Goal: Task Accomplishment & Management: Use online tool/utility

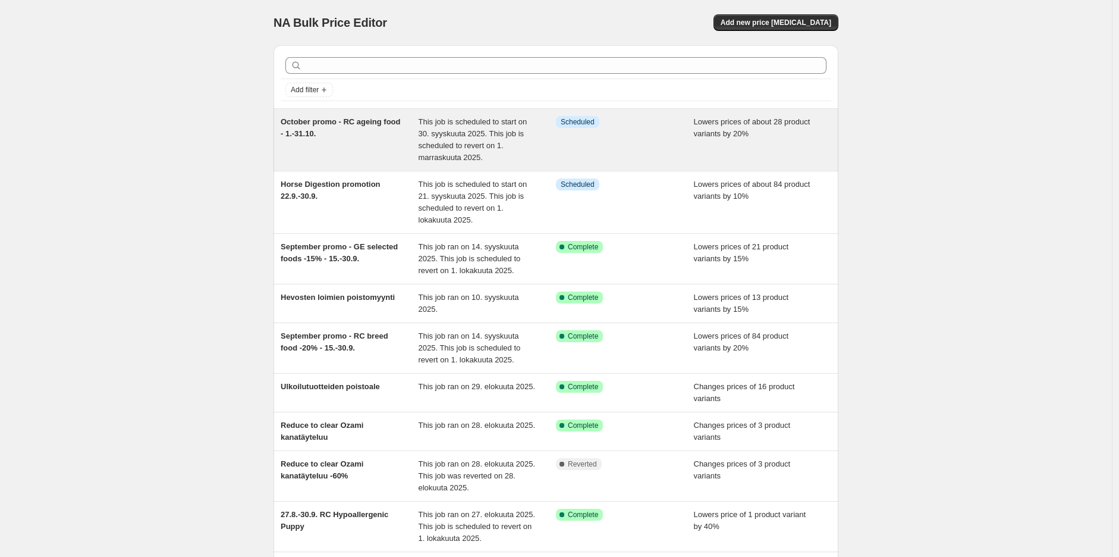
click at [365, 139] on div "October promo - RC ageing food - 1.-31.10." at bounding box center [350, 140] width 138 height 48
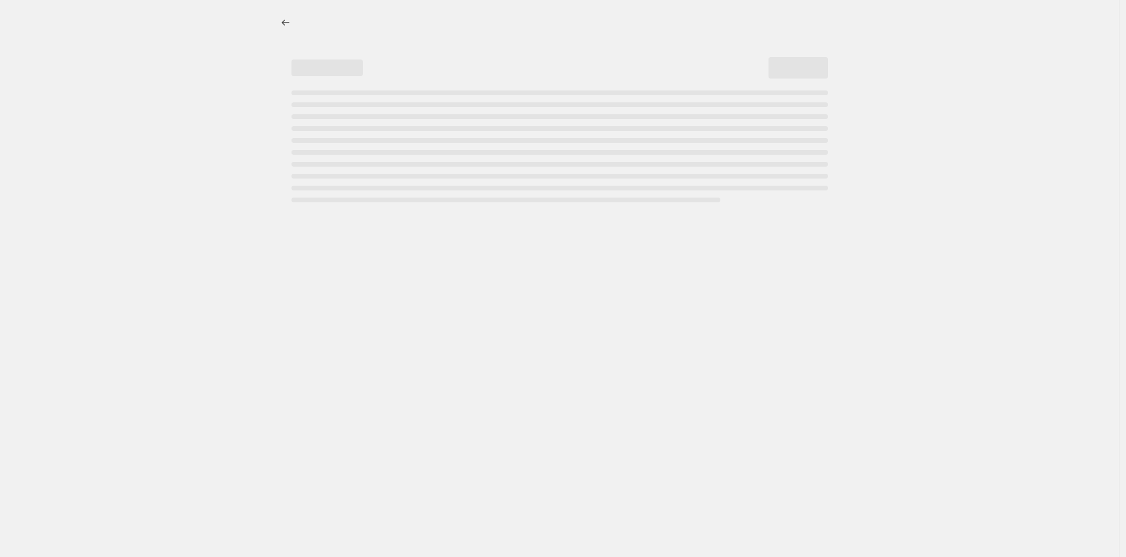
select select "percentage"
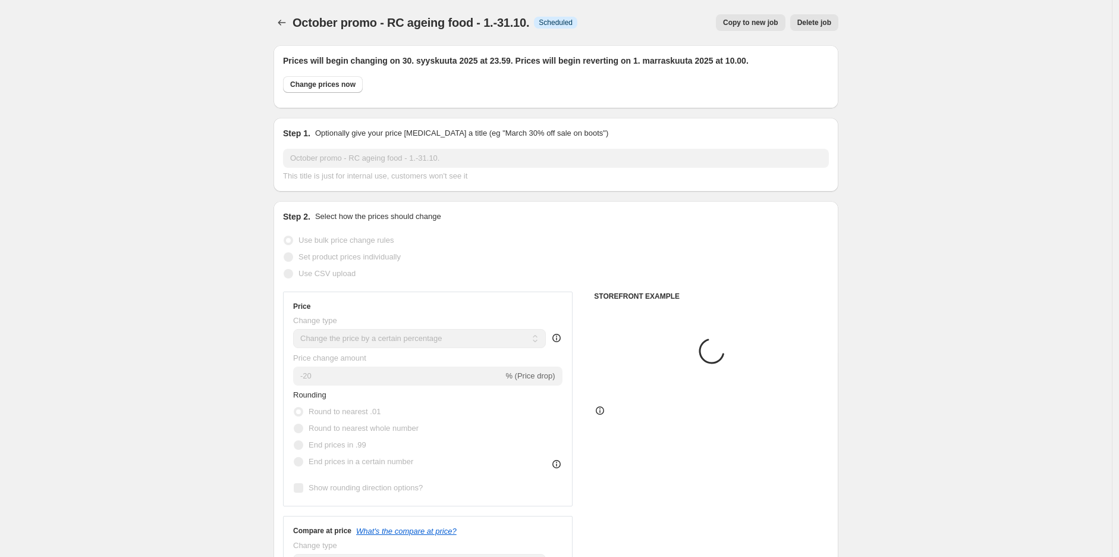
select select "collection"
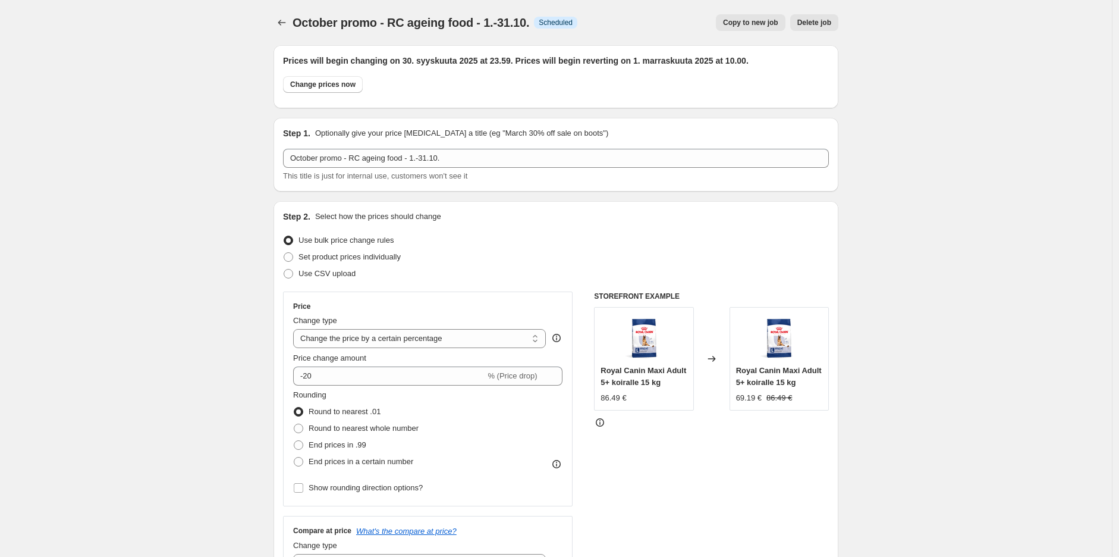
click at [453, 24] on span "October promo - RC ageing food - 1.-31.10." at bounding box center [411, 22] width 237 height 13
copy span "October promo - RC ageing food - 1.-31.10."
click at [289, 12] on div "October promo - RC ageing food - 1.-31.10.. This page is ready October promo - …" at bounding box center [556, 22] width 565 height 45
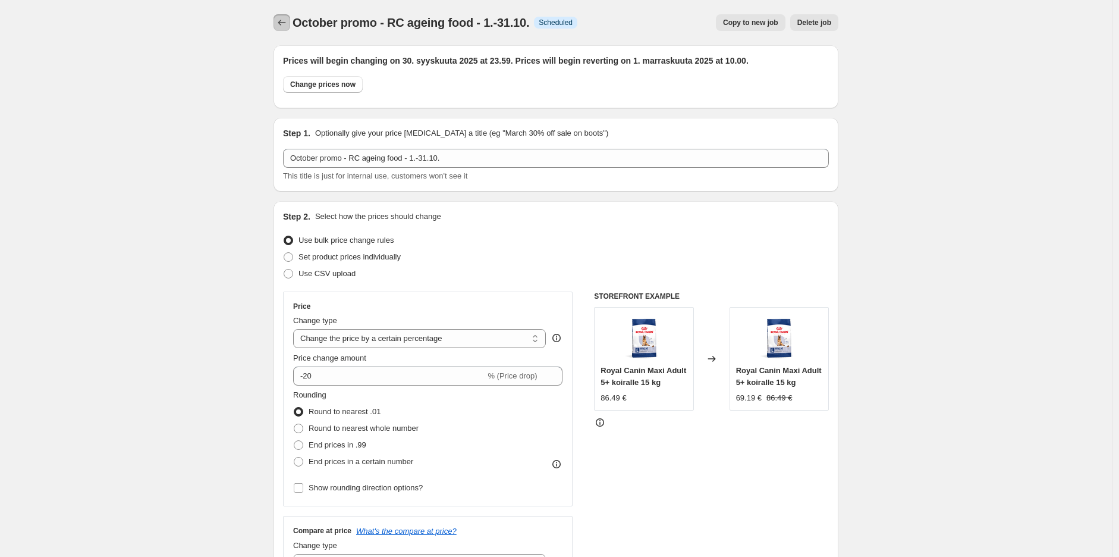
click at [288, 17] on icon "Price change jobs" at bounding box center [282, 23] width 12 height 12
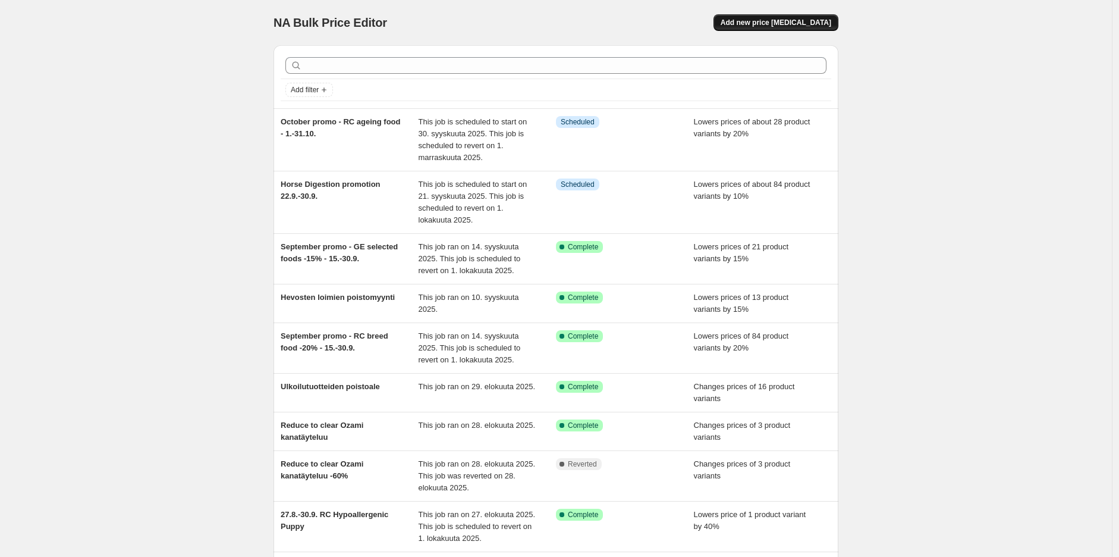
click at [824, 18] on span "Add new price [MEDICAL_DATA]" at bounding box center [776, 23] width 111 height 10
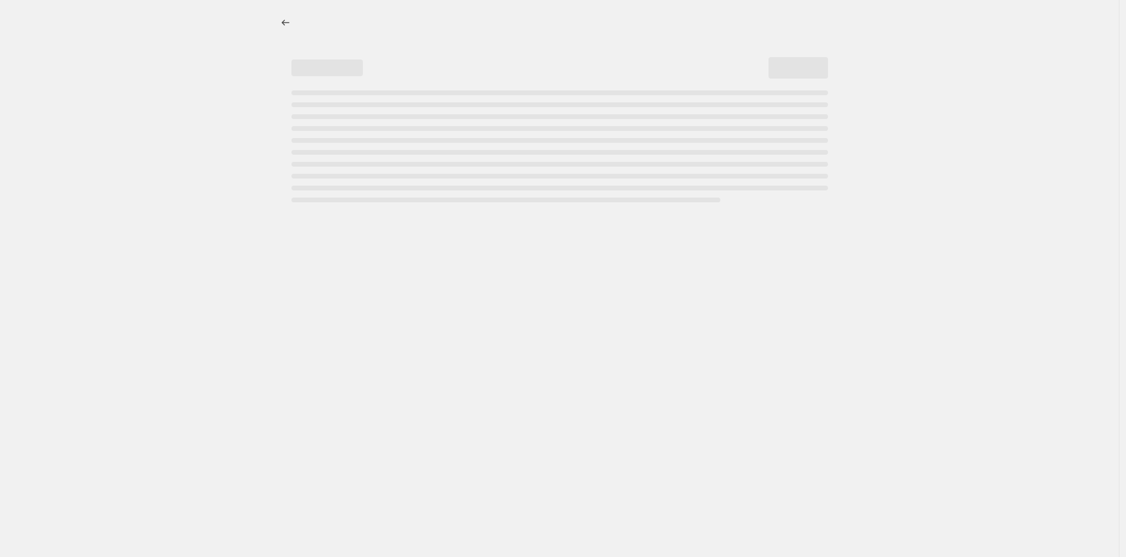
select select "percentage"
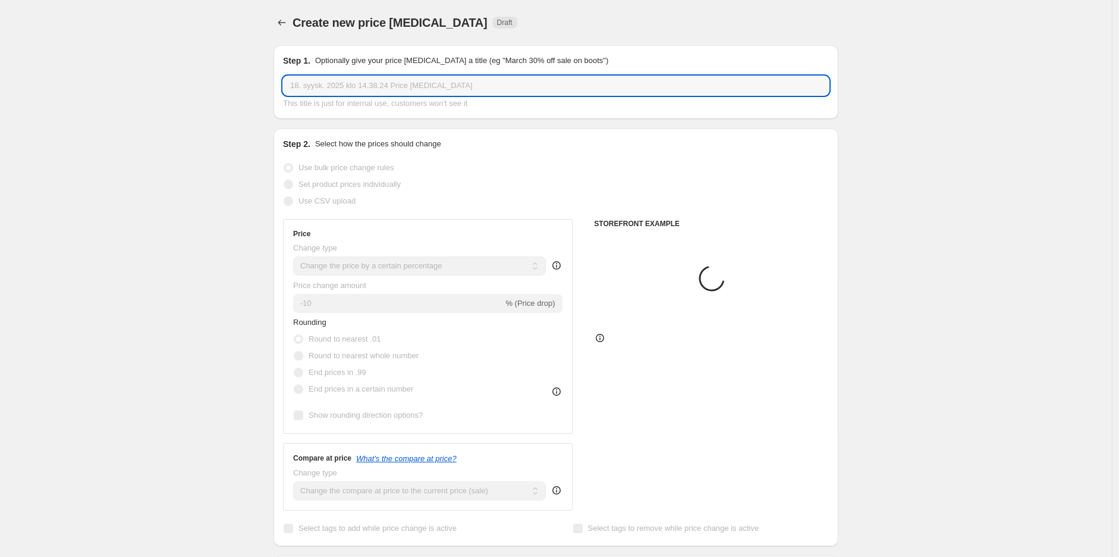
click at [500, 88] on input "18. syysk. 2025 klo 14.38.24 Price [MEDICAL_DATA]" at bounding box center [556, 85] width 546 height 19
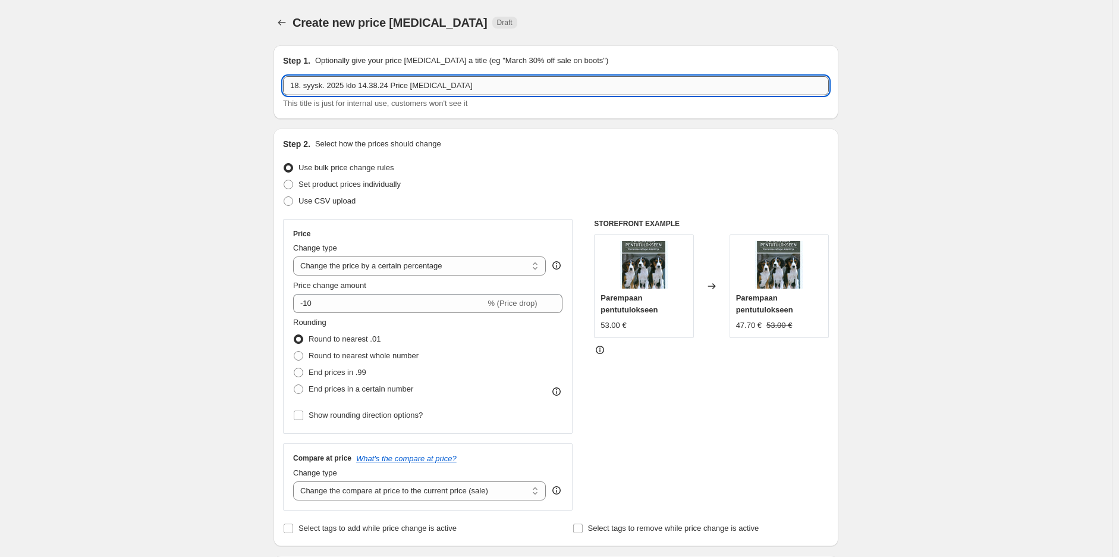
click at [500, 88] on input "18. syysk. 2025 klo 14.38.24 Price [MEDICAL_DATA]" at bounding box center [556, 85] width 546 height 19
paste input "October promo - RC ageing food - 1.-31.10."
drag, startPoint x: 407, startPoint y: 84, endPoint x: 353, endPoint y: 87, distance: 54.2
click at [353, 87] on input "October promo - RC ageing food - 1.-31.10." at bounding box center [556, 85] width 546 height 19
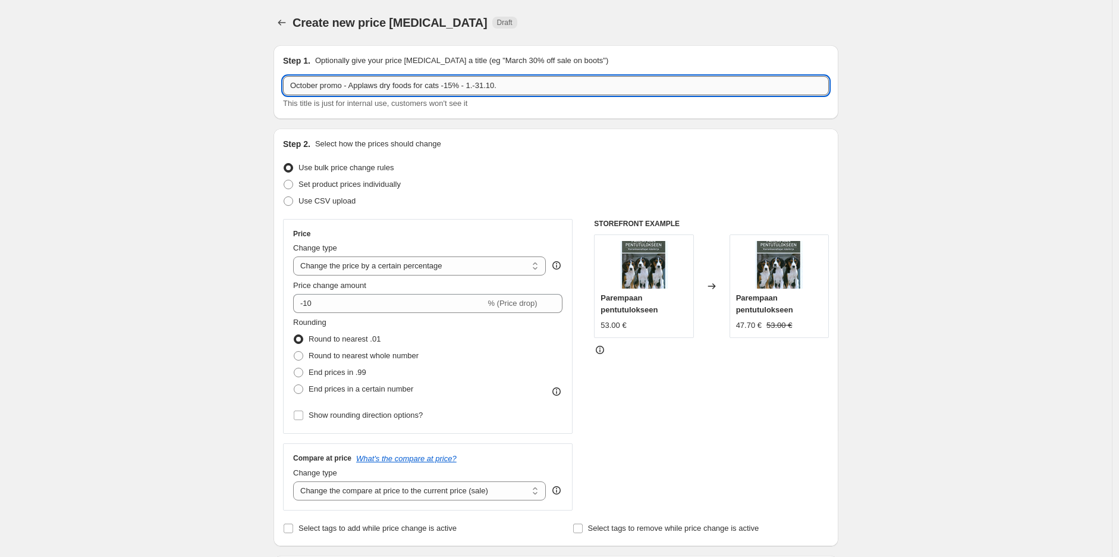
click at [521, 80] on input "October promo - Applaws dry foods for cats -15% - 1.-31.10." at bounding box center [556, 85] width 546 height 19
type input "October promo - Applaws dry foods for cats -15% - 1.-31.10."
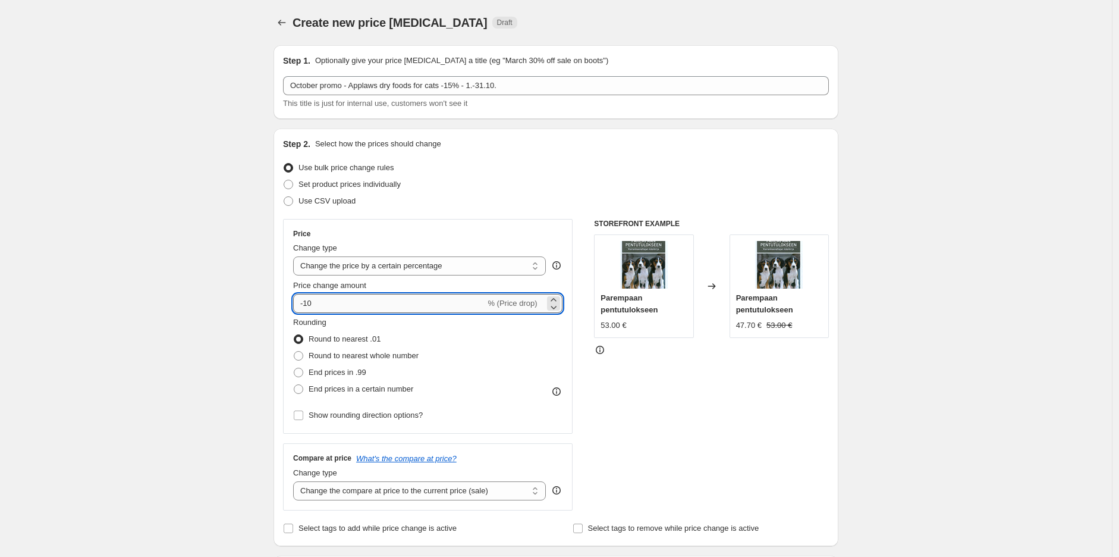
click at [352, 300] on input "-10" at bounding box center [389, 303] width 192 height 19
type input "-15"
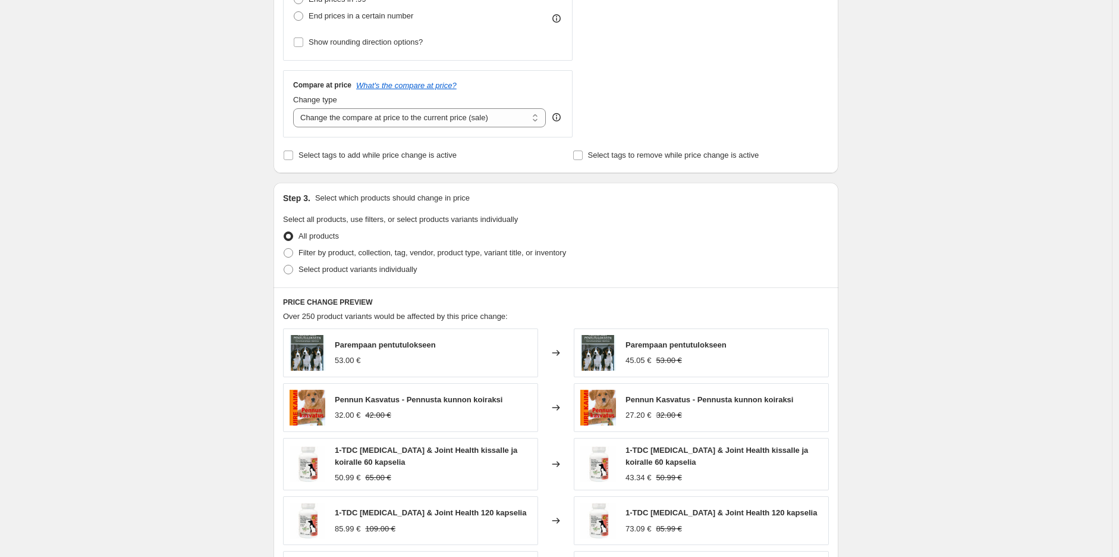
scroll to position [396, 0]
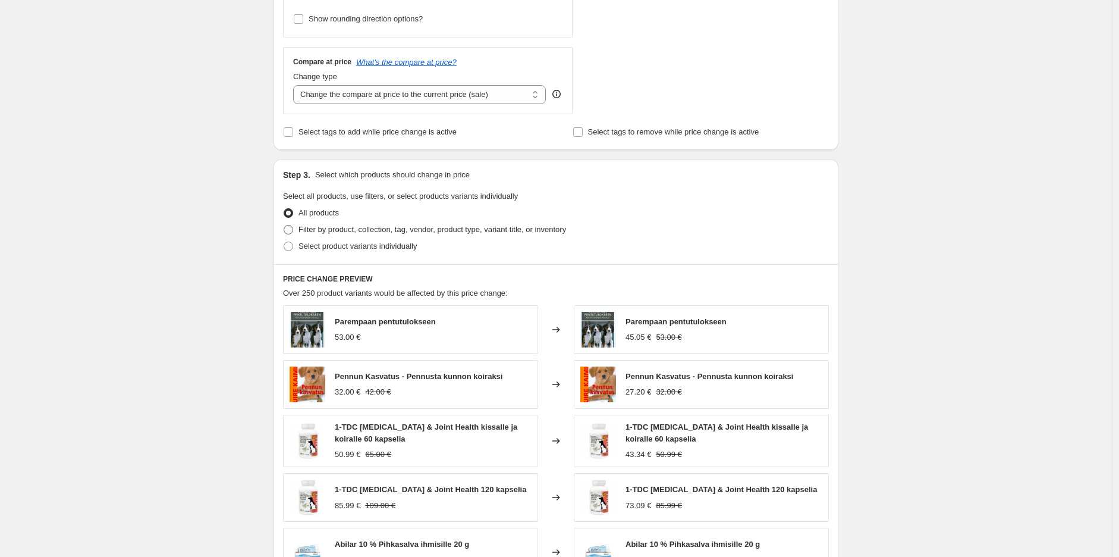
click at [389, 235] on span "Filter by product, collection, tag, vendor, product type, variant title, or inv…" at bounding box center [433, 230] width 268 height 12
click at [284, 225] on input "Filter by product, collection, tag, vendor, product type, variant title, or inv…" at bounding box center [284, 225] width 1 height 1
radio input "true"
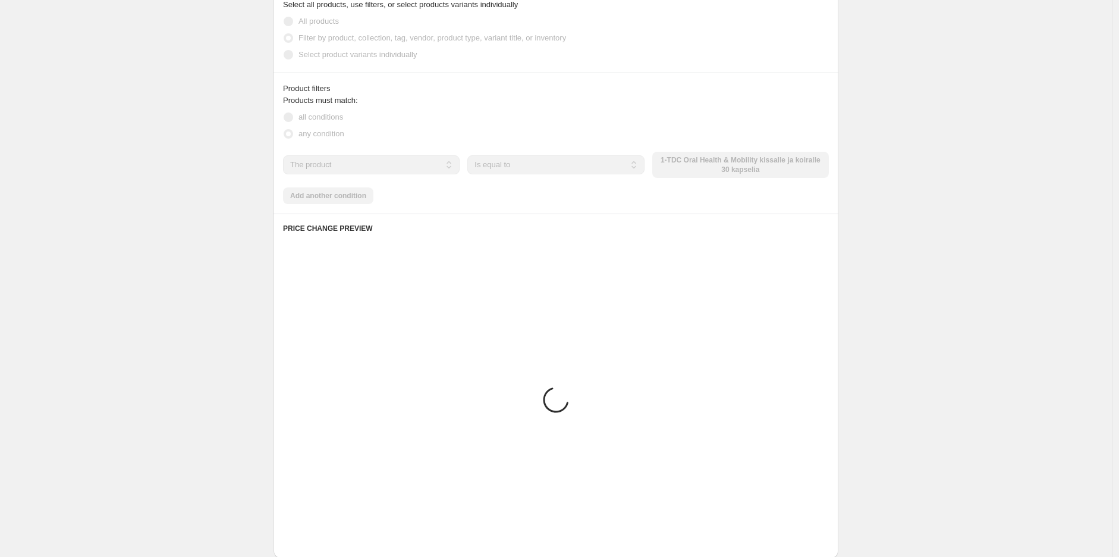
scroll to position [559, 0]
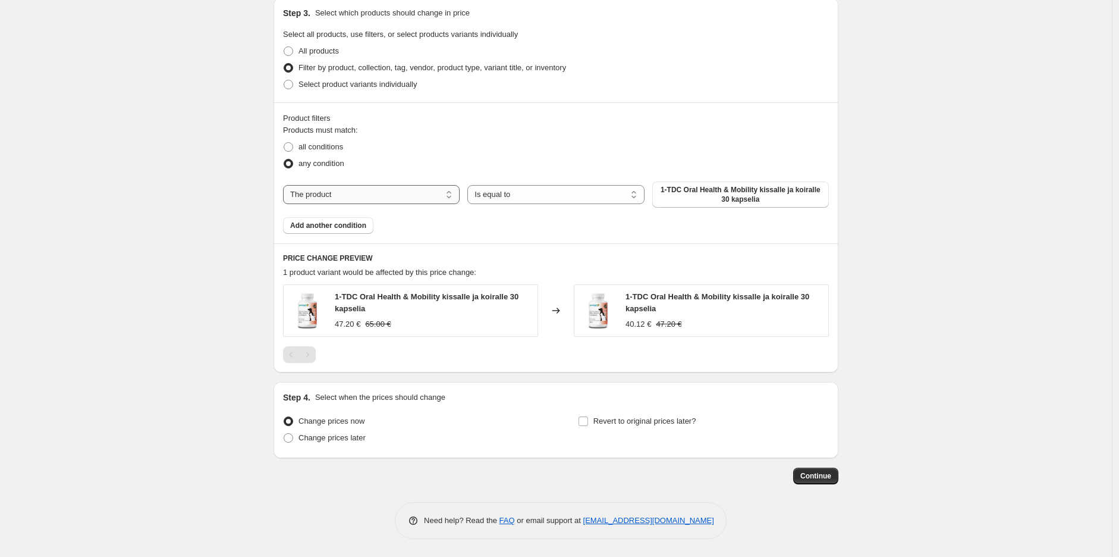
click at [419, 203] on select "The product The product's collection The product's tag The product's vendor The…" at bounding box center [371, 194] width 177 height 19
select select "collection"
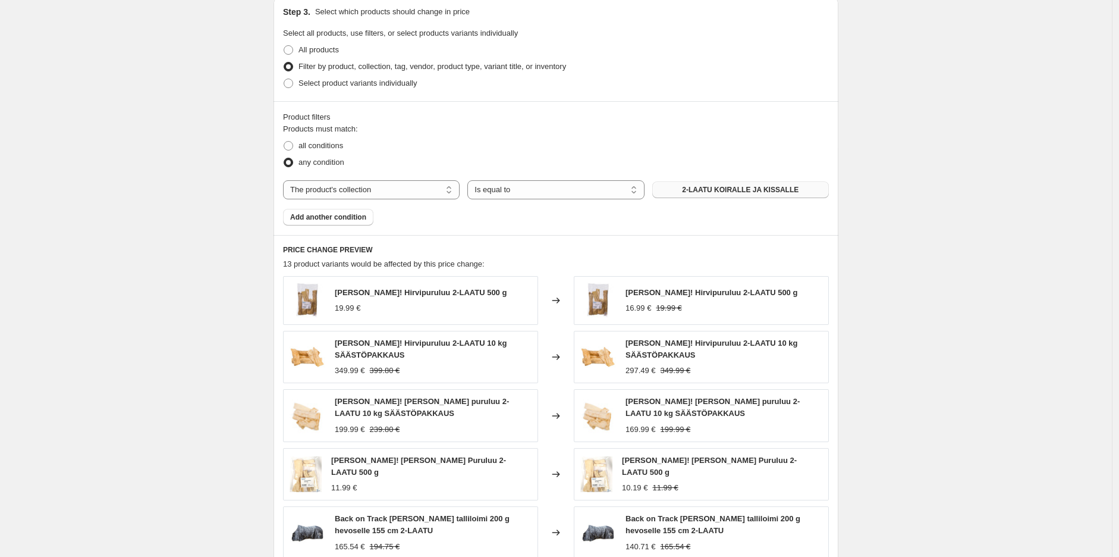
click at [711, 190] on span "2-LAATU KOIRALLE JA KISSALLE" at bounding box center [740, 190] width 117 height 10
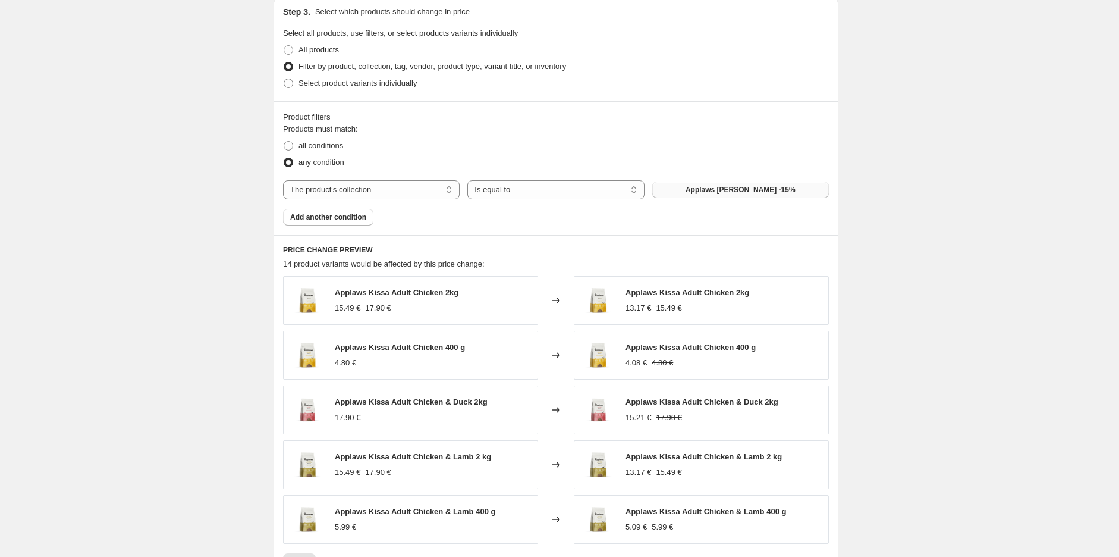
click at [953, 232] on div "Create new price [MEDICAL_DATA]. This page is ready Create new price [MEDICAL_D…" at bounding box center [556, 102] width 1112 height 1322
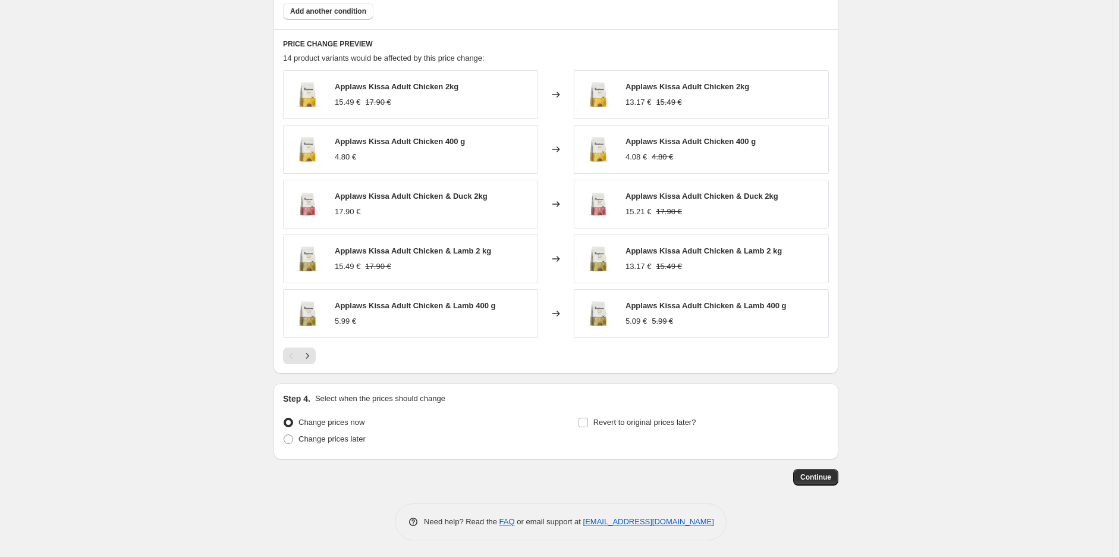
scroll to position [767, 0]
click at [312, 443] on span "Change prices later" at bounding box center [332, 438] width 67 height 12
click at [284, 433] on input "Change prices later" at bounding box center [284, 433] width 1 height 1
radio input "true"
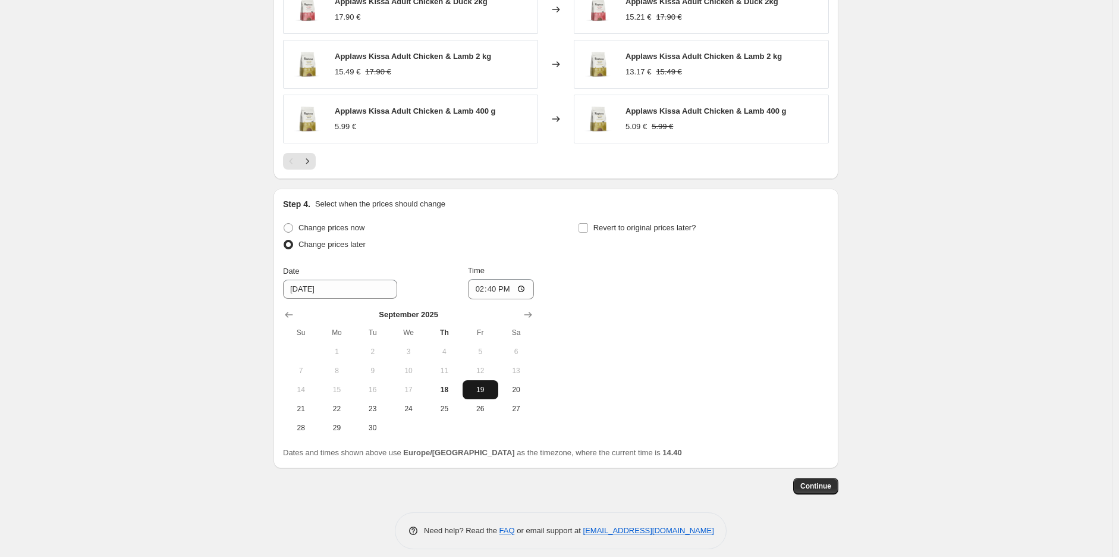
scroll to position [970, 0]
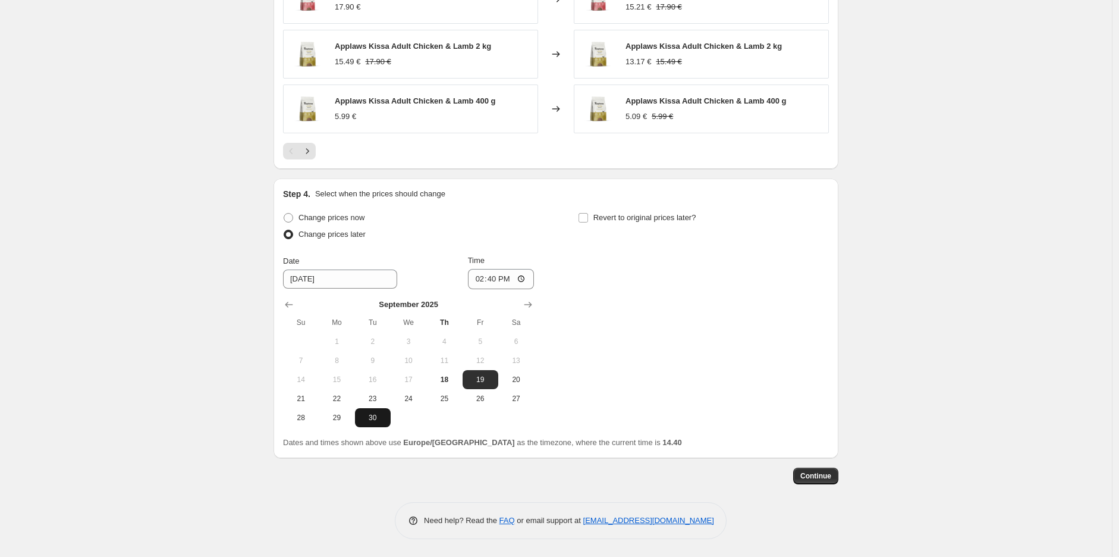
click at [370, 420] on span "30" at bounding box center [373, 418] width 26 height 10
type input "[DATE]"
click at [492, 281] on input "14:40" at bounding box center [501, 279] width 67 height 20
type input "23:59"
click at [633, 221] on span "Revert to original prices later?" at bounding box center [644, 217] width 103 height 9
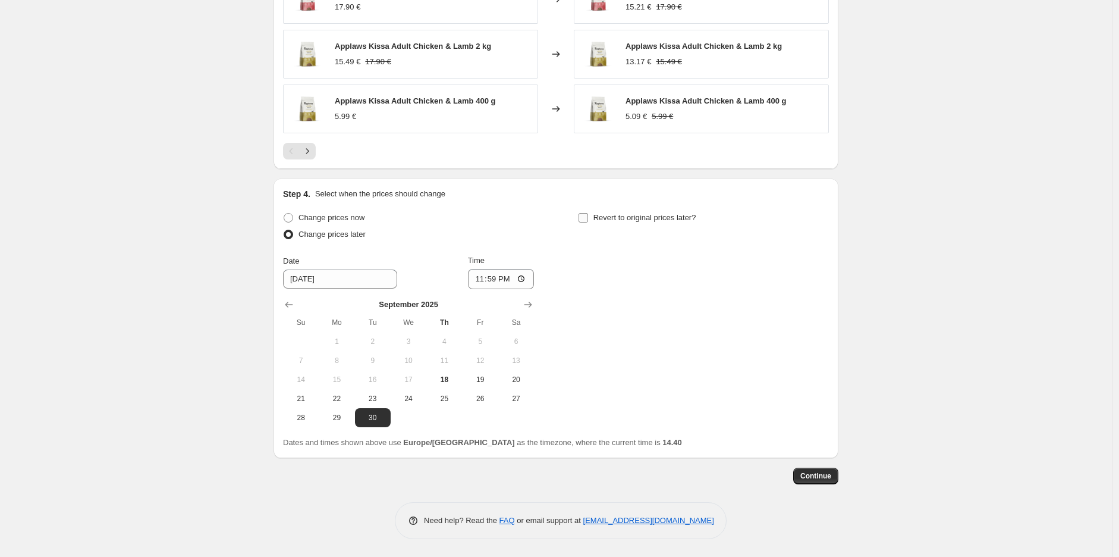
click at [588, 221] on input "Revert to original prices later?" at bounding box center [584, 218] width 10 height 10
checkbox input "true"
click at [827, 302] on icon "Show next month, October 2025" at bounding box center [823, 304] width 8 height 6
click at [827, 302] on icon "Show next month, November 2025" at bounding box center [823, 304] width 8 height 6
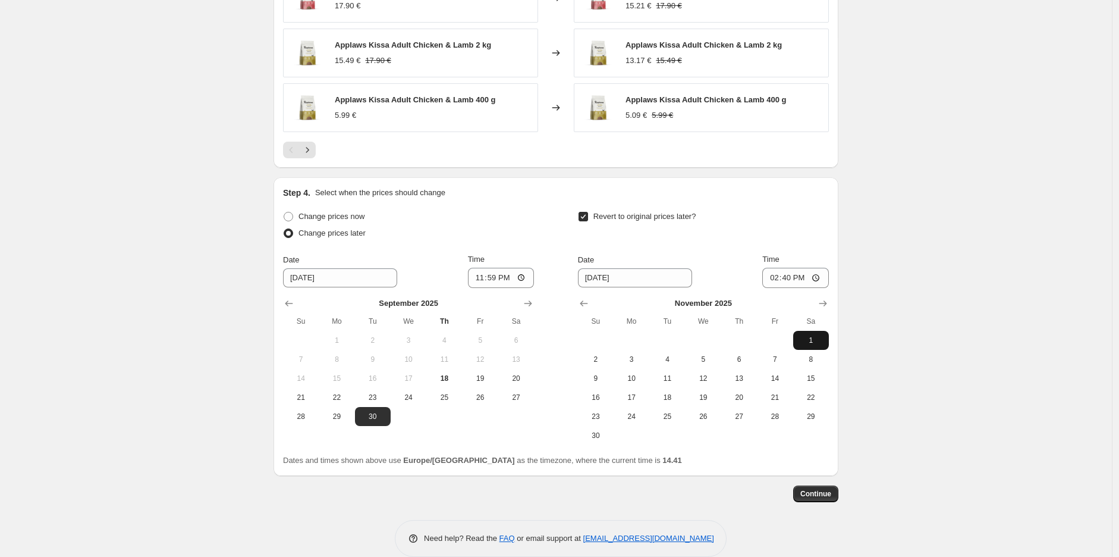
click at [807, 337] on span "1" at bounding box center [811, 340] width 26 height 10
type input "[DATE]"
click at [798, 281] on input "14:40" at bounding box center [795, 278] width 67 height 20
click at [794, 281] on input "14:40" at bounding box center [795, 278] width 67 height 20
type input "10:00"
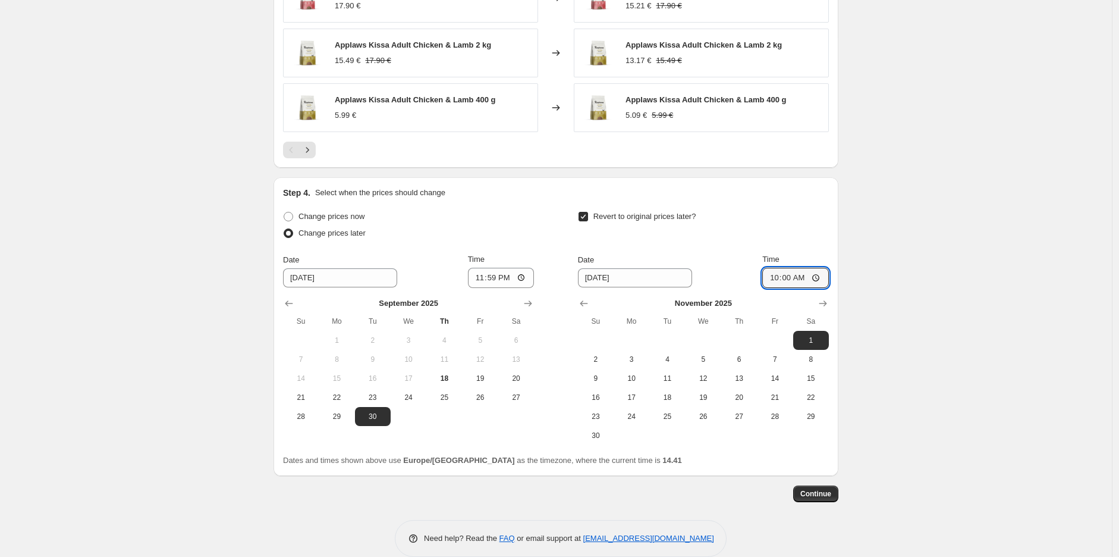
click at [831, 497] on span "Continue" at bounding box center [815, 494] width 31 height 10
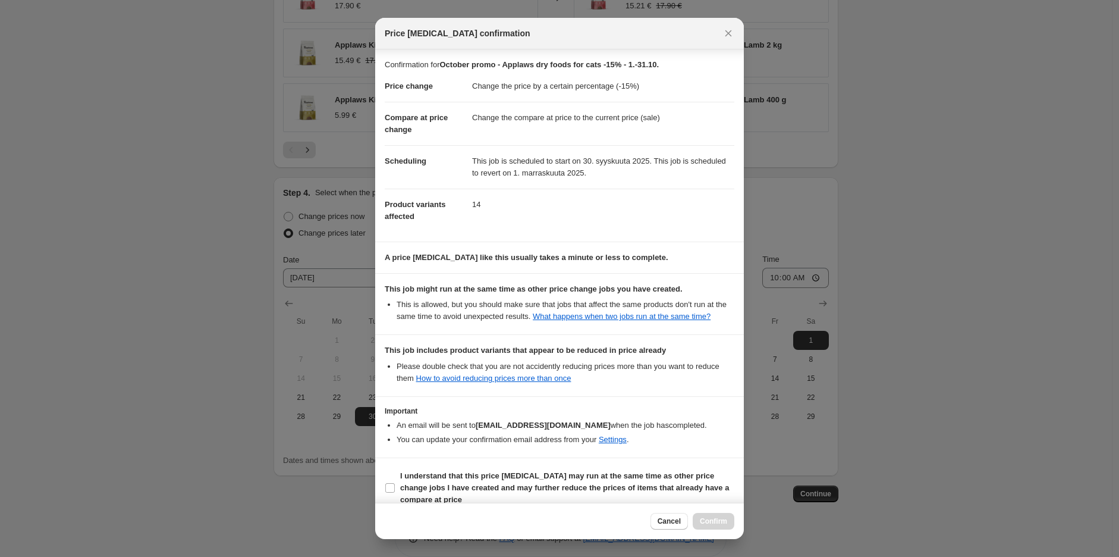
scroll to position [15, 0]
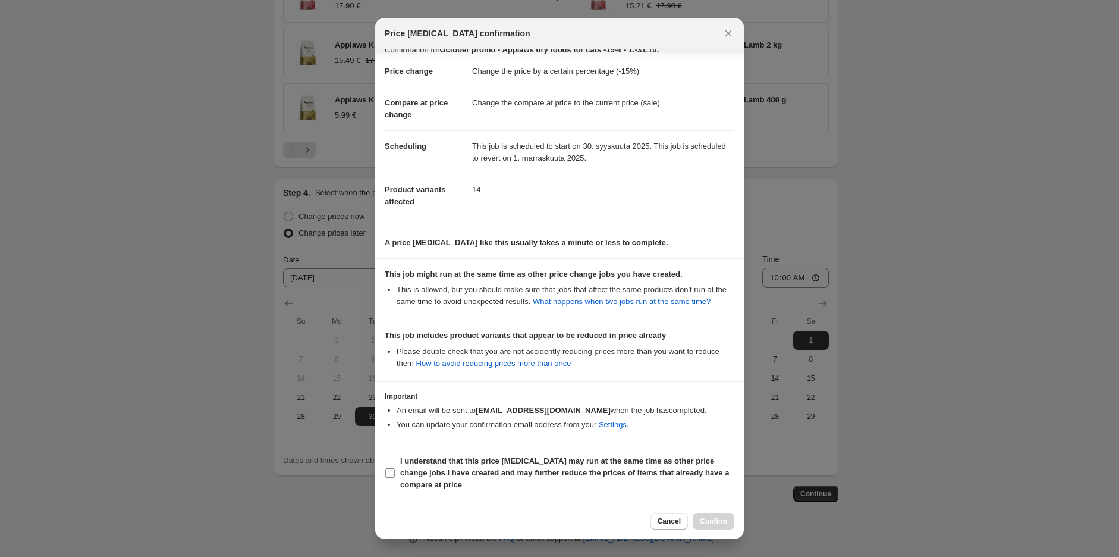
click at [502, 483] on span "I understand that this price [MEDICAL_DATA] may run at the same time as other p…" at bounding box center [567, 473] width 334 height 36
click at [395, 477] on input "I understand that this price [MEDICAL_DATA] may run at the same time as other p…" at bounding box center [390, 473] width 10 height 10
checkbox input "true"
click at [704, 520] on span "Confirm" at bounding box center [713, 521] width 27 height 10
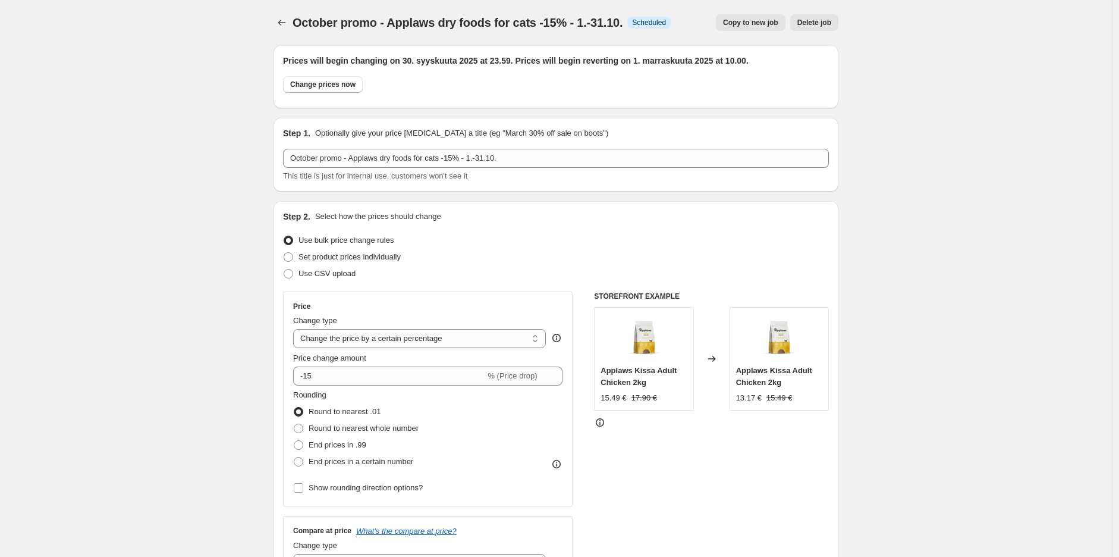
scroll to position [970, 0]
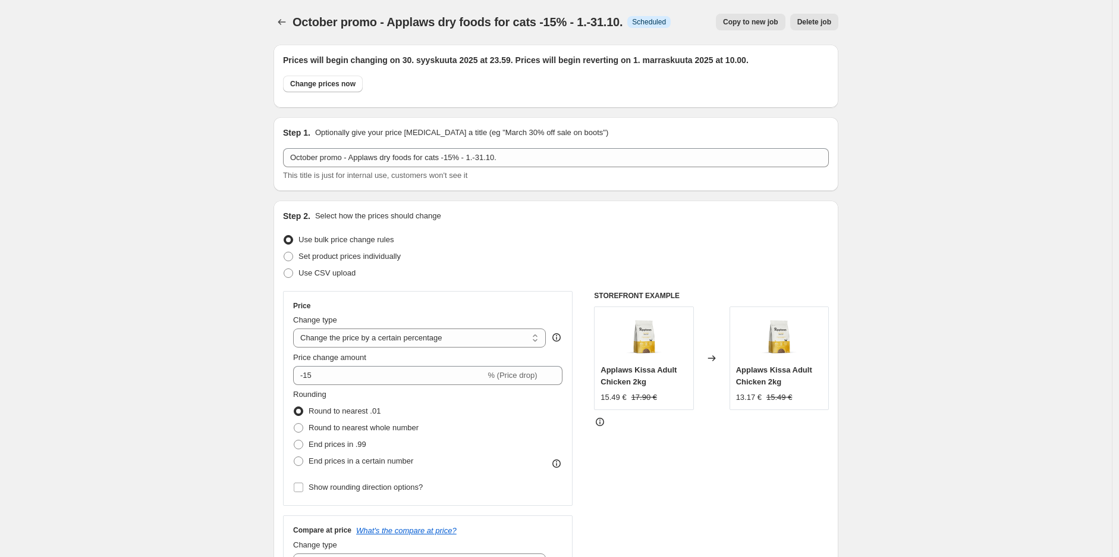
scroll to position [0, 0]
click at [281, 18] on icon "Price change jobs" at bounding box center [282, 23] width 12 height 12
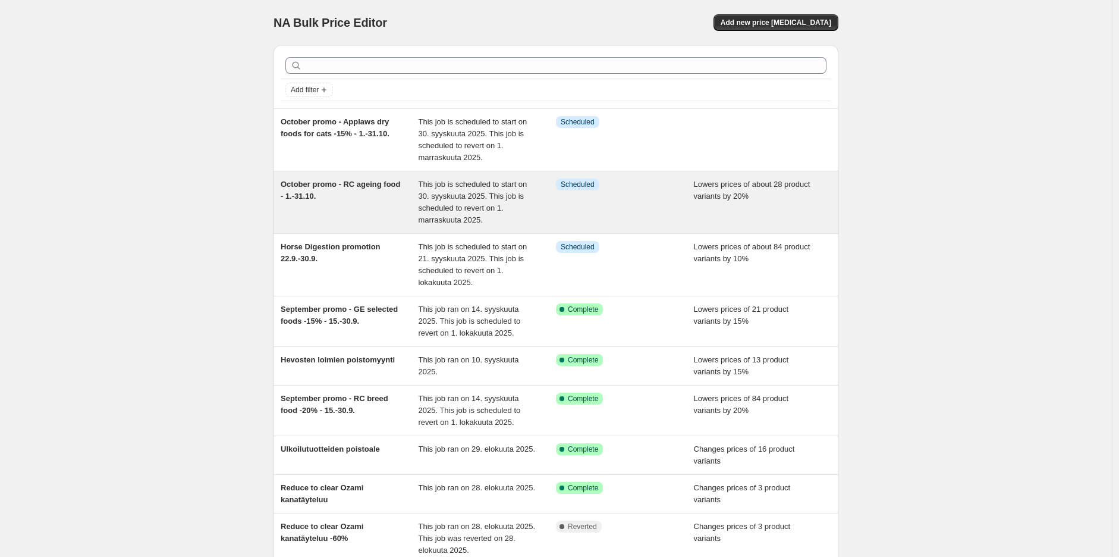
click at [381, 188] on span "October promo - RC ageing food - 1.-31.10." at bounding box center [341, 190] width 120 height 21
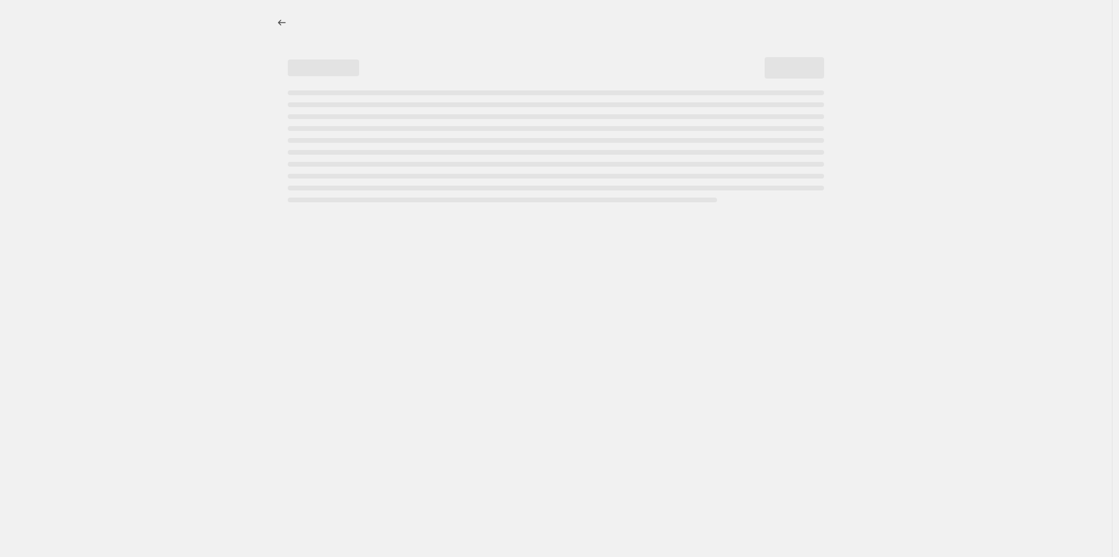
select select "percentage"
select select "collection"
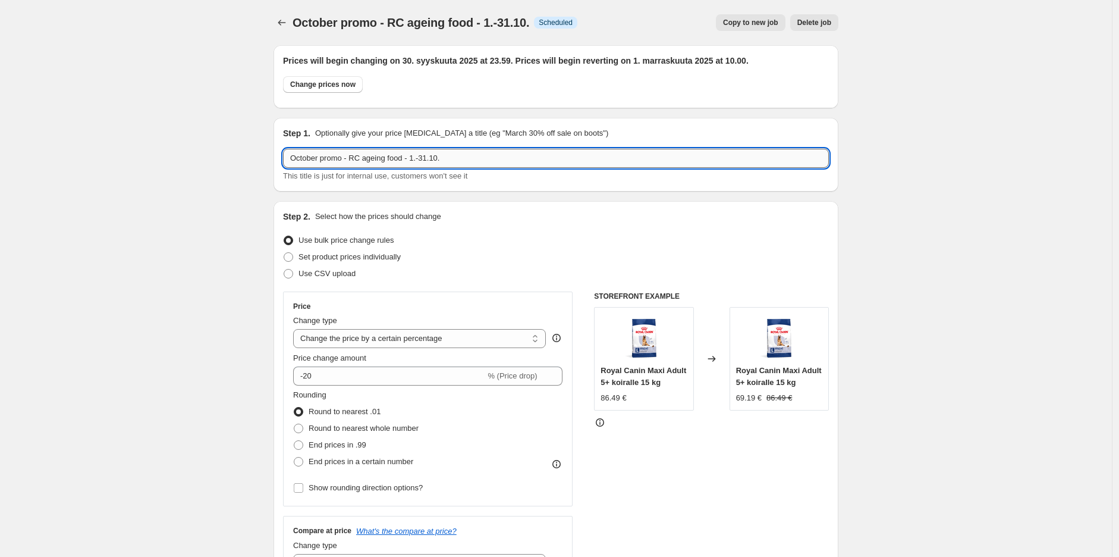
click at [407, 157] on input "October promo - RC ageing food - 1.-31.10." at bounding box center [556, 158] width 546 height 19
type input "October promo - RC ageing food -20% - 1.-31.10."
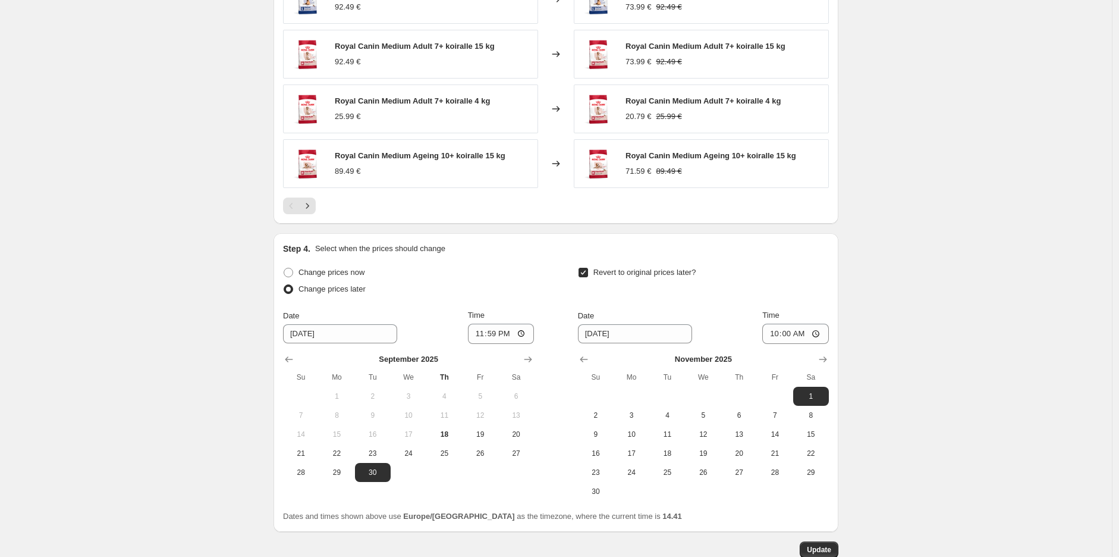
scroll to position [1062, 0]
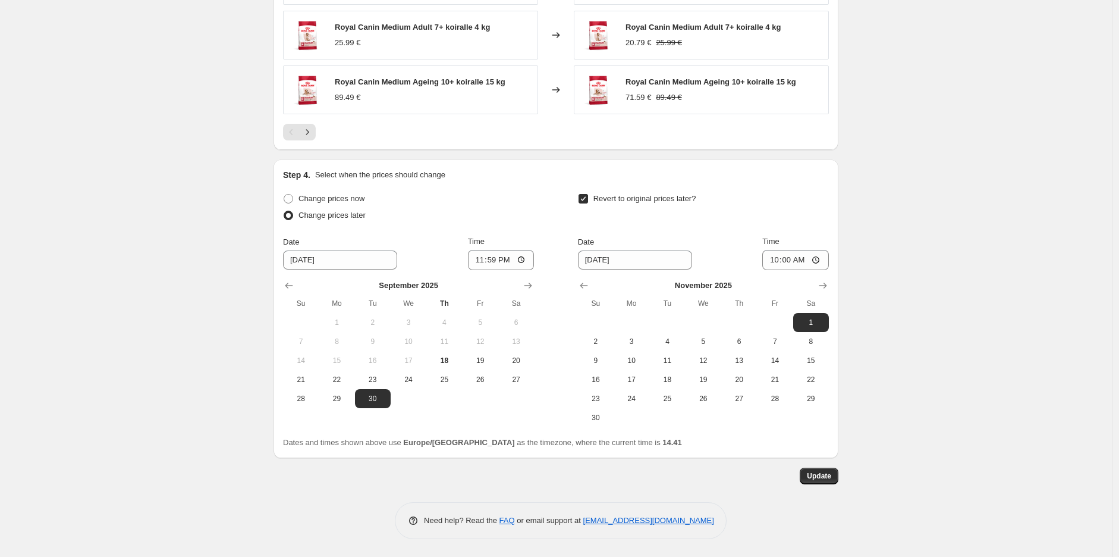
click at [835, 472] on button "Update" at bounding box center [819, 475] width 39 height 17
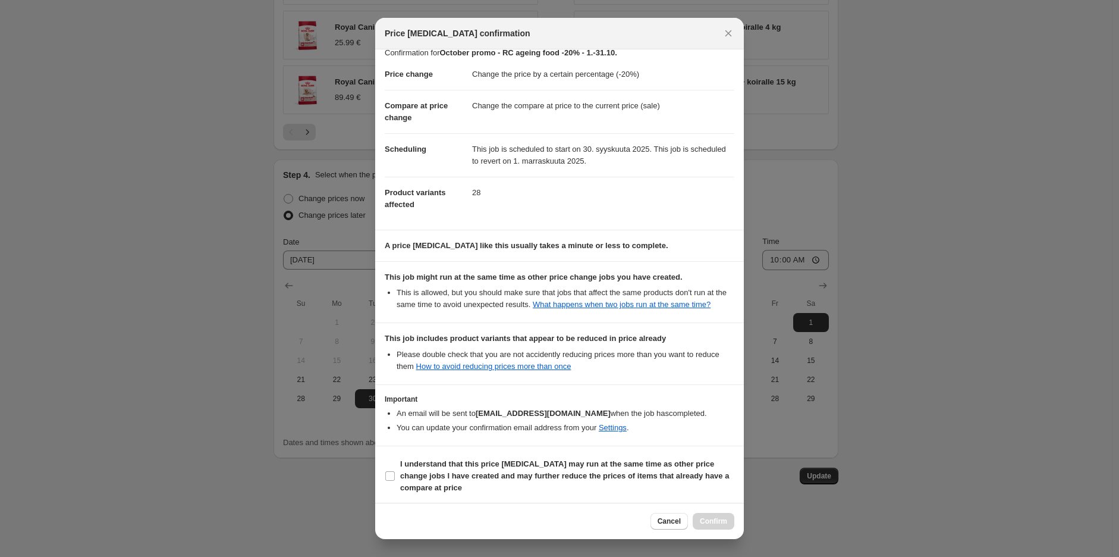
scroll to position [15, 0]
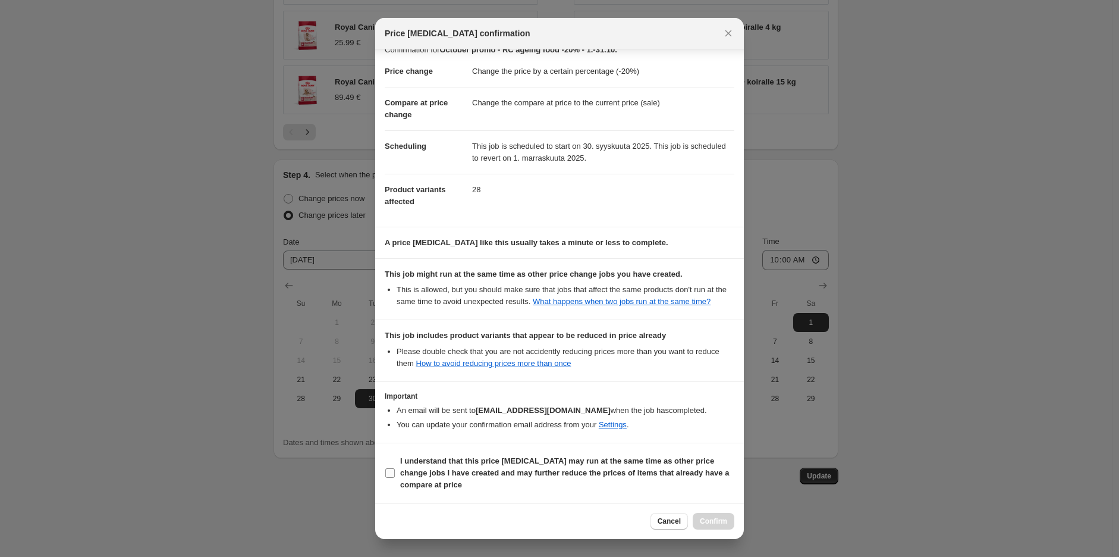
click at [539, 455] on span "I understand that this price [MEDICAL_DATA] may run at the same time as other p…" at bounding box center [567, 473] width 334 height 36
click at [395, 468] on input "I understand that this price [MEDICAL_DATA] may run at the same time as other p…" at bounding box center [390, 473] width 10 height 10
checkbox input "true"
click at [708, 520] on span "Confirm" at bounding box center [713, 521] width 27 height 10
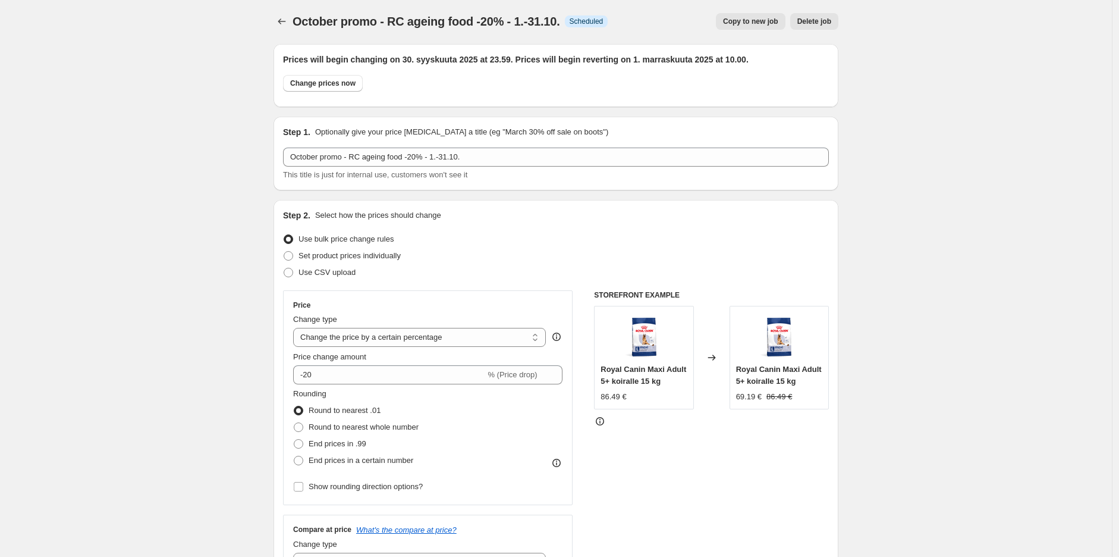
scroll to position [0, 0]
click at [286, 20] on icon "Price change jobs" at bounding box center [282, 23] width 12 height 12
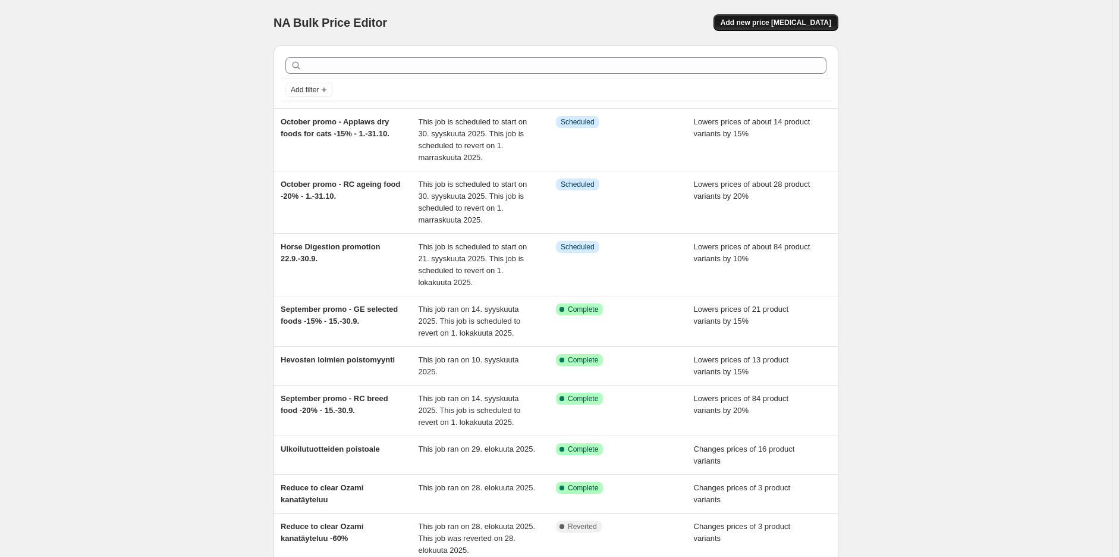
click at [802, 24] on span "Add new price [MEDICAL_DATA]" at bounding box center [776, 23] width 111 height 10
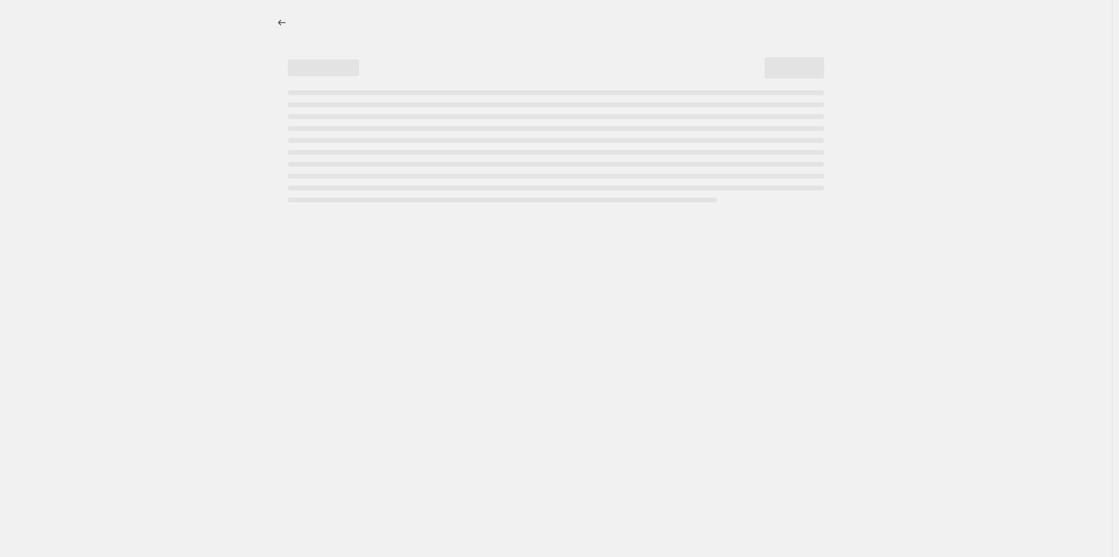
select select "percentage"
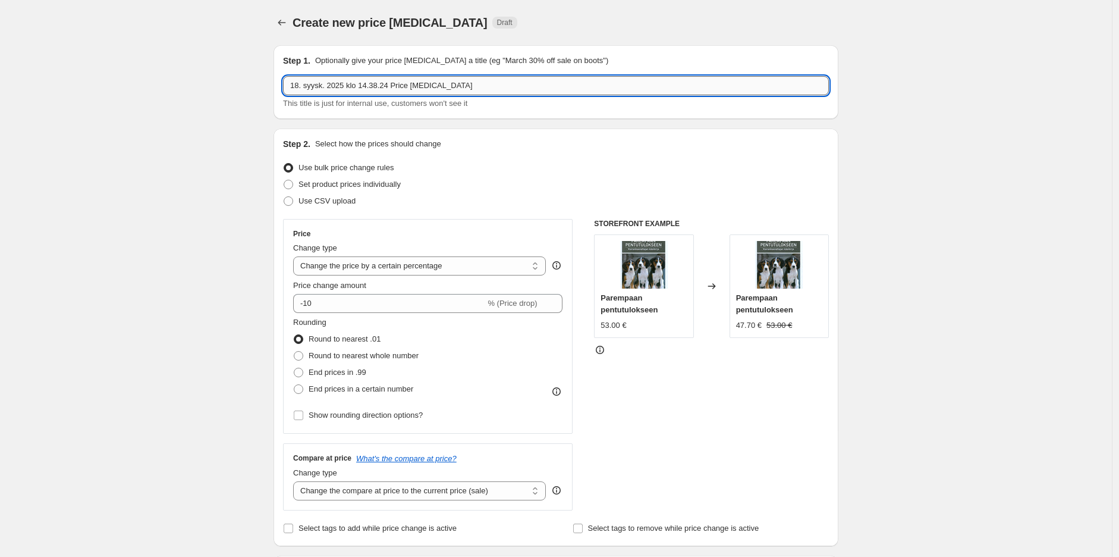
click at [467, 89] on input "18. syysk. 2025 klo 14.38.24 Price [MEDICAL_DATA]" at bounding box center [556, 85] width 546 height 19
paste input "60,000 asiakasarvostelua! 🎉 [PERSON_NAME] kunniaksi eniten arvosteluja saaneet …"
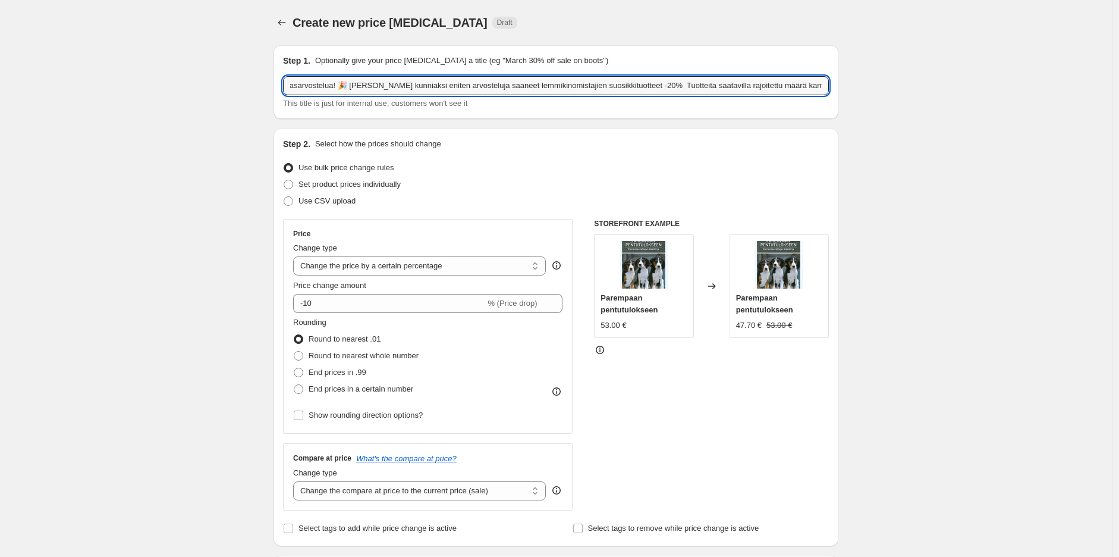
type input "60,000 asiakasarvostelua! 🎉 [PERSON_NAME] kunniaksi eniten arvosteluja saaneet …"
click at [483, 73] on div "Step 1. Optionally give your price [MEDICAL_DATA] a title (eg "March 30% off sa…" at bounding box center [556, 82] width 546 height 55
click at [477, 84] on input "60,000 asiakasarvostelua! 🎉 [PERSON_NAME] kunniaksi eniten arvosteluja saaneet …" at bounding box center [556, 85] width 546 height 19
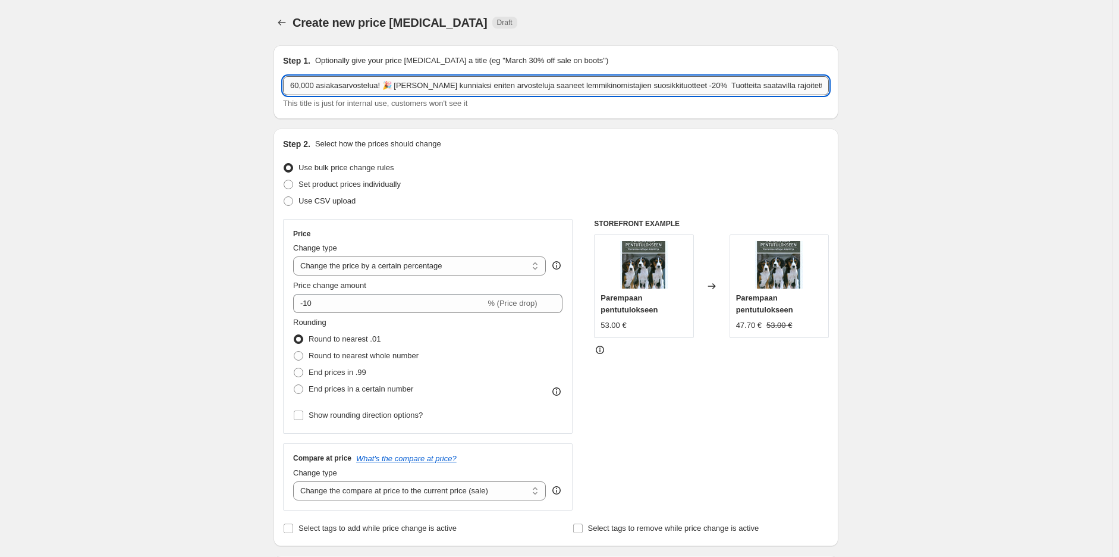
click at [477, 84] on input "60,000 asiakasarvostelua! 🎉 [PERSON_NAME] kunniaksi eniten arvosteluja saaneet …" at bounding box center [556, 85] width 546 height 19
click at [413, 91] on input "October promo - Vadigran" at bounding box center [556, 85] width 546 height 19
type input "October promo - Vadigran cat litters -15% - 1.-31.10.2025"
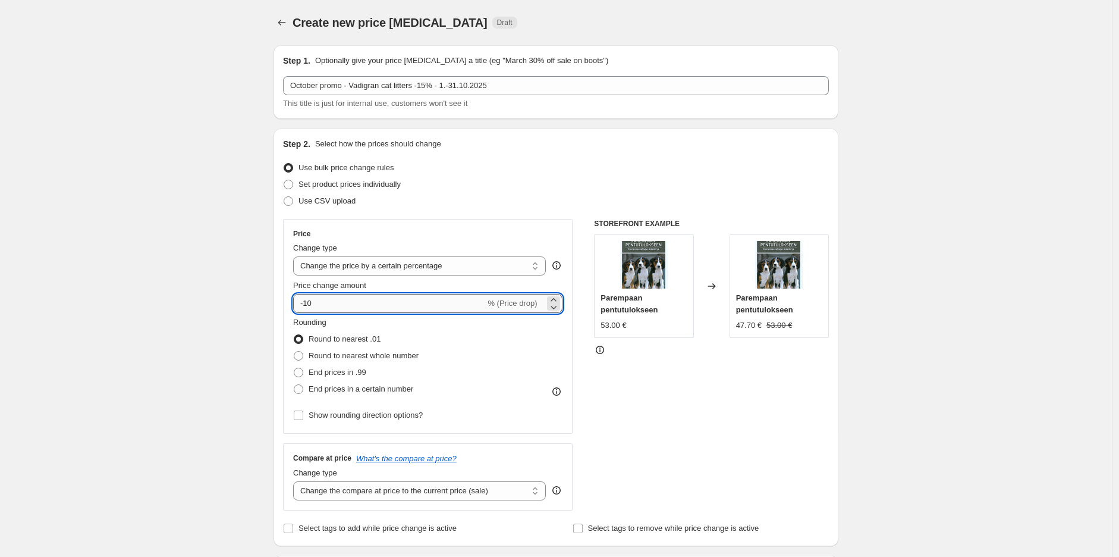
click at [433, 294] on input "-10" at bounding box center [389, 303] width 192 height 19
type input "-15"
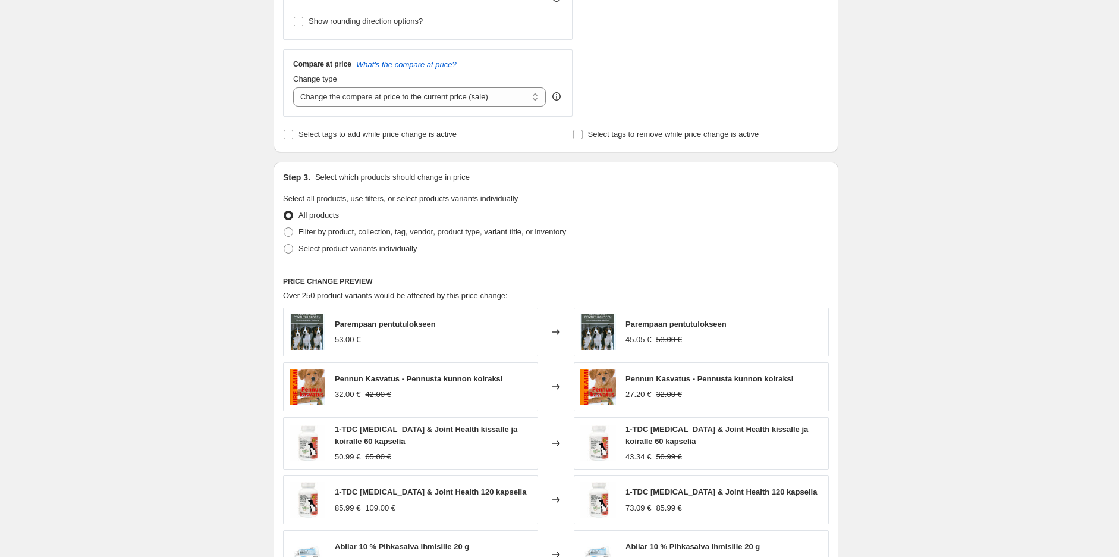
scroll to position [396, 0]
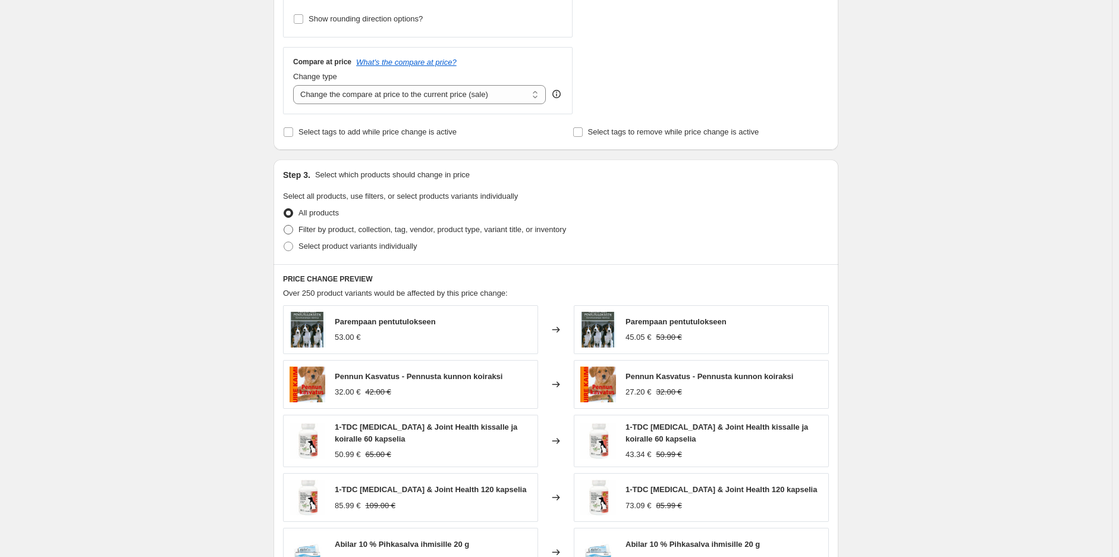
click at [408, 231] on span "Filter by product, collection, tag, vendor, product type, variant title, or inv…" at bounding box center [433, 229] width 268 height 9
click at [284, 225] on input "Filter by product, collection, tag, vendor, product type, variant title, or inv…" at bounding box center [284, 225] width 1 height 1
radio input "true"
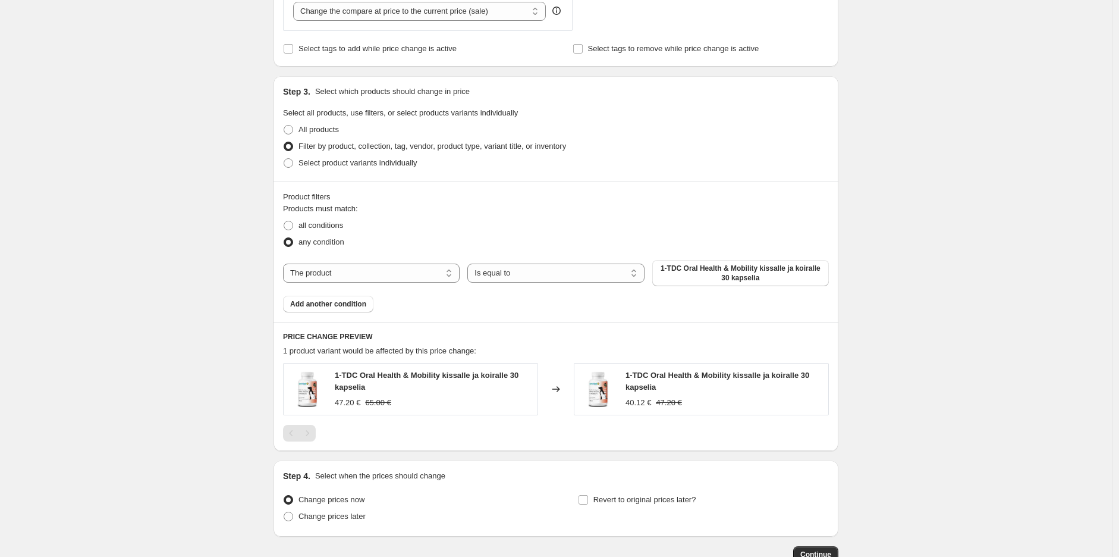
scroll to position [426, 0]
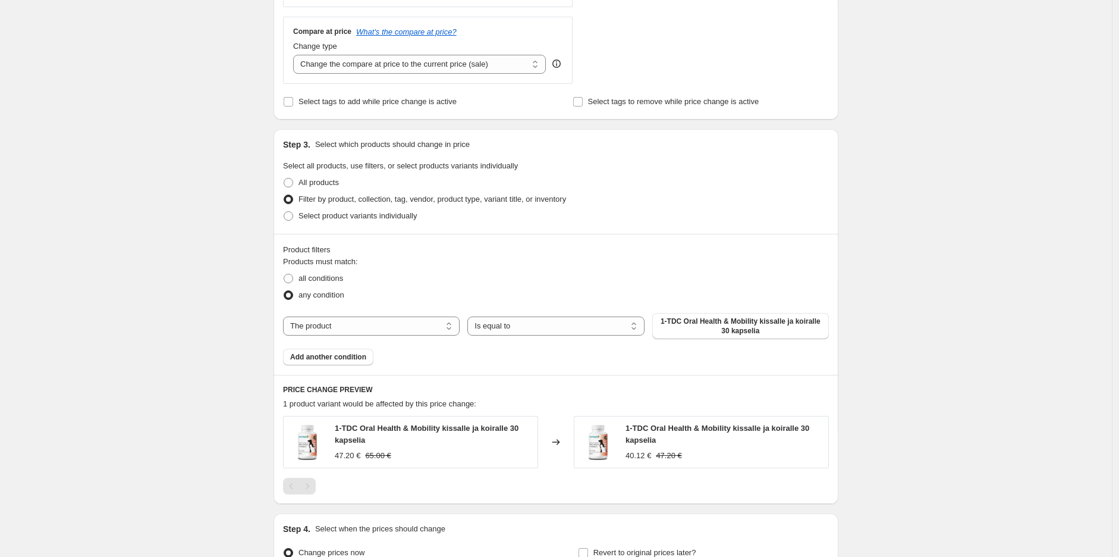
click at [395, 312] on div "Products must match: all conditions any condition The product The product's col…" at bounding box center [556, 310] width 546 height 109
click at [392, 335] on select "The product The product's collection The product's tag The product's vendor The…" at bounding box center [371, 325] width 177 height 19
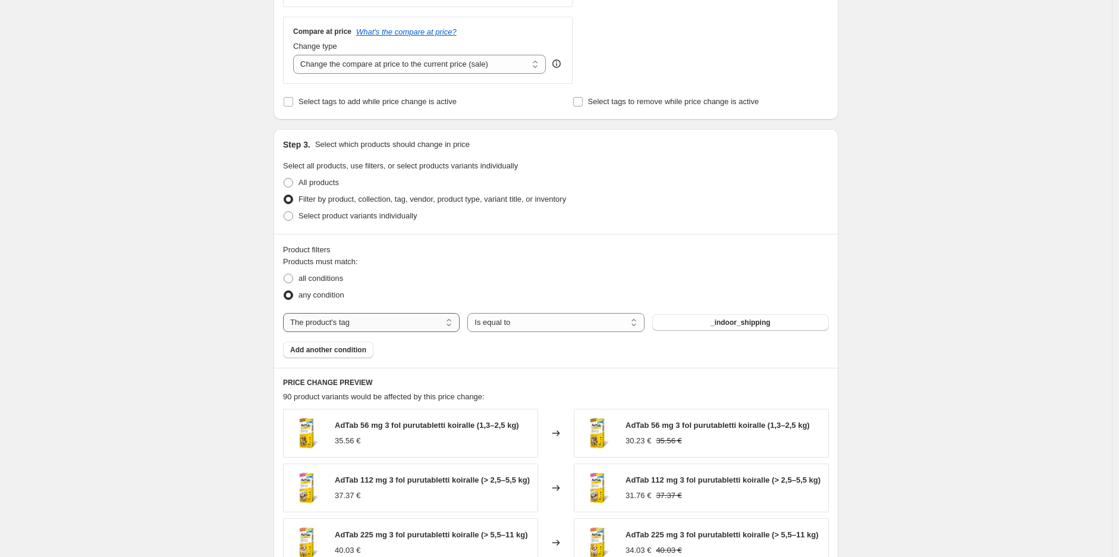
drag, startPoint x: 419, startPoint y: 322, endPoint x: 418, endPoint y: 328, distance: 6.0
click at [419, 322] on select "The product The product's collection The product's tag The product's vendor The…" at bounding box center [371, 322] width 177 height 19
select select "collection"
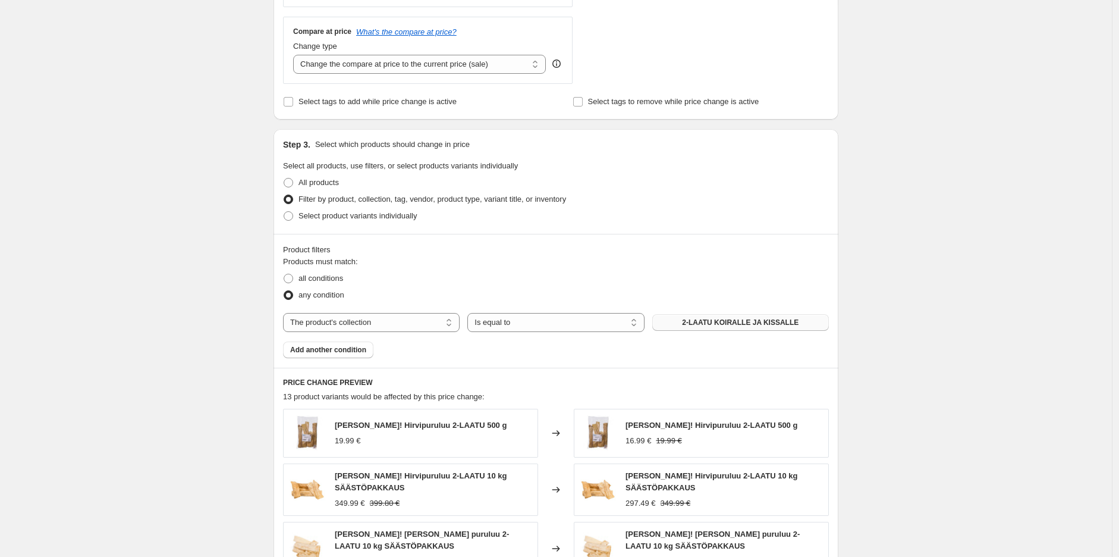
click at [749, 326] on span "2-LAATU KOIRALLE JA KISSALLE" at bounding box center [740, 323] width 117 height 10
click at [881, 289] on div "Create new price [MEDICAL_DATA]. This page is ready Create new price [MEDICAL_D…" at bounding box center [556, 243] width 1112 height 1338
click at [328, 179] on span "All products" at bounding box center [319, 182] width 40 height 9
click at [284, 178] on input "All products" at bounding box center [284, 178] width 1 height 1
radio input "true"
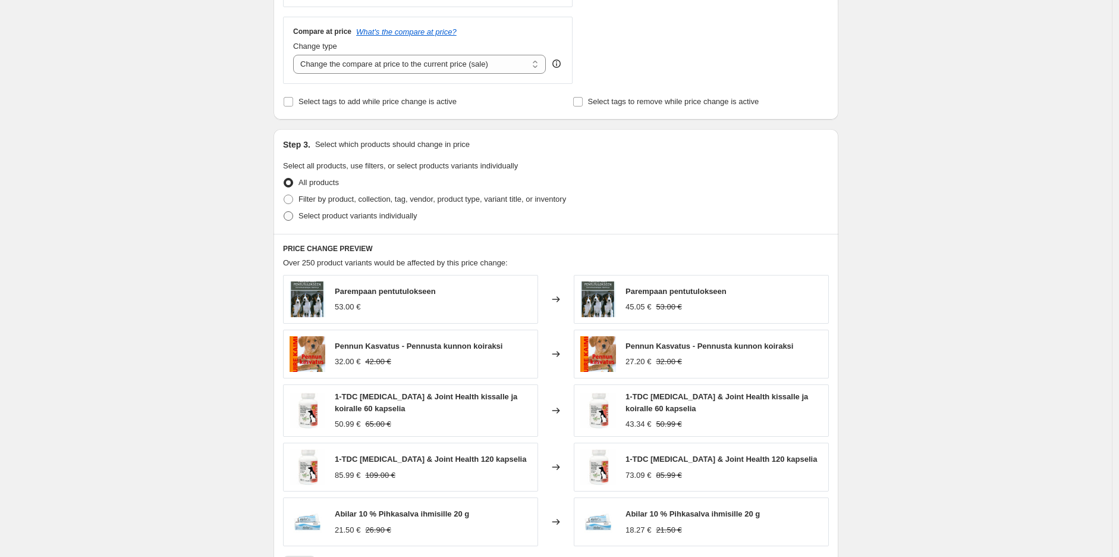
click at [340, 216] on span "Select product variants individually" at bounding box center [358, 215] width 118 height 9
click at [284, 212] on input "Select product variants individually" at bounding box center [284, 211] width 1 height 1
radio input "true"
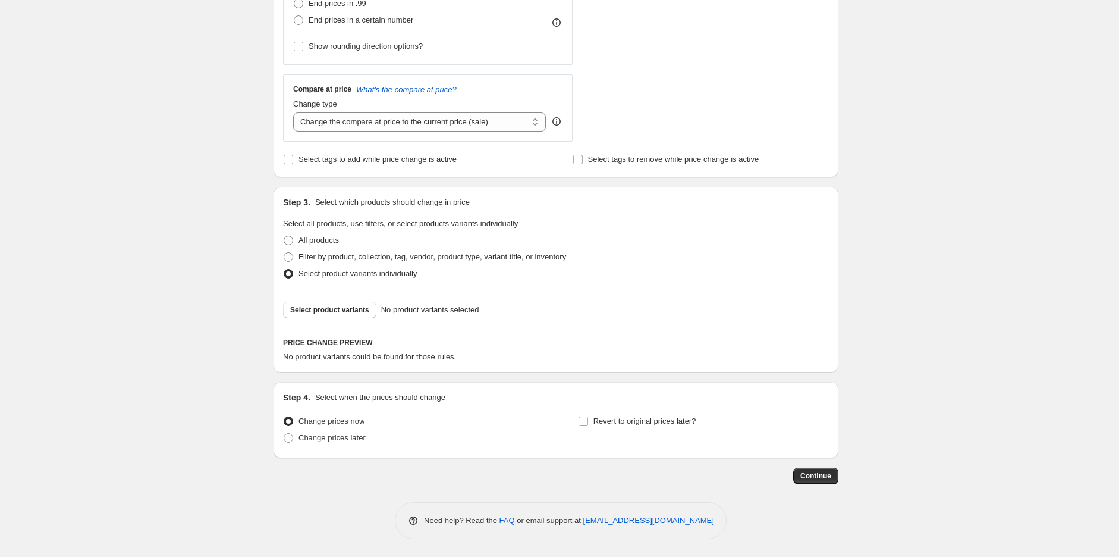
scroll to position [369, 0]
click at [343, 312] on span "Select product variants" at bounding box center [329, 310] width 79 height 10
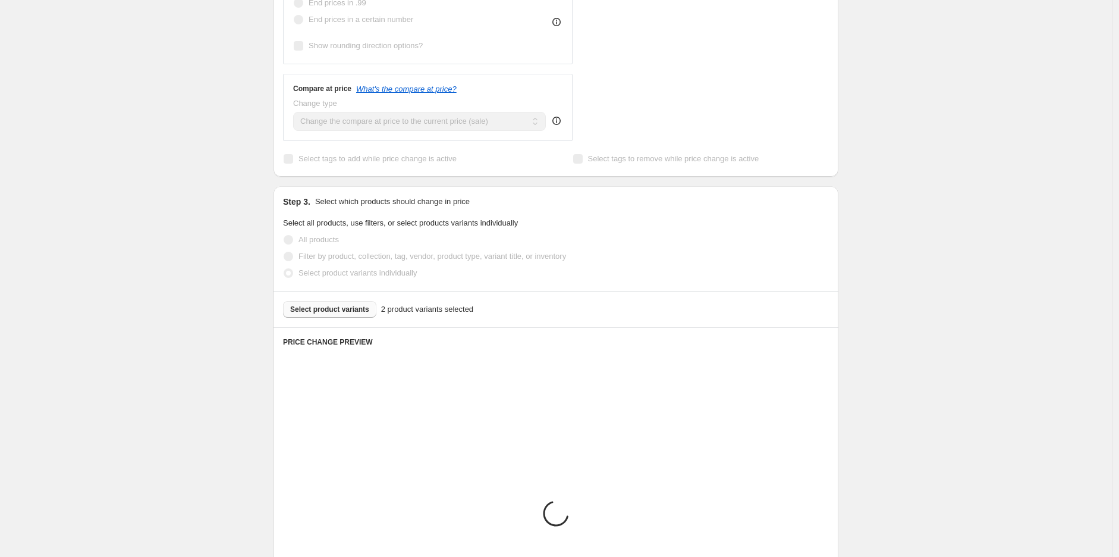
click at [920, 238] on div "Create new price [MEDICAL_DATA]. This page is ready Create new price [MEDICAL_D…" at bounding box center [556, 243] width 1112 height 1225
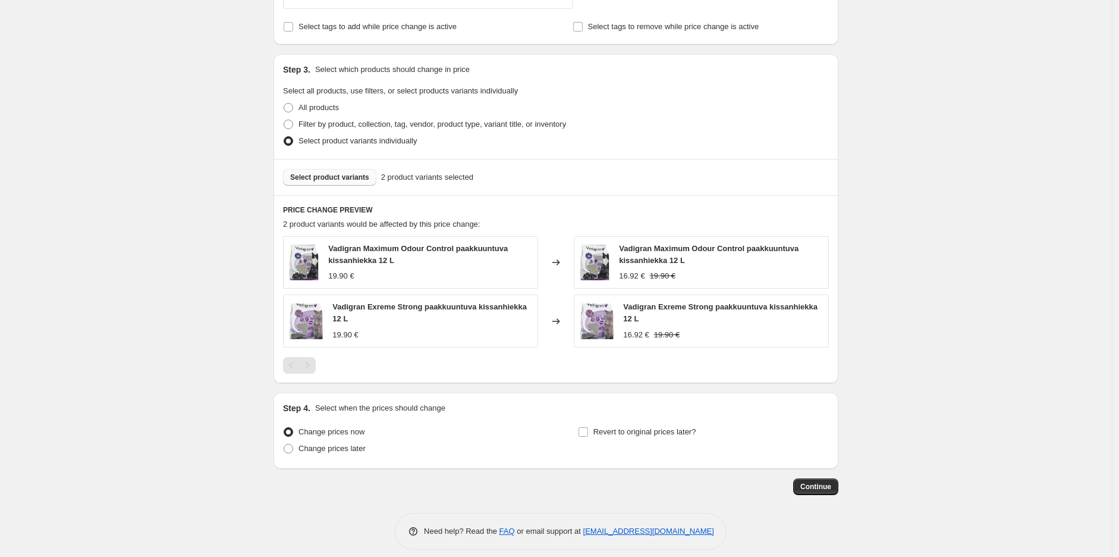
scroll to position [513, 0]
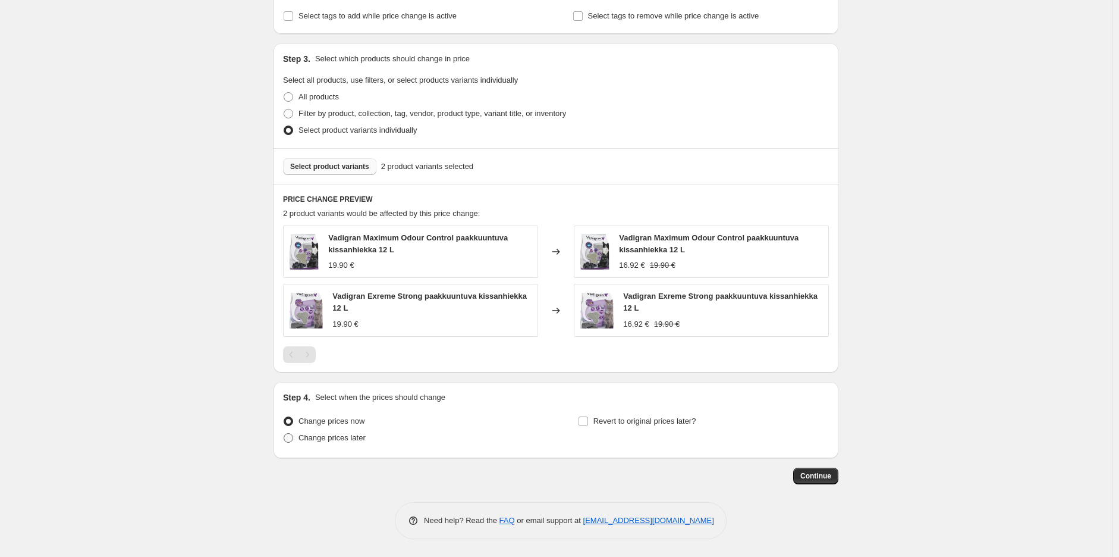
click at [324, 439] on span "Change prices later" at bounding box center [332, 437] width 67 height 9
click at [284, 433] on input "Change prices later" at bounding box center [284, 433] width 1 height 1
radio input "true"
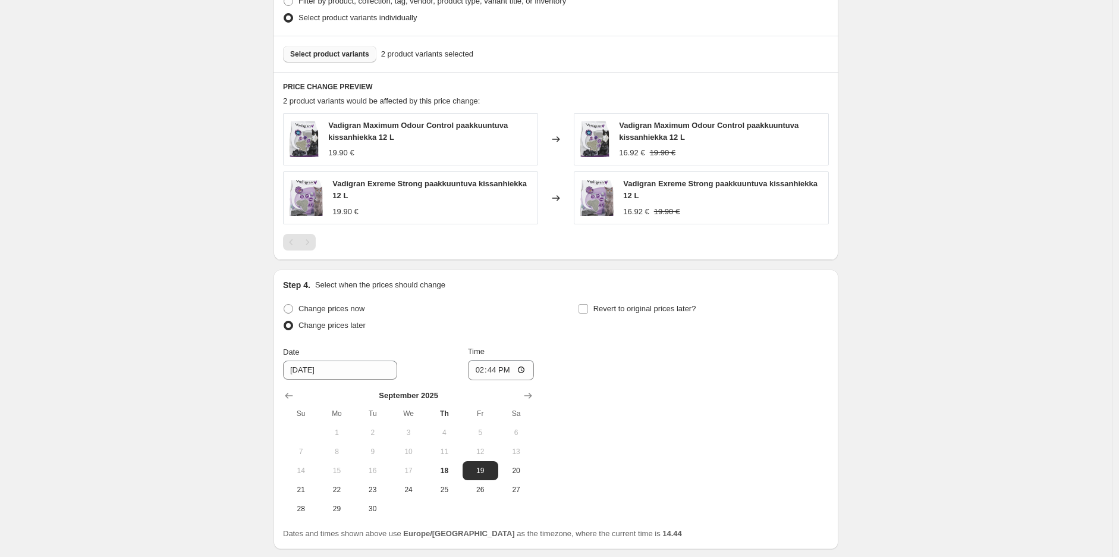
scroll to position [716, 0]
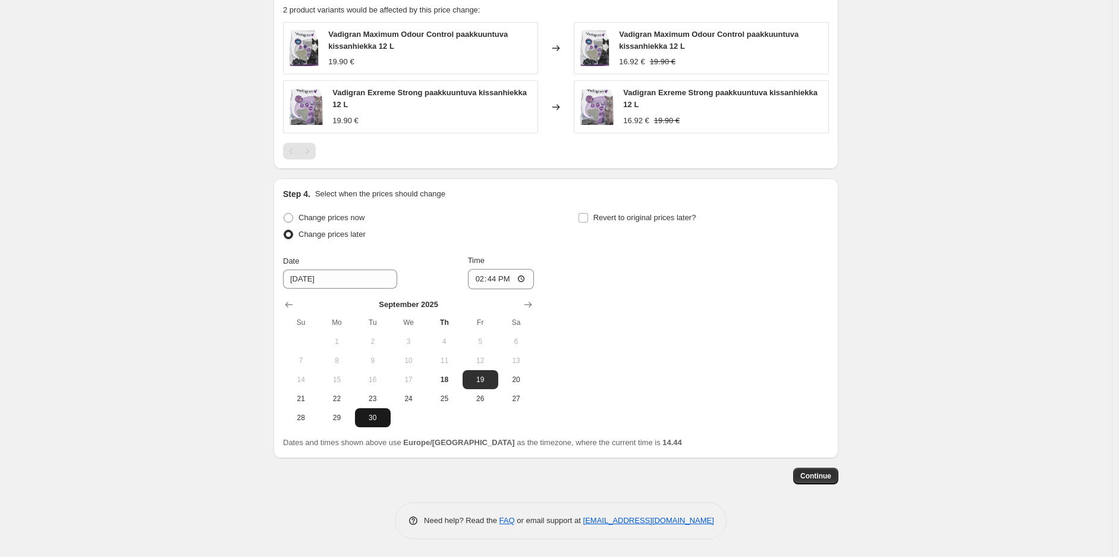
click at [381, 422] on span "30" at bounding box center [373, 418] width 26 height 10
type input "[DATE]"
click at [499, 278] on input "14:44" at bounding box center [501, 279] width 67 height 20
type input "23:59"
click at [616, 218] on span "Revert to original prices later?" at bounding box center [644, 217] width 103 height 9
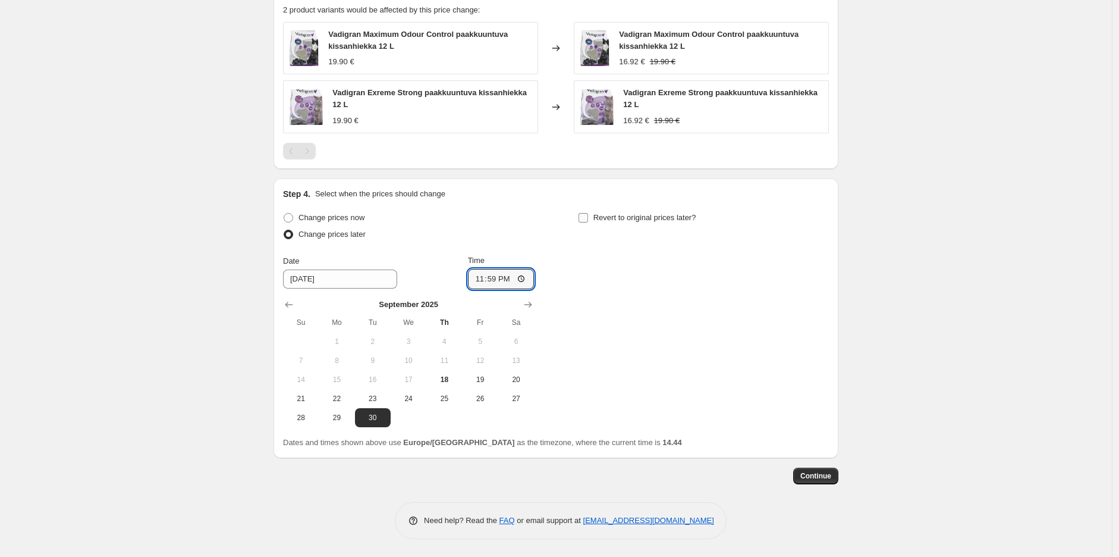
click at [588, 218] on input "Revert to original prices later?" at bounding box center [584, 218] width 10 height 10
checkbox input "true"
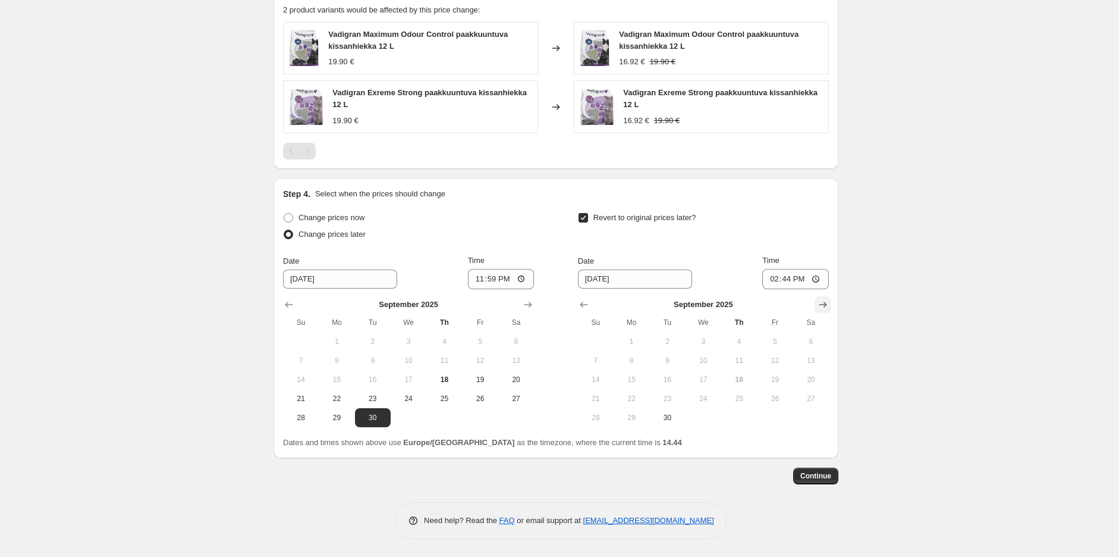
click at [831, 306] on button "Show next month, October 2025" at bounding box center [823, 304] width 17 height 17
click at [829, 306] on icon "Show next month, November 2025" at bounding box center [823, 305] width 12 height 12
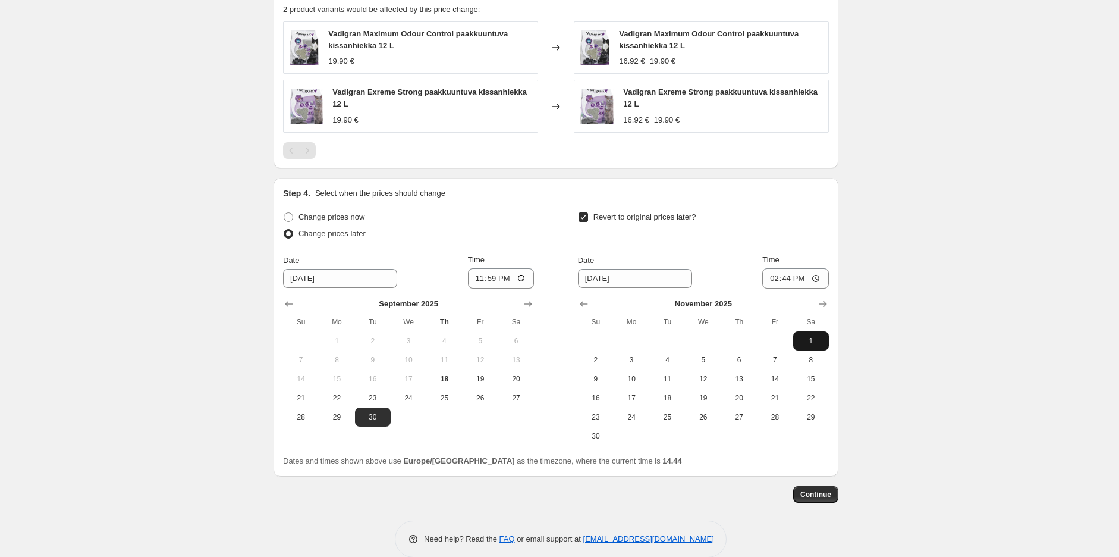
click at [805, 347] on button "1" at bounding box center [811, 340] width 36 height 19
type input "[DATE]"
click at [793, 279] on input "14:44" at bounding box center [795, 278] width 67 height 20
type input "10:00"
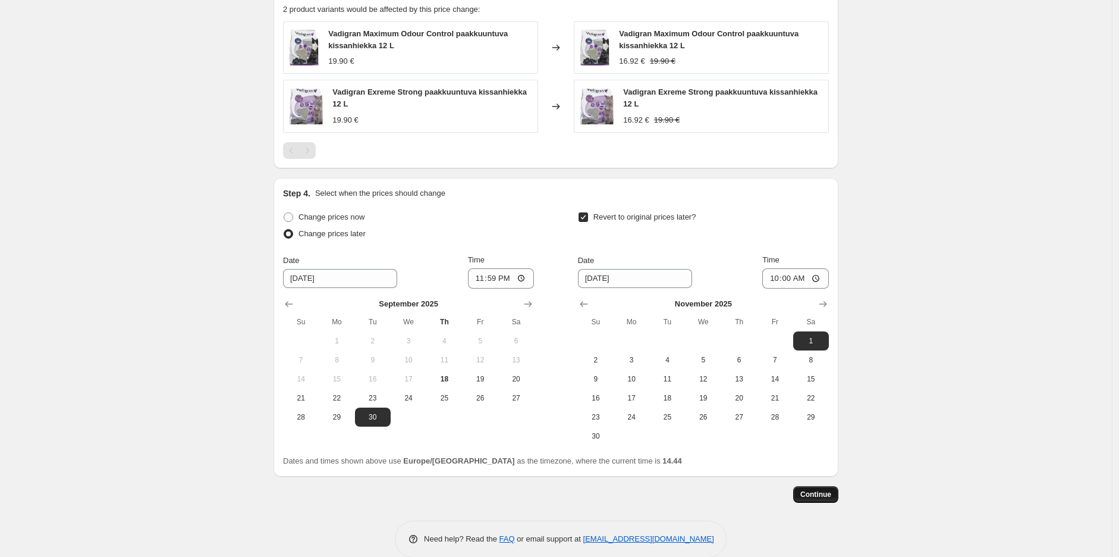
click at [812, 501] on button "Continue" at bounding box center [815, 494] width 45 height 17
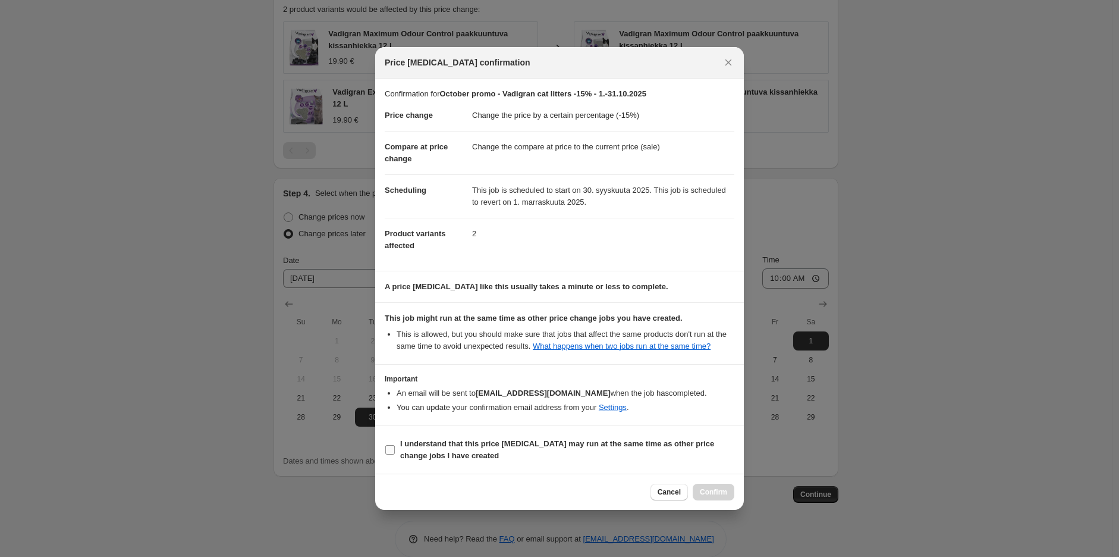
click at [602, 447] on b "I understand that this price [MEDICAL_DATA] may run at the same time as other p…" at bounding box center [557, 449] width 314 height 21
click at [395, 447] on input "I understand that this price [MEDICAL_DATA] may run at the same time as other p…" at bounding box center [390, 450] width 10 height 10
checkbox input "true"
click at [718, 490] on span "Confirm" at bounding box center [713, 492] width 27 height 10
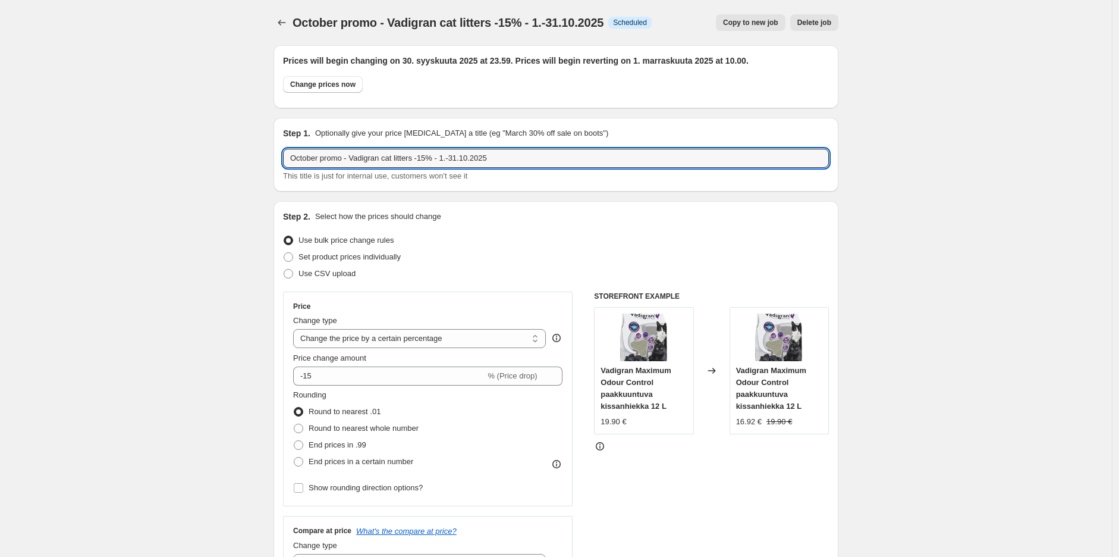
drag, startPoint x: 508, startPoint y: 162, endPoint x: 174, endPoint y: 183, distance: 334.8
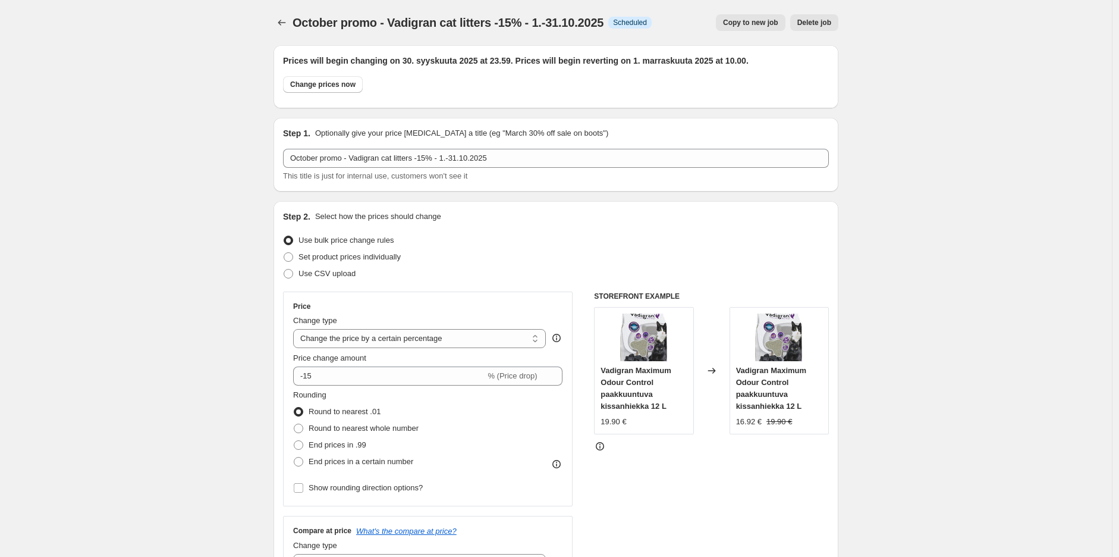
click at [295, 21] on span "October promo - Vadigran cat litters -15% - 1.-31.10.2025" at bounding box center [448, 22] width 311 height 13
click at [285, 26] on icon "Price change jobs" at bounding box center [282, 23] width 12 height 12
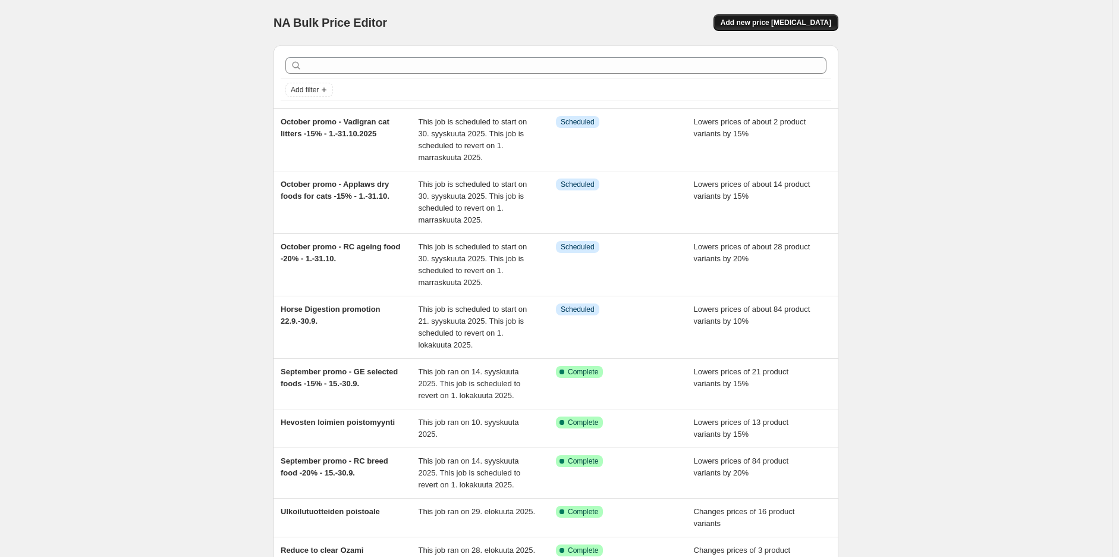
click at [806, 25] on span "Add new price [MEDICAL_DATA]" at bounding box center [776, 23] width 111 height 10
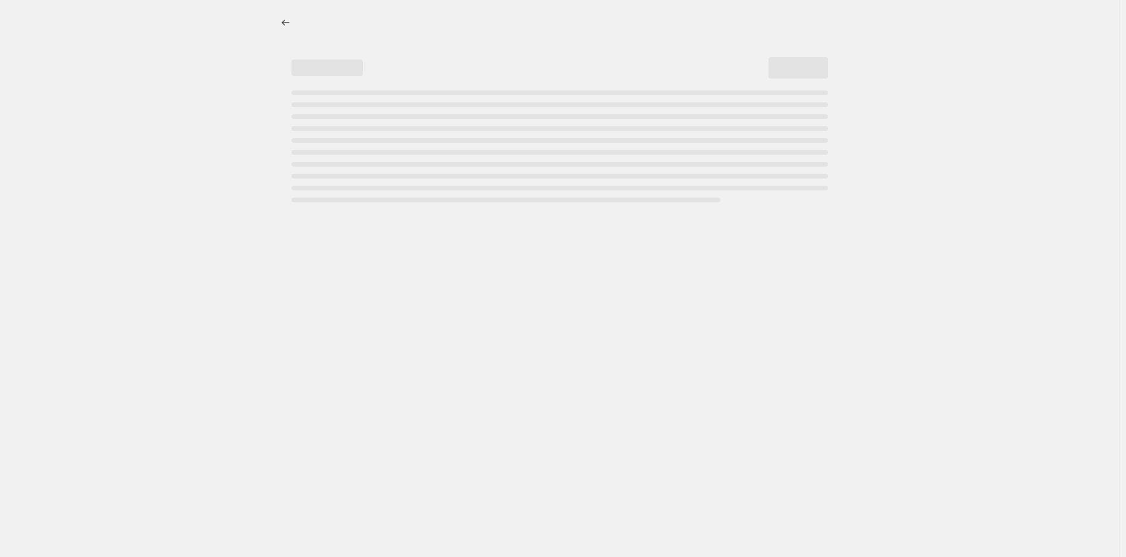
select select "percentage"
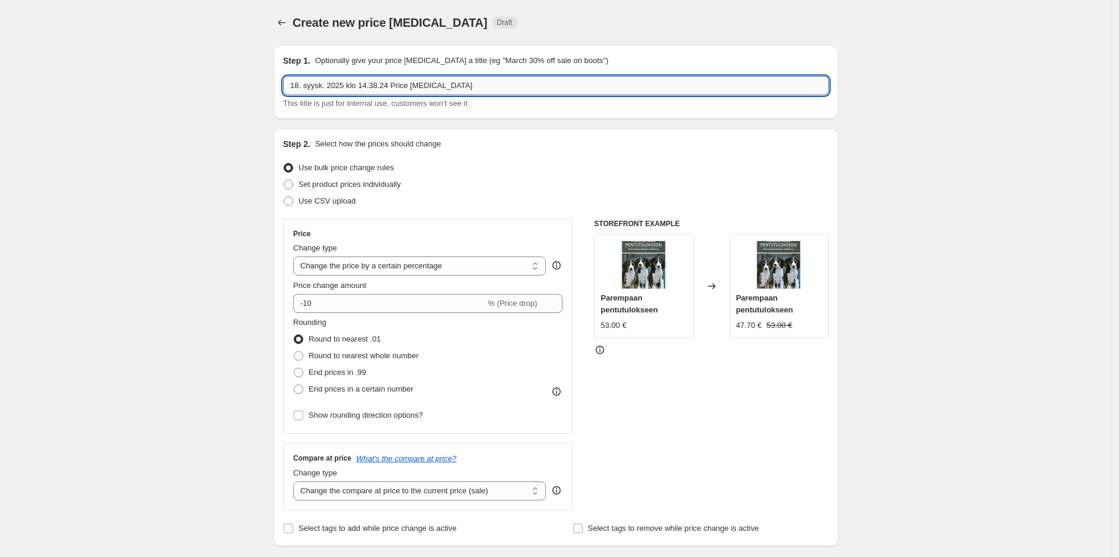
click at [535, 81] on input "18. syysk. 2025 klo 14.38.24 Price [MEDICAL_DATA]" at bounding box center [556, 85] width 546 height 19
paste input "October promo - Vadigran cat litters -15% - 1.-31.10.2025"
drag, startPoint x: 437, startPoint y: 86, endPoint x: 353, endPoint y: 89, distance: 83.9
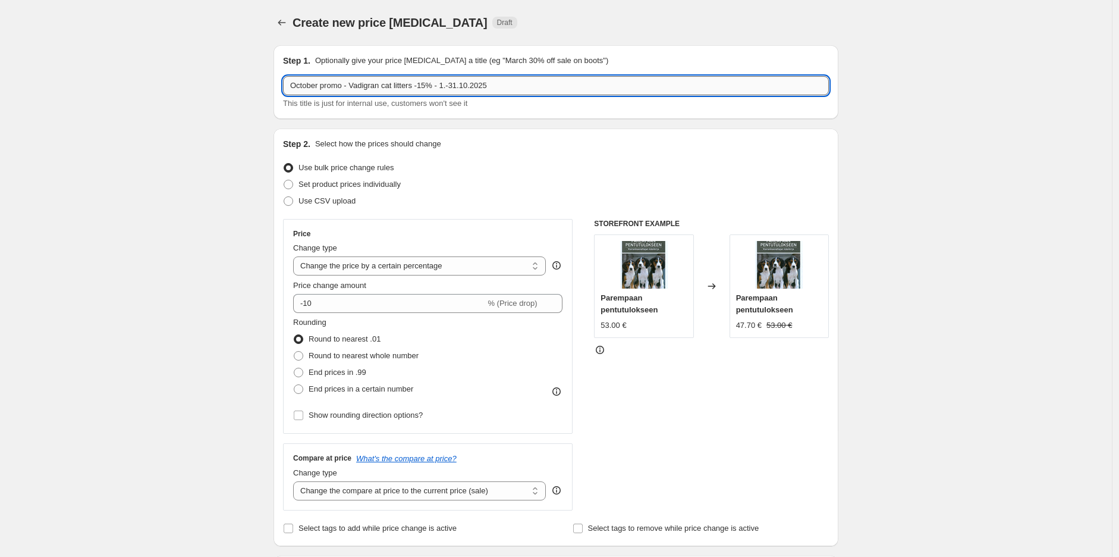
click at [353, 89] on input "October promo - Vadigran cat litters -15% - 1.-31.10.2025" at bounding box center [556, 85] width 546 height 19
type input "October promo - Nature's Protection dry food for dogs -10% - 1.-31.10.2025"
click at [641, 89] on input "October promo - Nature's Protection dry food for dogs -10% - 1.-31.10.2025" at bounding box center [556, 85] width 546 height 19
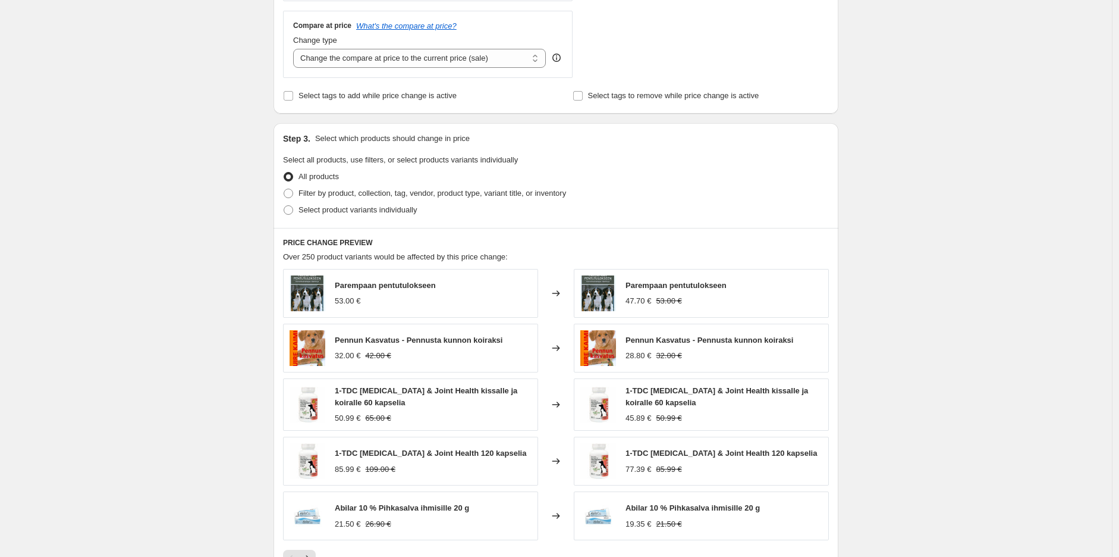
scroll to position [462, 0]
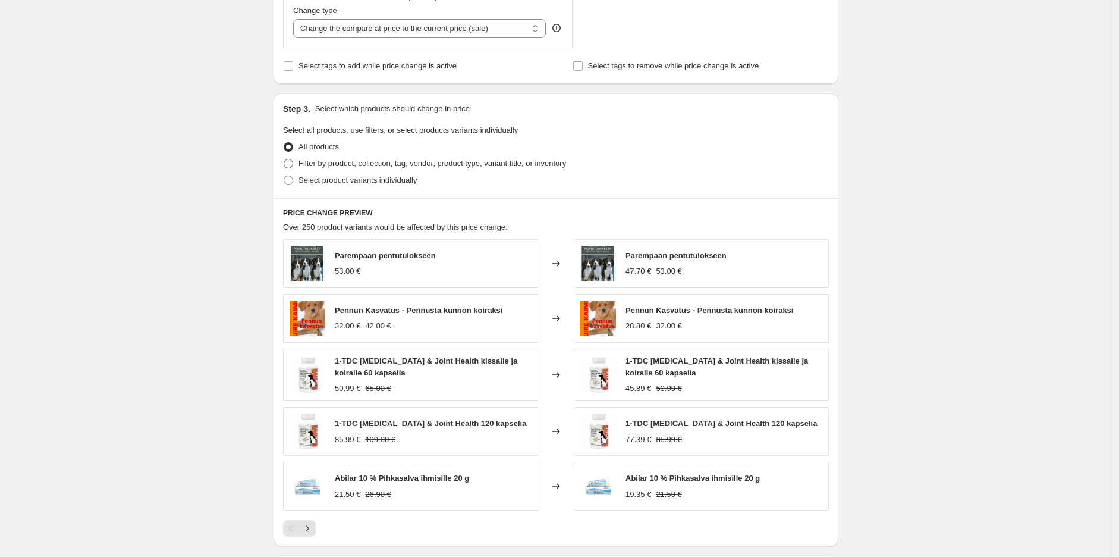
click at [351, 164] on span "Filter by product, collection, tag, vendor, product type, variant title, or inv…" at bounding box center [433, 163] width 268 height 9
click at [284, 159] on input "Filter by product, collection, tag, vendor, product type, variant title, or inv…" at bounding box center [284, 159] width 1 height 1
radio input "true"
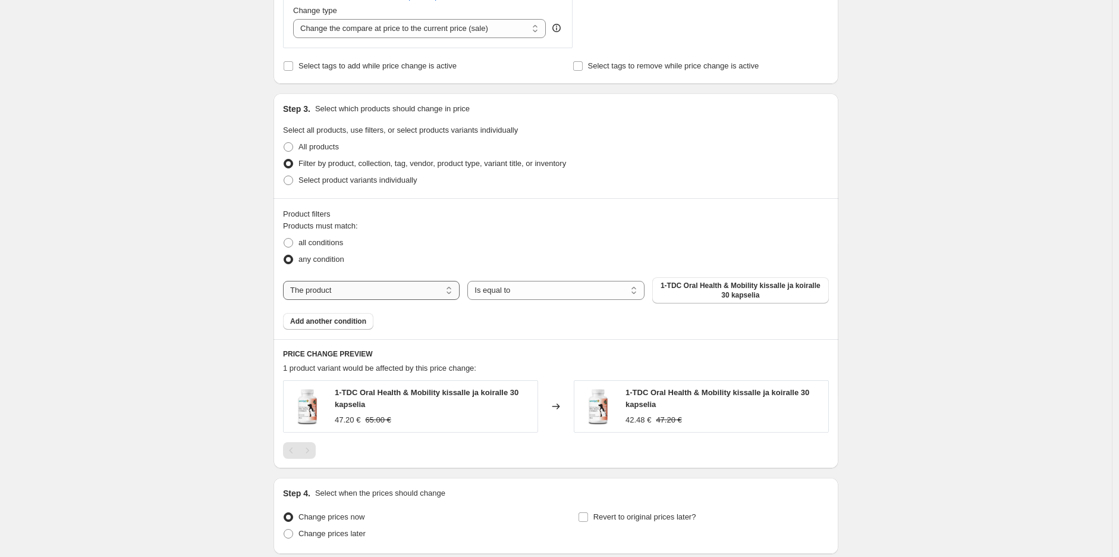
click at [341, 282] on select "The product The product's collection The product's tag The product's vendor The…" at bounding box center [371, 290] width 177 height 19
select select "collection"
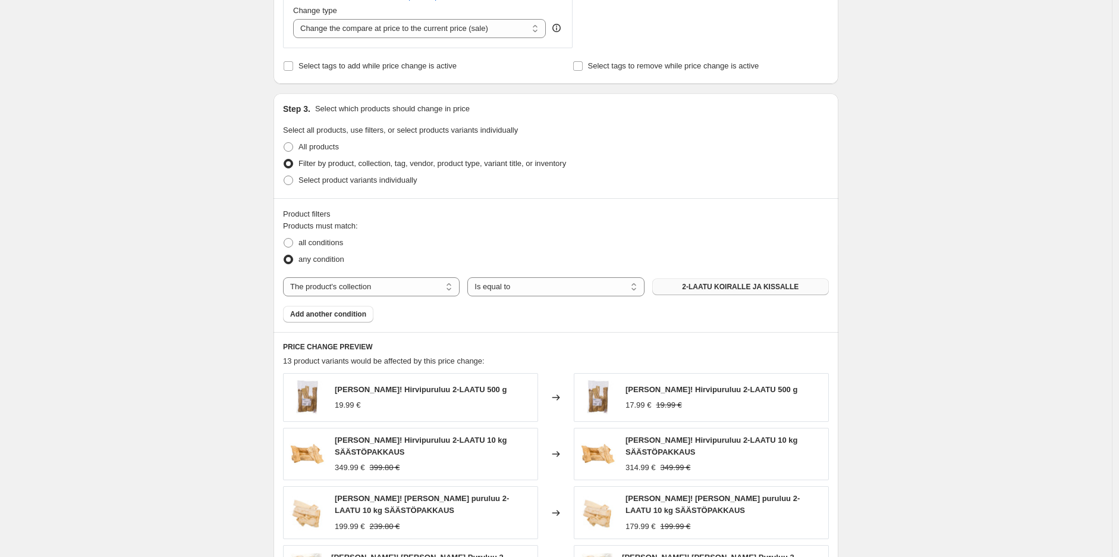
click at [721, 283] on span "2-LAATU KOIRALLE JA KISSALLE" at bounding box center [740, 287] width 117 height 10
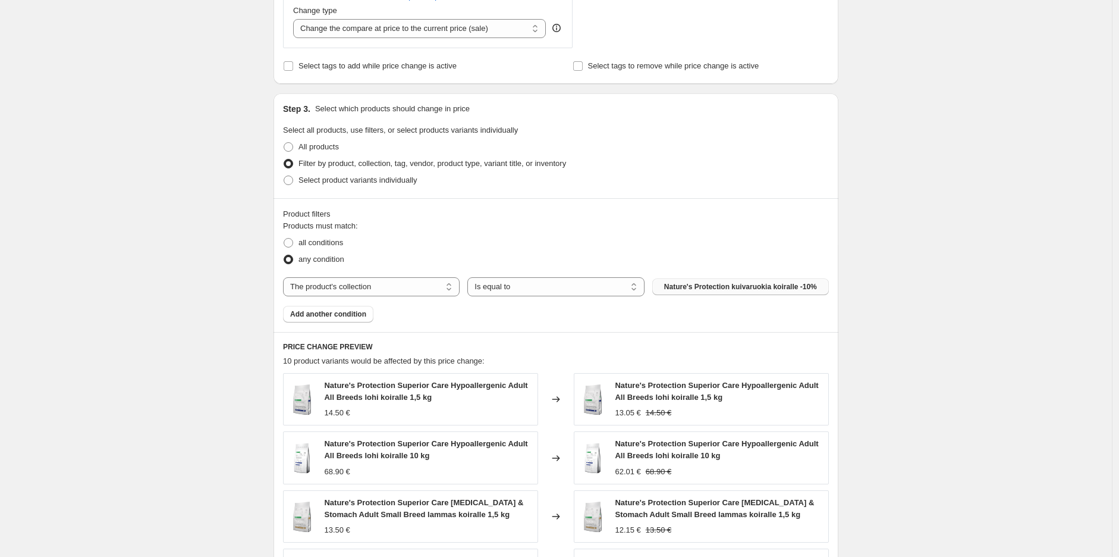
click at [963, 224] on div "Create new price [MEDICAL_DATA]. This page is ready Create new price [MEDICAL_D…" at bounding box center [556, 208] width 1112 height 1341
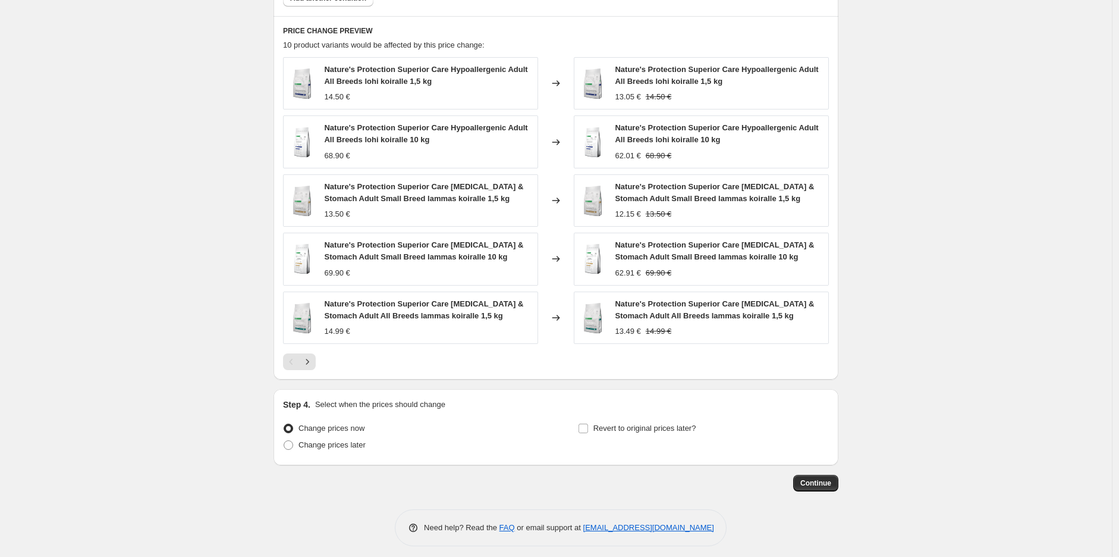
scroll to position [786, 0]
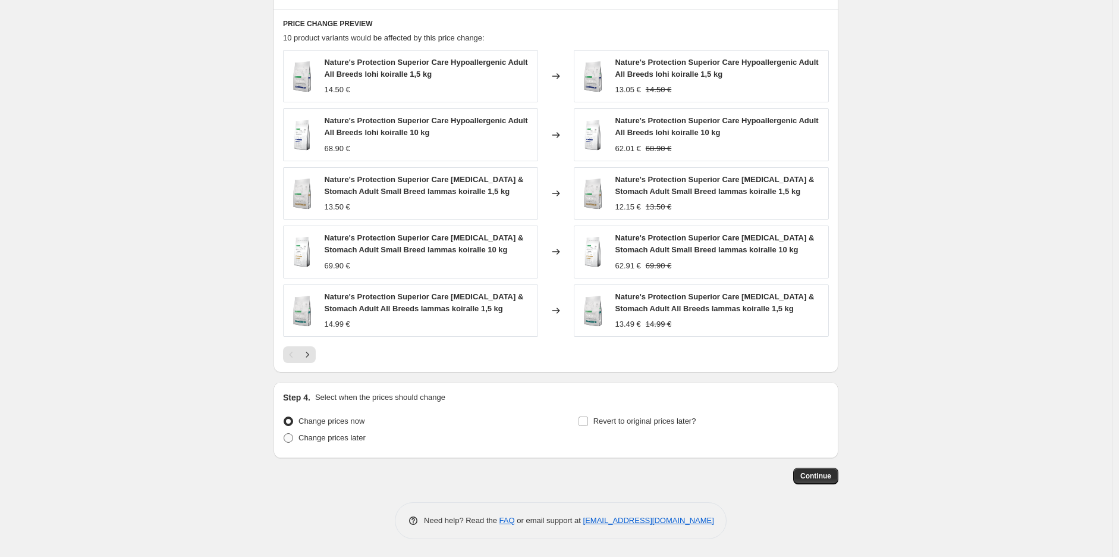
click at [334, 438] on span "Change prices later" at bounding box center [332, 437] width 67 height 9
click at [284, 433] on input "Change prices later" at bounding box center [284, 433] width 1 height 1
radio input "true"
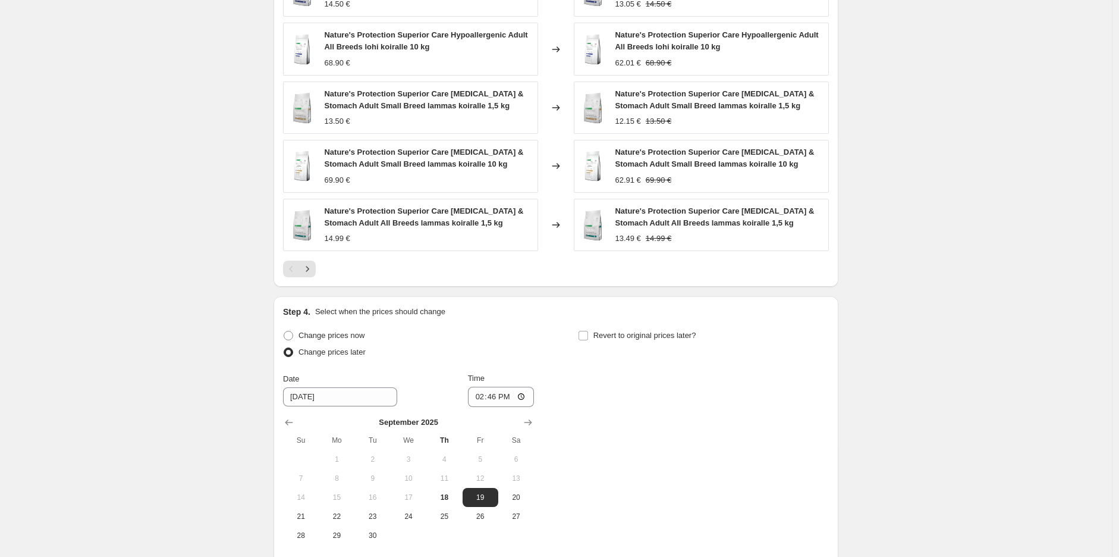
scroll to position [989, 0]
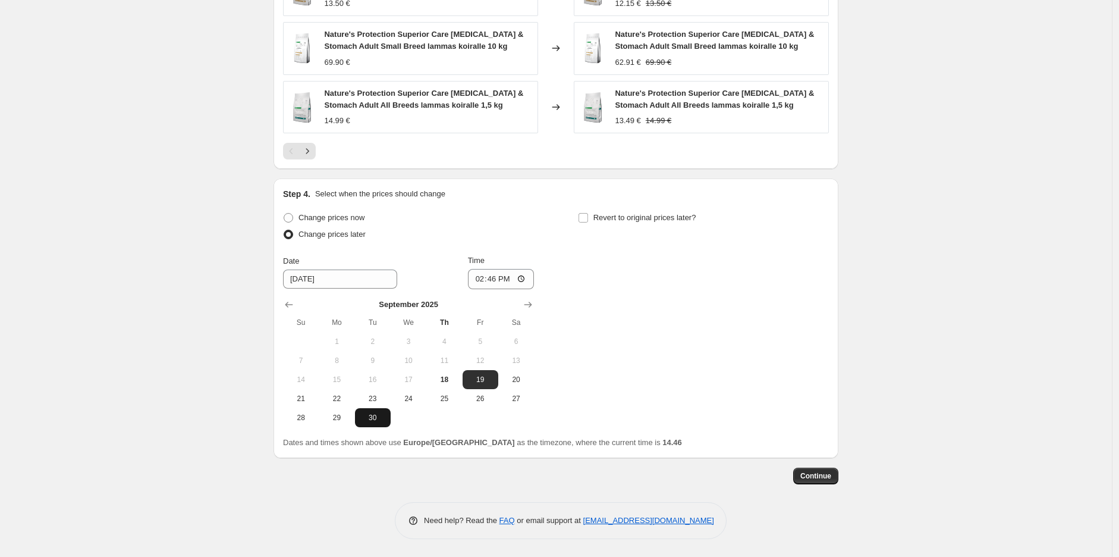
click at [385, 419] on span "30" at bounding box center [373, 418] width 26 height 10
type input "[DATE]"
click at [499, 282] on input "14:46" at bounding box center [501, 279] width 67 height 20
type input "23:59"
click at [591, 300] on div "Change prices now Change prices later Date [DATE] Time 23:59 [DATE] Su Mo Tu We…" at bounding box center [556, 318] width 546 height 218
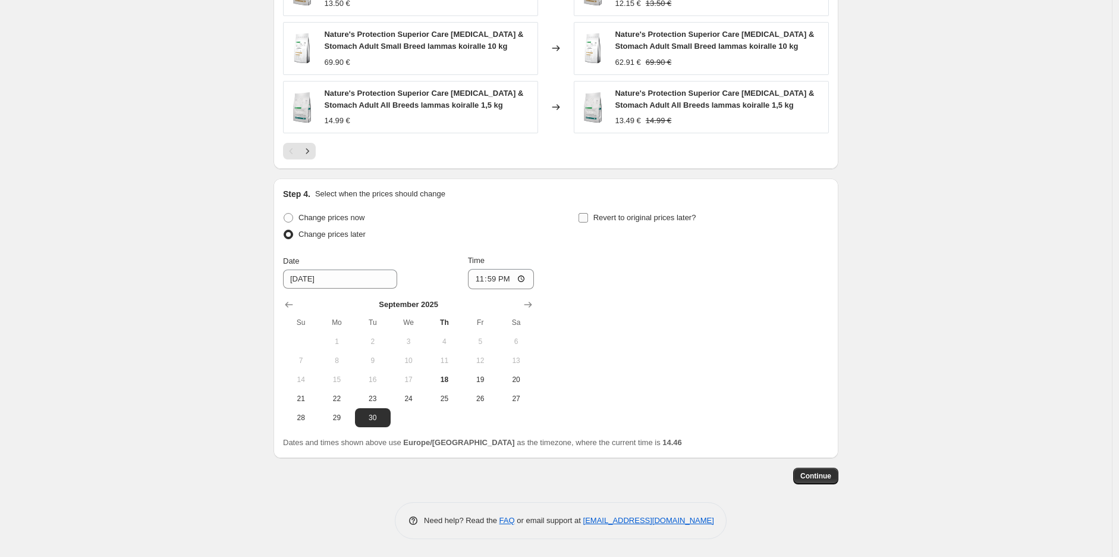
click at [601, 213] on span "Revert to original prices later?" at bounding box center [644, 217] width 103 height 9
click at [588, 213] on input "Revert to original prices later?" at bounding box center [584, 218] width 10 height 10
checkbox input "true"
click at [829, 306] on icon "Show next month, October 2025" at bounding box center [823, 305] width 12 height 12
click at [829, 306] on icon "Show next month, November 2025" at bounding box center [823, 305] width 12 height 12
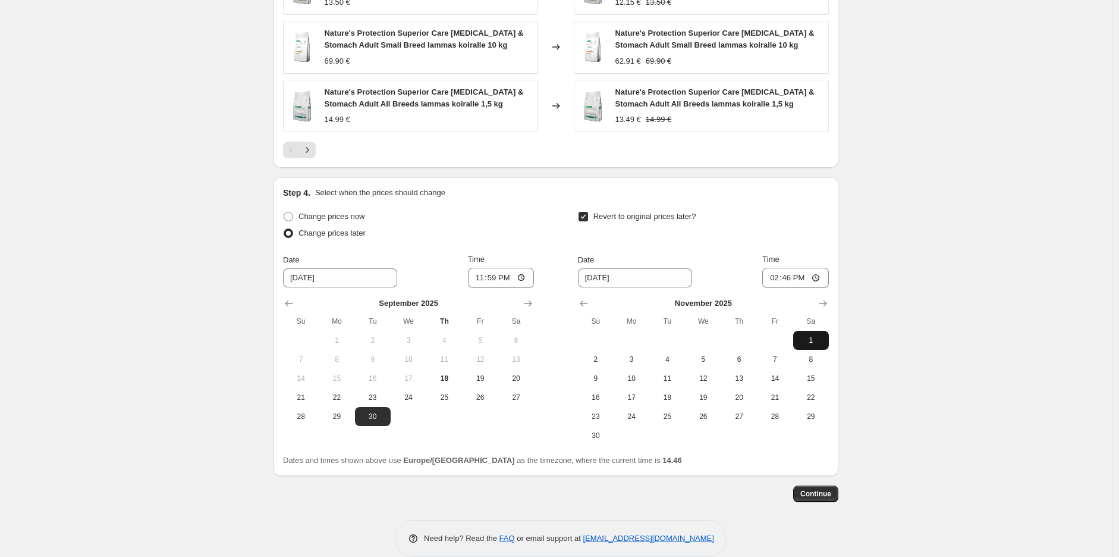
click at [806, 344] on span "1" at bounding box center [811, 340] width 26 height 10
type input "[DATE]"
click at [793, 276] on input "14:46" at bounding box center [795, 278] width 67 height 20
type input "10:00"
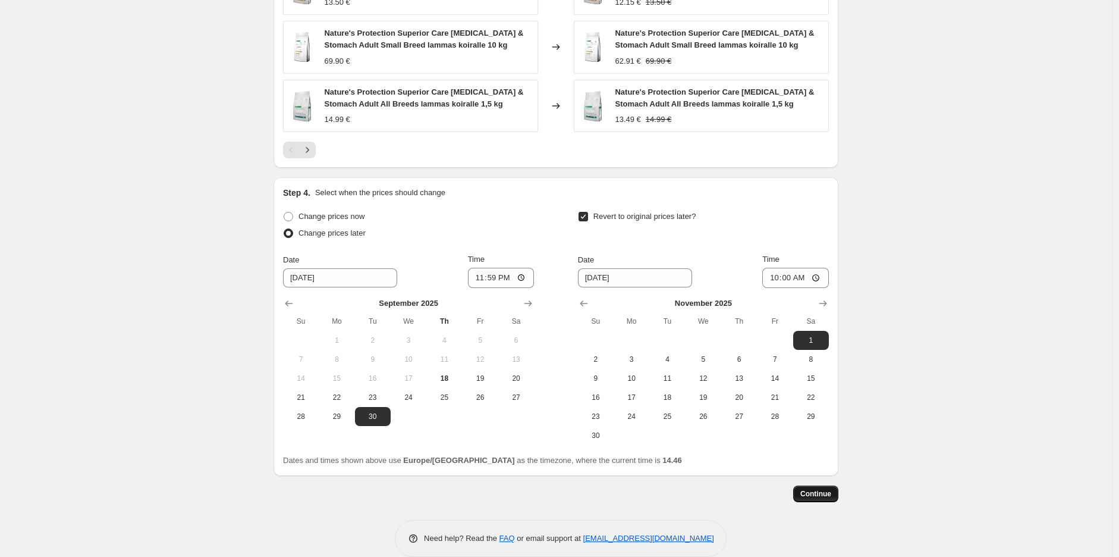
click at [832, 500] on button "Continue" at bounding box center [815, 493] width 45 height 17
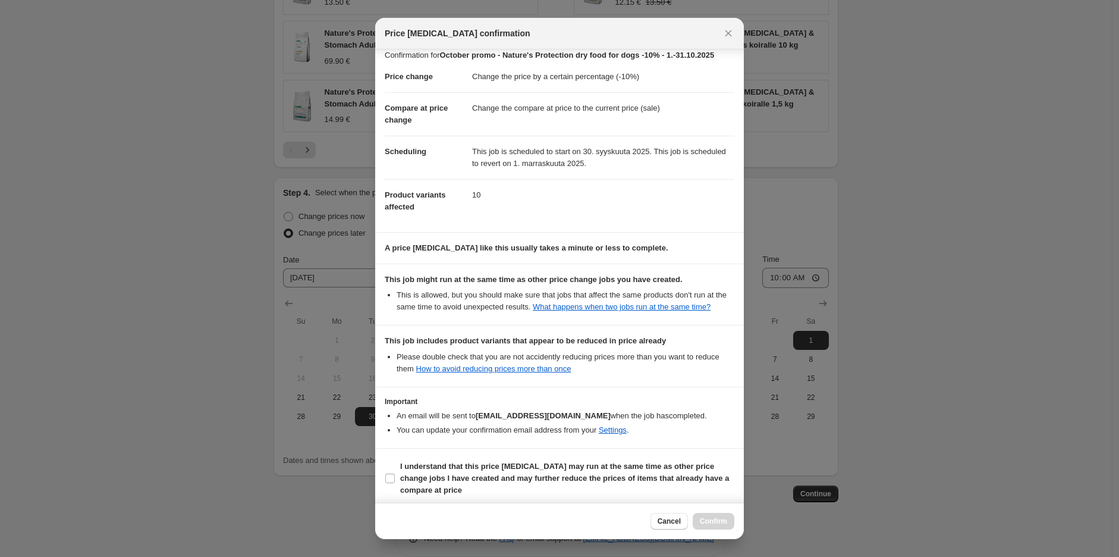
scroll to position [15, 0]
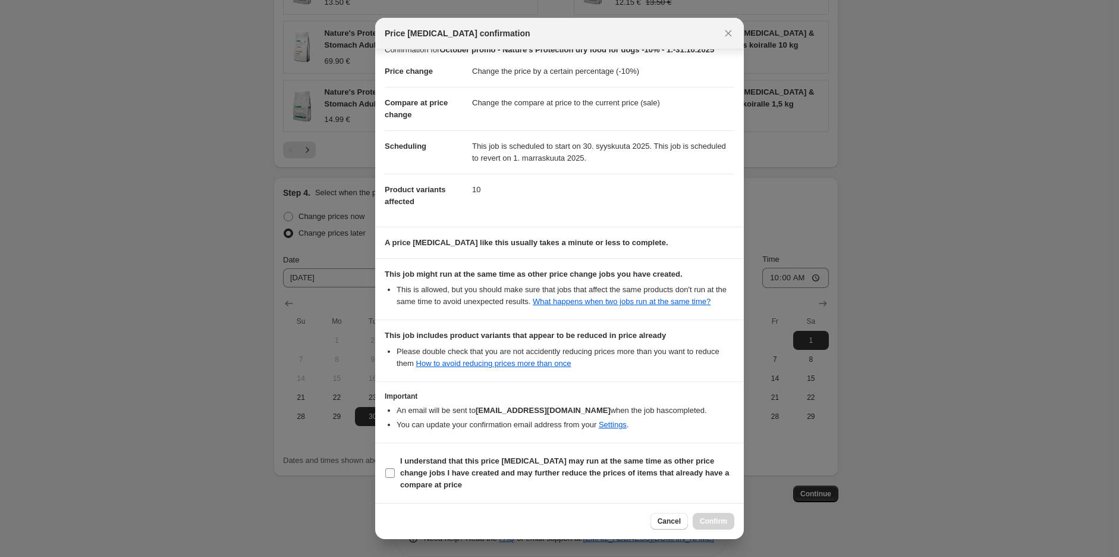
drag, startPoint x: 544, startPoint y: 448, endPoint x: 536, endPoint y: 473, distance: 26.7
click at [539, 460] on section "I understand that this price [MEDICAL_DATA] may run at the same time as other p…" at bounding box center [559, 472] width 369 height 59
click at [534, 475] on b "I understand that this price [MEDICAL_DATA] may run at the same time as other p…" at bounding box center [564, 472] width 329 height 33
click at [395, 475] on input "I understand that this price [MEDICAL_DATA] may run at the same time as other p…" at bounding box center [390, 473] width 10 height 10
checkbox input "true"
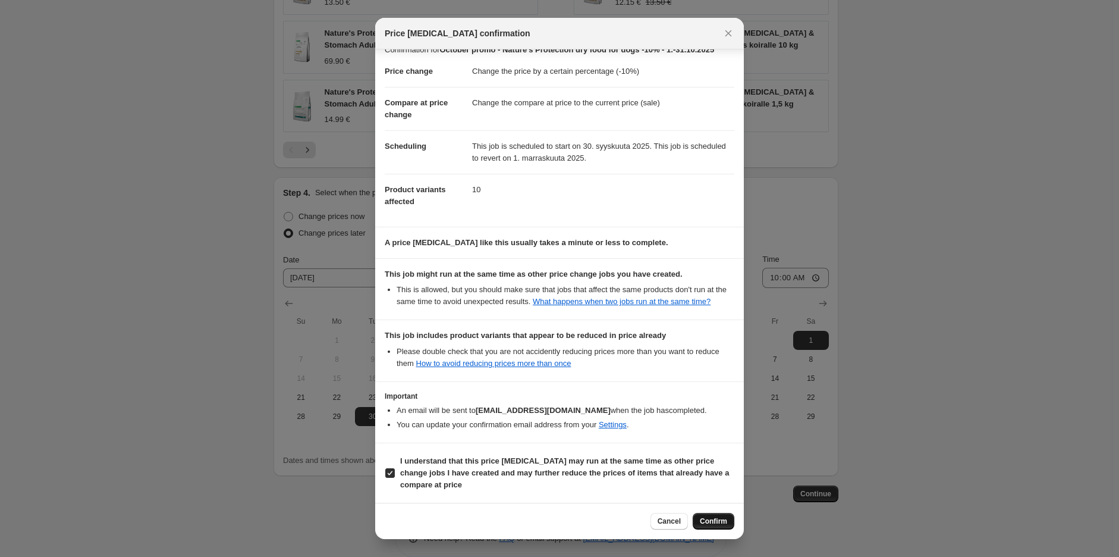
click at [717, 519] on span "Confirm" at bounding box center [713, 521] width 27 height 10
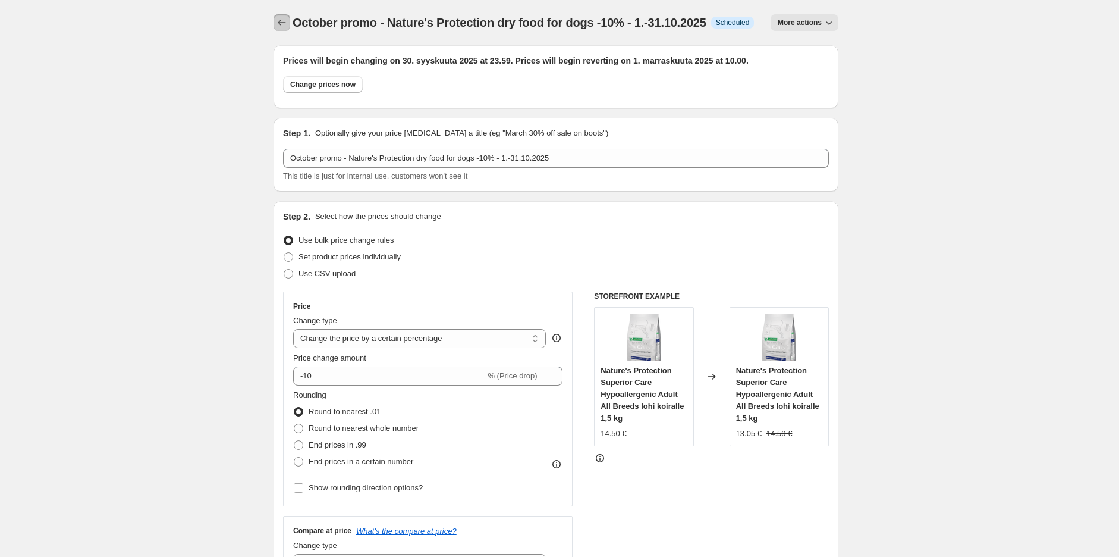
click at [287, 29] on button "Price change jobs" at bounding box center [282, 22] width 17 height 17
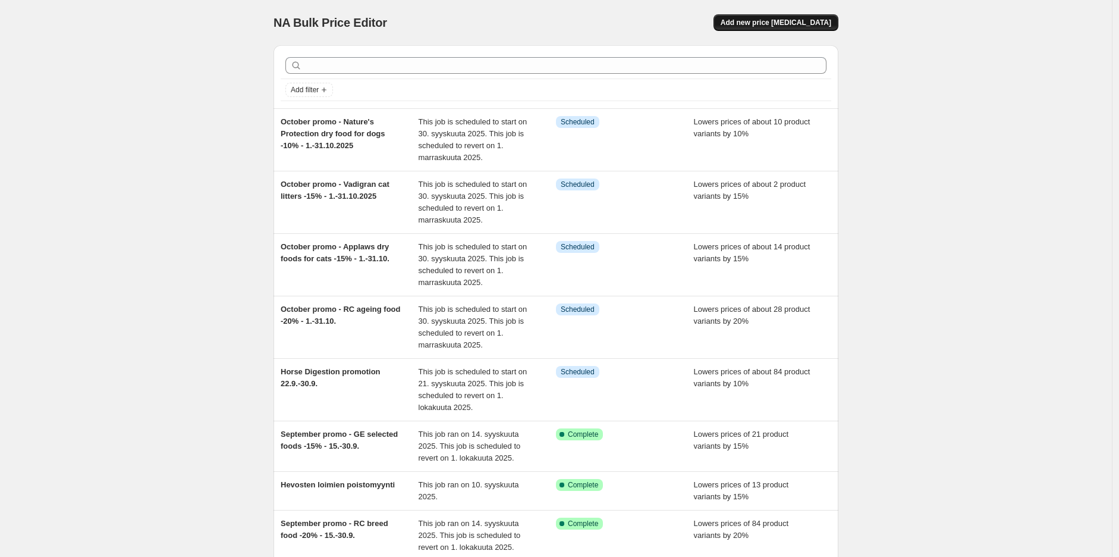
click at [816, 25] on span "Add new price [MEDICAL_DATA]" at bounding box center [776, 23] width 111 height 10
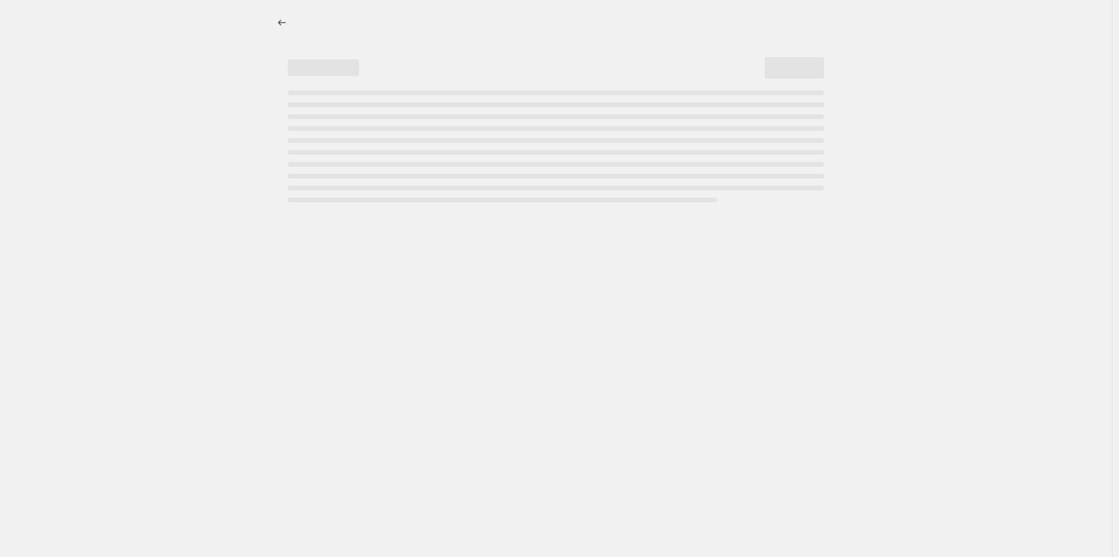
select select "percentage"
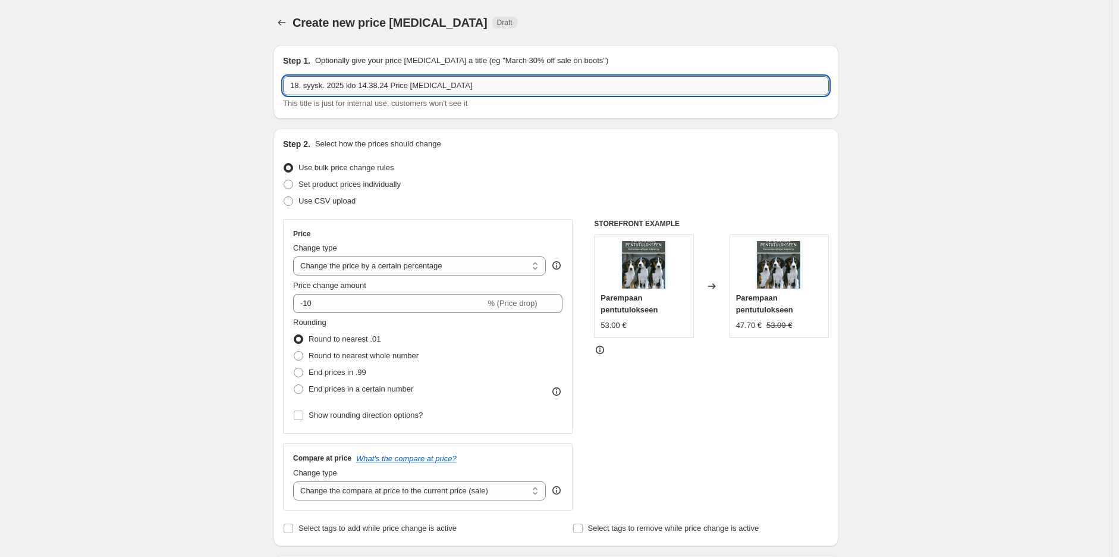
click at [442, 88] on input "18. syysk. 2025 klo 14.38.24 Price [MEDICAL_DATA]" at bounding box center [556, 85] width 546 height 19
paste input "October promo - Vadigran cat litters -15% - 1.-31.10.2025"
drag, startPoint x: 438, startPoint y: 90, endPoint x: 353, endPoint y: 96, distance: 85.2
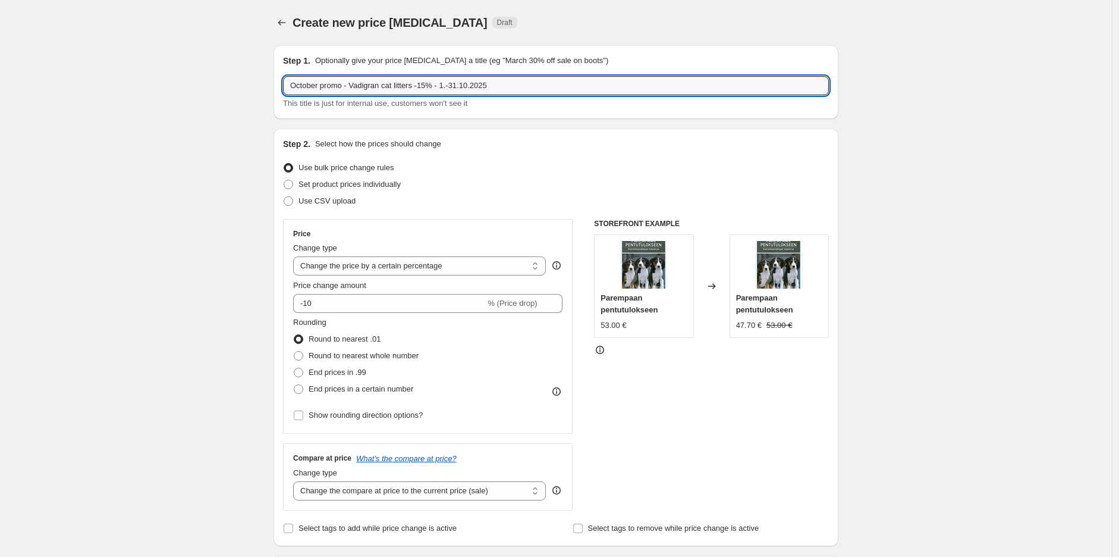
click at [353, 96] on div "October promo - Vadigran cat litters -15% - 1.-31.10.2025 This title is just fo…" at bounding box center [556, 92] width 546 height 33
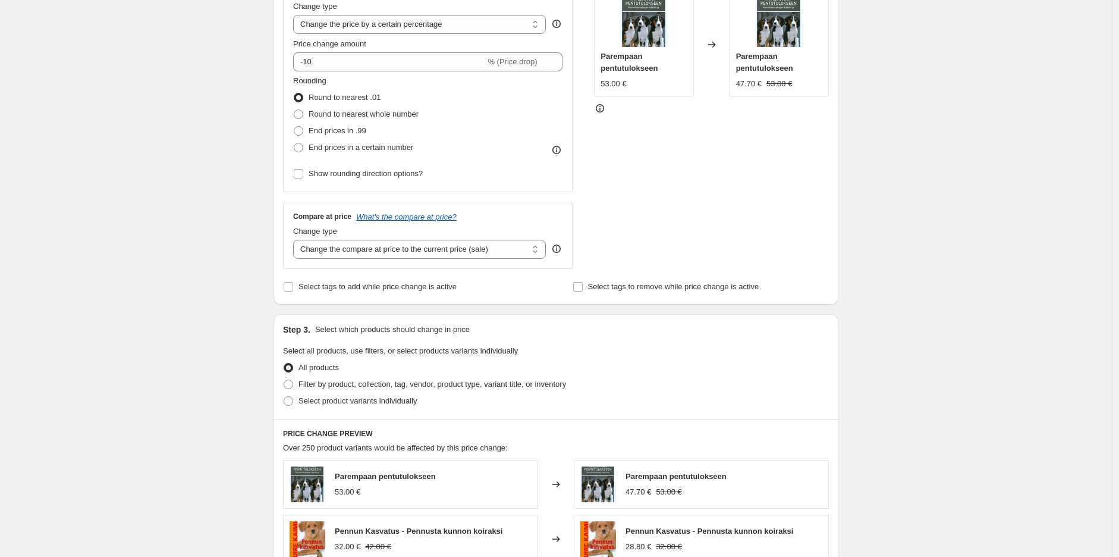
scroll to position [330, 0]
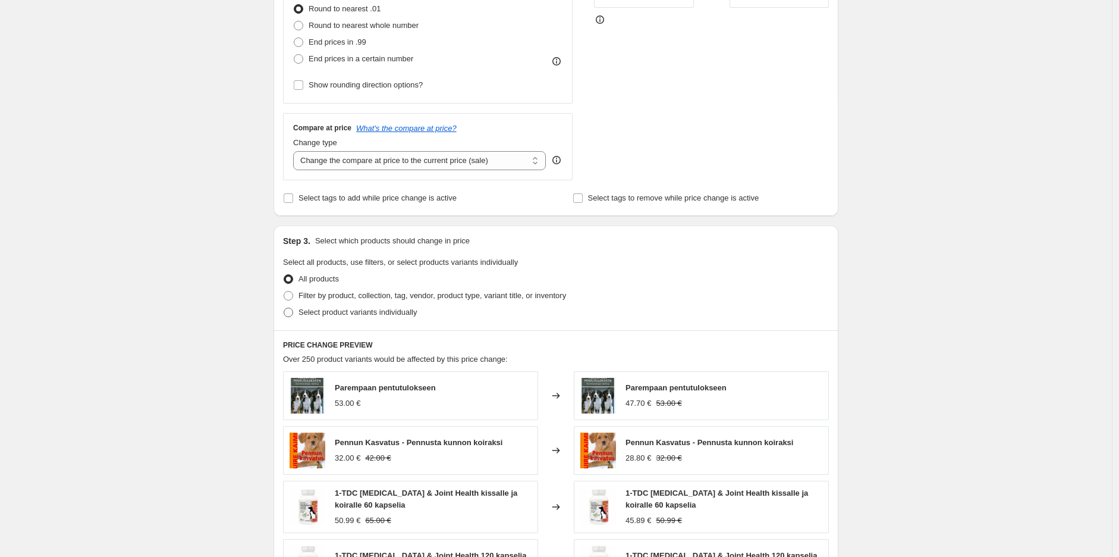
type input "October promo - All Nature's Protection cat foods -10% - 1.-31.10.2025"
click at [366, 308] on span "Select product variants individually" at bounding box center [358, 311] width 118 height 9
click at [284, 308] on input "Select product variants individually" at bounding box center [284, 307] width 1 height 1
radio input "true"
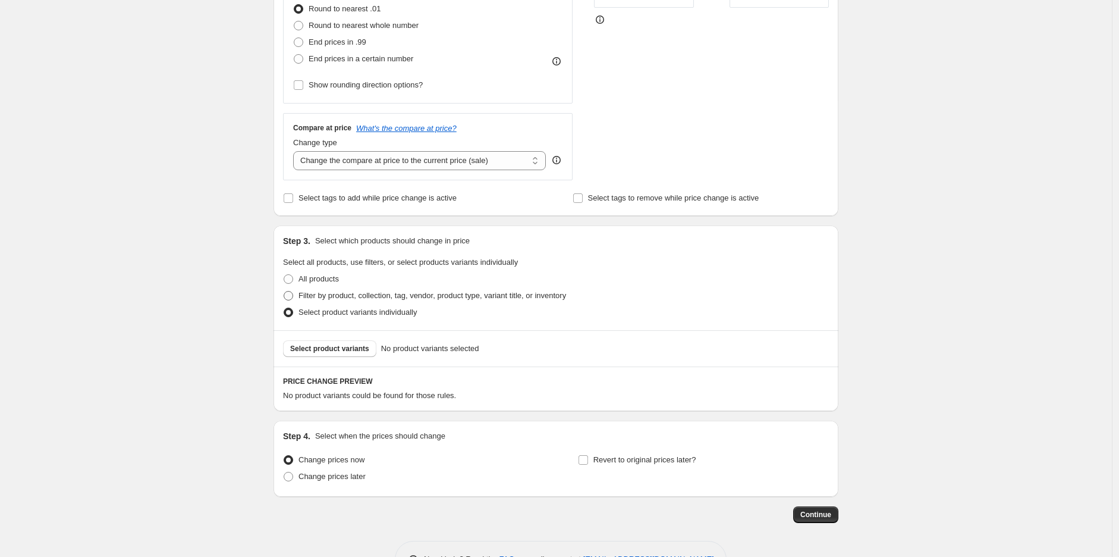
click at [381, 297] on span "Filter by product, collection, tag, vendor, product type, variant title, or inv…" at bounding box center [433, 295] width 268 height 9
click at [284, 291] on input "Filter by product, collection, tag, vendor, product type, variant title, or inv…" at bounding box center [284, 291] width 1 height 1
radio input "true"
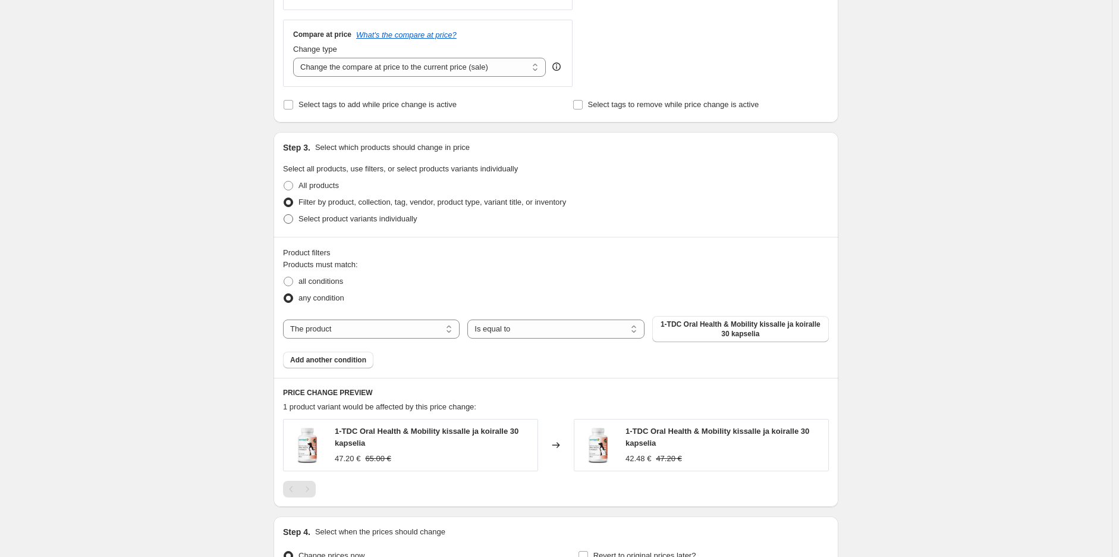
scroll to position [462, 0]
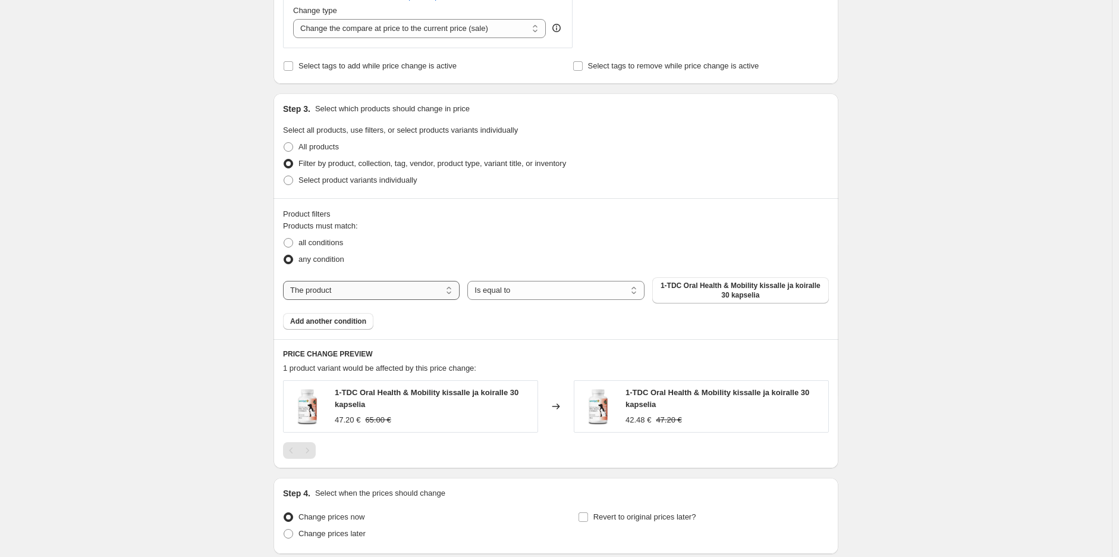
click at [414, 295] on select "The product The product's collection The product's tag The product's vendor The…" at bounding box center [371, 290] width 177 height 19
select select "collection"
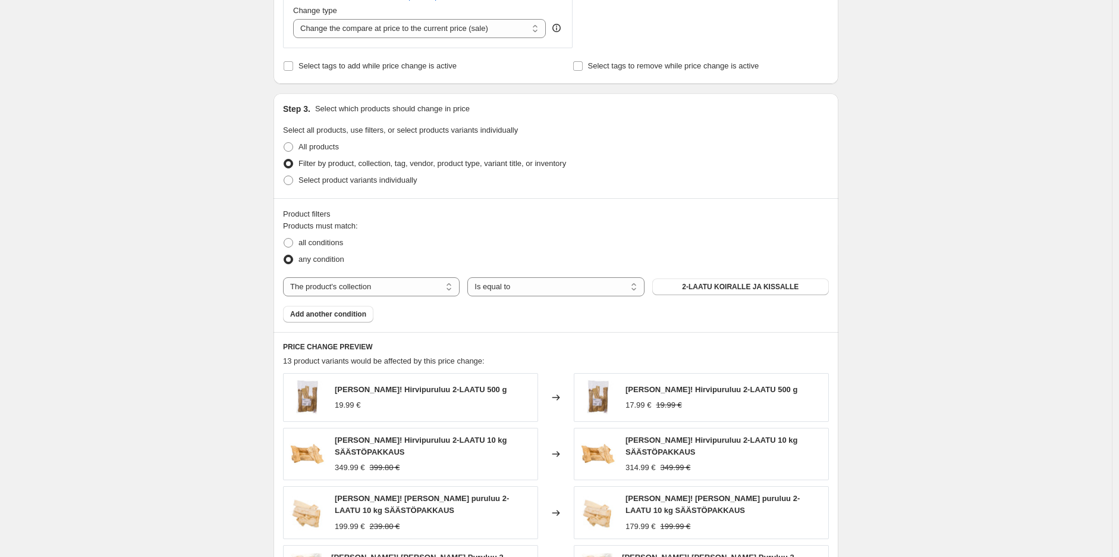
click at [733, 288] on span "2-LAATU KOIRALLE JA KISSALLE" at bounding box center [740, 287] width 117 height 10
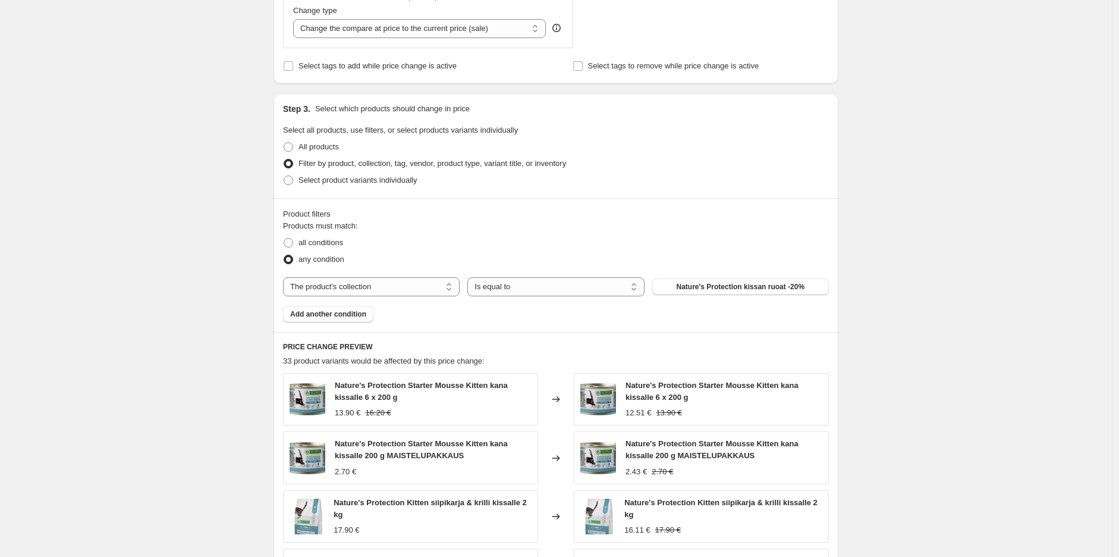
click at [904, 235] on div "Create new price [MEDICAL_DATA]. This page is ready Create new price [MEDICAL_D…" at bounding box center [556, 208] width 1112 height 1341
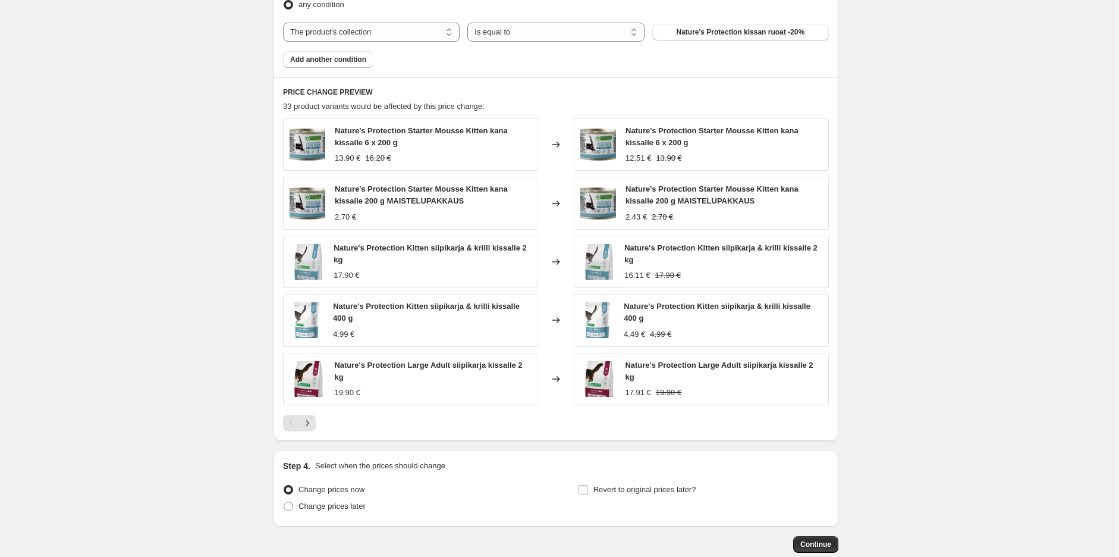
scroll to position [782, 0]
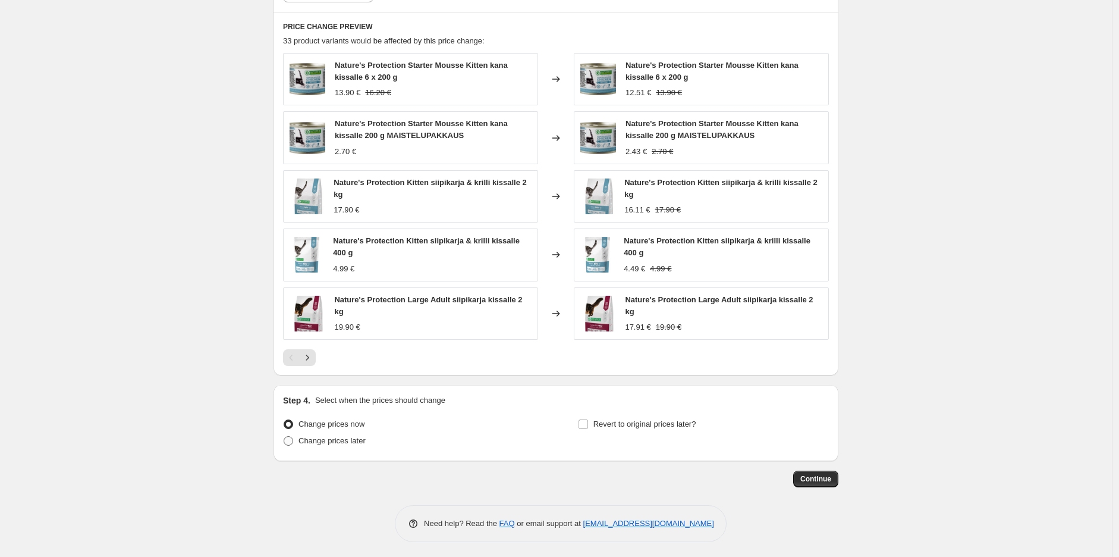
click at [340, 436] on span "Change prices later" at bounding box center [332, 440] width 67 height 9
click at [284, 436] on input "Change prices later" at bounding box center [284, 436] width 1 height 1
radio input "true"
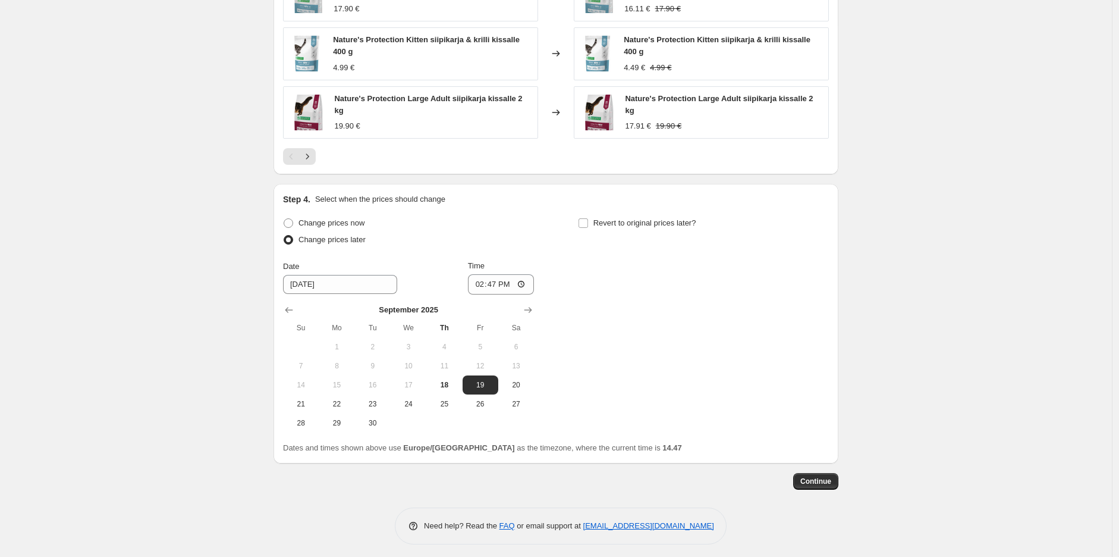
scroll to position [985, 0]
click at [381, 420] on span "30" at bounding box center [373, 421] width 26 height 10
type input "[DATE]"
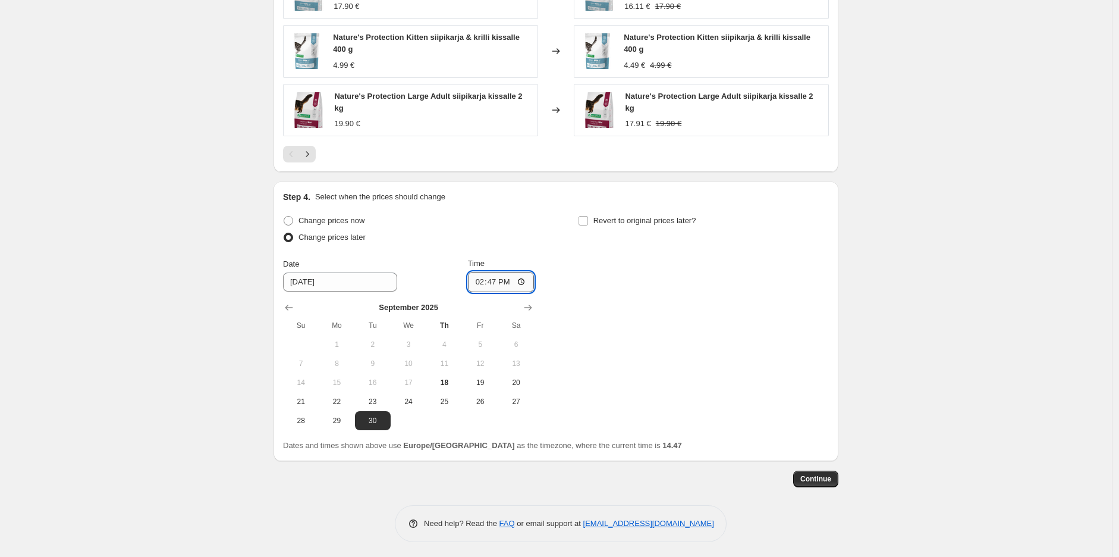
click at [497, 281] on input "14:47" at bounding box center [501, 282] width 67 height 20
type input "23:59"
click at [661, 220] on span "Revert to original prices later?" at bounding box center [644, 220] width 103 height 9
click at [588, 220] on input "Revert to original prices later?" at bounding box center [584, 221] width 10 height 10
checkbox input "true"
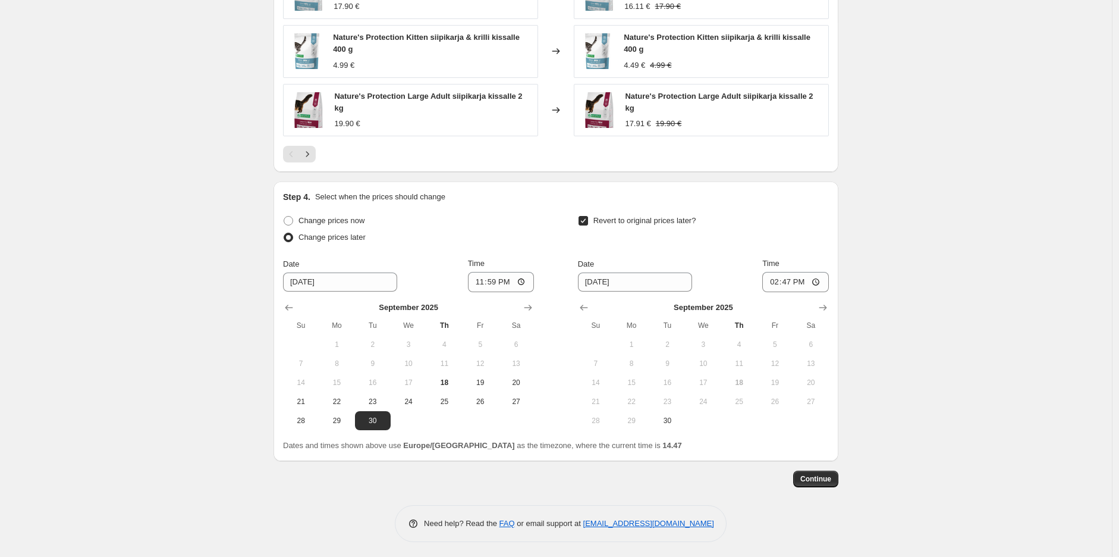
click at [817, 309] on div at bounding box center [703, 307] width 251 height 12
click at [825, 306] on icon "Show next month, October 2025" at bounding box center [823, 307] width 12 height 12
click at [825, 306] on icon "Show next month, November 2025" at bounding box center [823, 307] width 12 height 12
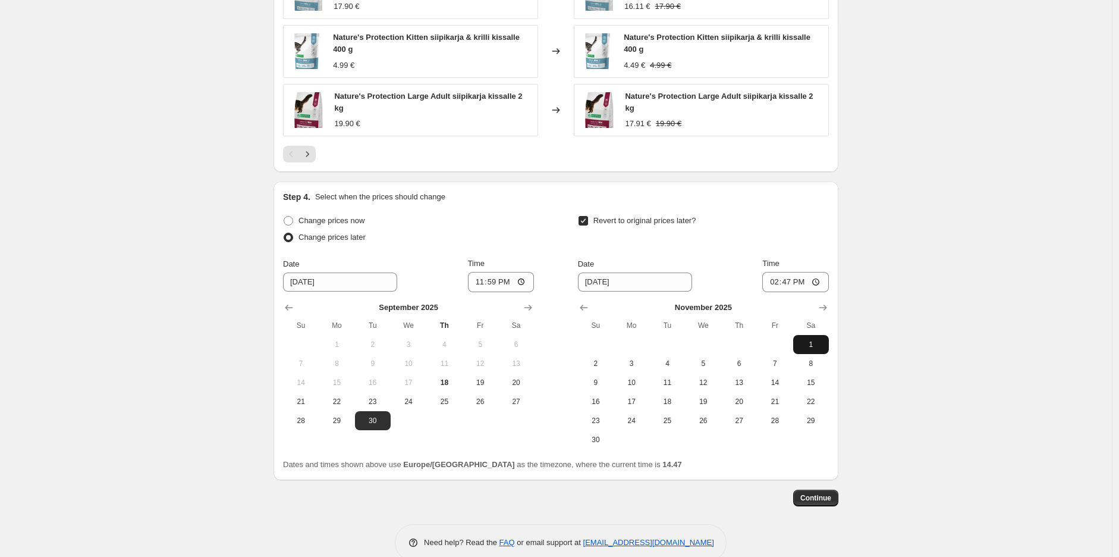
click at [807, 341] on span "1" at bounding box center [811, 345] width 26 height 10
type input "[DATE]"
click at [797, 281] on input "14:47" at bounding box center [795, 282] width 67 height 20
type input "10:00"
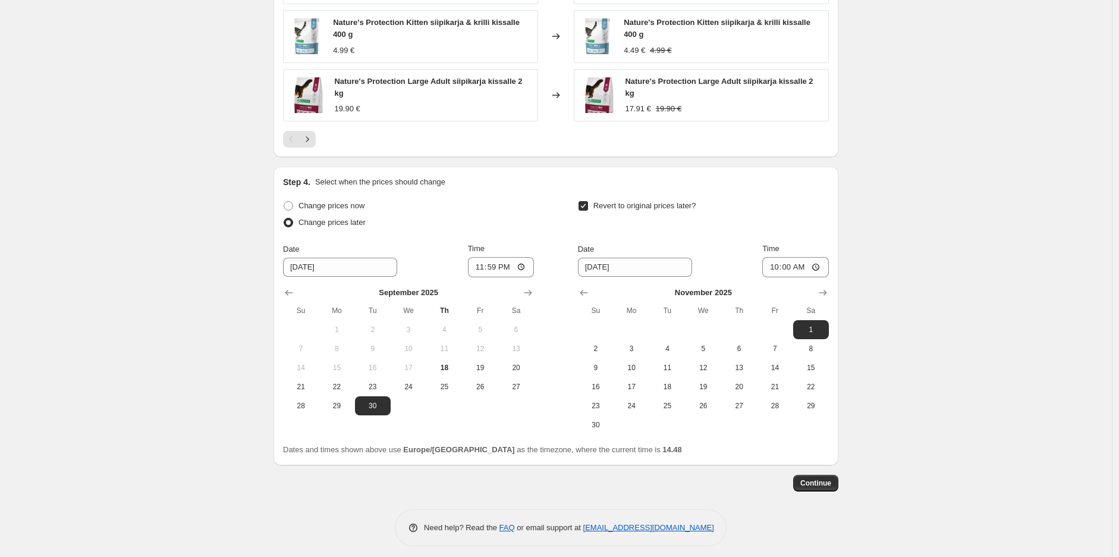
scroll to position [1005, 0]
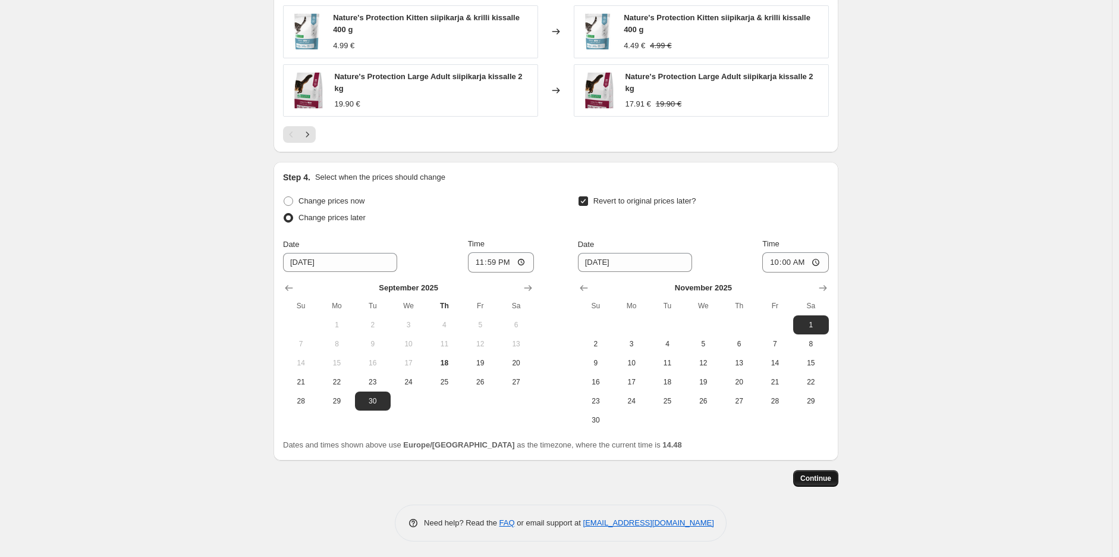
click at [837, 476] on button "Continue" at bounding box center [815, 478] width 45 height 17
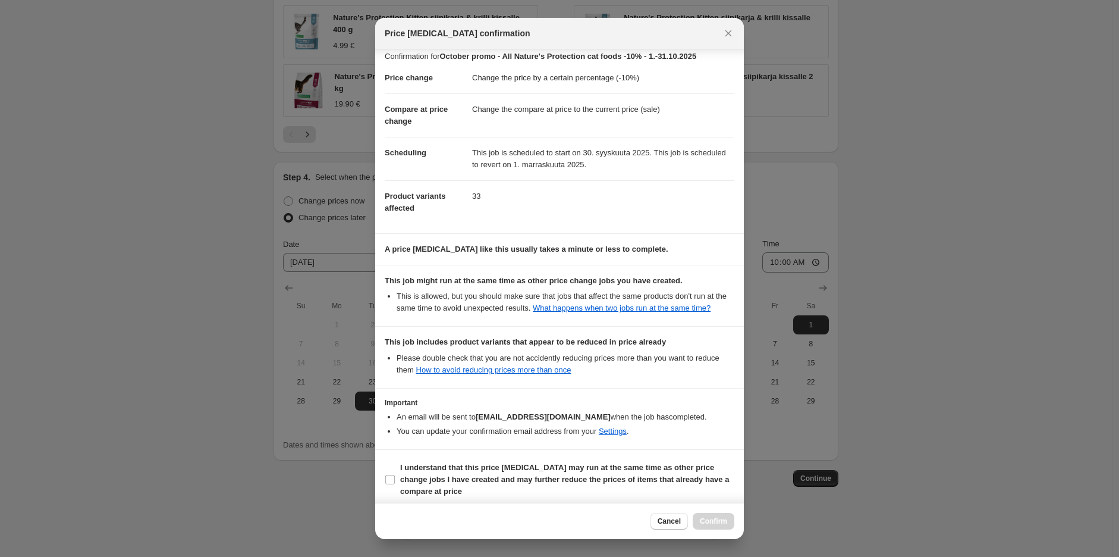
scroll to position [15, 0]
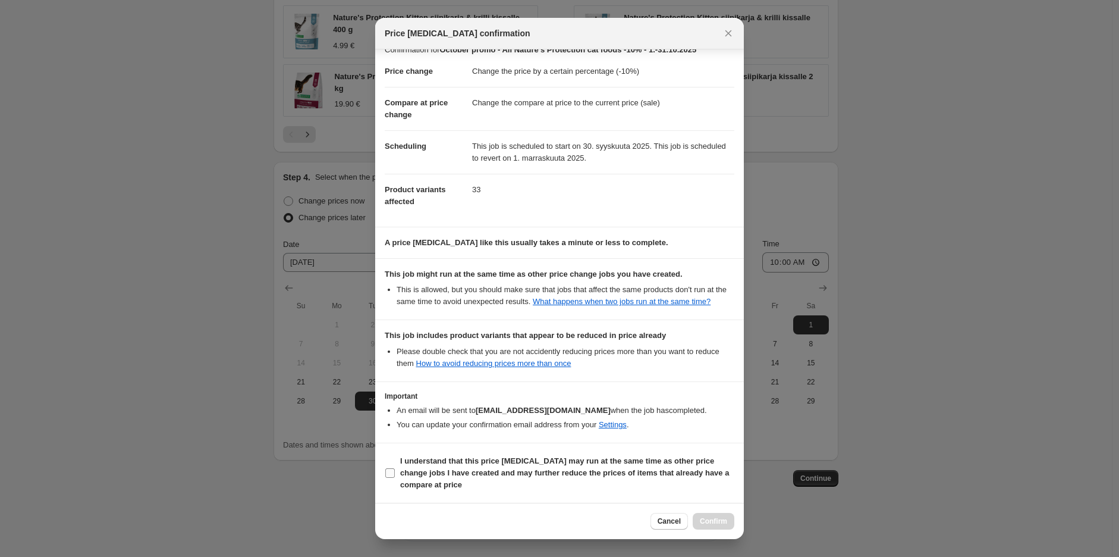
click at [458, 475] on b "I understand that this price [MEDICAL_DATA] may run at the same time as other p…" at bounding box center [564, 472] width 329 height 33
click at [395, 475] on input "I understand that this price [MEDICAL_DATA] may run at the same time as other p…" at bounding box center [390, 473] width 10 height 10
checkbox input "true"
click at [706, 515] on button "Confirm" at bounding box center [714, 521] width 42 height 17
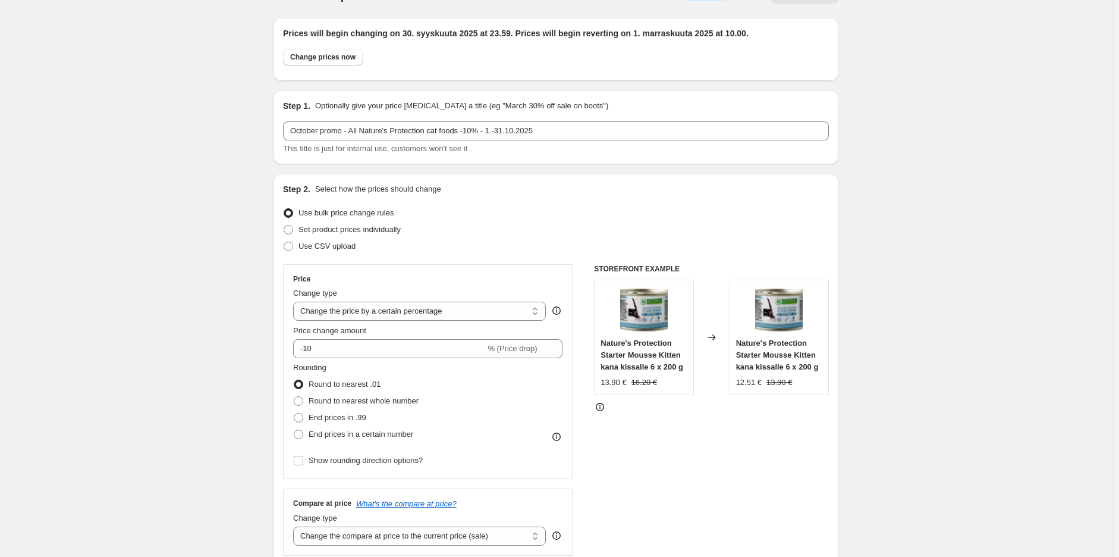
scroll to position [0, 0]
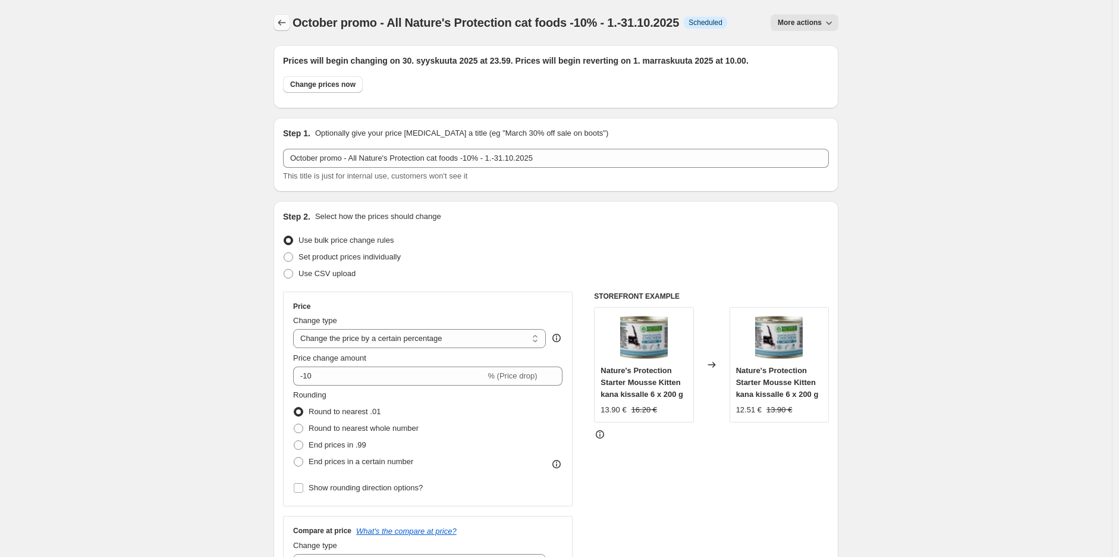
click at [286, 24] on icon "Price change jobs" at bounding box center [282, 23] width 12 height 12
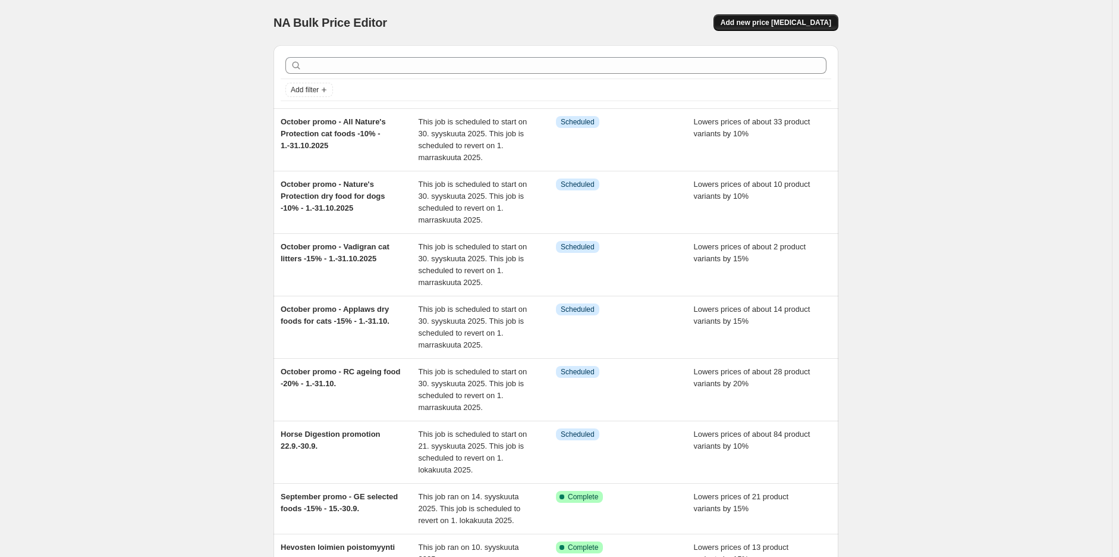
click at [794, 23] on span "Add new price [MEDICAL_DATA]" at bounding box center [776, 23] width 111 height 10
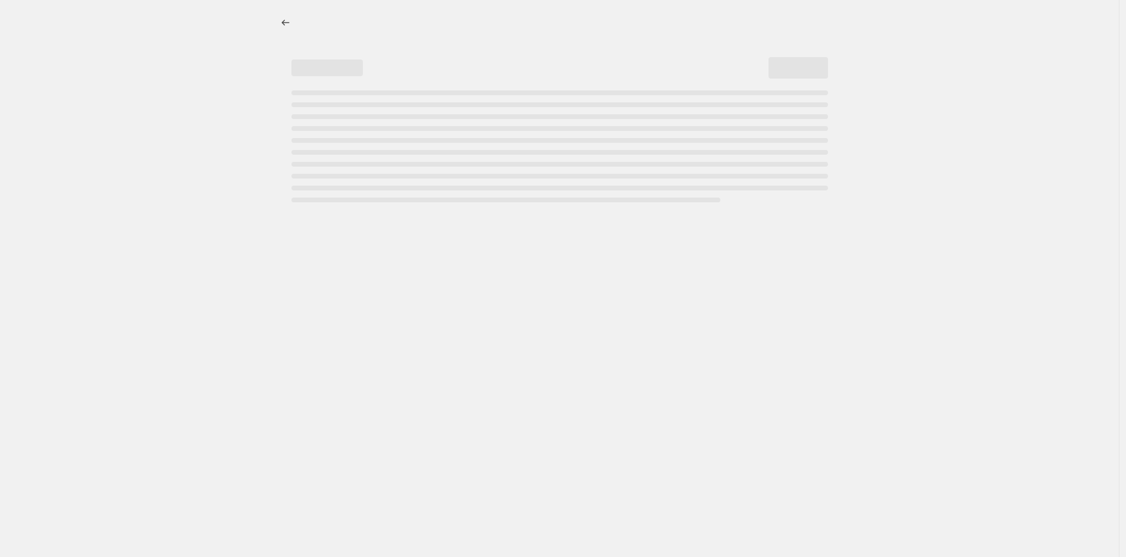
select select "percentage"
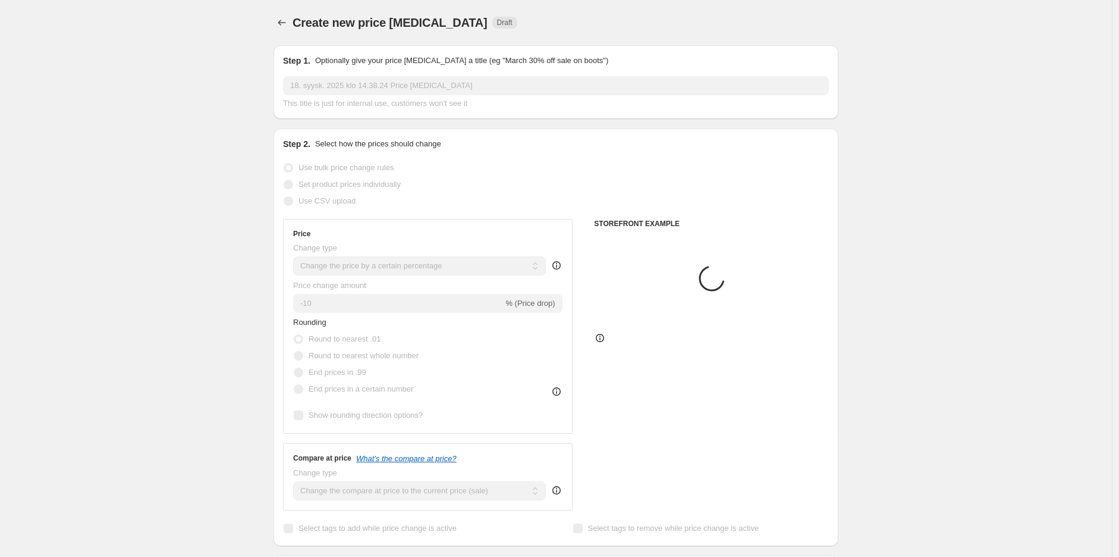
click at [445, 92] on input "18. syysk. 2025 klo 14.38.24 Price [MEDICAL_DATA]" at bounding box center [556, 85] width 546 height 19
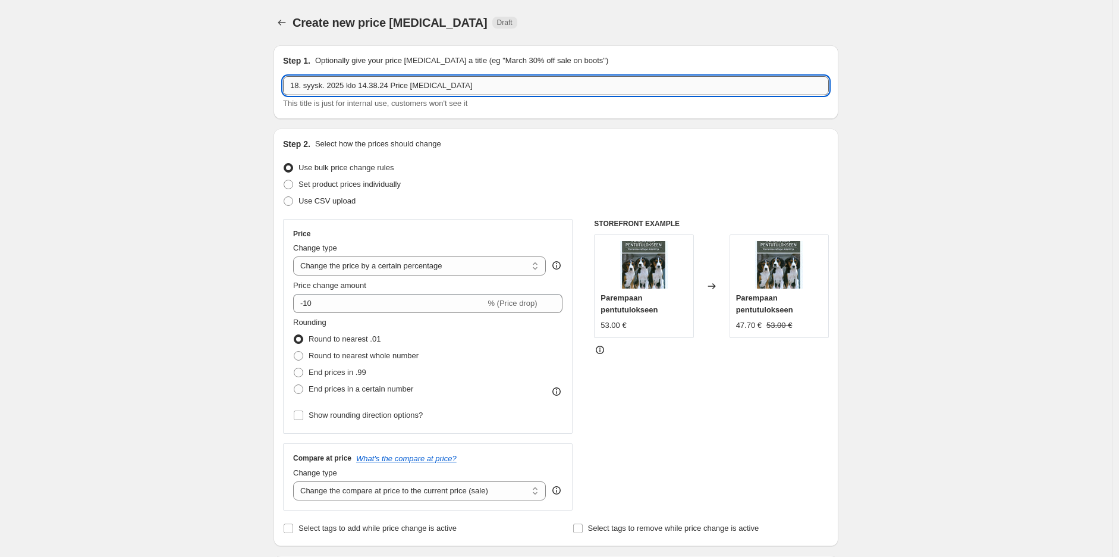
click at [445, 92] on input "18. syysk. 2025 klo 14.38.24 Price [MEDICAL_DATA]" at bounding box center [556, 85] width 546 height 19
paste input "TRUE"
type input "TRUE"
click at [381, 85] on input "TRUE" at bounding box center [556, 85] width 546 height 19
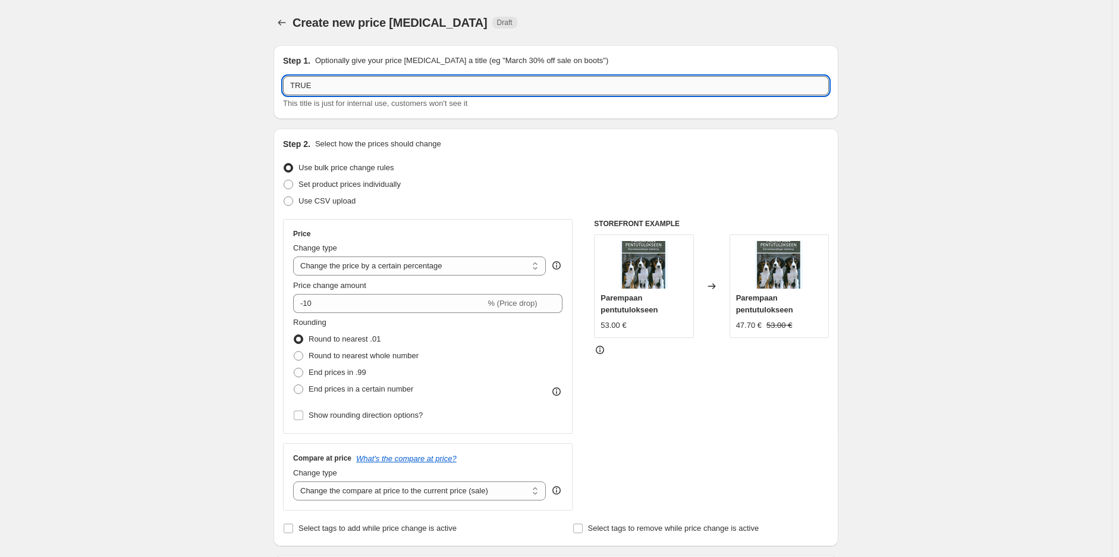
click at [381, 85] on input "TRUE" at bounding box center [556, 85] width 546 height 19
type input "October promo - [PERSON_NAME] Filets 100 g -15% - 1.-31.10.2025"
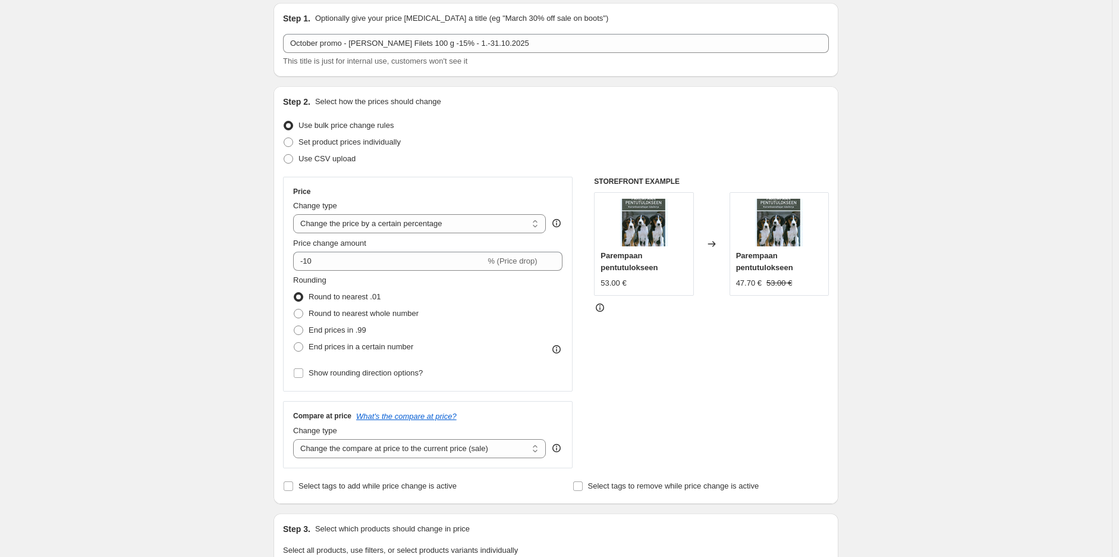
scroll to position [66, 0]
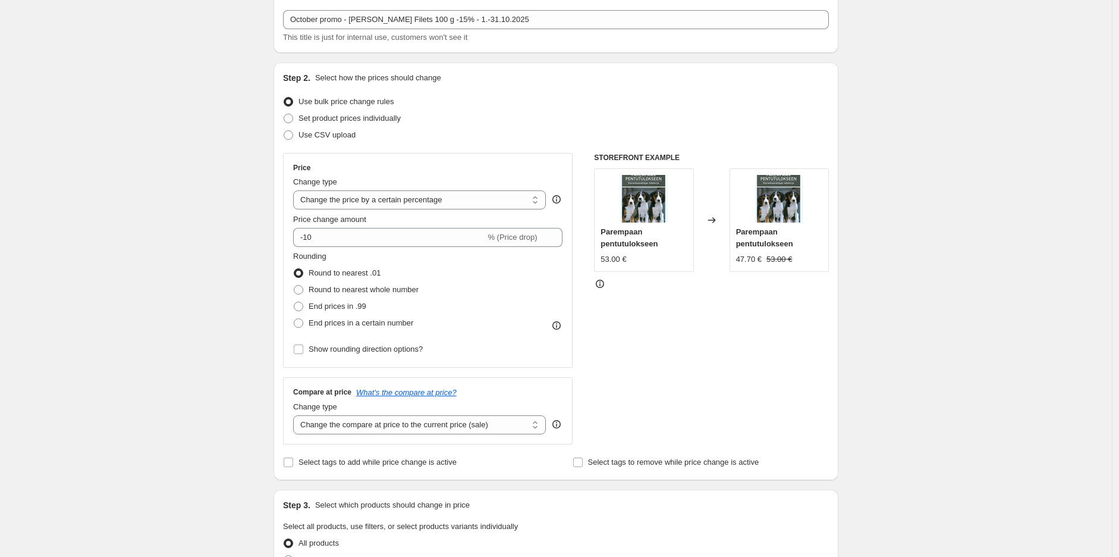
click at [399, 247] on div "Price Change type Change the price to a certain amount Change the price by a ce…" at bounding box center [427, 260] width 269 height 194
click at [407, 244] on input "-10" at bounding box center [389, 237] width 192 height 19
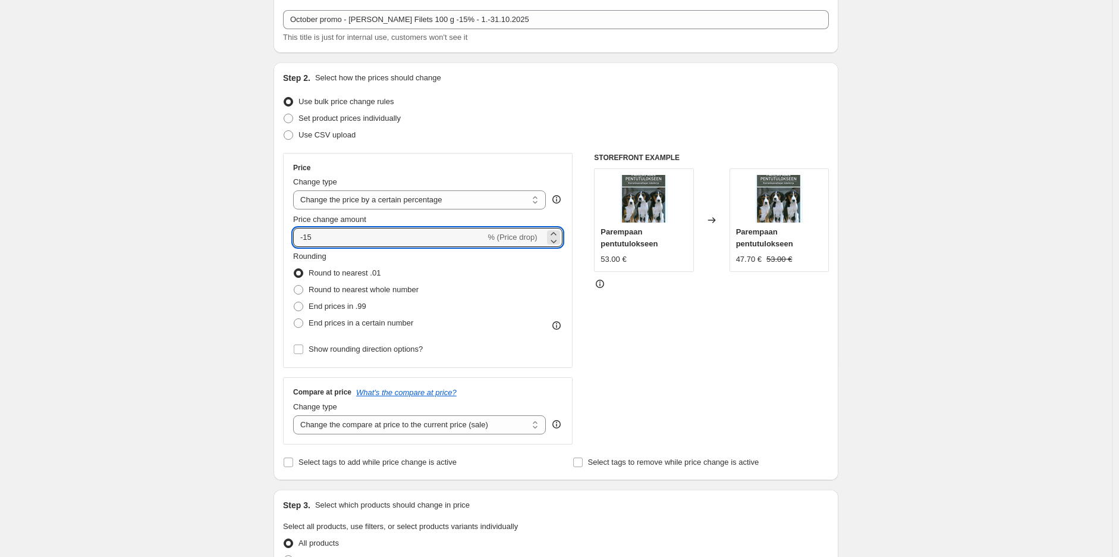
type input "-15"
click at [1006, 239] on div "Create new price [MEDICAL_DATA]. This page is ready Create new price [MEDICAL_D…" at bounding box center [556, 530] width 1112 height 1192
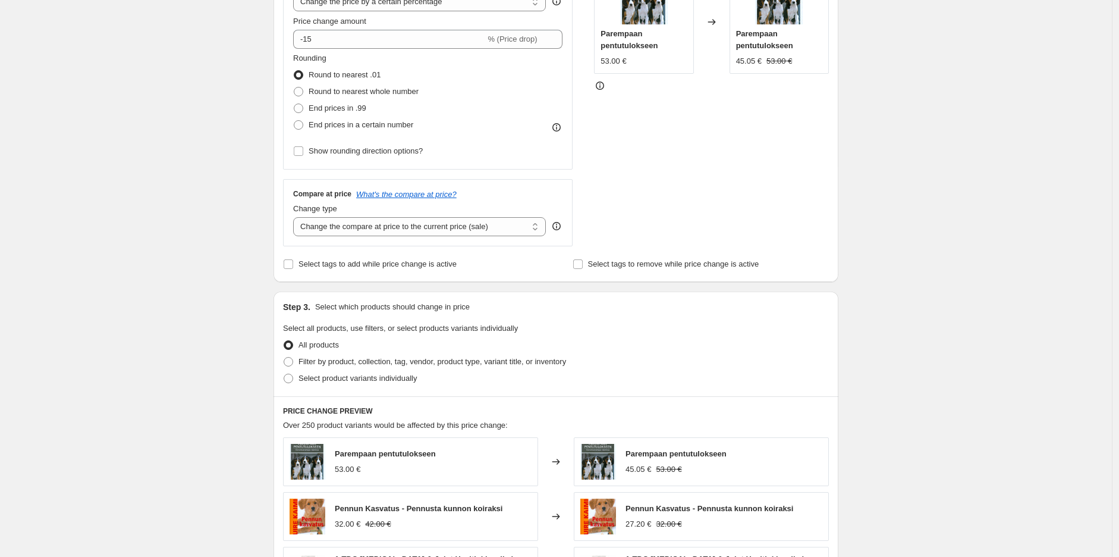
scroll to position [330, 0]
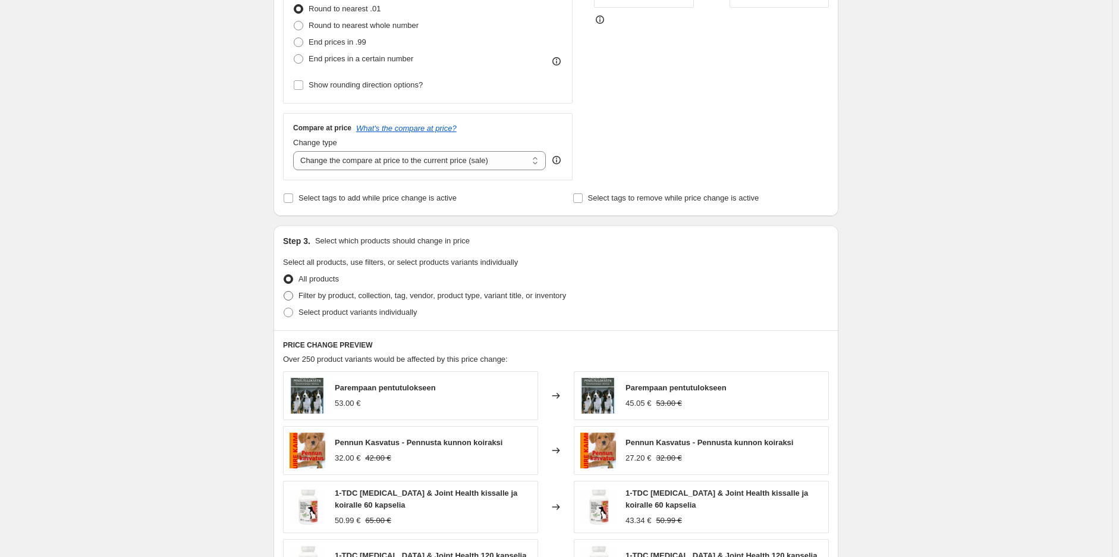
click at [530, 299] on span "Filter by product, collection, tag, vendor, product type, variant title, or inv…" at bounding box center [433, 295] width 268 height 9
click at [284, 291] on input "Filter by product, collection, tag, vendor, product type, variant title, or inv…" at bounding box center [284, 291] width 1 height 1
radio input "true"
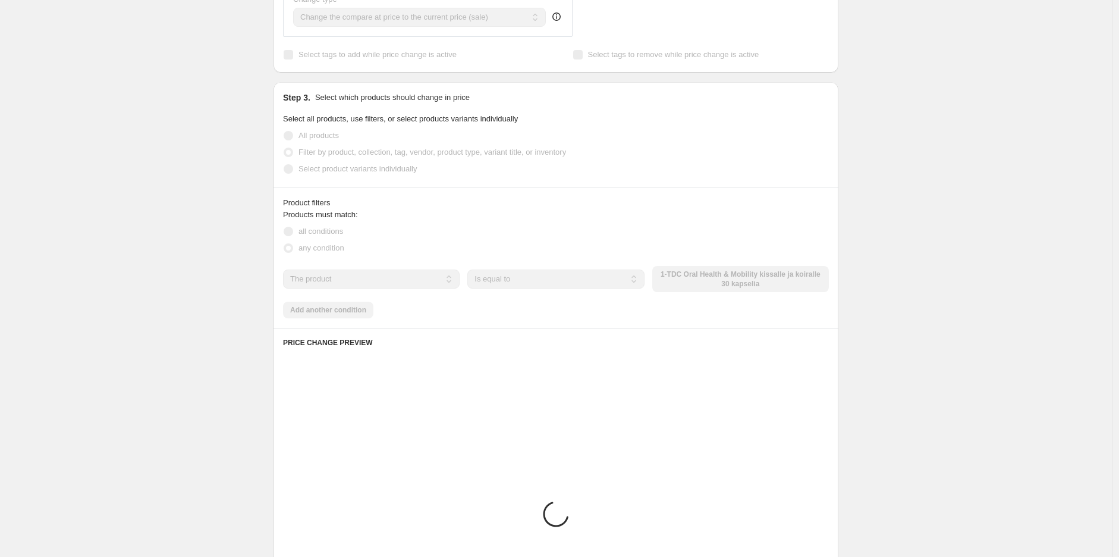
scroll to position [528, 0]
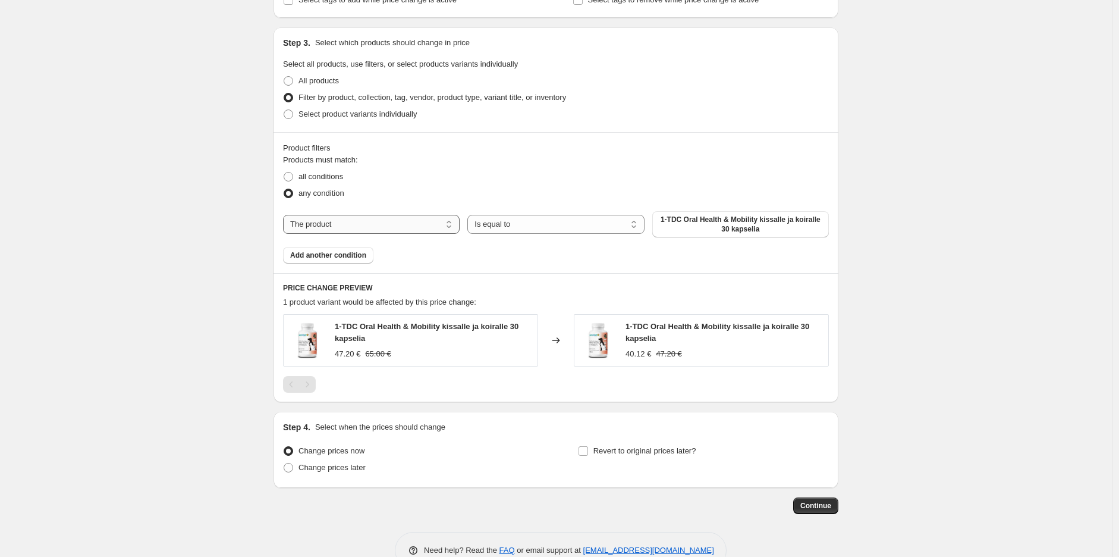
click at [417, 219] on select "The product The product's collection The product's tag The product's vendor The…" at bounding box center [371, 224] width 177 height 19
select select "collection"
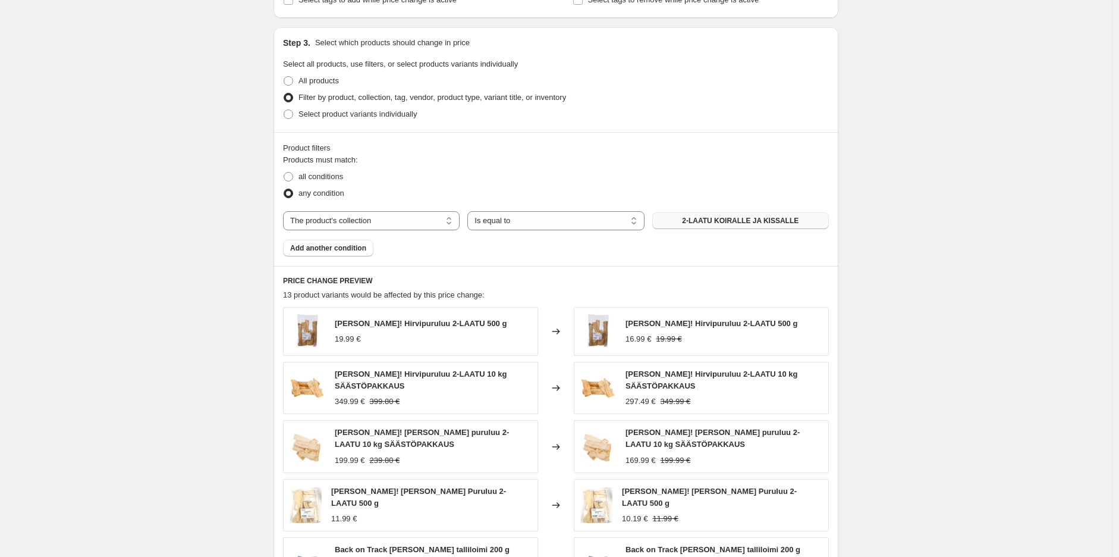
click at [712, 221] on span "2-LAATU KOIRALLE JA KISSALLE" at bounding box center [740, 221] width 117 height 10
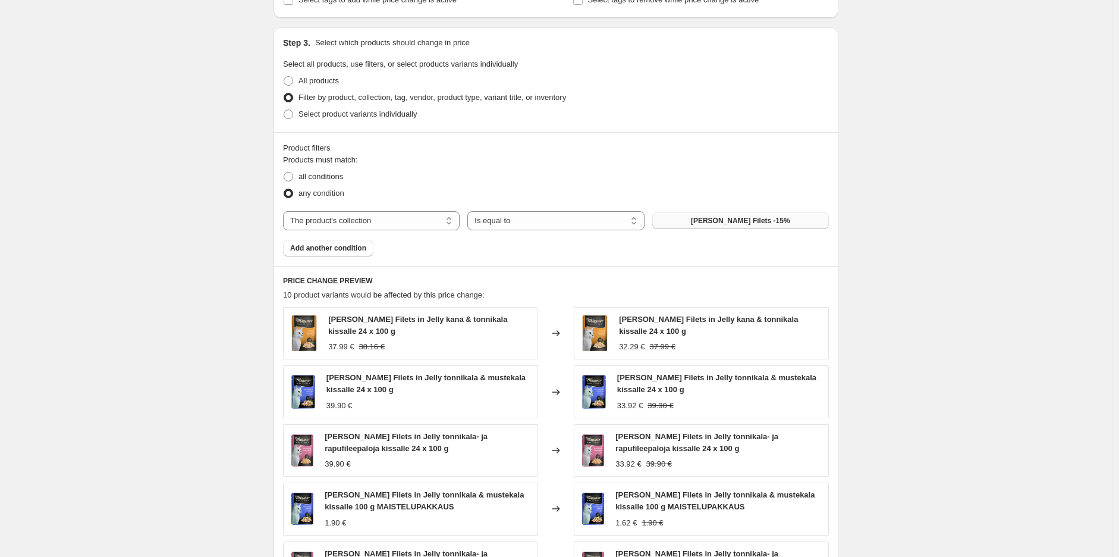
click at [979, 200] on div "Create new price [MEDICAL_DATA]. This page is ready Create new price [MEDICAL_D…" at bounding box center [556, 142] width 1112 height 1341
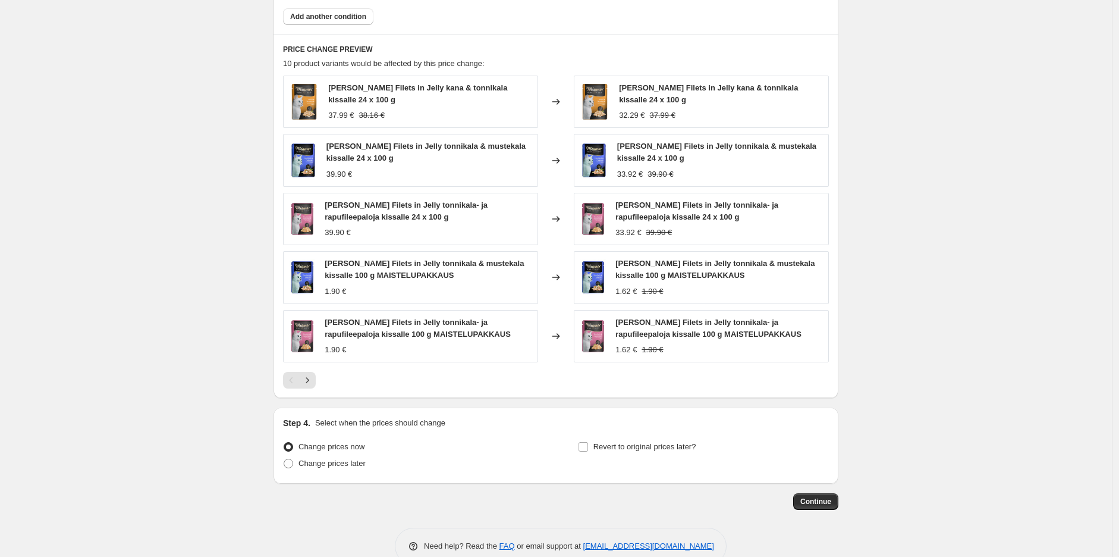
scroll to position [786, 0]
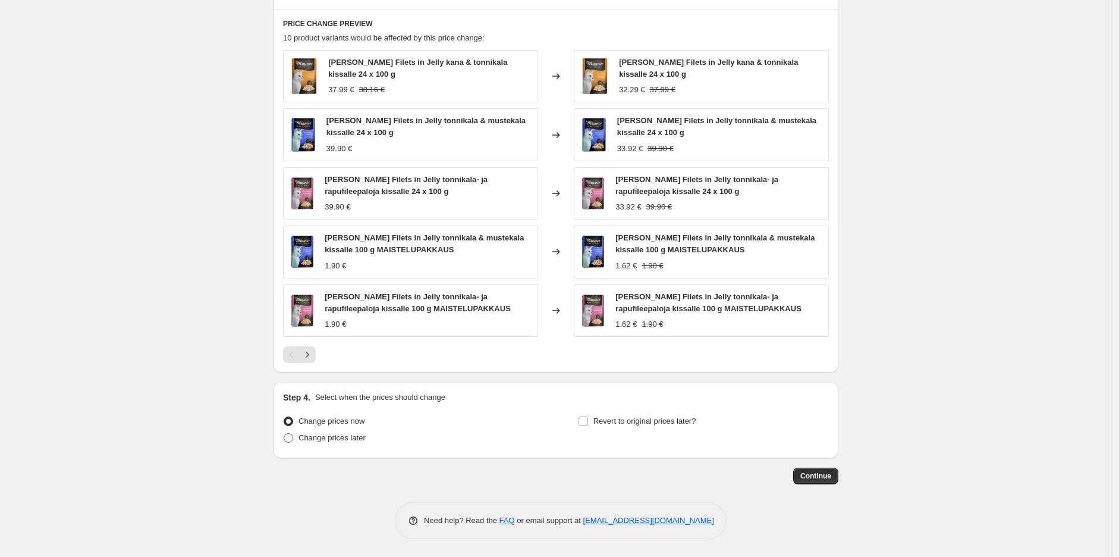
click at [334, 445] on label "Change prices later" at bounding box center [324, 437] width 83 height 17
click at [284, 433] on input "Change prices later" at bounding box center [284, 433] width 1 height 1
radio input "true"
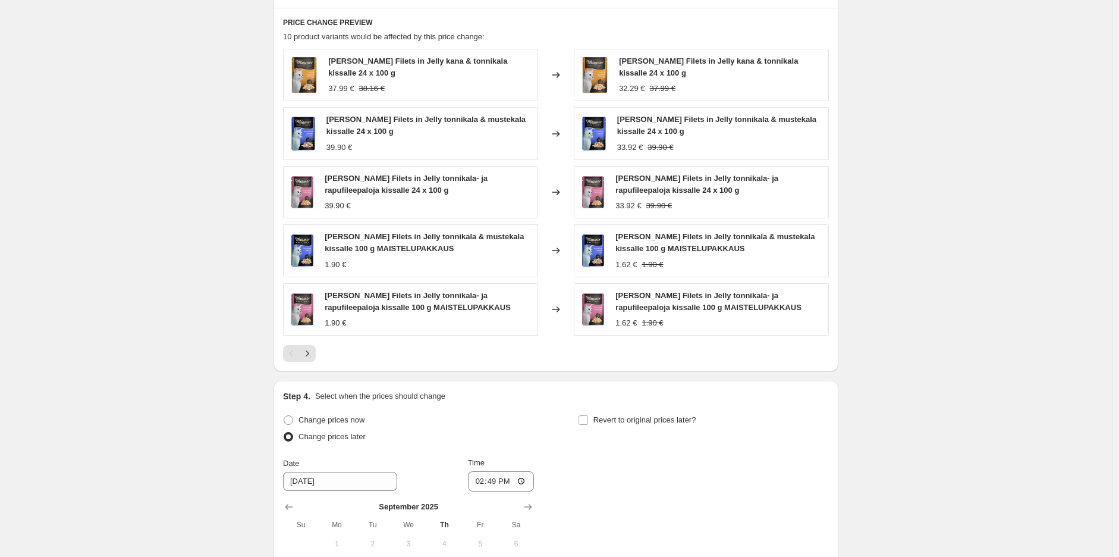
scroll to position [989, 0]
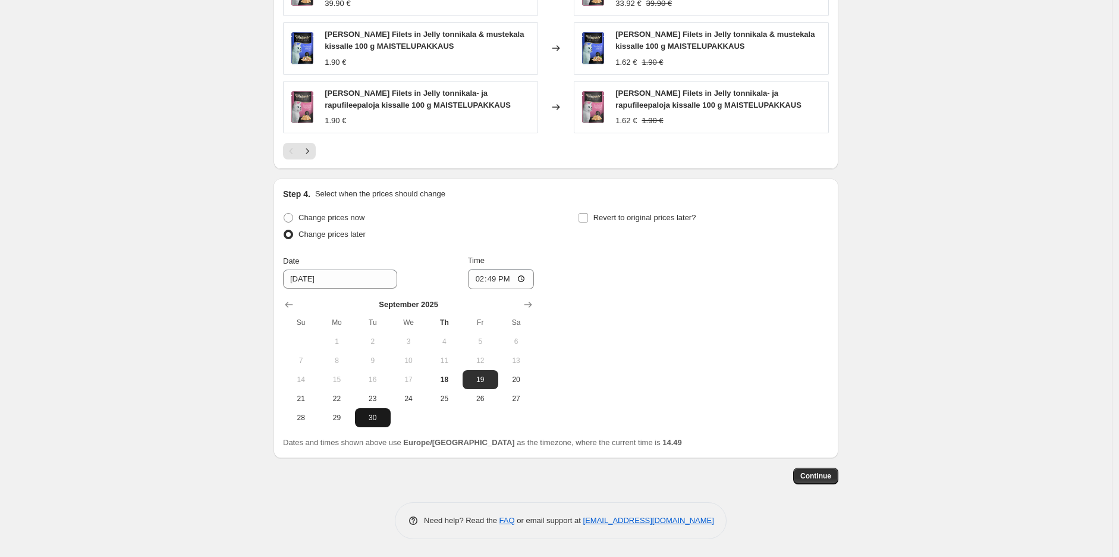
click at [376, 413] on span "30" at bounding box center [373, 418] width 26 height 10
type input "[DATE]"
click at [497, 277] on input "14:49" at bounding box center [501, 279] width 67 height 20
type input "23:55"
type input "23:59"
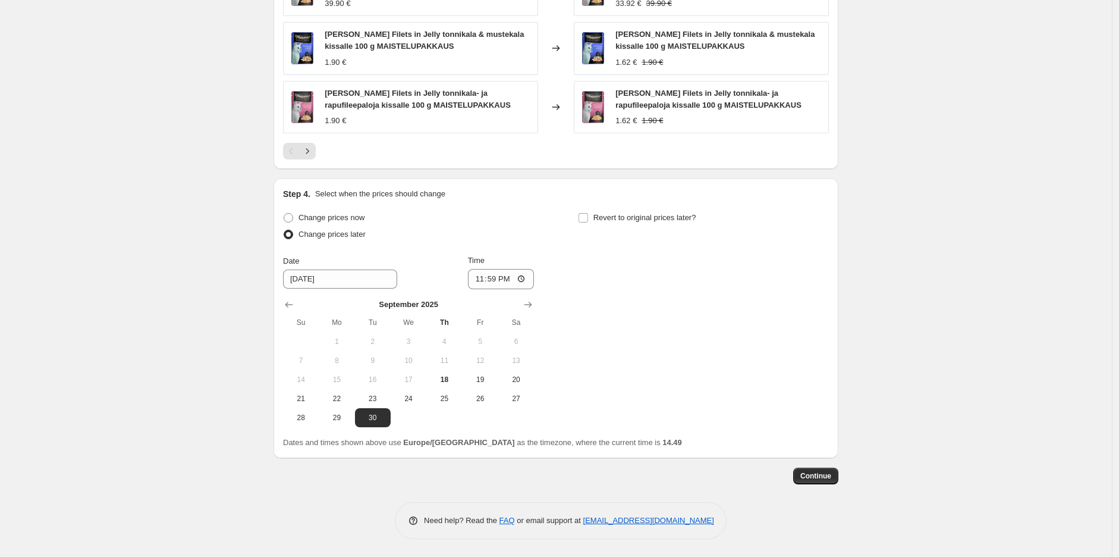
click at [608, 202] on div "Step 4. Select when the prices should change Change prices now Change prices la…" at bounding box center [556, 318] width 546 height 260
click at [604, 214] on span "Revert to original prices later?" at bounding box center [644, 217] width 103 height 9
click at [588, 214] on input "Revert to original prices later?" at bounding box center [584, 218] width 10 height 10
checkbox input "true"
click at [829, 308] on icon "Show next month, October 2025" at bounding box center [823, 305] width 12 height 12
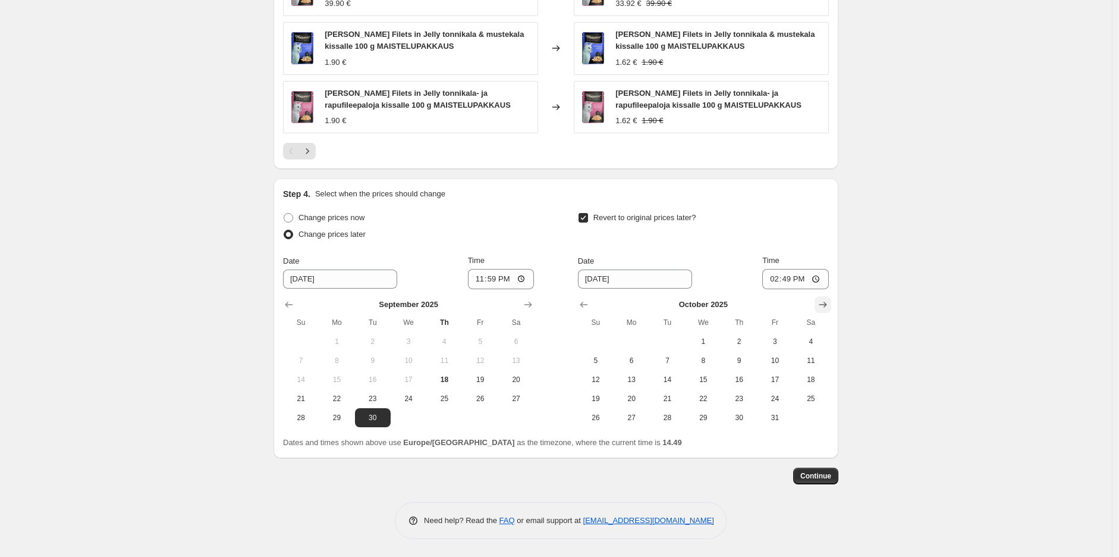
click at [829, 308] on icon "Show next month, November 2025" at bounding box center [823, 305] width 12 height 12
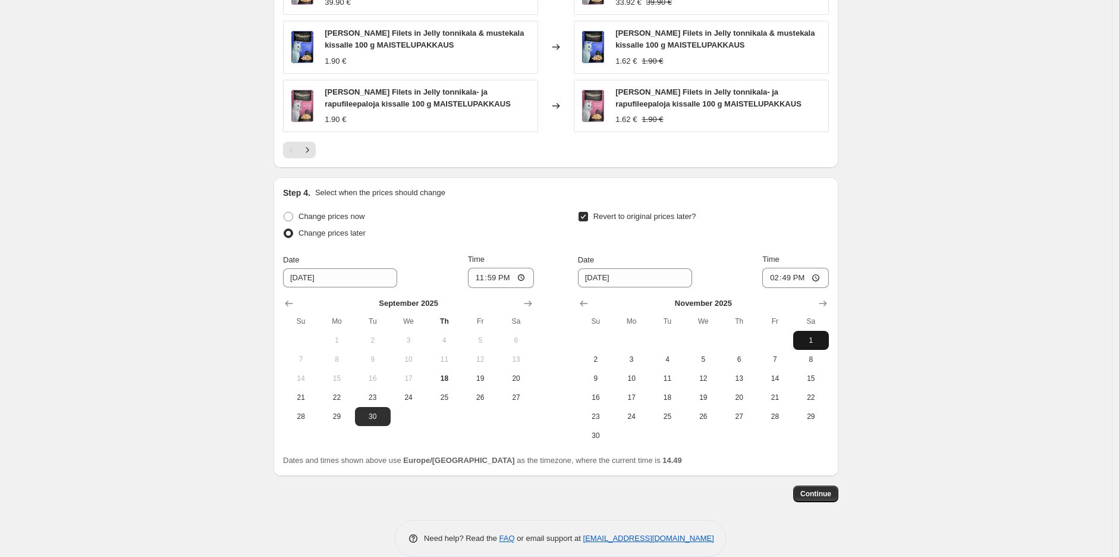
click at [812, 340] on span "1" at bounding box center [811, 340] width 26 height 10
type input "[DATE]"
click at [791, 278] on input "14:49" at bounding box center [795, 278] width 67 height 20
type input "10:00"
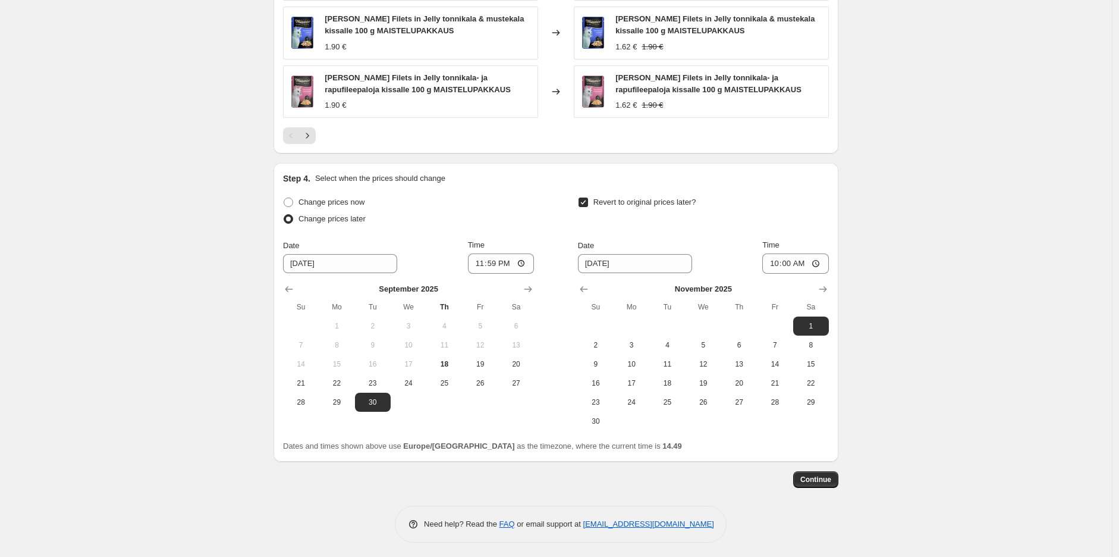
scroll to position [1008, 0]
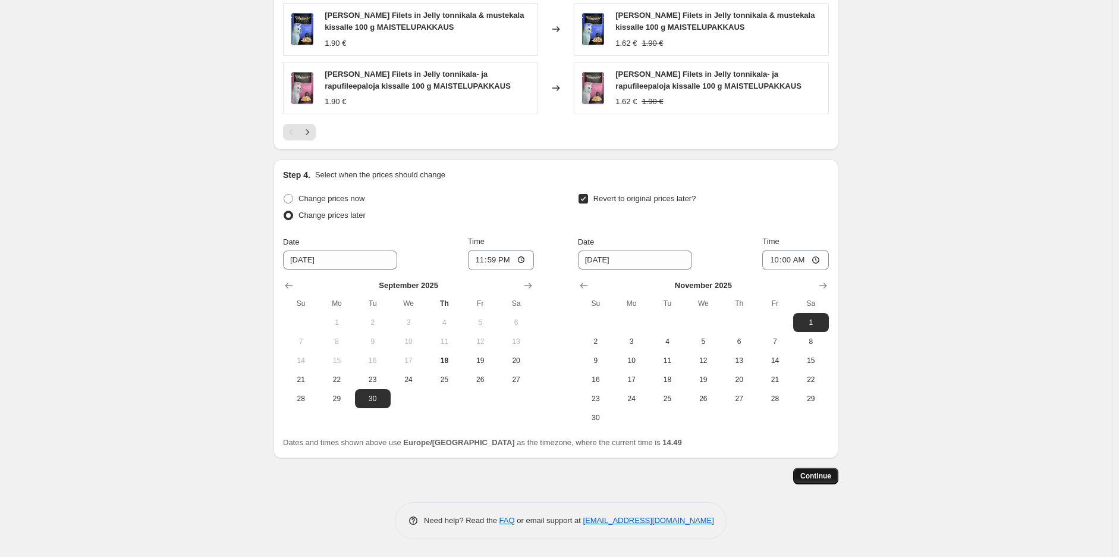
click at [823, 476] on span "Continue" at bounding box center [815, 476] width 31 height 10
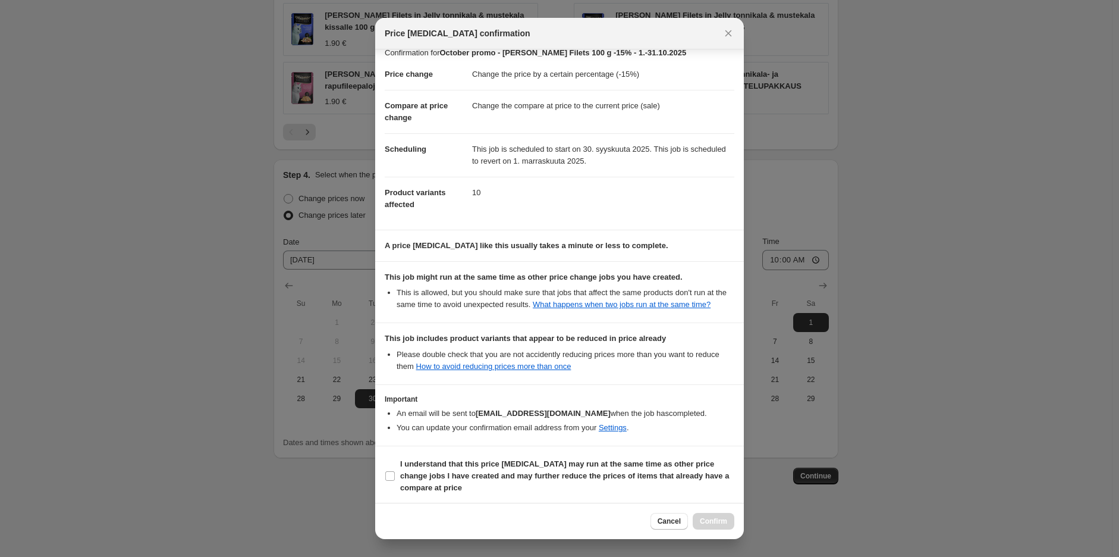
scroll to position [15, 0]
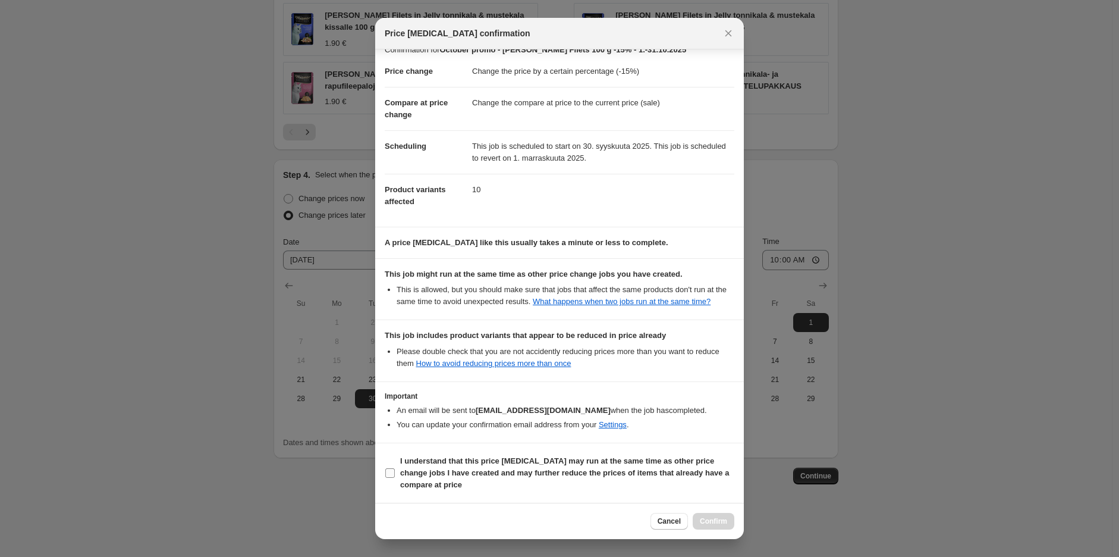
click at [472, 460] on b "I understand that this price [MEDICAL_DATA] may run at the same time as other p…" at bounding box center [564, 472] width 329 height 33
click at [395, 468] on input "I understand that this price [MEDICAL_DATA] may run at the same time as other p…" at bounding box center [390, 473] width 10 height 10
checkbox input "true"
click at [709, 521] on span "Confirm" at bounding box center [713, 521] width 27 height 10
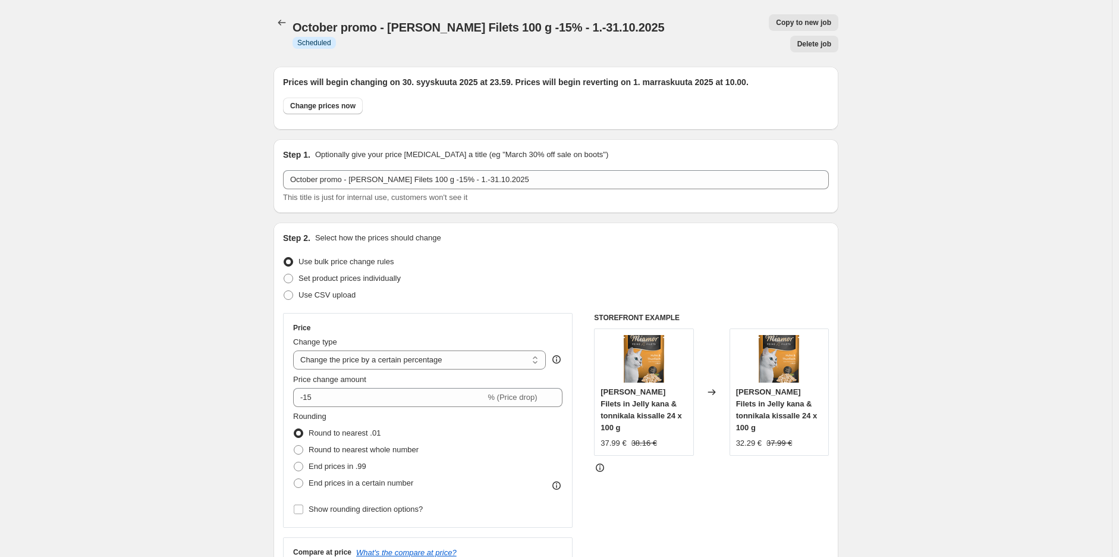
scroll to position [1008, 0]
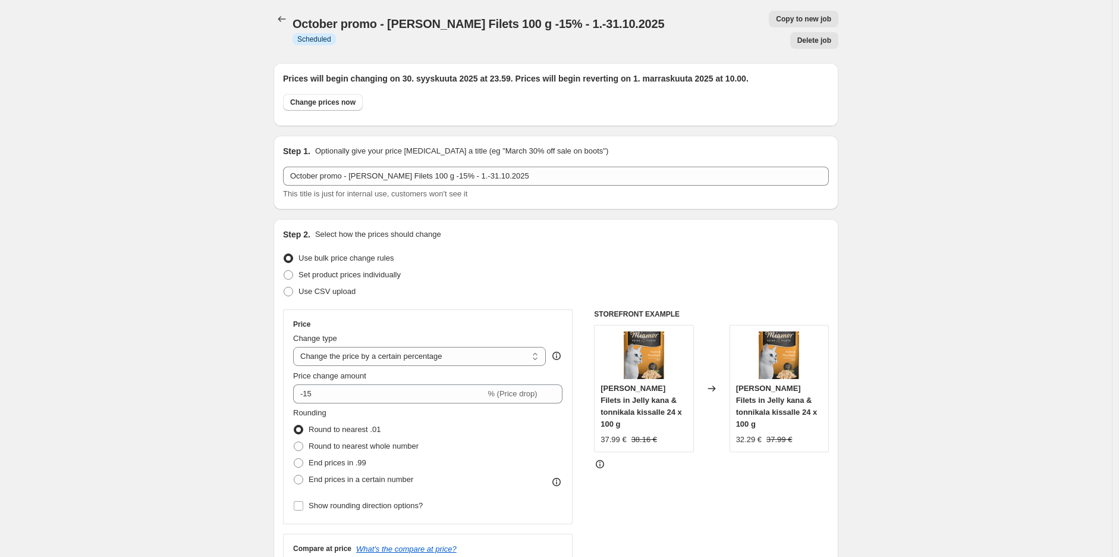
scroll to position [0, 0]
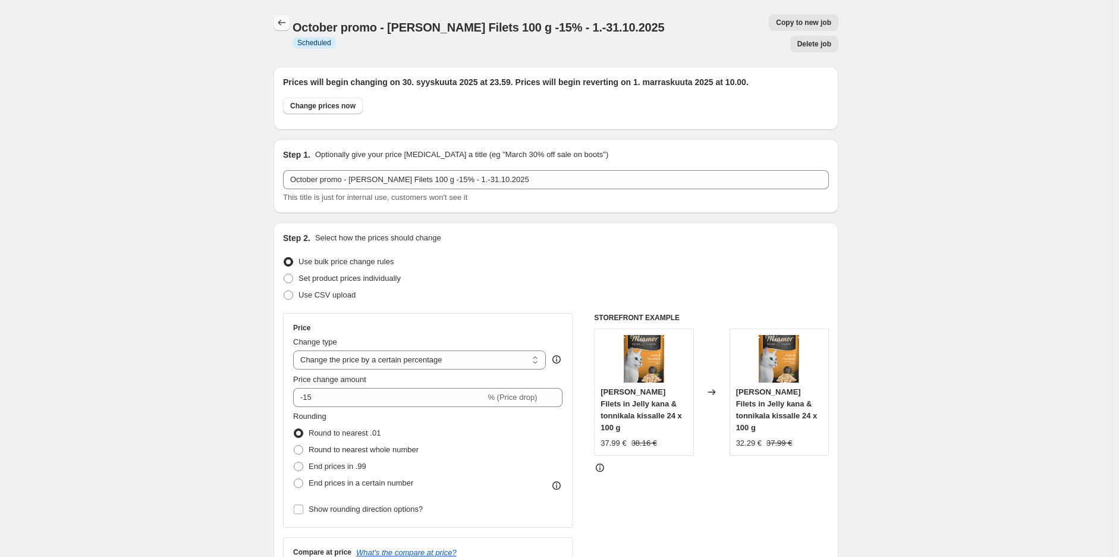
click at [281, 20] on icon "Price change jobs" at bounding box center [282, 23] width 12 height 12
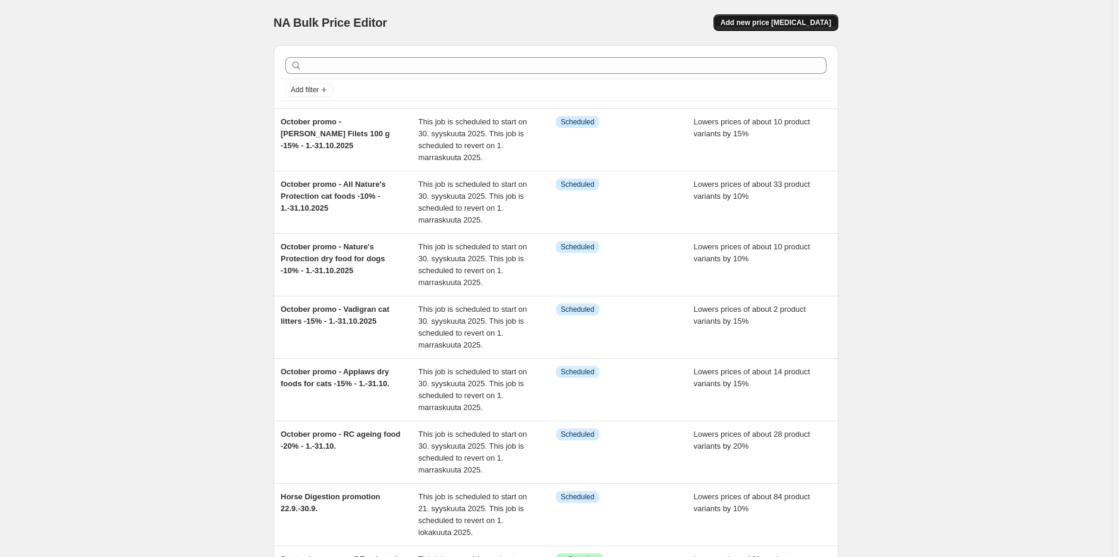
click at [808, 23] on span "Add new price [MEDICAL_DATA]" at bounding box center [776, 23] width 111 height 10
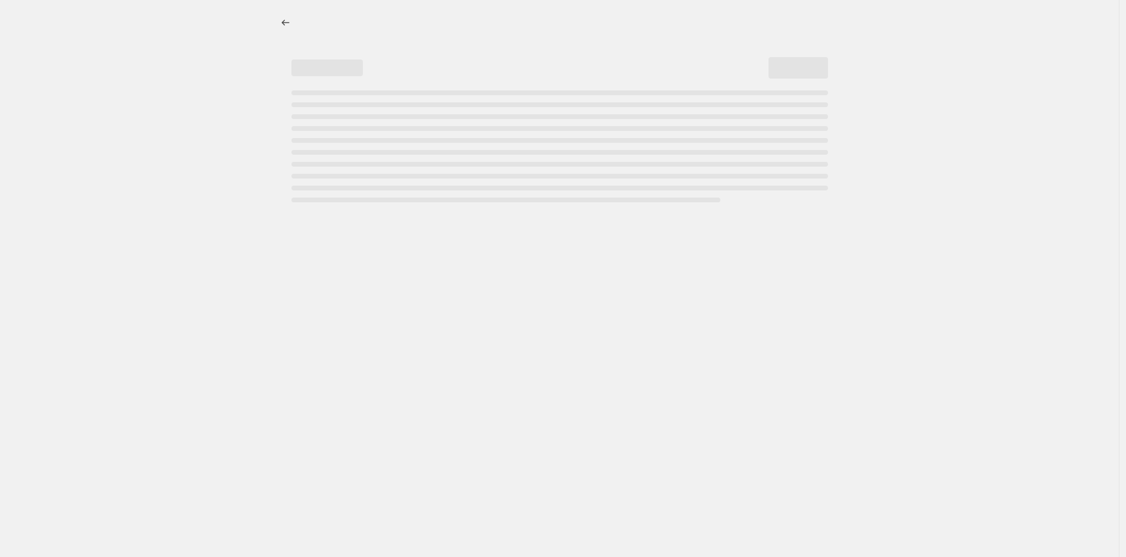
select select "percentage"
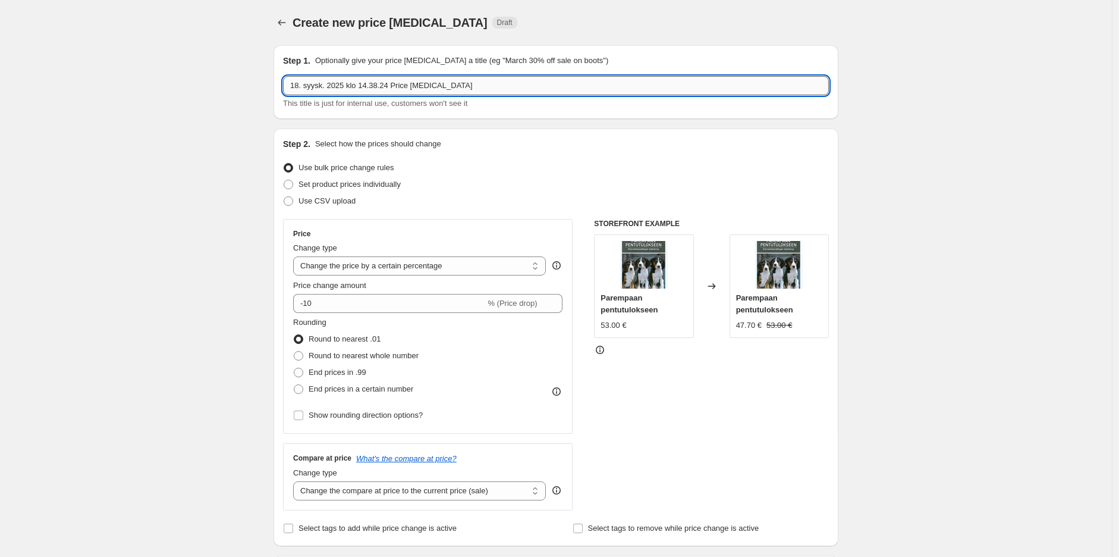
click at [463, 90] on input "18. syysk. 2025 klo 14.38.24 Price [MEDICAL_DATA]" at bounding box center [556, 85] width 546 height 19
type input "October promo - Bozita dog dry food 12 kg 59€ - 1.-31.10.2025"
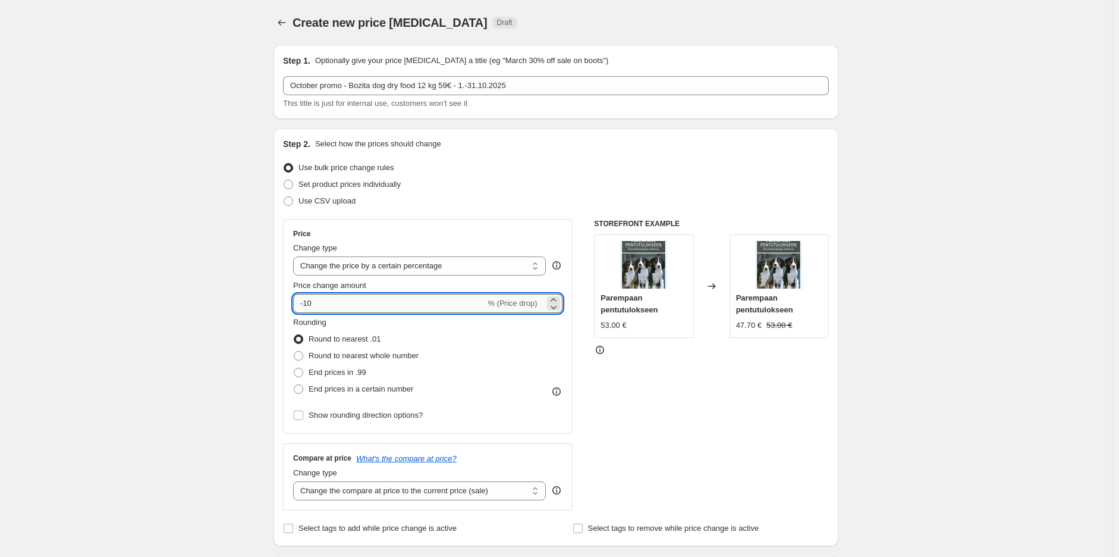
click at [431, 304] on input "-10" at bounding box center [389, 303] width 192 height 19
click at [482, 257] on select "Change the price to a certain amount Change the price by a certain amount Chang…" at bounding box center [419, 265] width 253 height 19
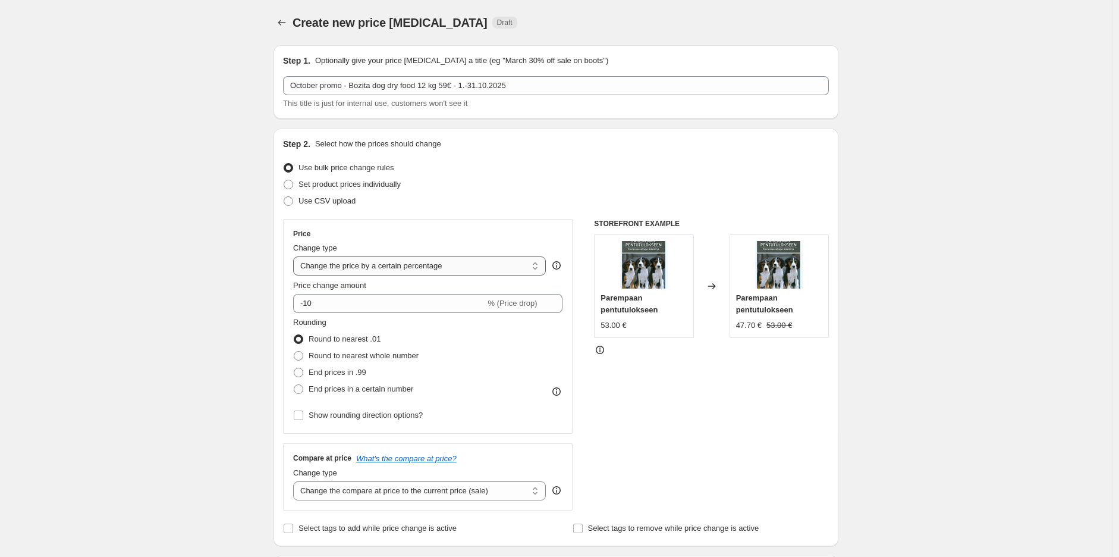
select select "to"
click at [296, 256] on select "Change the price to a certain amount Change the price by a certain amount Chang…" at bounding box center [419, 265] width 253 height 19
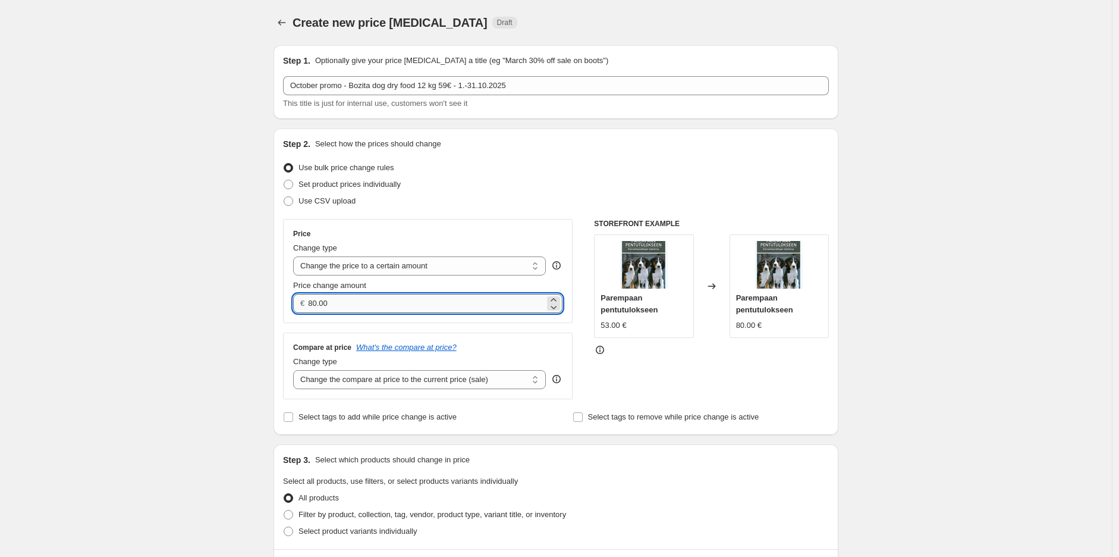
click at [441, 299] on input "80.00" at bounding box center [426, 303] width 236 height 19
type input "59.00"
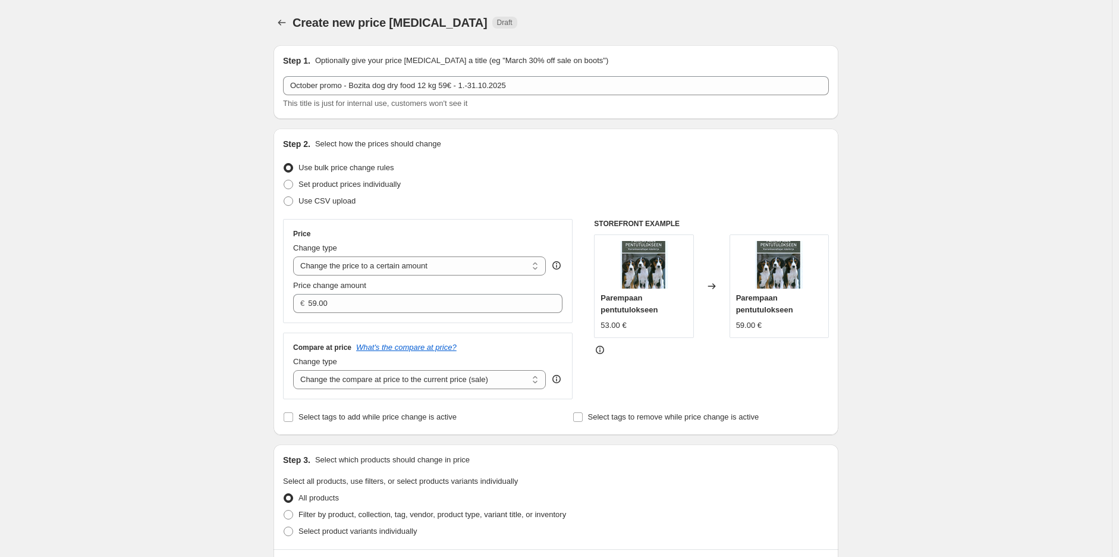
click at [866, 263] on div "Create new price [MEDICAL_DATA]. This page is ready Create new price [MEDICAL_D…" at bounding box center [556, 541] width 1112 height 1082
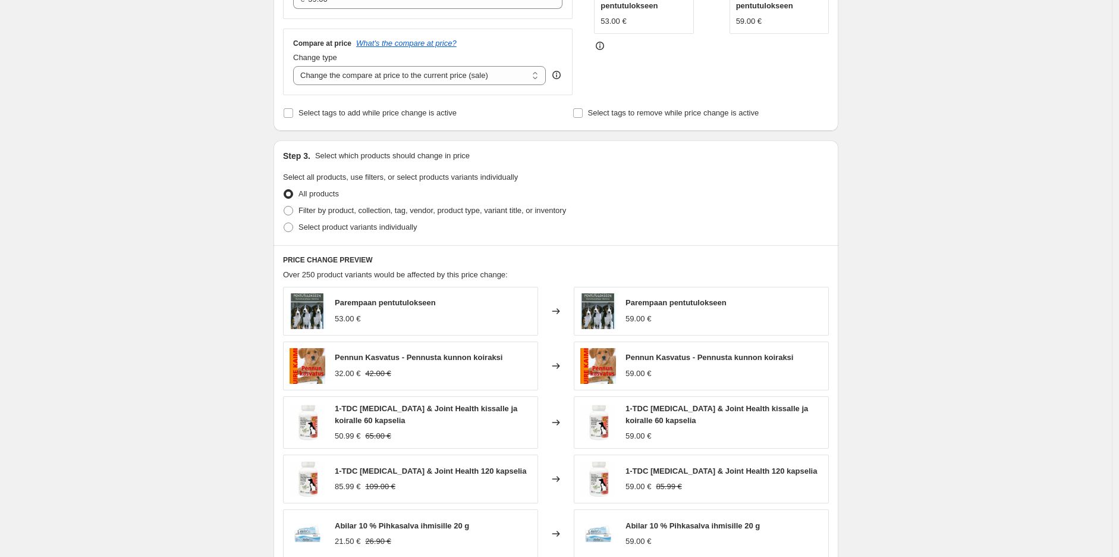
scroll to position [330, 0]
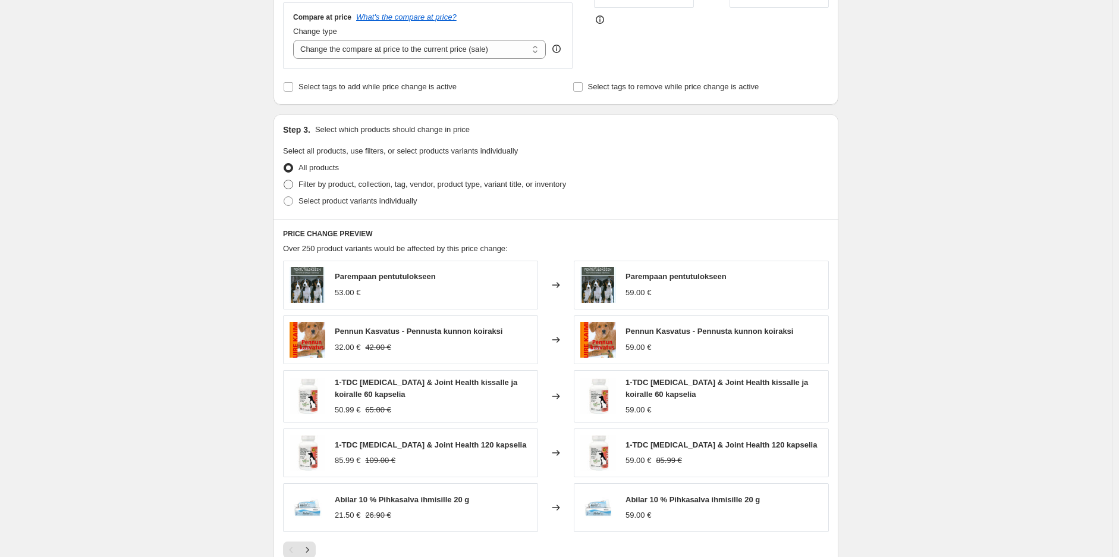
click at [352, 181] on span "Filter by product, collection, tag, vendor, product type, variant title, or inv…" at bounding box center [433, 184] width 268 height 9
click at [284, 180] on input "Filter by product, collection, tag, vendor, product type, variant title, or inv…" at bounding box center [284, 180] width 1 height 1
radio input "true"
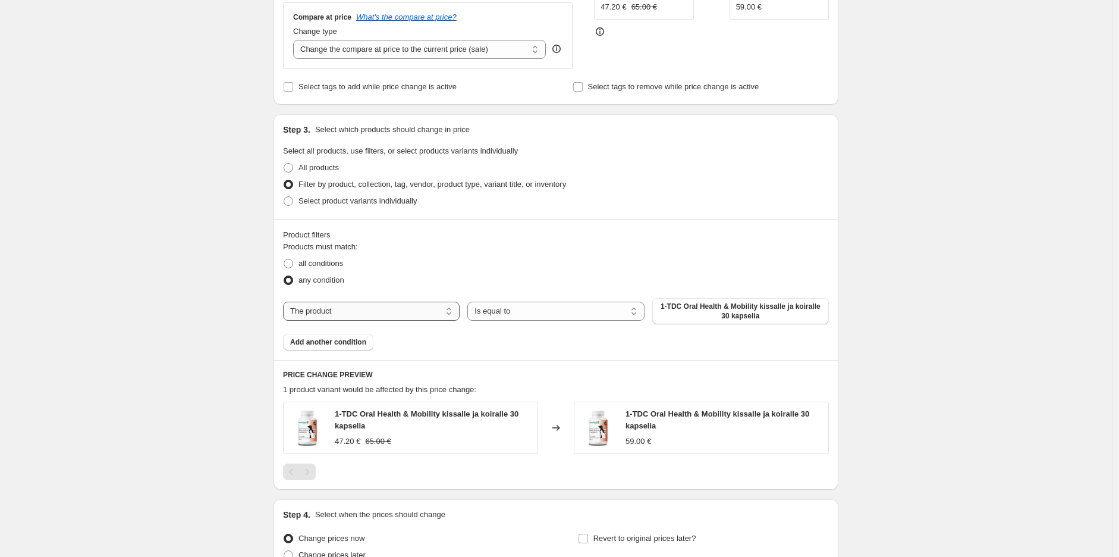
click at [403, 307] on select "The product The product's collection The product's tag The product's vendor The…" at bounding box center [371, 310] width 177 height 19
select select "collection"
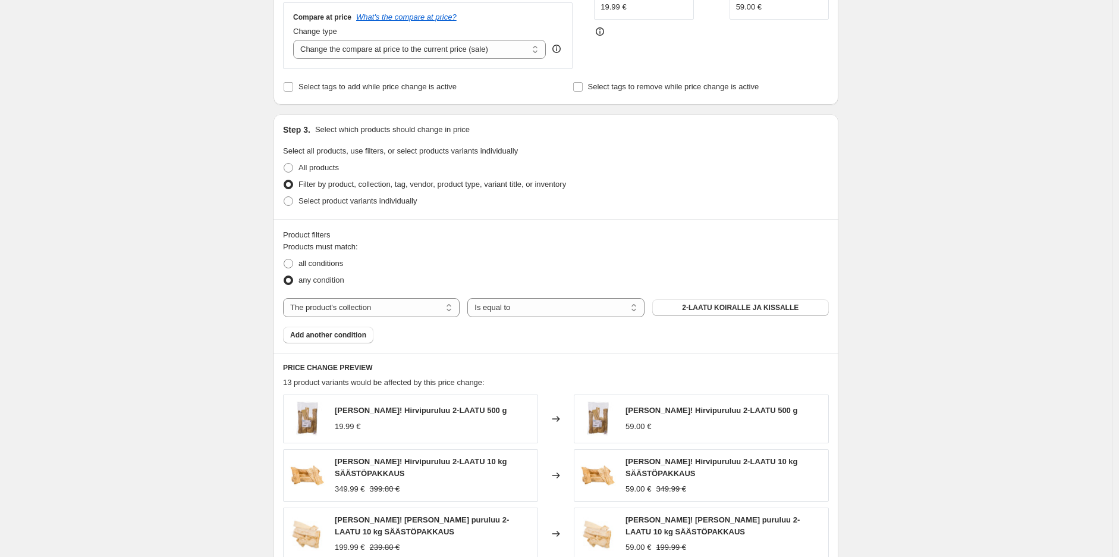
click at [730, 307] on span "2-LAATU KOIRALLE JA KISSALLE" at bounding box center [740, 308] width 117 height 10
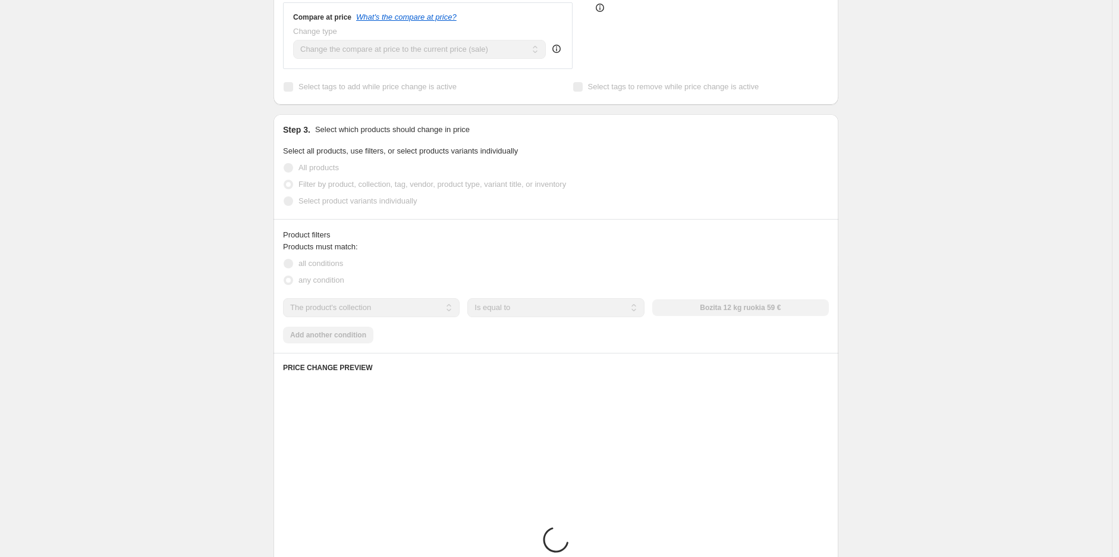
click at [898, 234] on div "Create new price [MEDICAL_DATA]. This page is ready Create new price [MEDICAL_D…" at bounding box center [556, 276] width 1112 height 1212
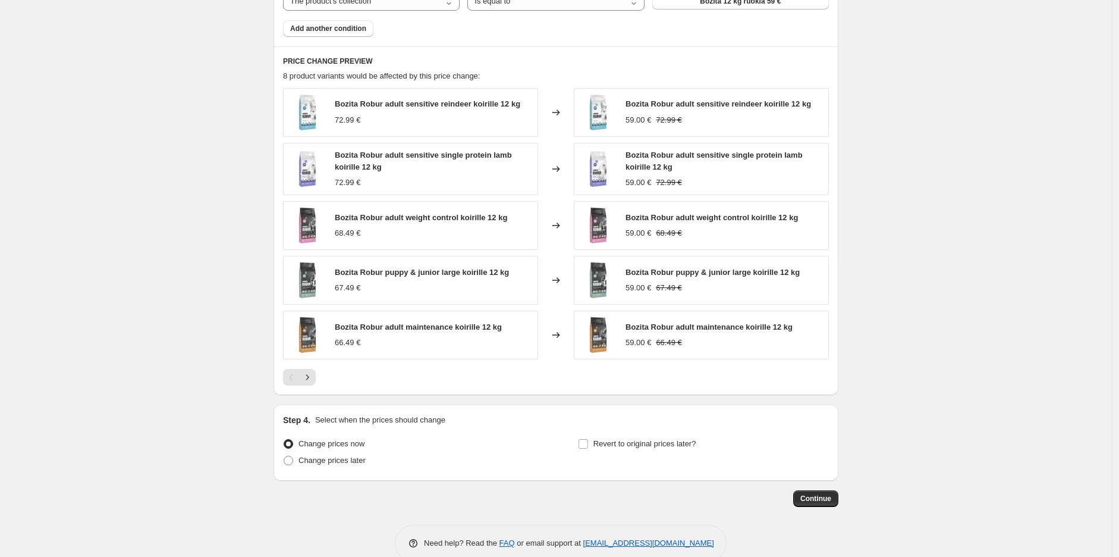
scroll to position [660, 0]
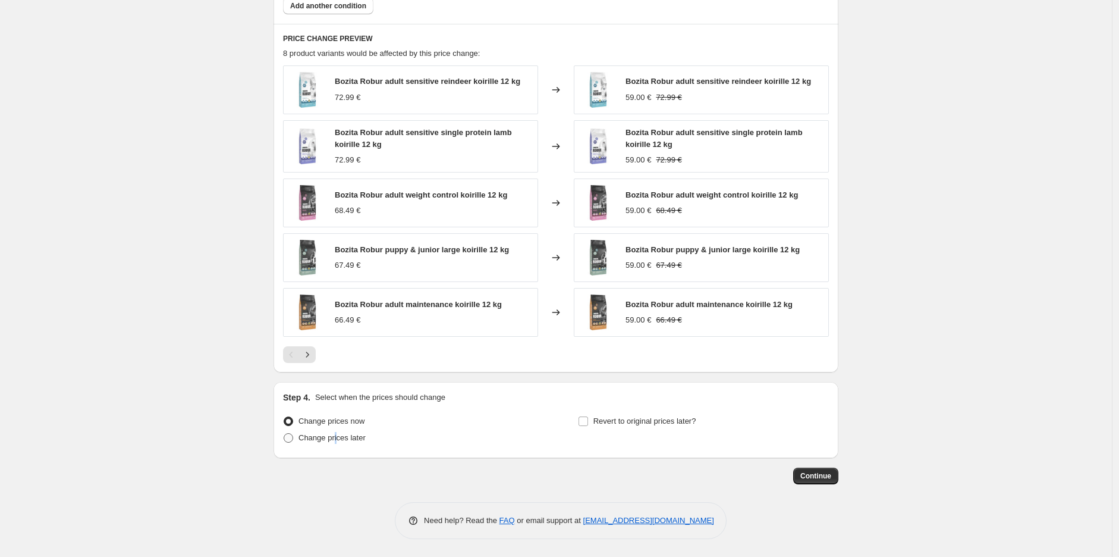
click at [337, 438] on span "Change prices later" at bounding box center [332, 437] width 67 height 9
click at [345, 439] on span "Change prices later" at bounding box center [332, 437] width 67 height 9
click at [284, 433] on input "Change prices later" at bounding box center [284, 433] width 1 height 1
radio input "true"
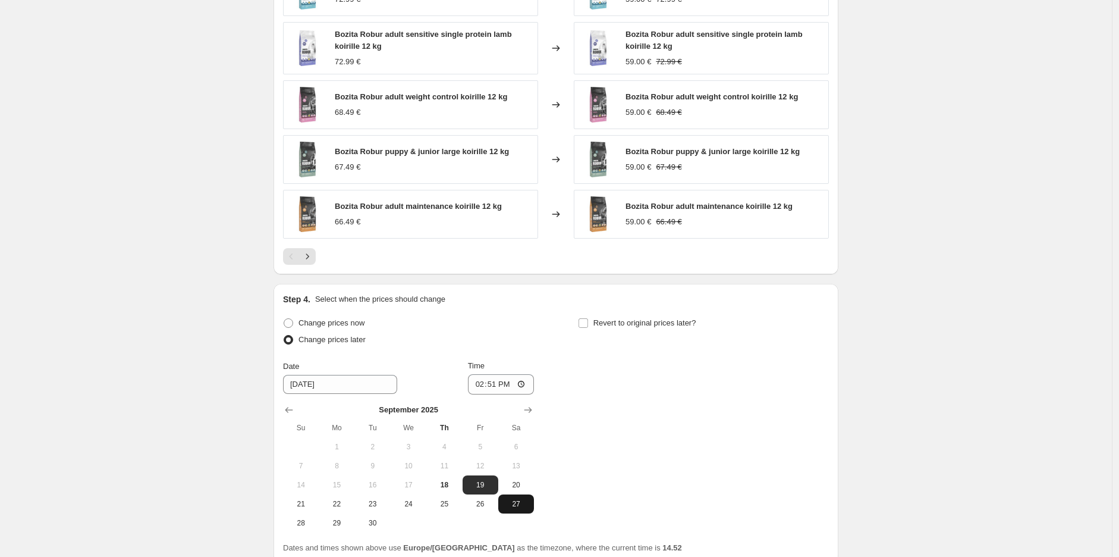
scroll to position [863, 0]
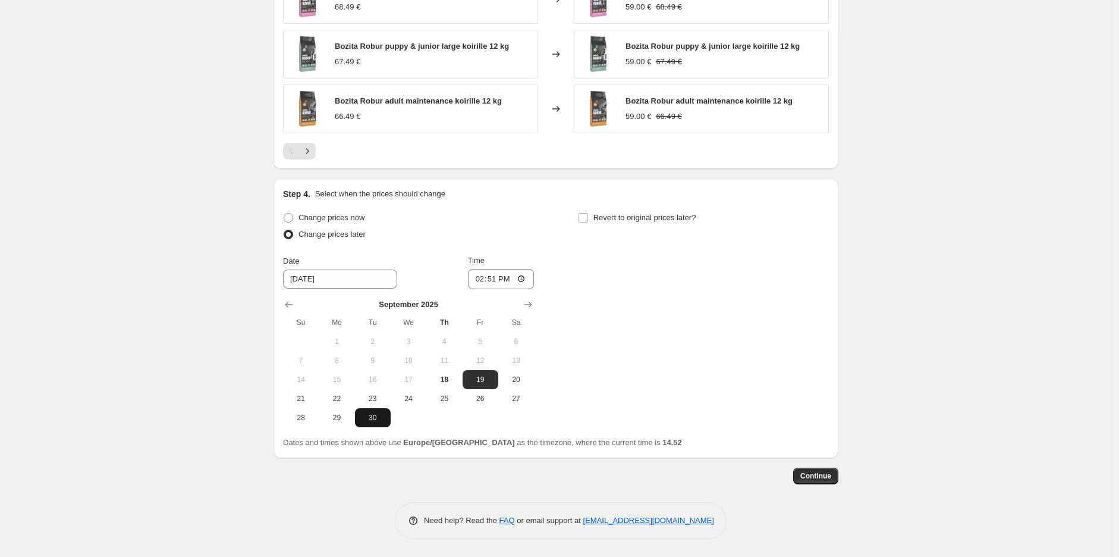
click at [382, 417] on span "30" at bounding box center [373, 418] width 26 height 10
type input "[DATE]"
click at [498, 268] on div "Time 14:51" at bounding box center [501, 272] width 67 height 34
click at [497, 277] on input "14:51" at bounding box center [501, 279] width 67 height 20
type input "23:59"
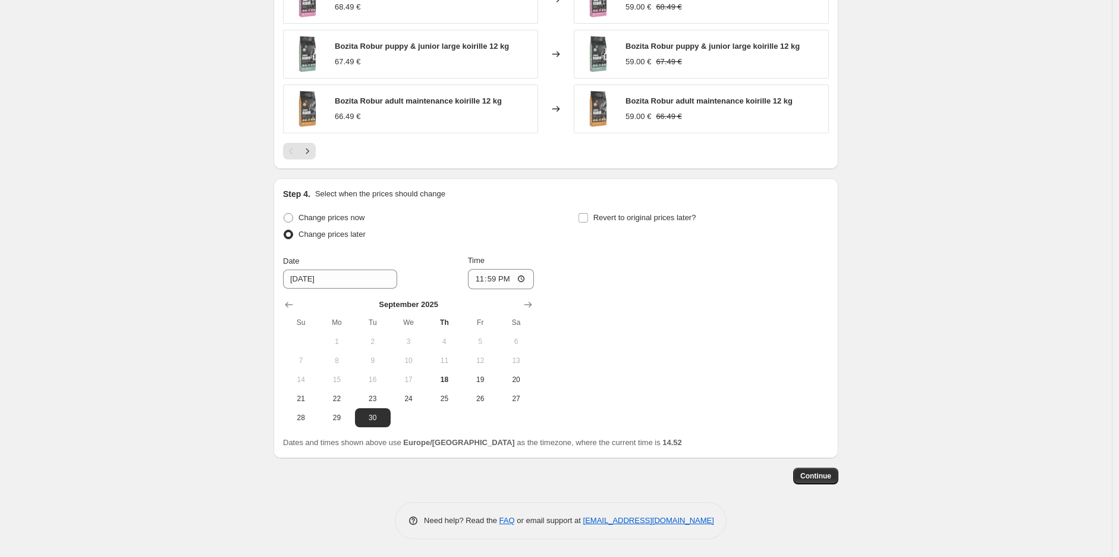
click at [802, 277] on div "Change prices now Change prices later Date [DATE] Time 23:59 [DATE] Su Mo Tu We…" at bounding box center [556, 318] width 546 height 218
click at [634, 219] on span "Revert to original prices later?" at bounding box center [644, 217] width 103 height 9
click at [588, 219] on input "Revert to original prices later?" at bounding box center [584, 218] width 10 height 10
checkbox input "true"
click at [825, 305] on icon "Show next month, October 2025" at bounding box center [823, 305] width 12 height 12
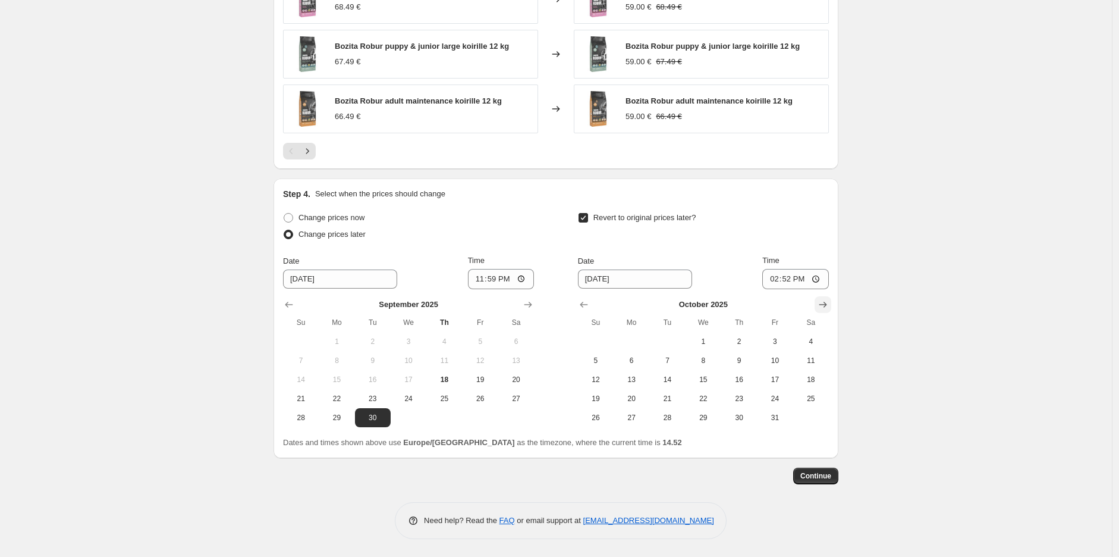
click at [825, 305] on icon "Show next month, November 2025" at bounding box center [823, 305] width 12 height 12
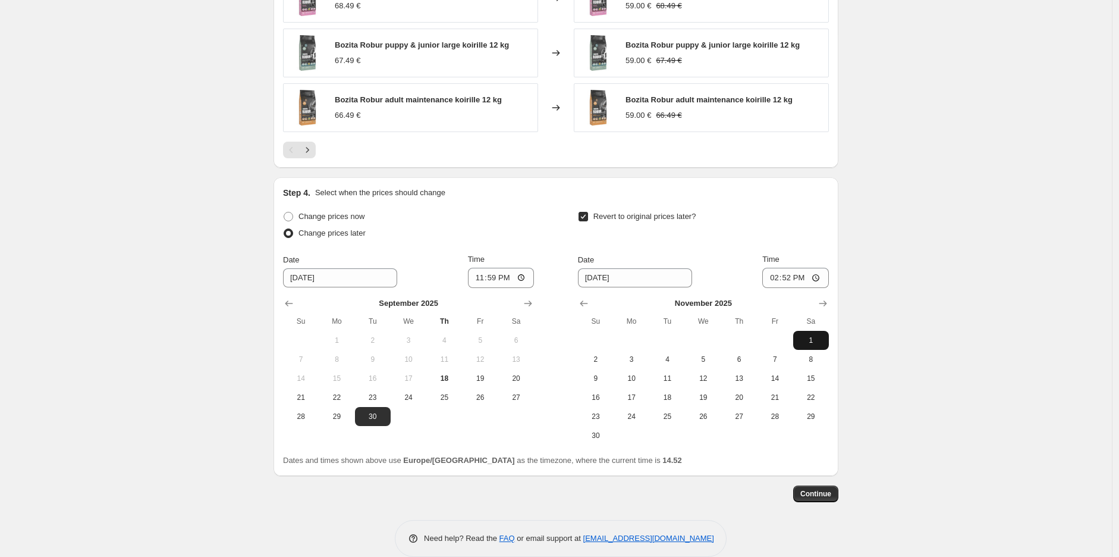
click at [803, 343] on span "1" at bounding box center [811, 340] width 26 height 10
type input "[DATE]"
click at [791, 282] on input "14:52" at bounding box center [795, 278] width 67 height 20
type input "10:00"
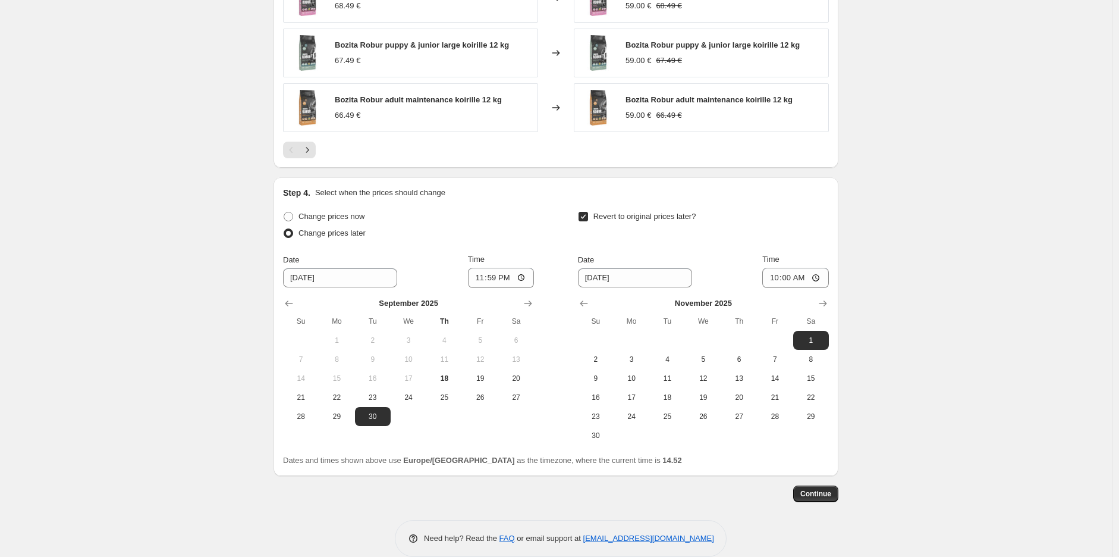
scroll to position [882, 0]
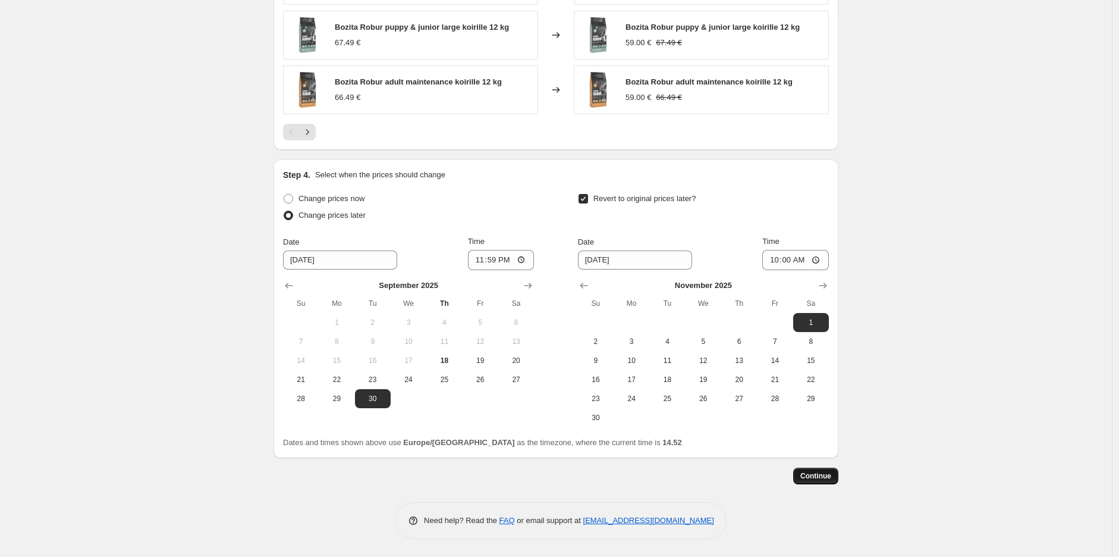
click at [819, 477] on span "Continue" at bounding box center [815, 476] width 31 height 10
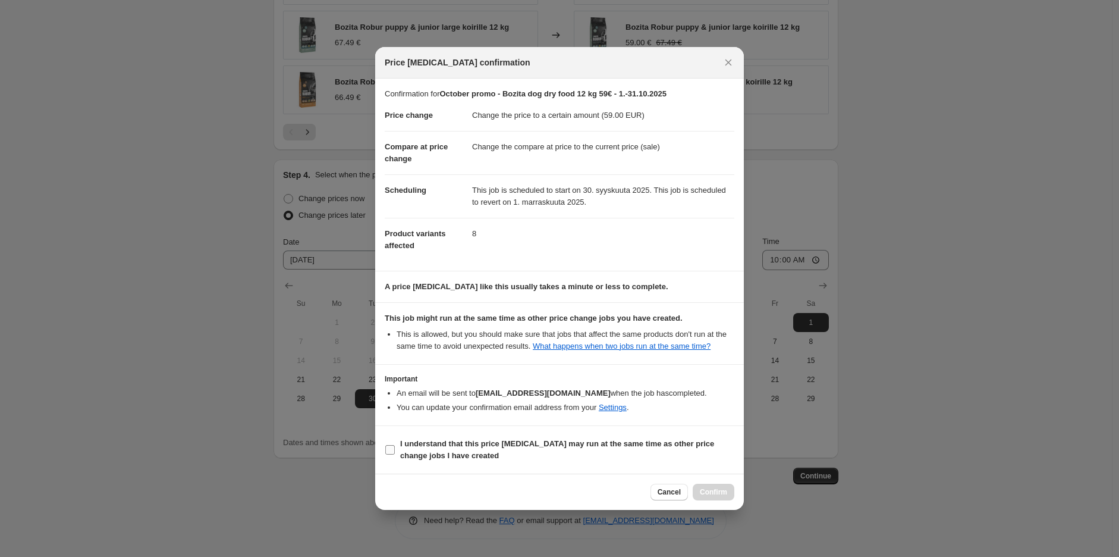
click at [486, 447] on b "I understand that this price [MEDICAL_DATA] may run at the same time as other p…" at bounding box center [557, 449] width 314 height 21
click at [395, 447] on input "I understand that this price [MEDICAL_DATA] may run at the same time as other p…" at bounding box center [390, 450] width 10 height 10
checkbox input "true"
click at [726, 498] on button "Confirm" at bounding box center [714, 491] width 42 height 17
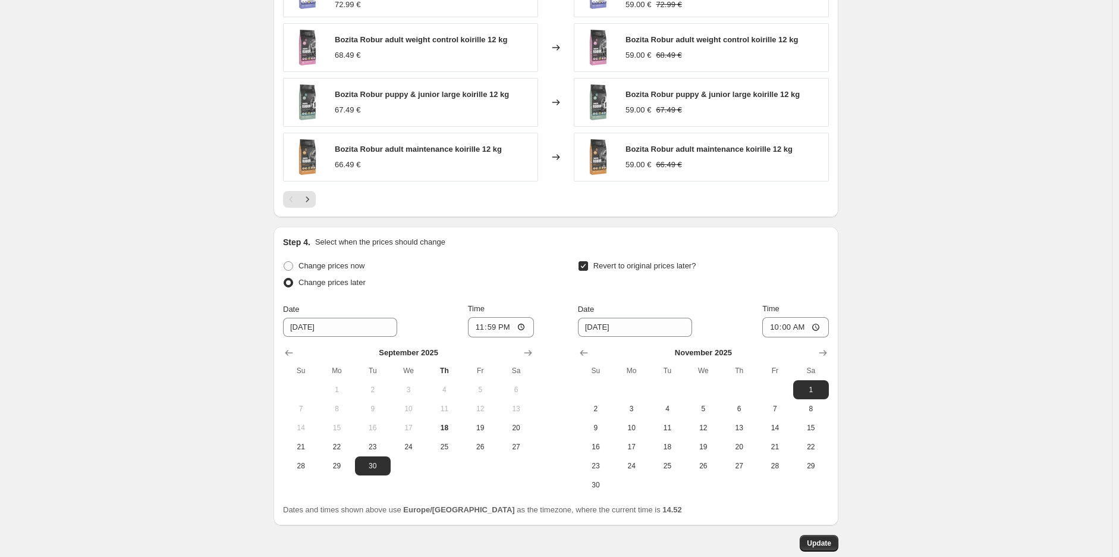
scroll to position [955, 0]
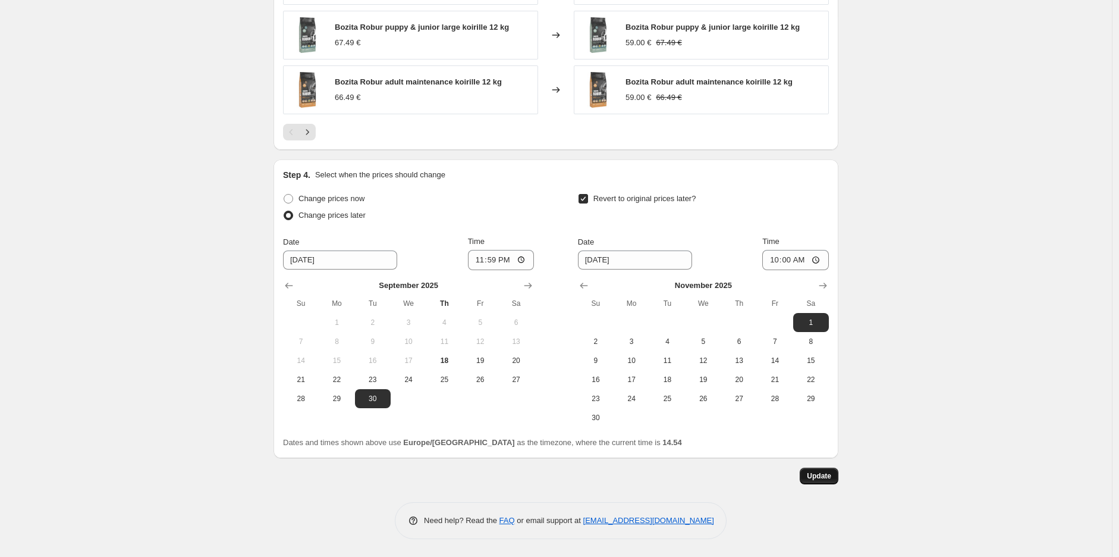
click at [819, 471] on span "Update" at bounding box center [819, 476] width 24 height 10
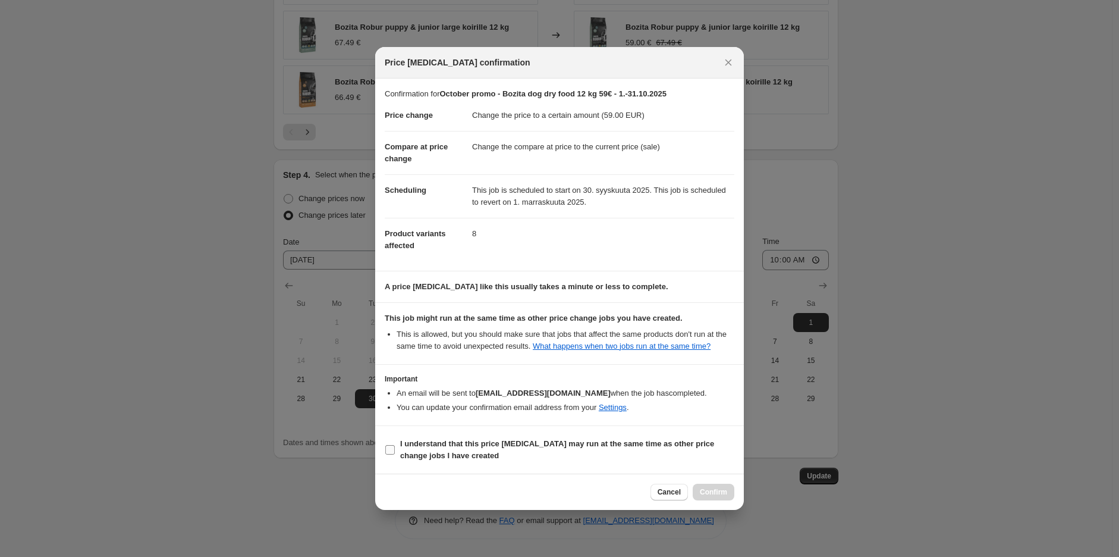
click at [592, 448] on b "I understand that this price [MEDICAL_DATA] may run at the same time as other p…" at bounding box center [557, 449] width 314 height 21
click at [395, 448] on input "I understand that this price [MEDICAL_DATA] may run at the same time as other p…" at bounding box center [390, 450] width 10 height 10
checkbox input "true"
click at [705, 489] on span "Confirm" at bounding box center [713, 492] width 27 height 10
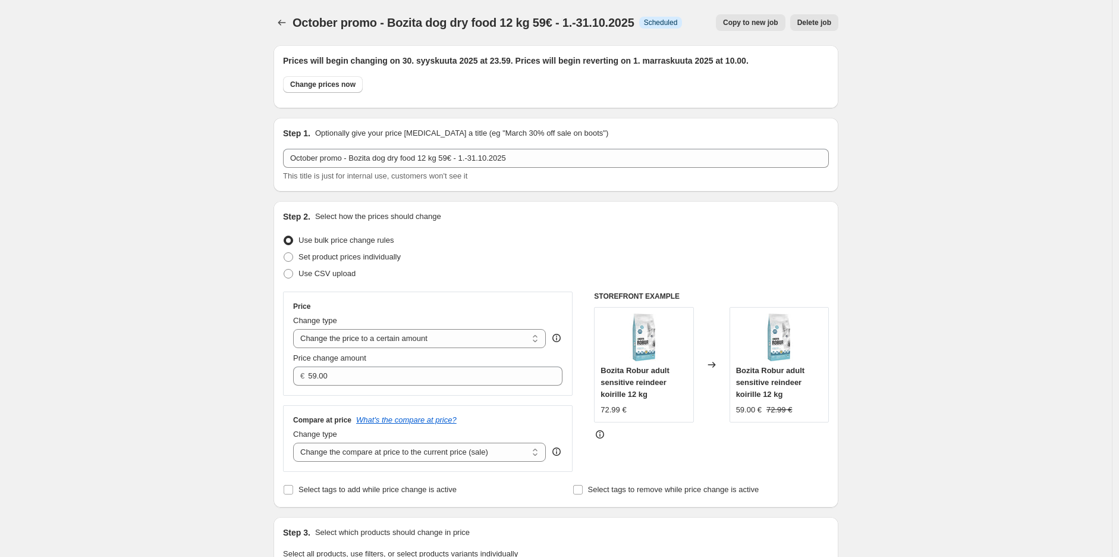
scroll to position [955, 0]
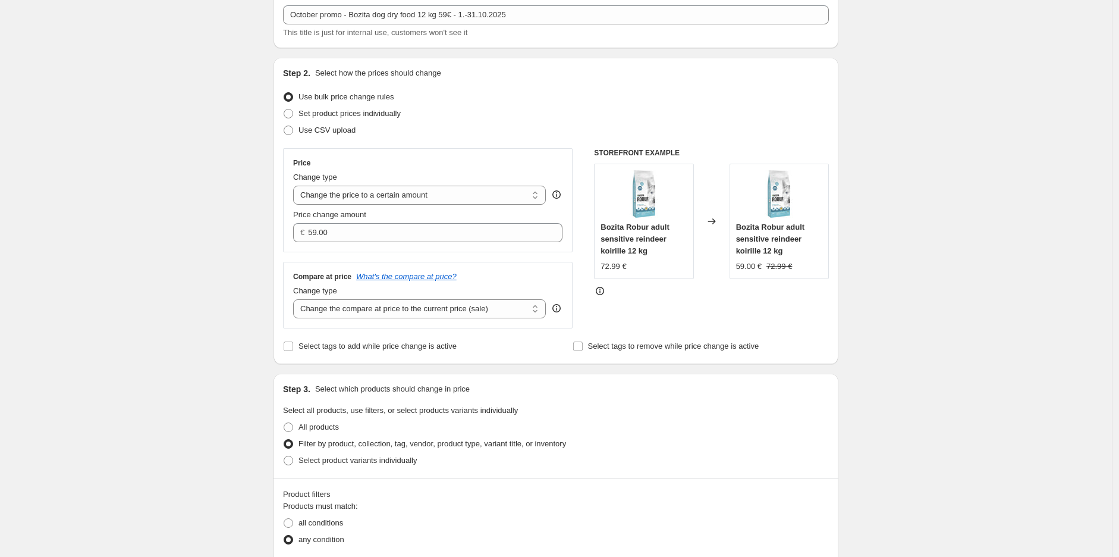
scroll to position [0, 0]
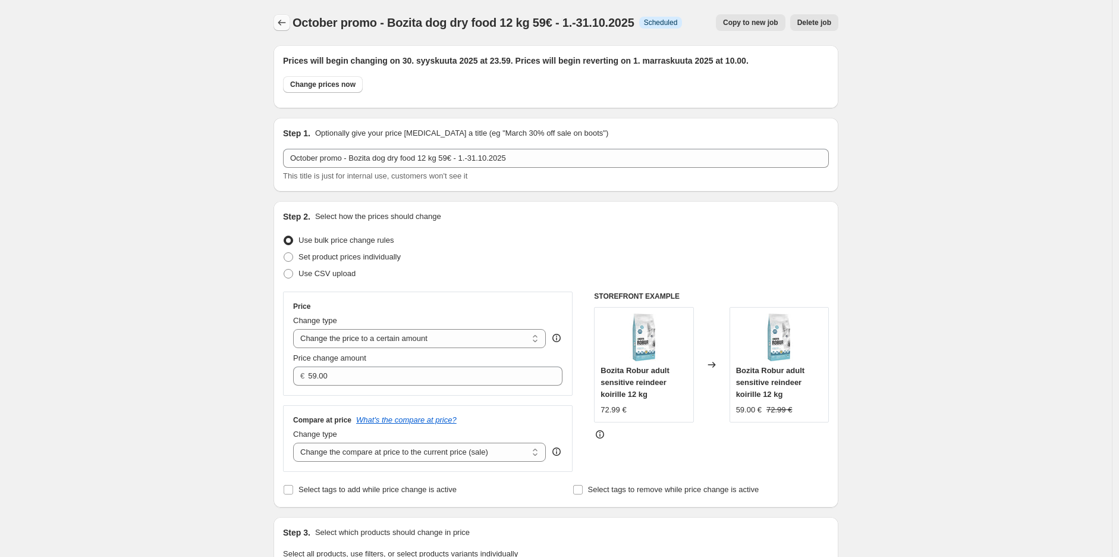
click at [287, 24] on icon "Price change jobs" at bounding box center [282, 23] width 12 height 12
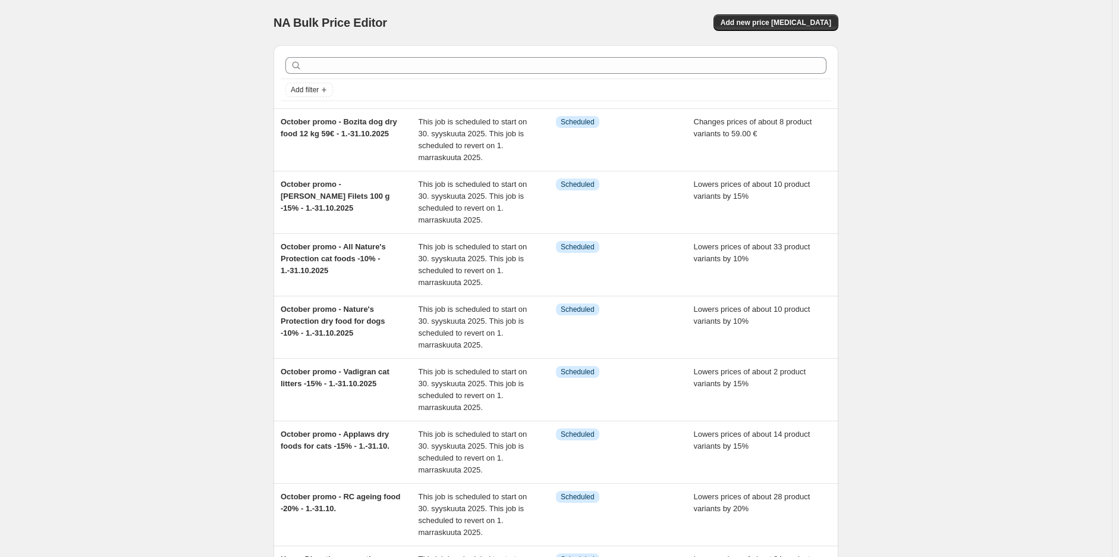
click at [940, 177] on div "NA Bulk Price Editor. This page is ready NA Bulk Price Editor Add new price [ME…" at bounding box center [556, 407] width 1112 height 815
click at [829, 27] on button "Add new price [MEDICAL_DATA]" at bounding box center [776, 22] width 125 height 17
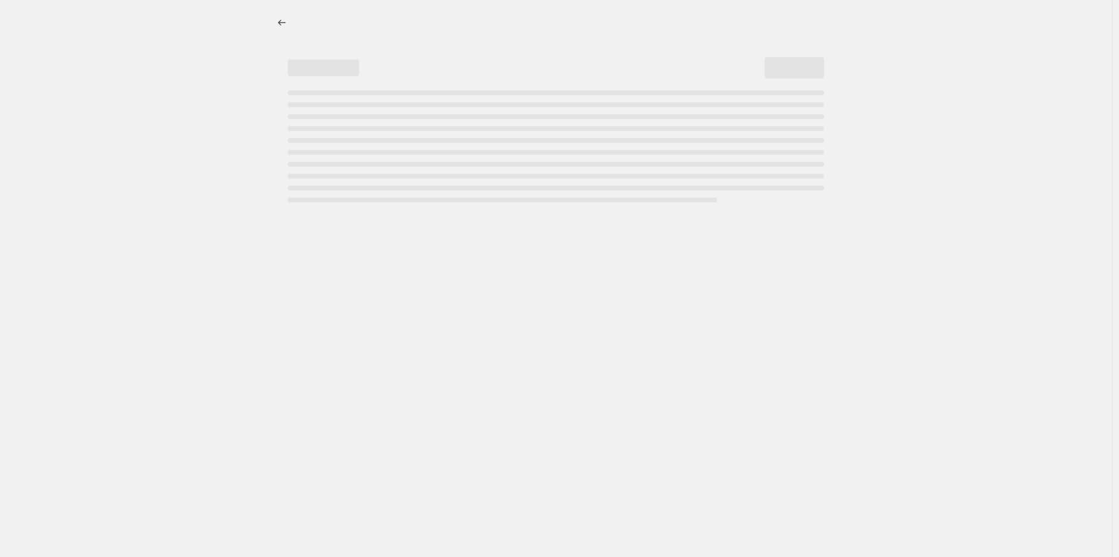
select select "percentage"
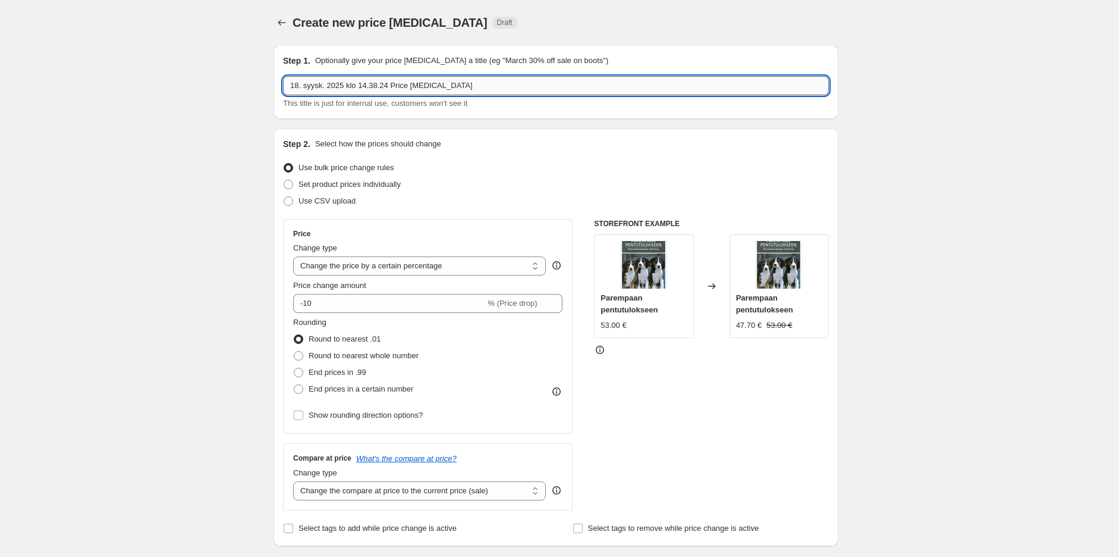
click at [518, 91] on input "18. syysk. 2025 klo 14.38.24 Price [MEDICAL_DATA]" at bounding box center [556, 85] width 546 height 19
paste input "TRUE"
type input "T"
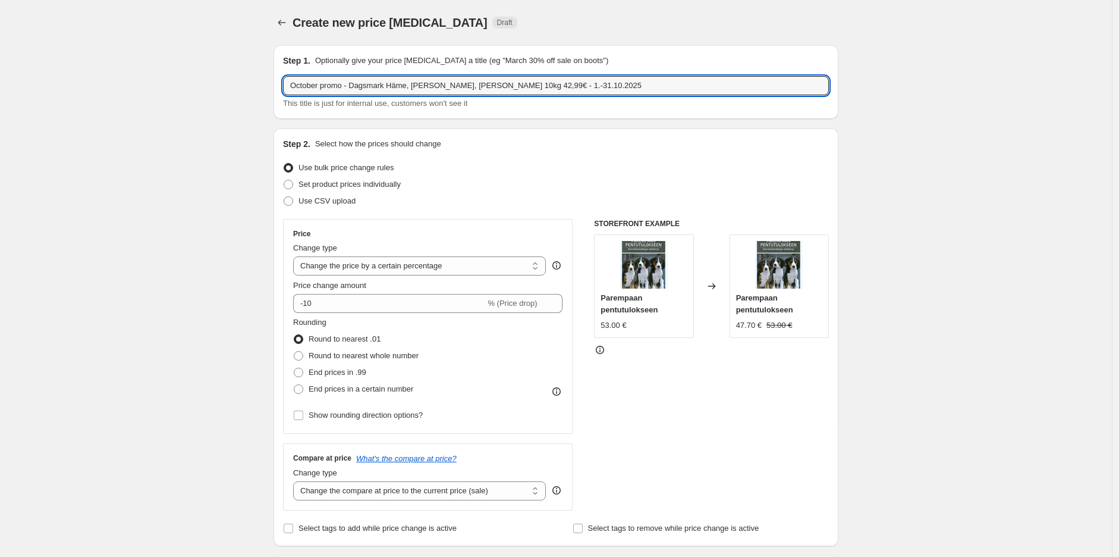
type input "October promo - Dagsmark Häme, [PERSON_NAME], [PERSON_NAME] 10kg 42,99€ - 1.-31…"
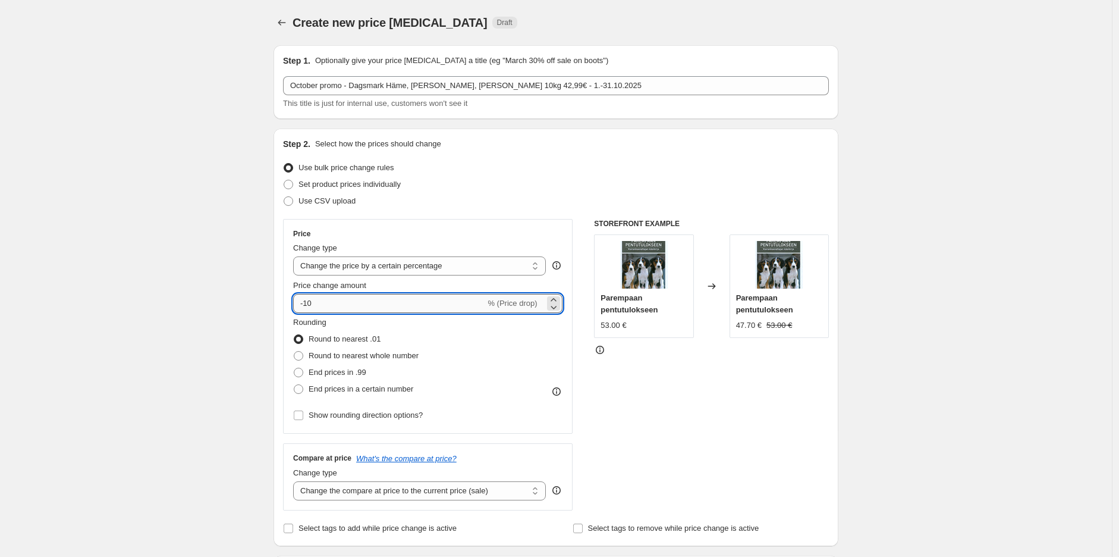
click at [436, 303] on input "-10" at bounding box center [389, 303] width 192 height 19
click at [450, 265] on select "Change the price to a certain amount Change the price by a certain amount Chang…" at bounding box center [419, 265] width 253 height 19
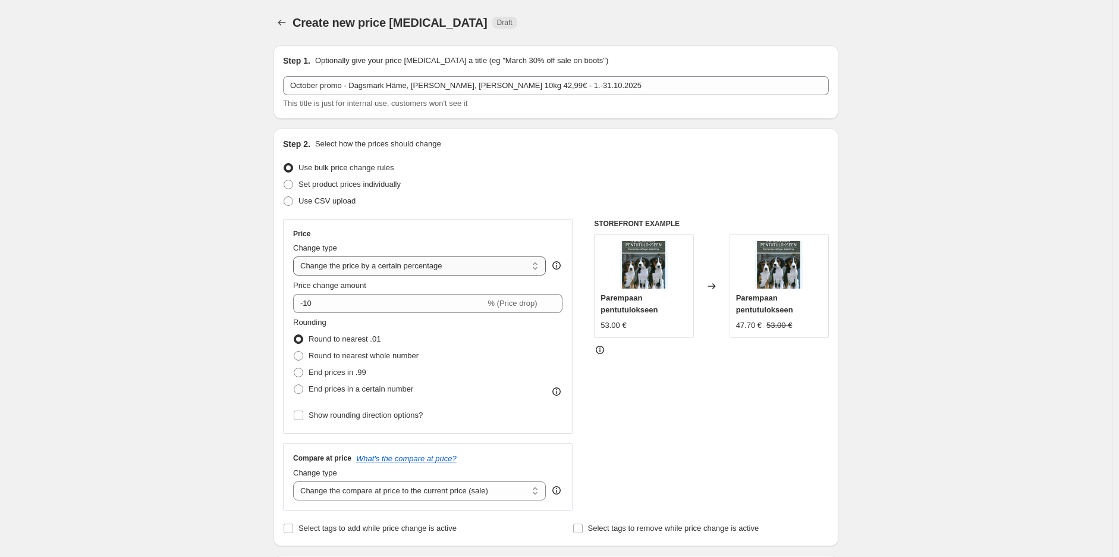
select select "by"
click at [296, 256] on select "Change the price to a certain amount Change the price by a certain amount Chang…" at bounding box center [419, 265] width 253 height 19
type input "-10.00"
click at [442, 264] on select "Change the price to a certain amount Change the price by a certain amount Chang…" at bounding box center [419, 265] width 253 height 19
select select "to"
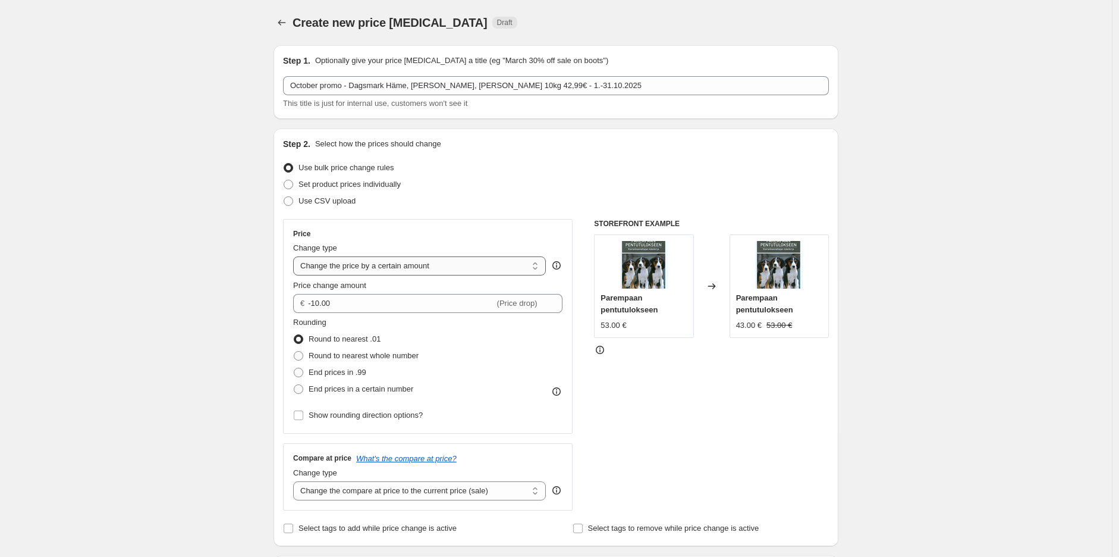
click at [296, 256] on select "Change the price to a certain amount Change the price by a certain amount Chang…" at bounding box center [419, 265] width 253 height 19
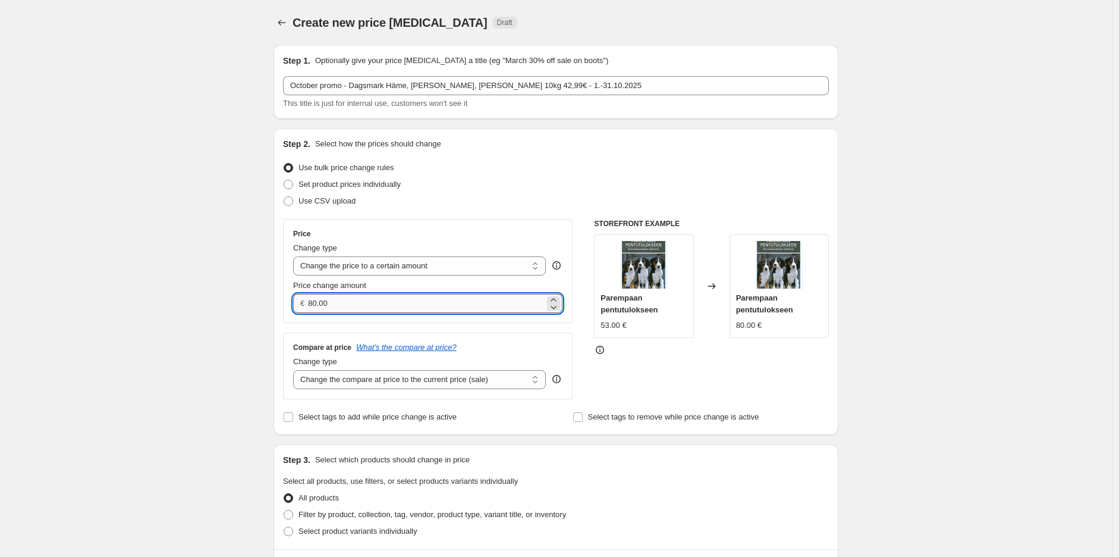
click at [421, 298] on input "80.00" at bounding box center [426, 303] width 236 height 19
type input "42.99"
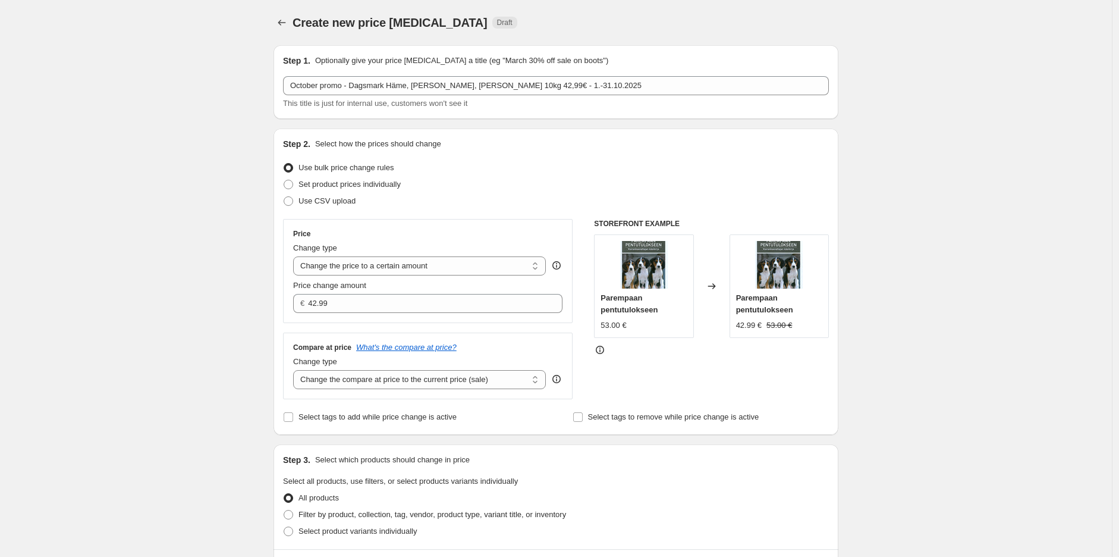
click at [926, 225] on div "Create new price [MEDICAL_DATA]. This page is ready Create new price [MEDICAL_D…" at bounding box center [556, 541] width 1112 height 1082
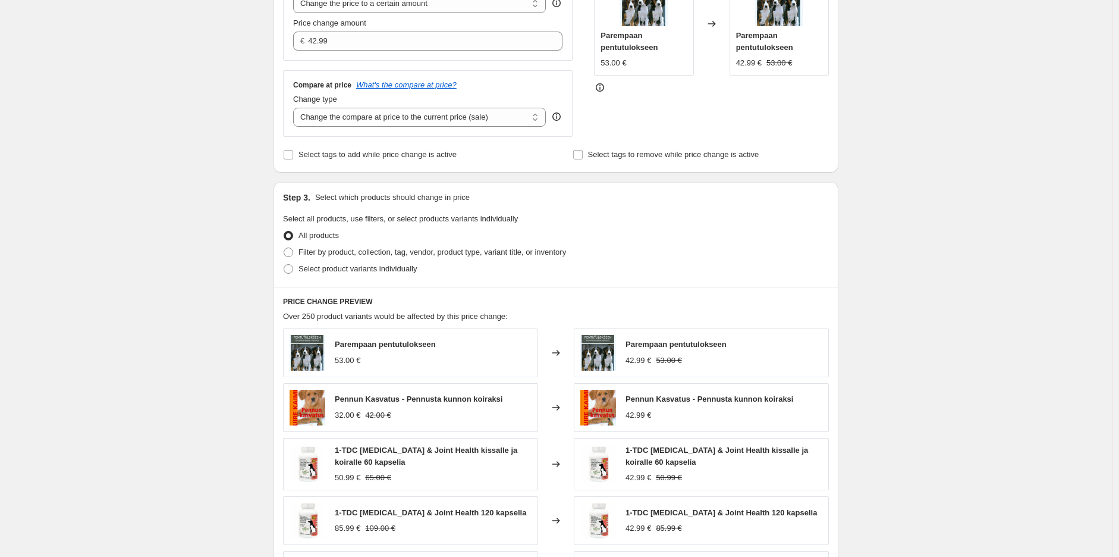
scroll to position [264, 0]
click at [400, 250] on span "Filter by product, collection, tag, vendor, product type, variant title, or inv…" at bounding box center [433, 250] width 268 height 9
click at [284, 246] on input "Filter by product, collection, tag, vendor, product type, variant title, or inv…" at bounding box center [284, 246] width 1 height 1
radio input "true"
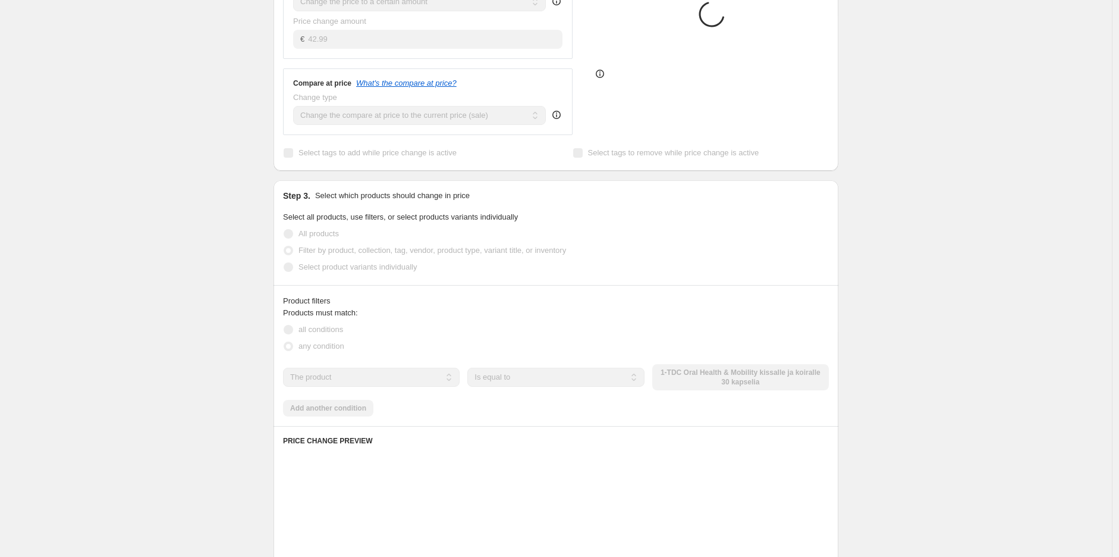
scroll to position [330, 0]
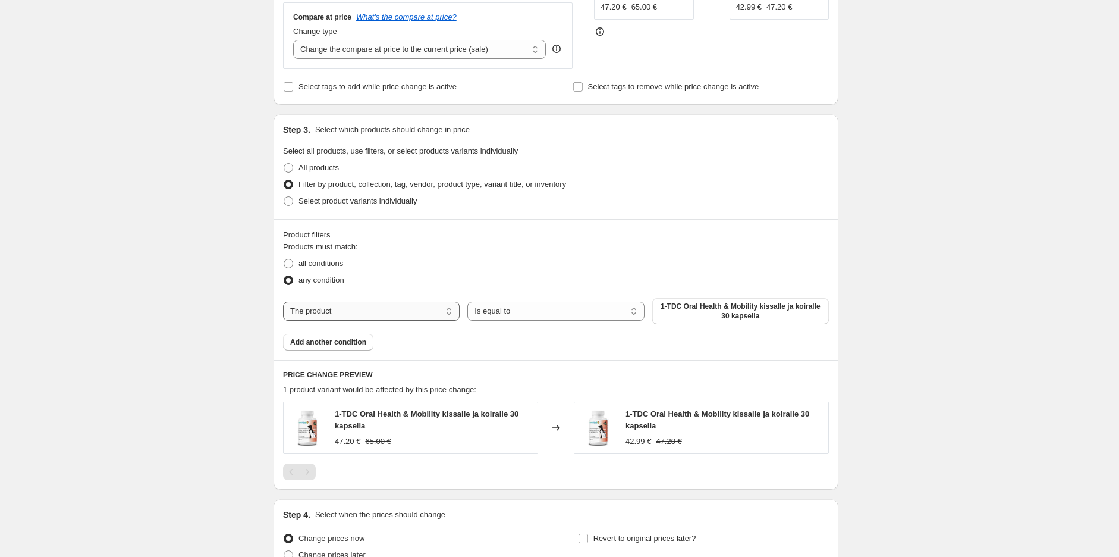
click at [409, 315] on select "The product The product's collection The product's tag The product's vendor The…" at bounding box center [371, 310] width 177 height 19
select select "collection"
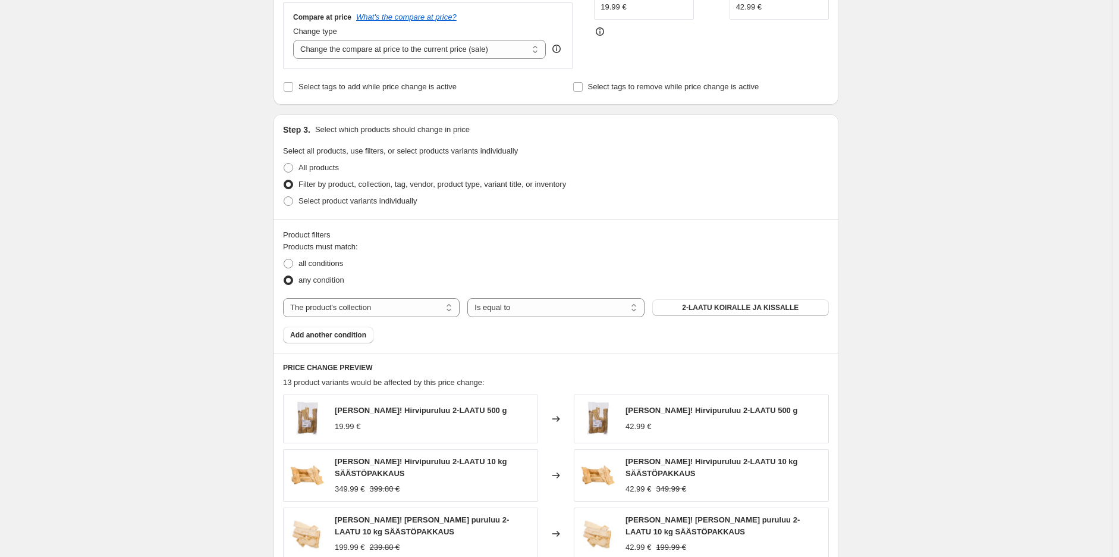
click at [718, 310] on span "2-LAATU KOIRALLE JA KISSALLE" at bounding box center [740, 308] width 117 height 10
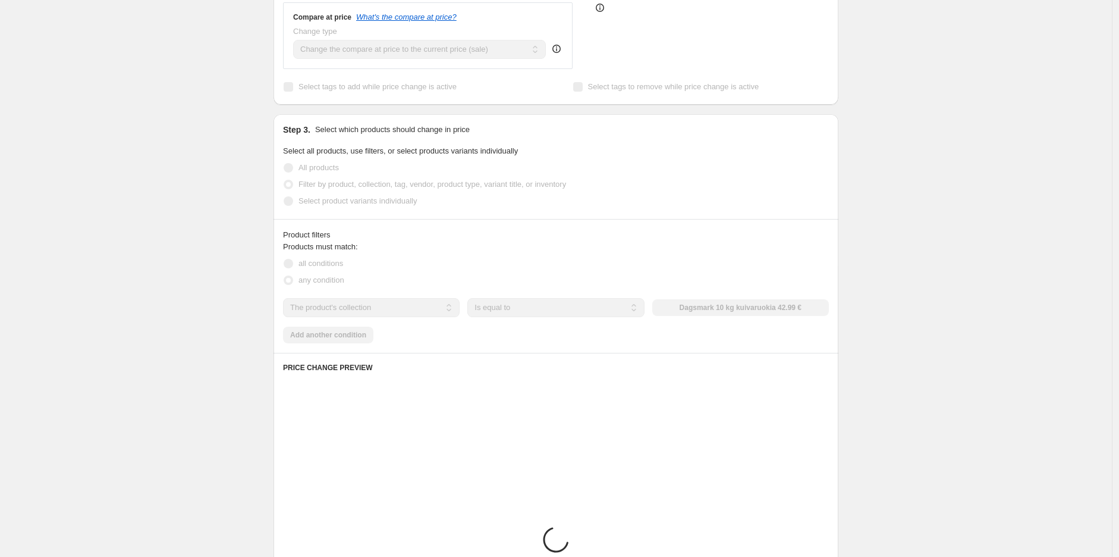
click at [907, 185] on div "Create new price [MEDICAL_DATA]. This page is ready Create new price [MEDICAL_D…" at bounding box center [556, 276] width 1112 height 1212
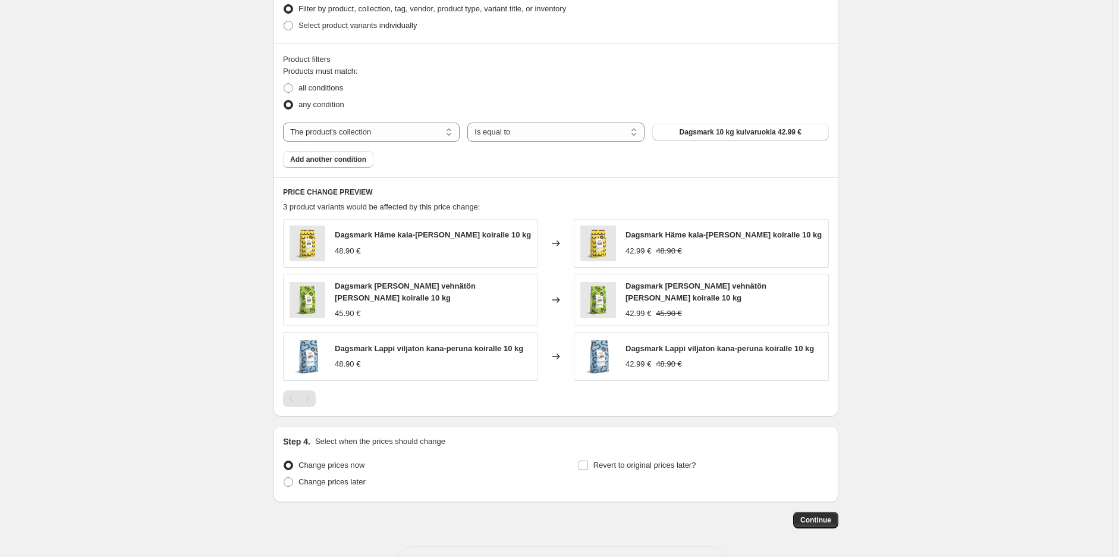
scroll to position [528, 0]
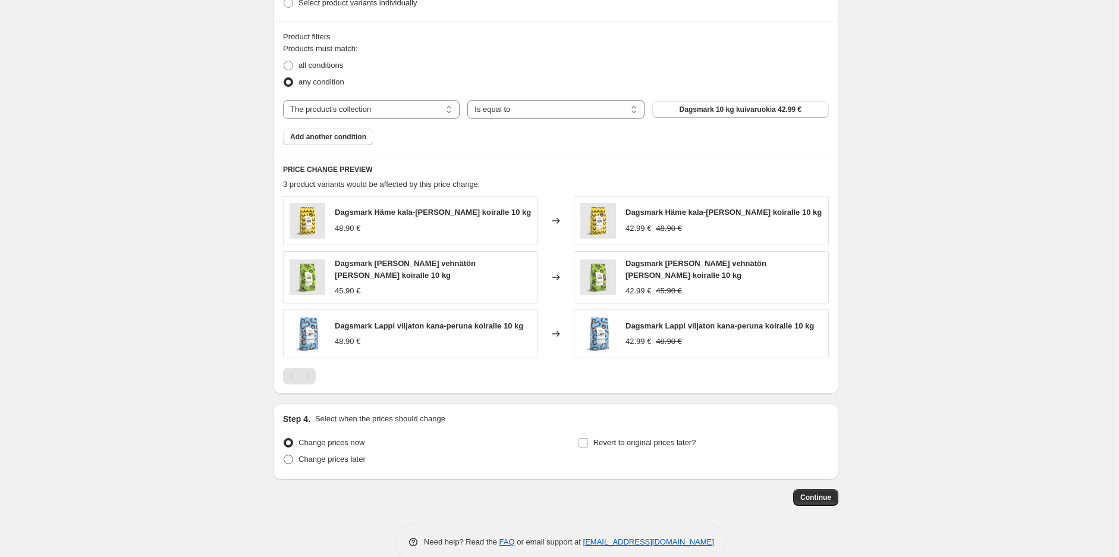
click at [344, 459] on span "Change prices later" at bounding box center [332, 458] width 67 height 9
click at [284, 455] on input "Change prices later" at bounding box center [284, 454] width 1 height 1
radio input "true"
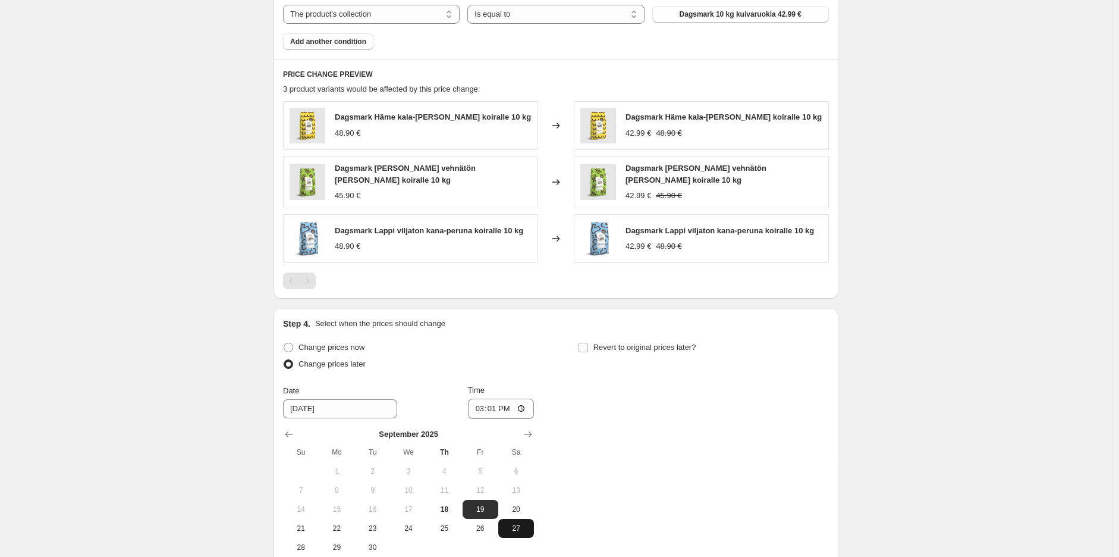
scroll to position [750, 0]
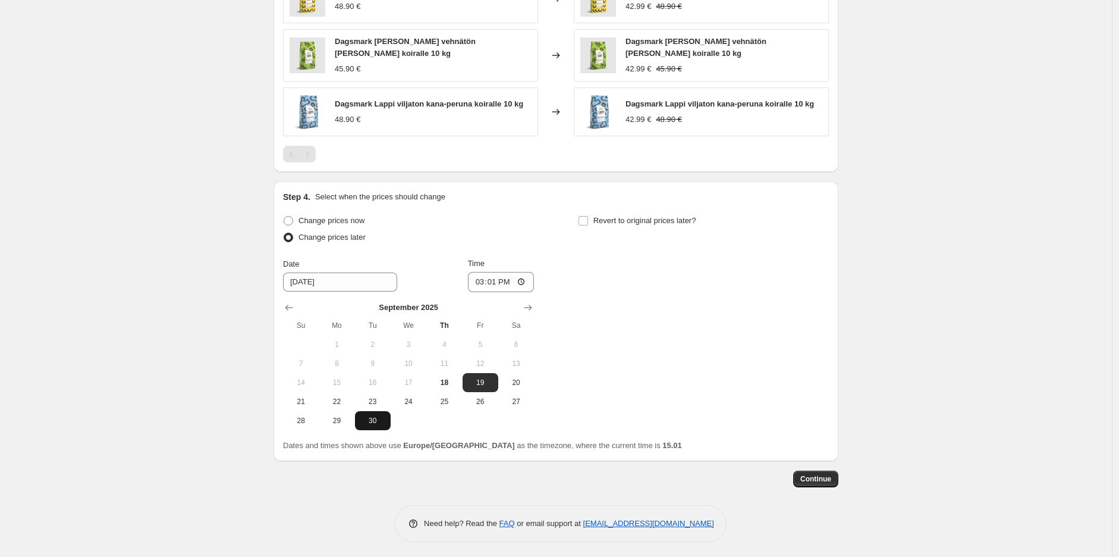
click at [378, 419] on span "30" at bounding box center [373, 421] width 26 height 10
type input "[DATE]"
click at [501, 275] on input "15:01" at bounding box center [501, 282] width 67 height 20
type input "23:59"
click at [618, 222] on span "Revert to original prices later?" at bounding box center [644, 220] width 103 height 9
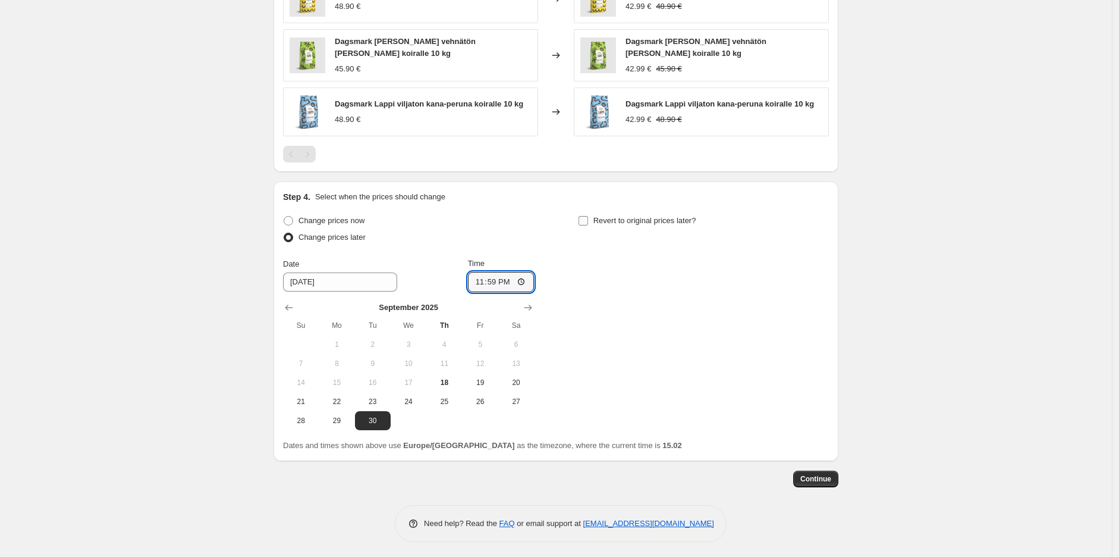
click at [588, 222] on input "Revert to original prices later?" at bounding box center [584, 221] width 10 height 10
checkbox input "true"
click at [829, 306] on icon "Show next month, October 2025" at bounding box center [823, 307] width 12 height 12
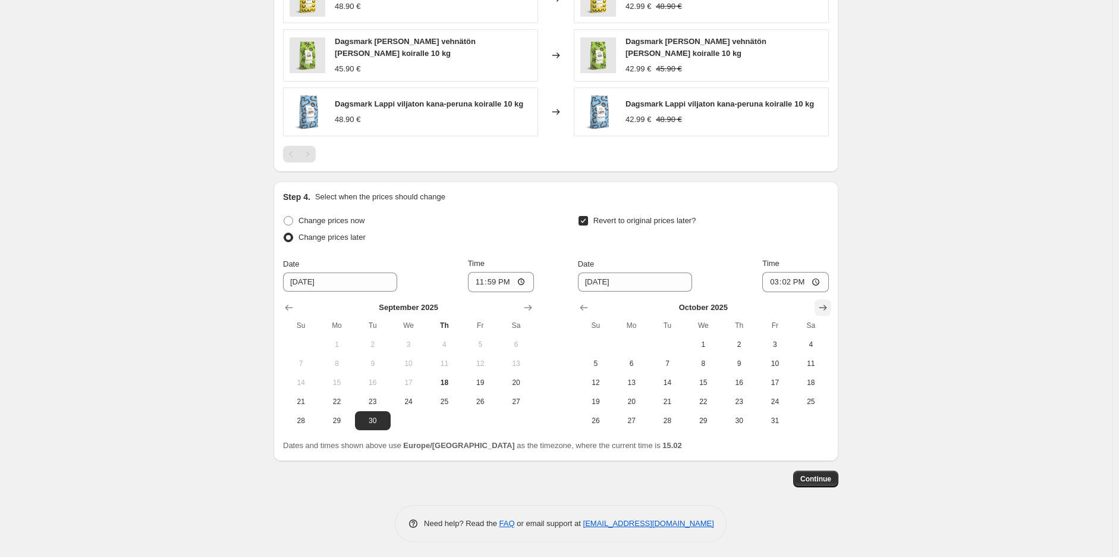
click at [829, 306] on icon "Show next month, November 2025" at bounding box center [823, 307] width 12 height 12
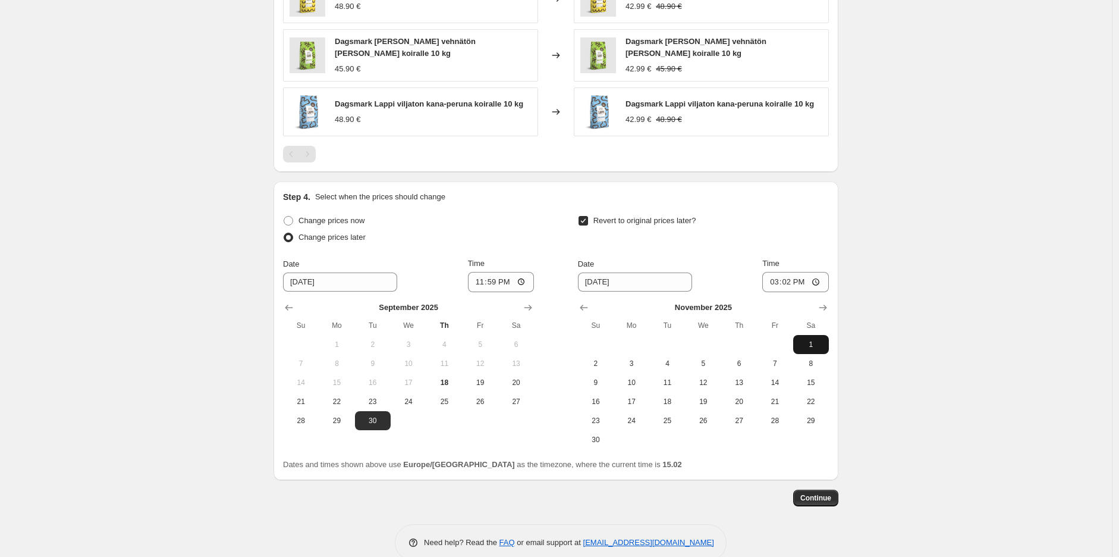
click at [805, 335] on button "1" at bounding box center [811, 344] width 36 height 19
type input "[DATE]"
click at [795, 281] on input "15:02" at bounding box center [795, 282] width 67 height 20
type input "10:00"
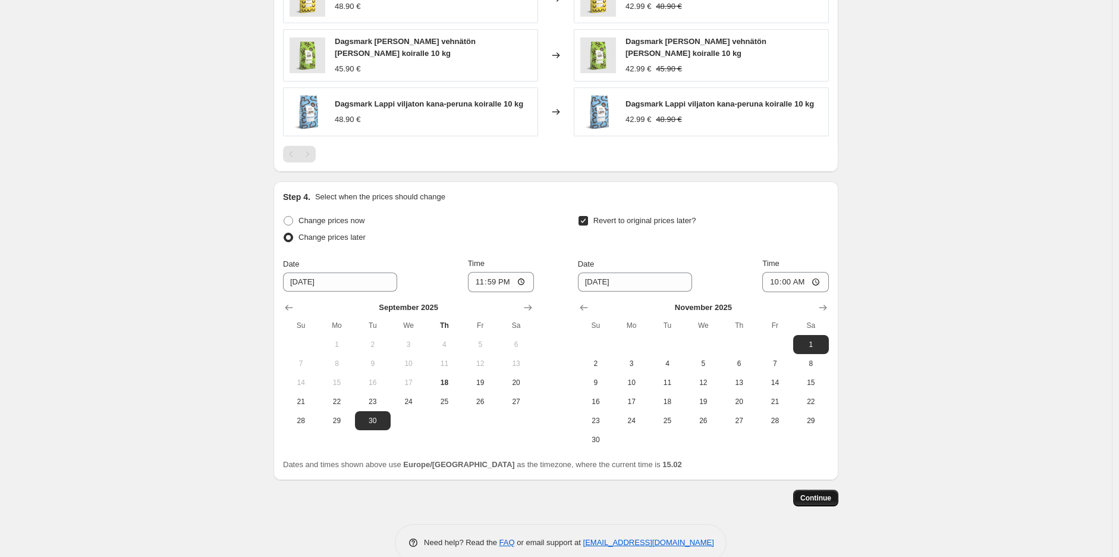
click at [830, 497] on span "Continue" at bounding box center [815, 498] width 31 height 10
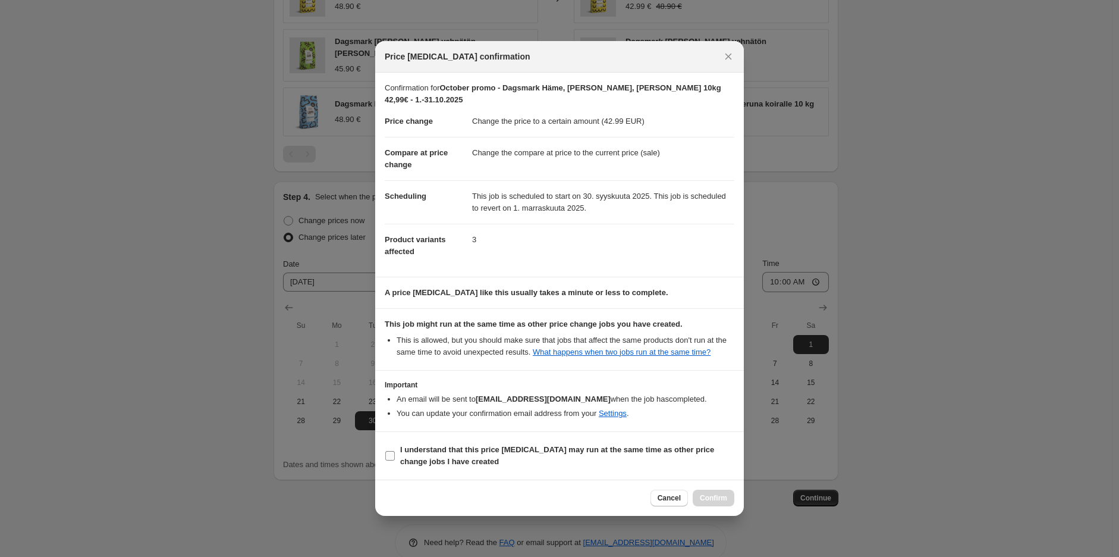
click at [502, 445] on b "I understand that this price [MEDICAL_DATA] may run at the same time as other p…" at bounding box center [557, 455] width 314 height 21
click at [395, 451] on input "I understand that this price [MEDICAL_DATA] may run at the same time as other p…" at bounding box center [390, 456] width 10 height 10
checkbox input "true"
click at [712, 482] on div "Cancel Confirm" at bounding box center [559, 497] width 369 height 36
click at [711, 493] on span "Confirm" at bounding box center [713, 498] width 27 height 10
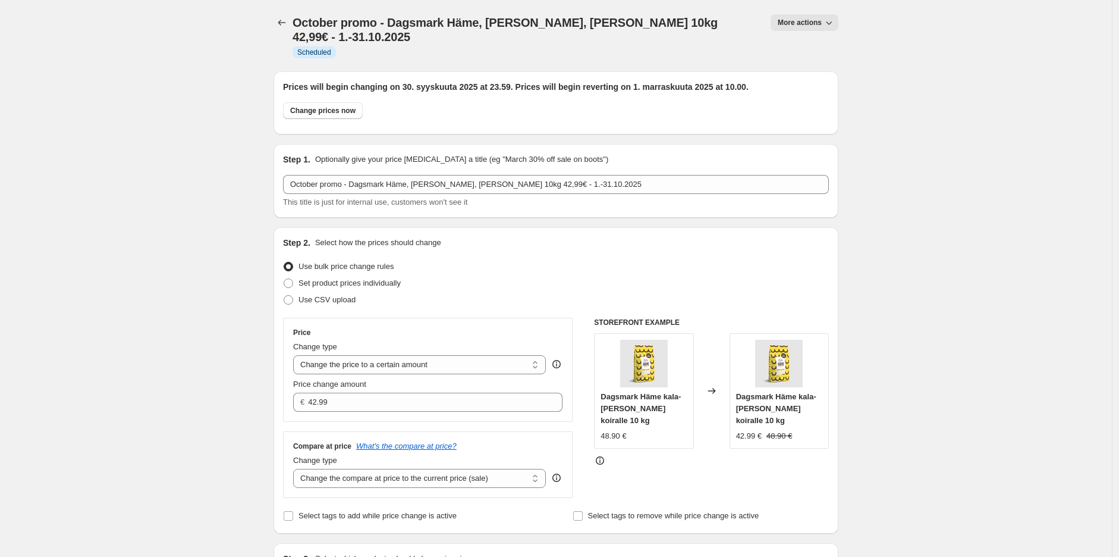
click at [285, 24] on icon "Price change jobs" at bounding box center [282, 23] width 12 height 12
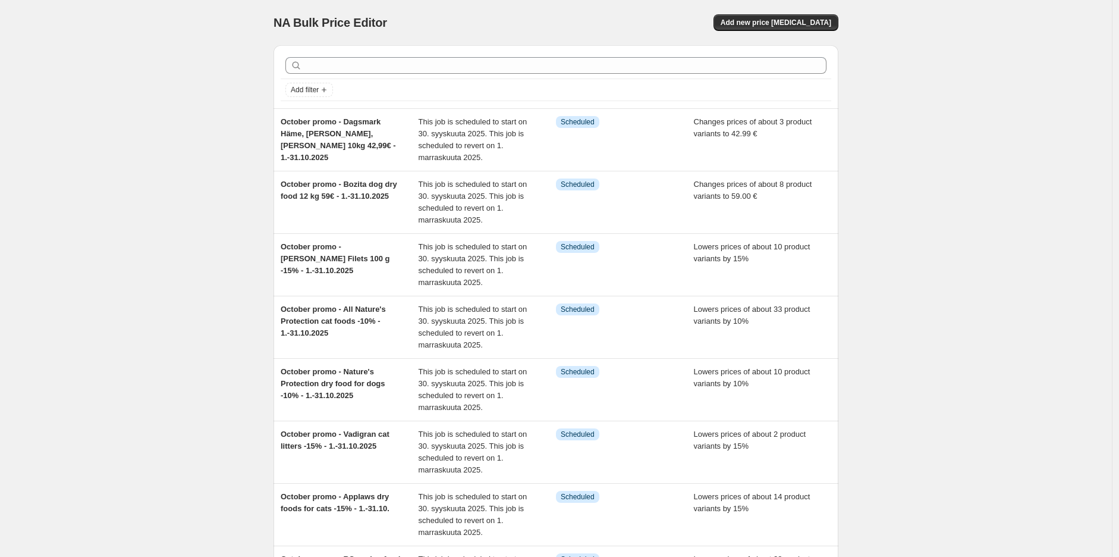
click at [1085, 184] on div "NA Bulk Price Editor. This page is ready NA Bulk Price Editor Add new price [ME…" at bounding box center [556, 419] width 1112 height 838
click at [799, 18] on span "Add new price [MEDICAL_DATA]" at bounding box center [776, 23] width 111 height 10
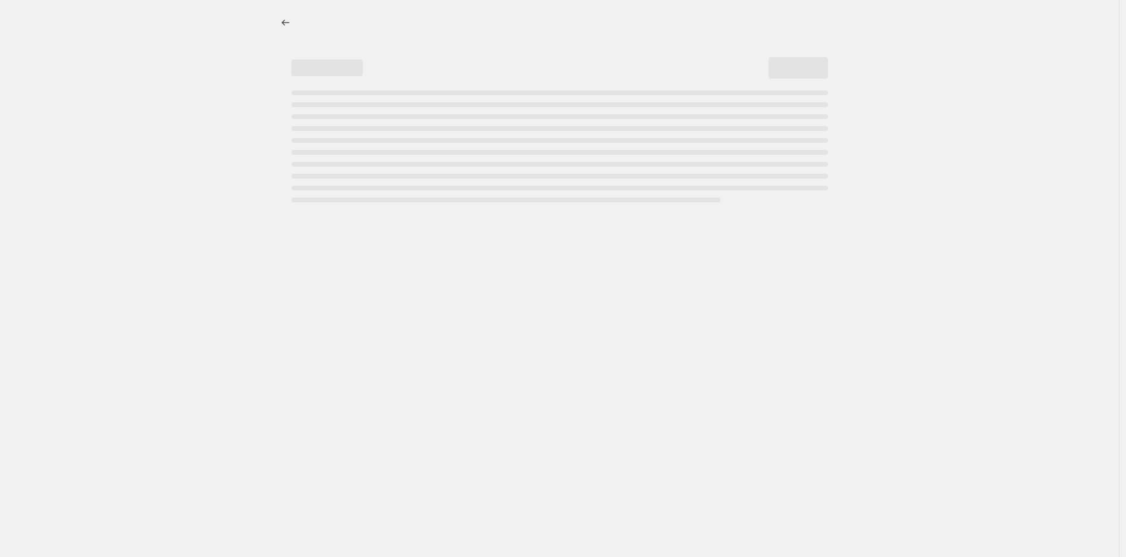
select select "percentage"
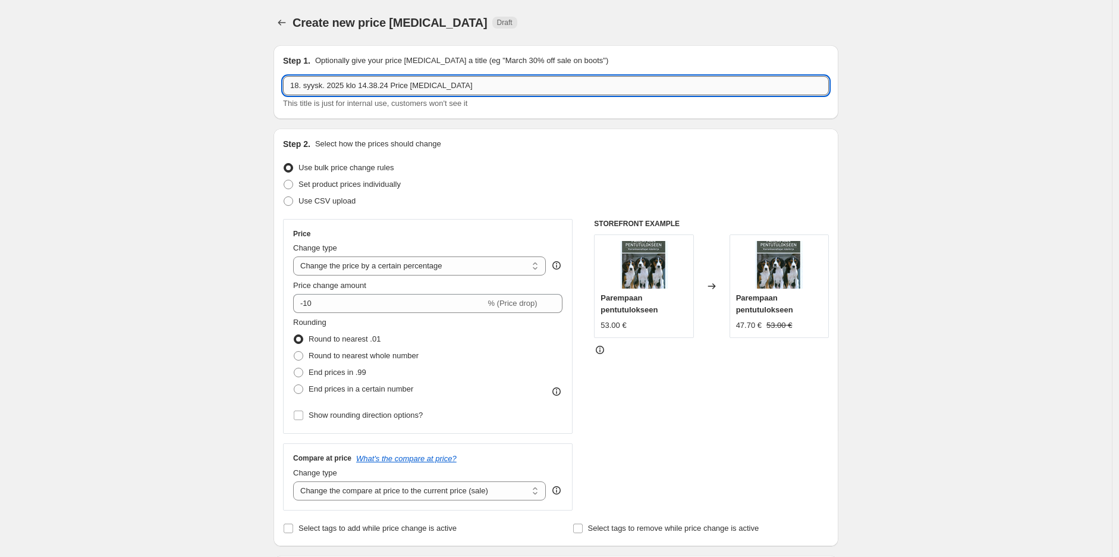
click at [429, 90] on input "18. syysk. 2025 klo 14.38.24 Price [MEDICAL_DATA]" at bounding box center [556, 85] width 546 height 19
paste input "TRUE"
click at [434, 91] on input "TRUE" at bounding box center [556, 85] width 546 height 19
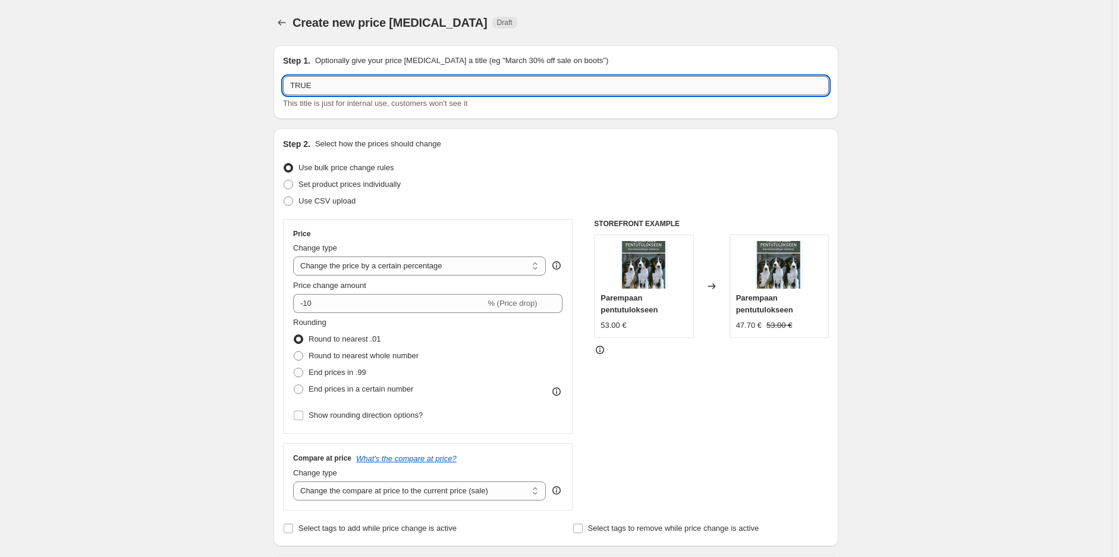
click at [434, 91] on input "TRUE" at bounding box center [556, 85] width 546 height 19
click at [408, 92] on input "October promo - Dagsmark kastike- & hyytelömix" at bounding box center [556, 85] width 546 height 19
click at [511, 83] on input "October promo - Dagsmark sauce- & jellymix" at bounding box center [556, 85] width 546 height 19
click at [472, 87] on input "October promo - Dagsmark sauce- & jellymix" at bounding box center [556, 85] width 546 height 19
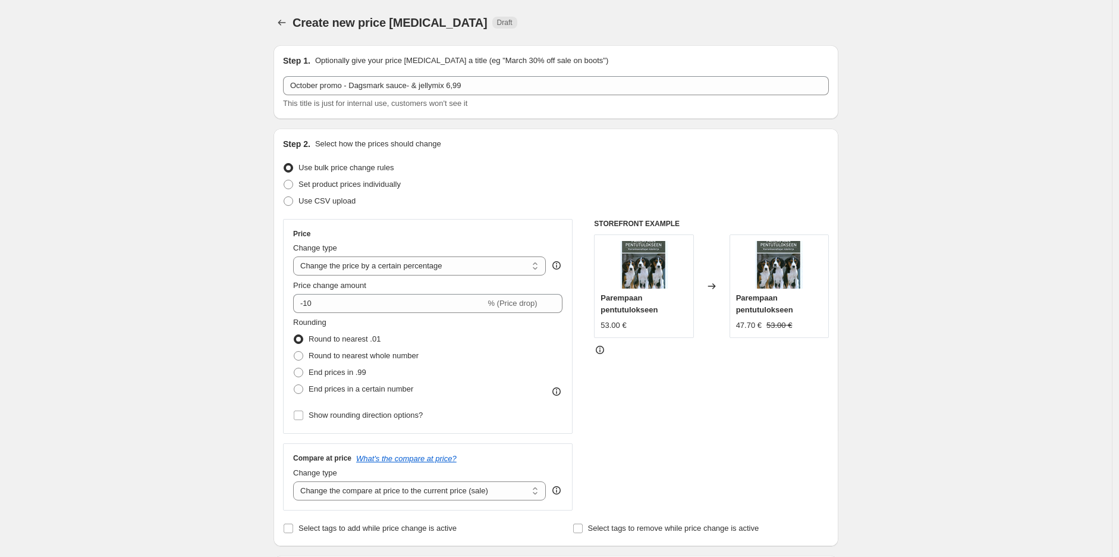
drag, startPoint x: 855, startPoint y: 109, endPoint x: 845, endPoint y: 102, distance: 12.4
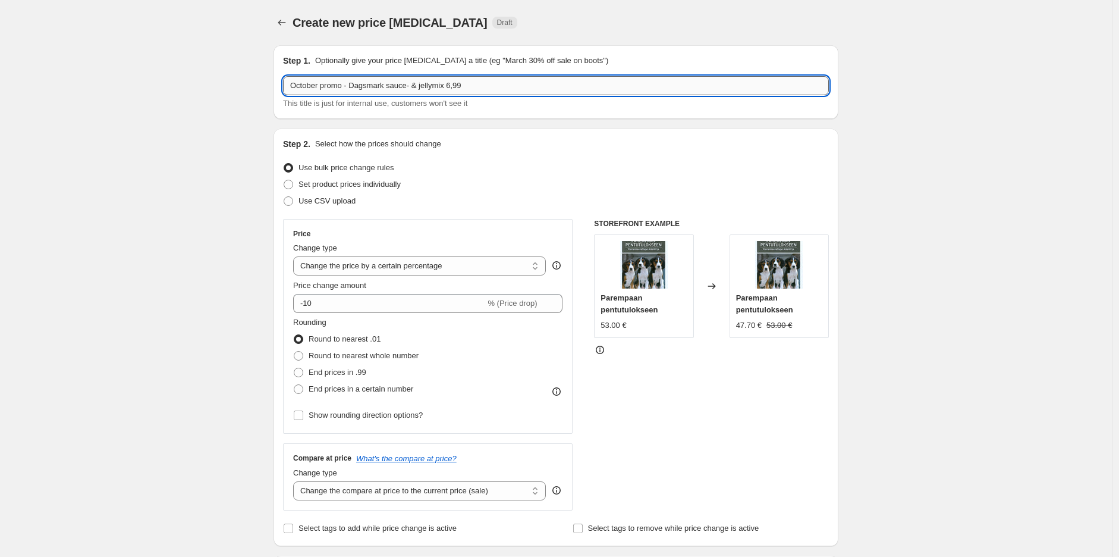
click at [640, 78] on input "October promo - Dagsmark sauce- & jellymix 6,99" at bounding box center [556, 85] width 546 height 19
click at [516, 75] on div "Step 1. Optionally give your price [MEDICAL_DATA] a title (eg "March 30% off sa…" at bounding box center [556, 82] width 546 height 55
click at [513, 77] on input "October promo - Dagsmark sauce- & jellymix 6,99" at bounding box center [556, 85] width 546 height 19
type input "October promo - Dagsmark sauce- & jellymix 6,99€ - 1.-31.10.2025"
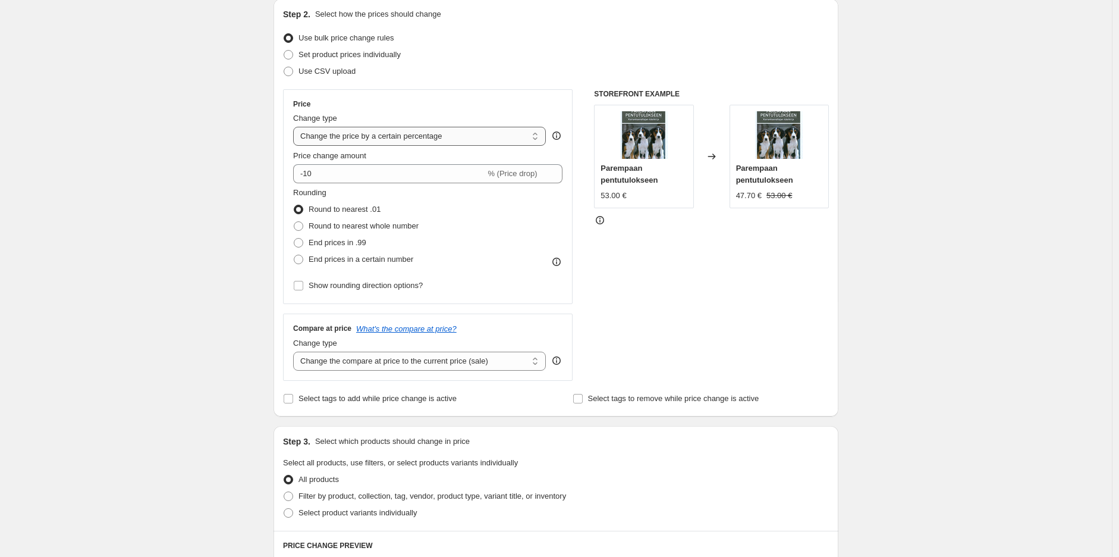
scroll to position [66, 0]
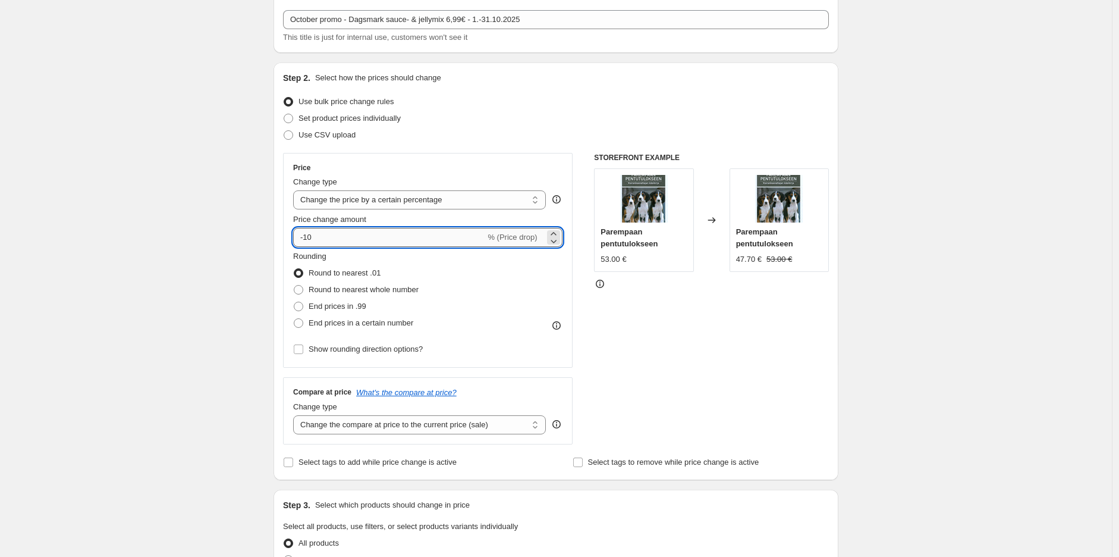
click at [434, 235] on input "-10" at bounding box center [389, 237] width 192 height 19
click at [465, 205] on select "Change the price to a certain amount Change the price by a certain amount Chang…" at bounding box center [419, 199] width 253 height 19
select select "to"
click at [296, 190] on select "Change the price to a certain amount Change the price by a certain amount Chang…" at bounding box center [419, 199] width 253 height 19
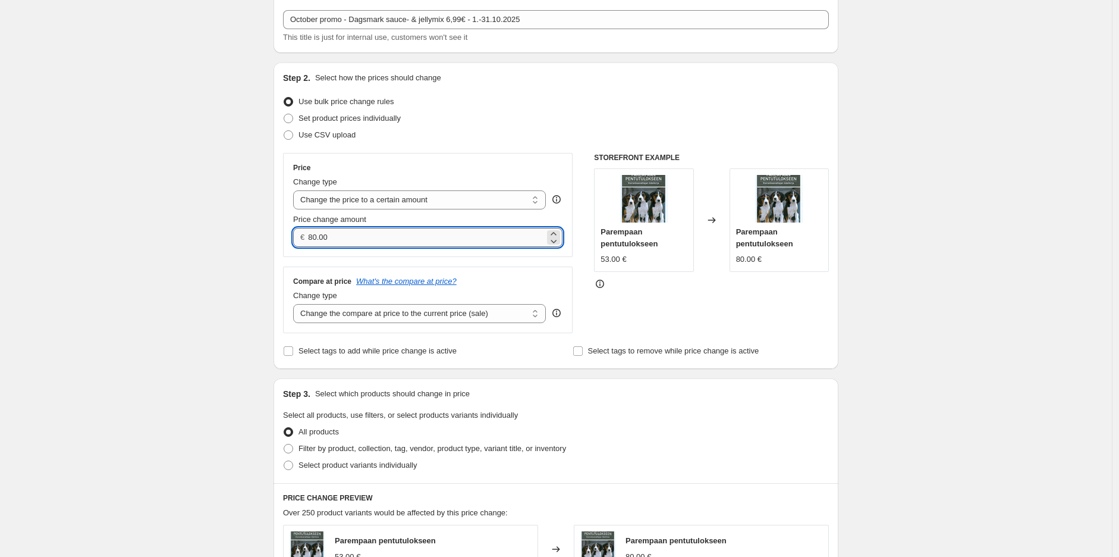
click at [444, 240] on input "80.00" at bounding box center [426, 237] width 236 height 19
type input "6.99"
click at [980, 175] on div "Create new price [MEDICAL_DATA]. This page is ready Create new price [MEDICAL_D…" at bounding box center [556, 475] width 1112 height 1082
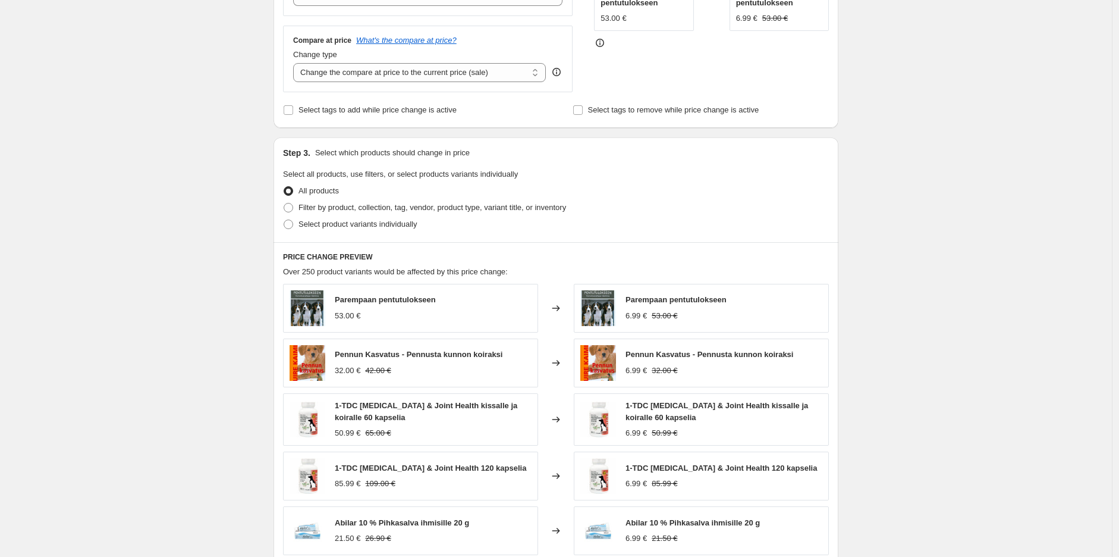
scroll to position [330, 0]
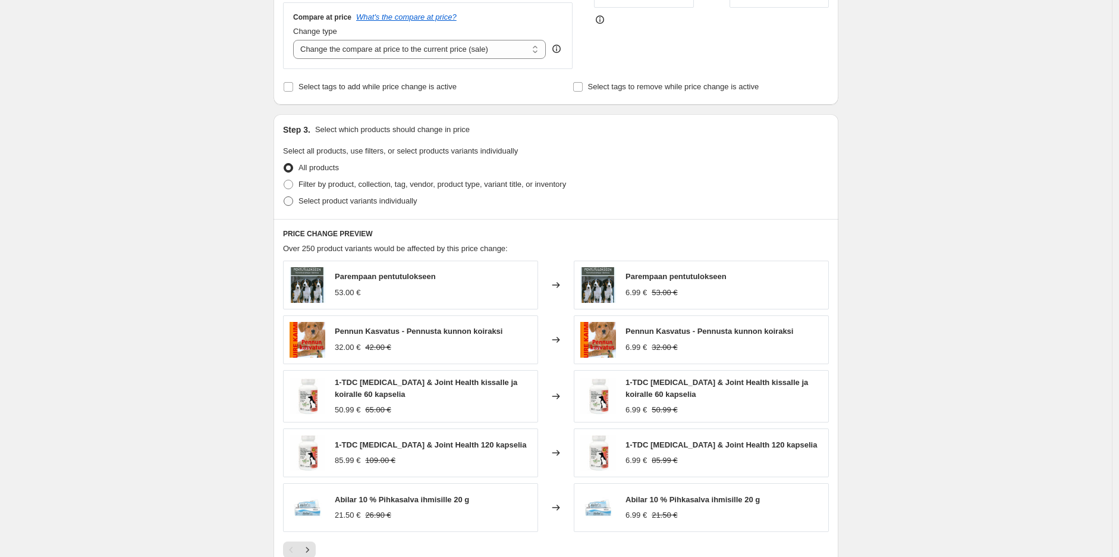
click at [359, 201] on span "Select product variants individually" at bounding box center [358, 200] width 118 height 9
click at [284, 197] on input "Select product variants individually" at bounding box center [284, 196] width 1 height 1
radio input "true"
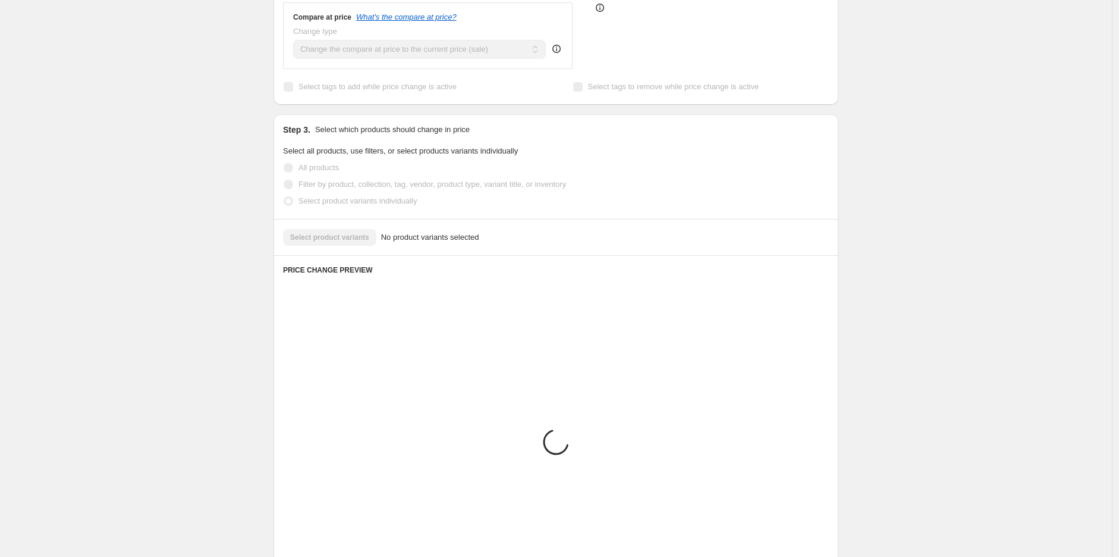
scroll to position [259, 0]
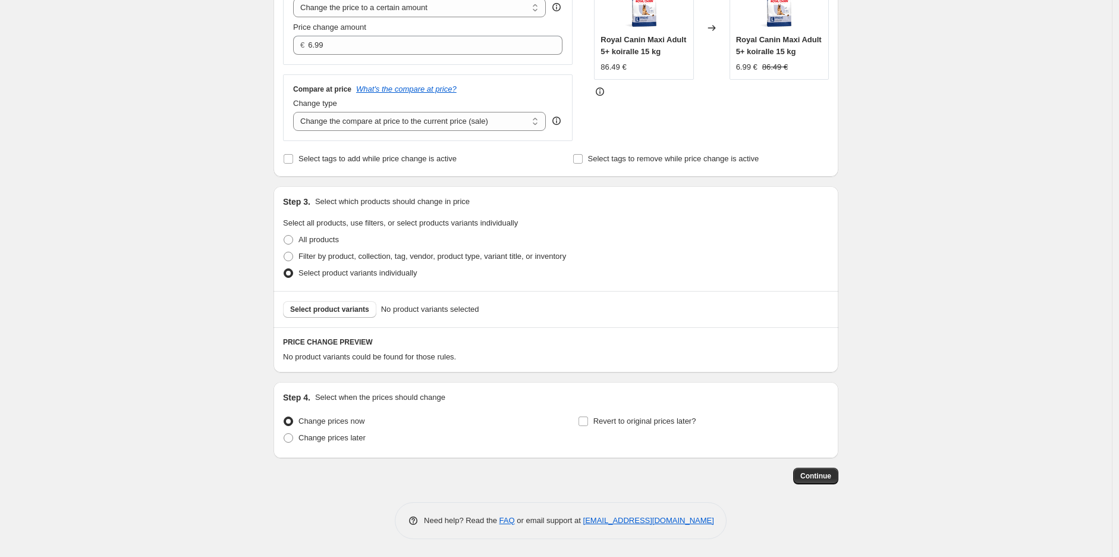
click at [327, 321] on div "Select product variants No product variants selected" at bounding box center [556, 309] width 565 height 36
click at [350, 309] on span "Select product variants" at bounding box center [329, 309] width 79 height 10
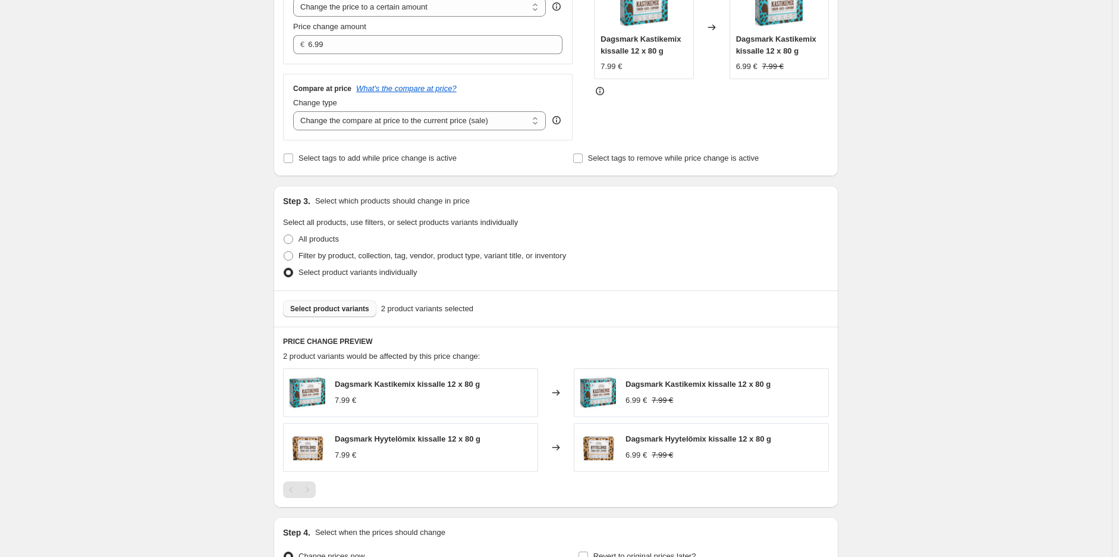
click at [896, 230] on div "Create new price [MEDICAL_DATA]. This page is ready Create new price [MEDICAL_D…" at bounding box center [556, 216] width 1112 height 950
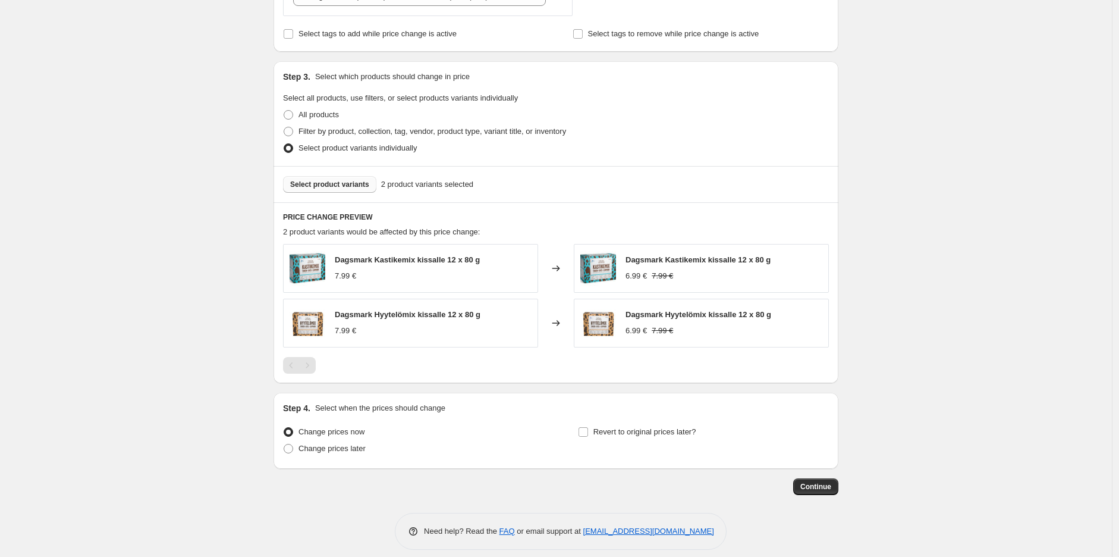
scroll to position [394, 0]
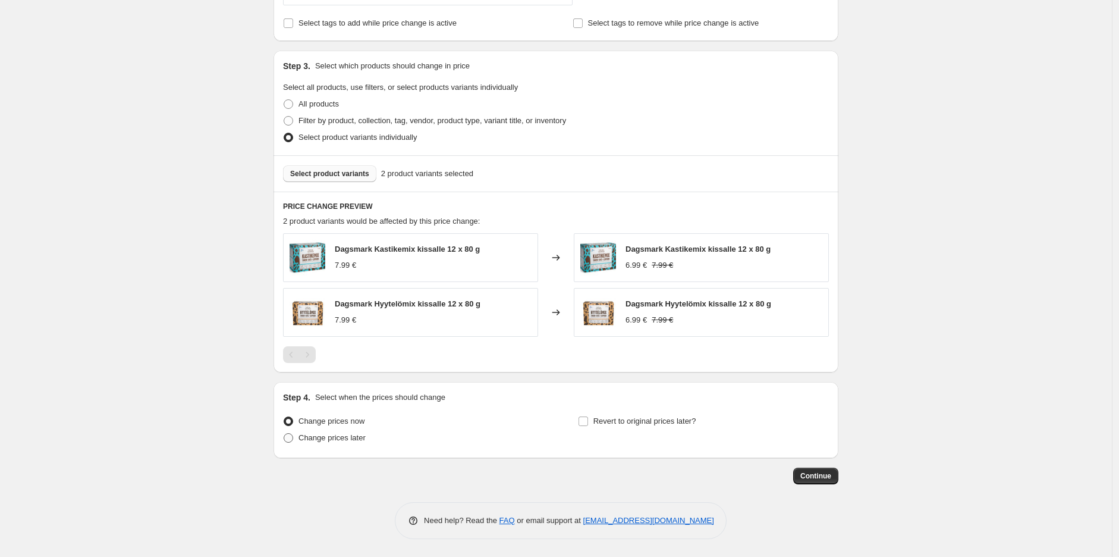
click at [352, 438] on span "Change prices later" at bounding box center [332, 437] width 67 height 9
click at [284, 433] on input "Change prices later" at bounding box center [284, 433] width 1 height 1
radio input "true"
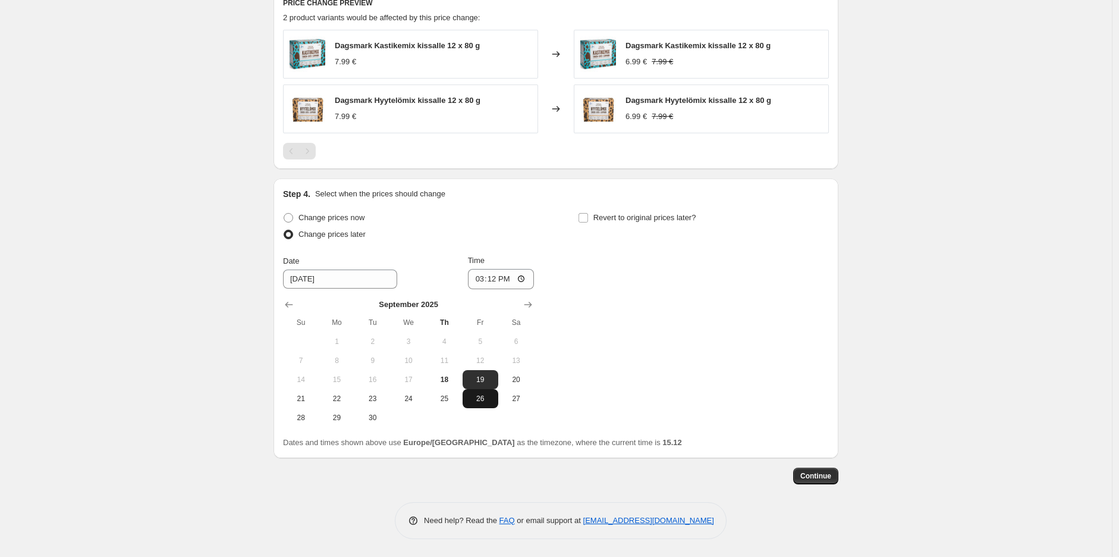
scroll to position [598, 0]
click at [386, 416] on span "30" at bounding box center [373, 418] width 26 height 10
type input "[DATE]"
click at [495, 283] on input "15:12" at bounding box center [501, 279] width 67 height 20
type input "23:59"
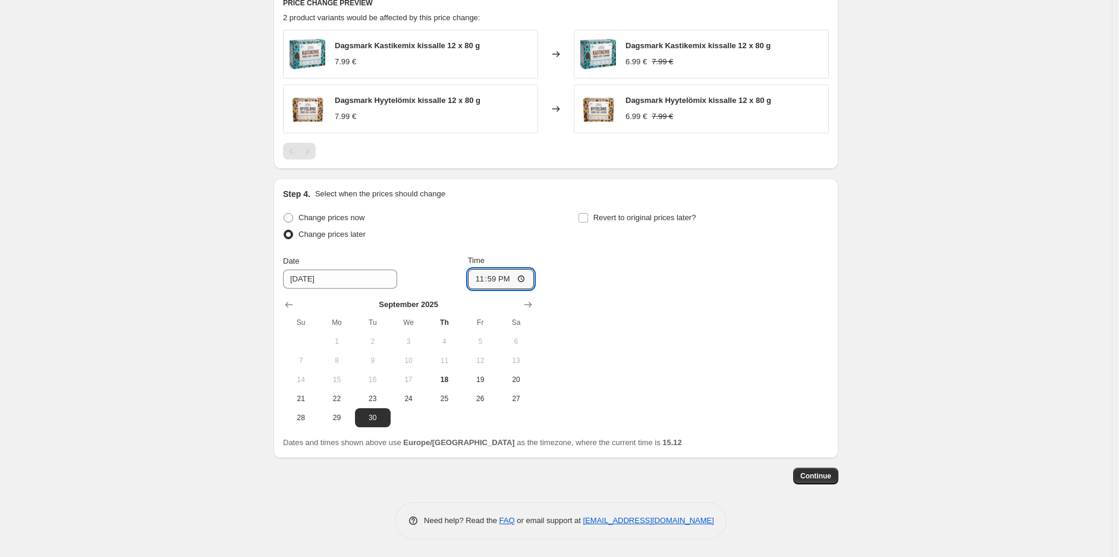
click at [610, 293] on div "Change prices now Change prices later Date [DATE] Time 23:59 [DATE] Su Mo Tu We…" at bounding box center [556, 318] width 546 height 218
click at [601, 223] on span "Revert to original prices later?" at bounding box center [644, 218] width 103 height 12
click at [588, 222] on input "Revert to original prices later?" at bounding box center [584, 218] width 10 height 10
checkbox input "true"
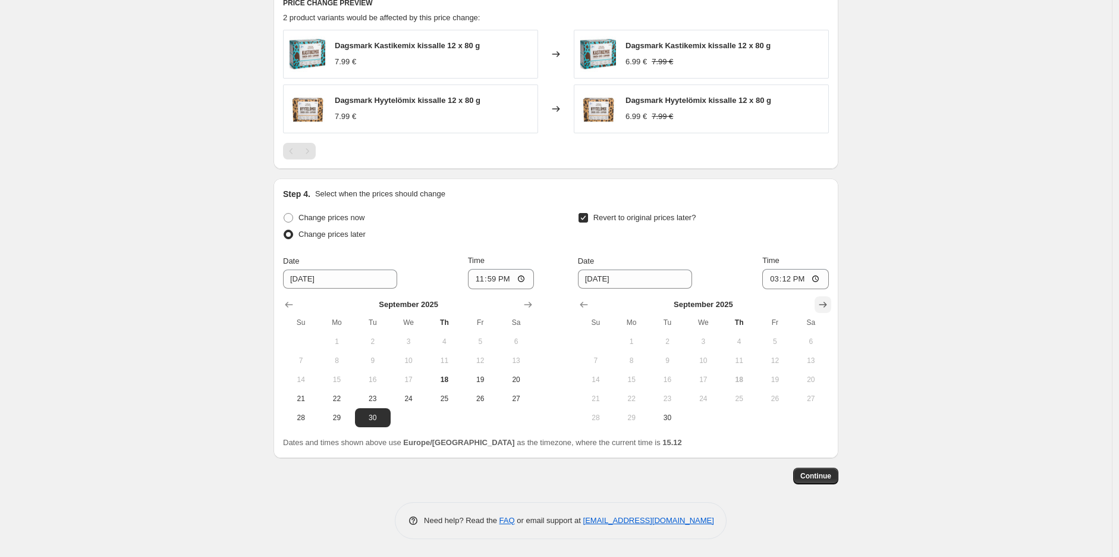
click at [825, 299] on icon "Show next month, October 2025" at bounding box center [823, 305] width 12 height 12
click at [825, 299] on icon "Show next month, November 2025" at bounding box center [823, 305] width 12 height 12
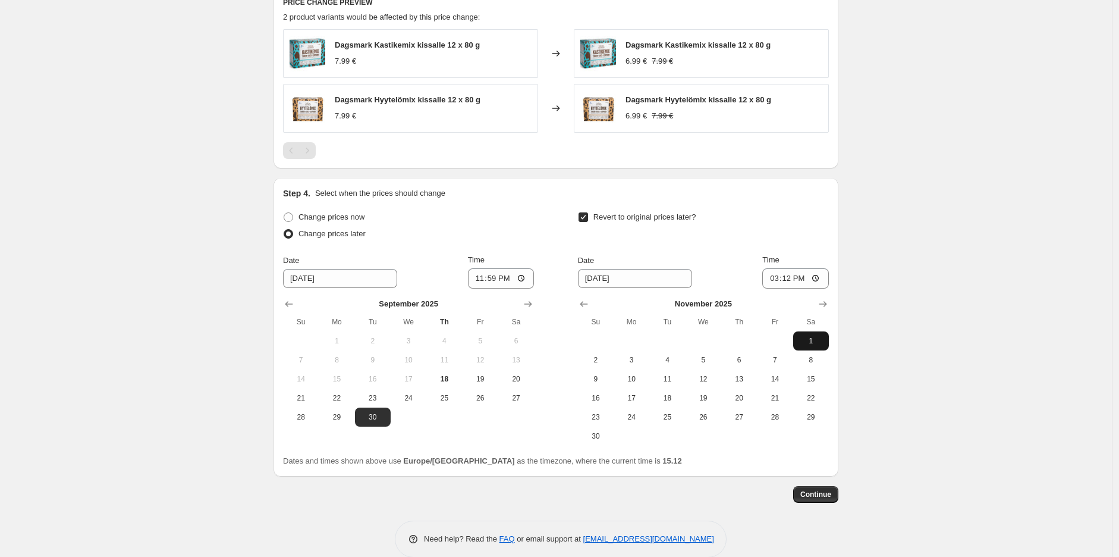
click at [803, 337] on span "1" at bounding box center [811, 341] width 26 height 10
type input "[DATE]"
click at [787, 281] on input "15:12" at bounding box center [795, 278] width 67 height 20
type input "10:00"
drag, startPoint x: 994, startPoint y: 331, endPoint x: 986, endPoint y: 328, distance: 8.5
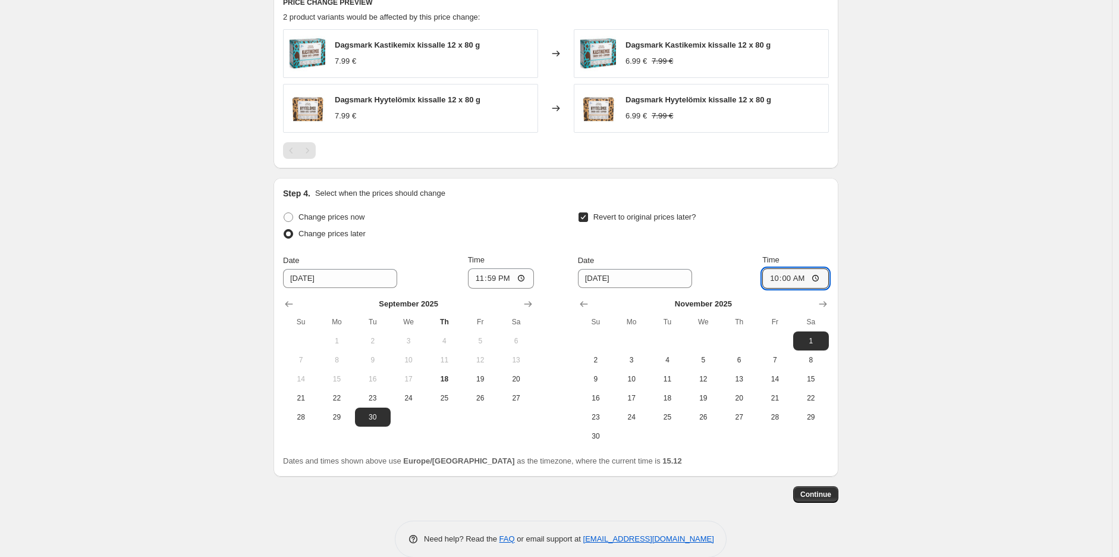
click at [806, 497] on span "Continue" at bounding box center [815, 494] width 31 height 10
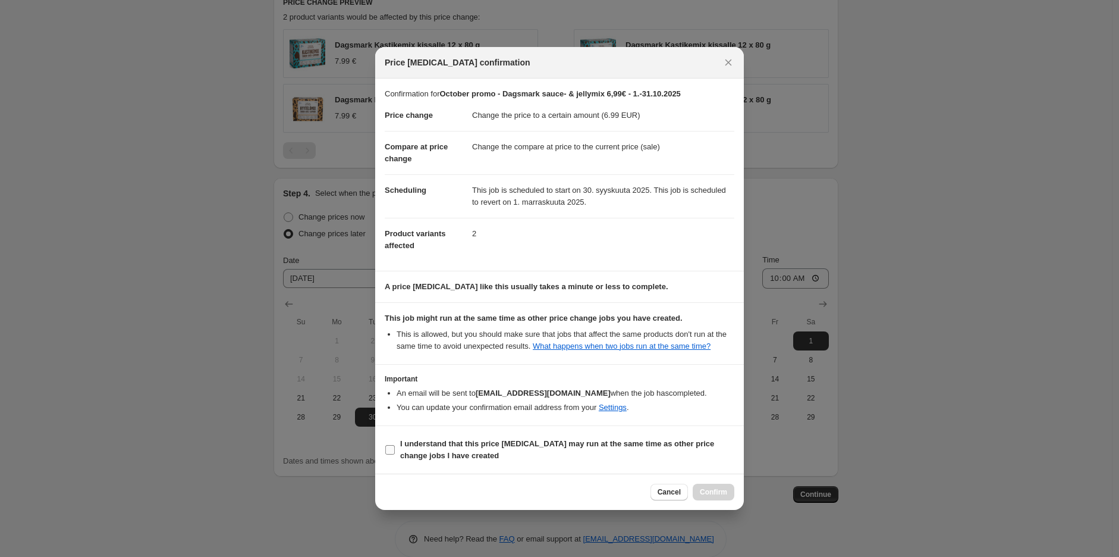
click at [542, 457] on span "I understand that this price [MEDICAL_DATA] may run at the same time as other p…" at bounding box center [567, 450] width 334 height 24
click at [395, 454] on input "I understand that this price [MEDICAL_DATA] may run at the same time as other p…" at bounding box center [390, 450] width 10 height 10
checkbox input "true"
click at [705, 484] on button "Confirm" at bounding box center [714, 491] width 42 height 17
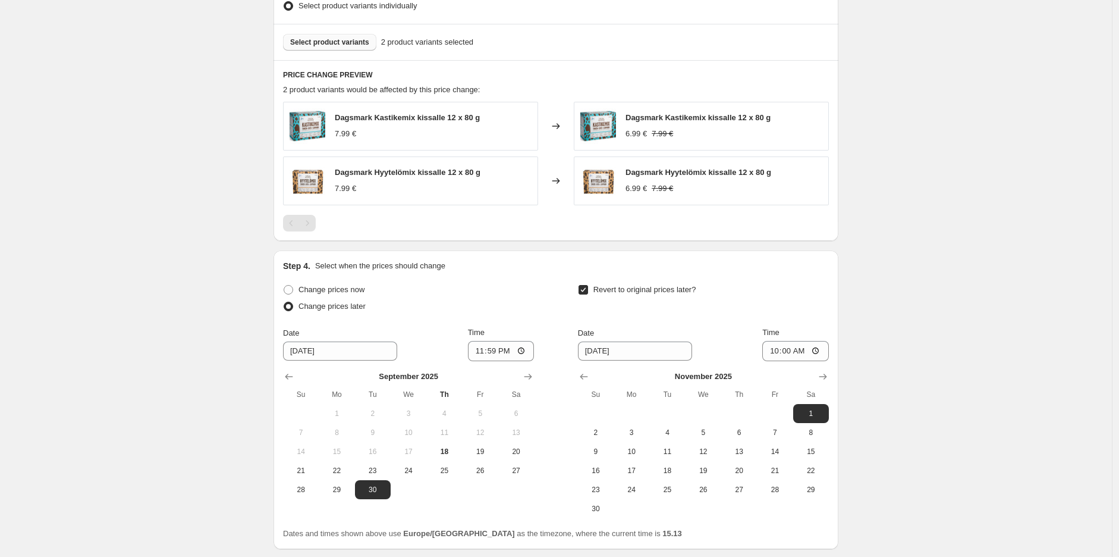
click at [990, 209] on div "October promo - Dagsmark sauce- & jellymix 6,99€ - 1.-31.10.2025. This page is …" at bounding box center [556, 24] width 1112 height 1245
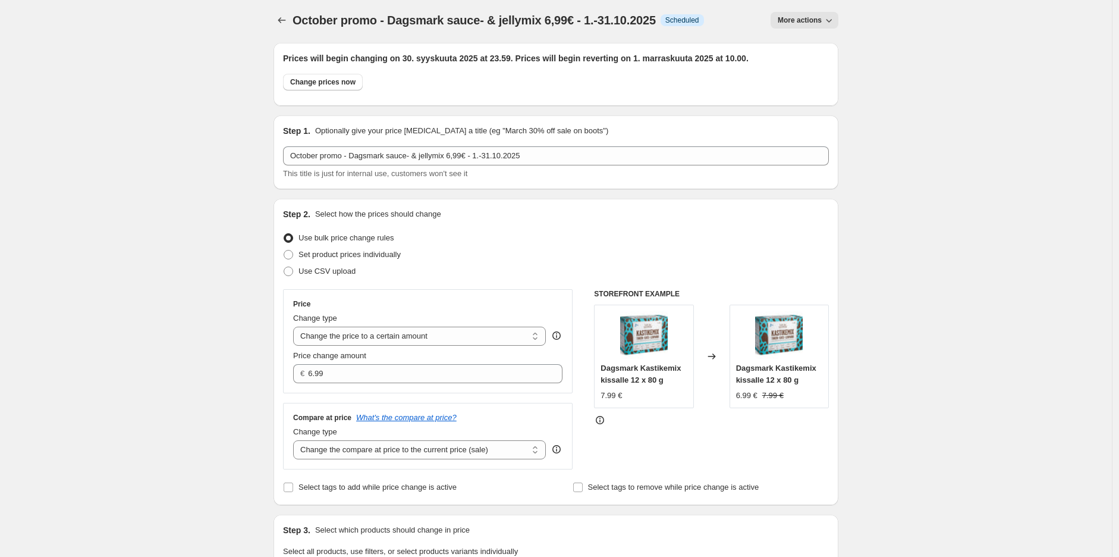
scroll to position [0, 0]
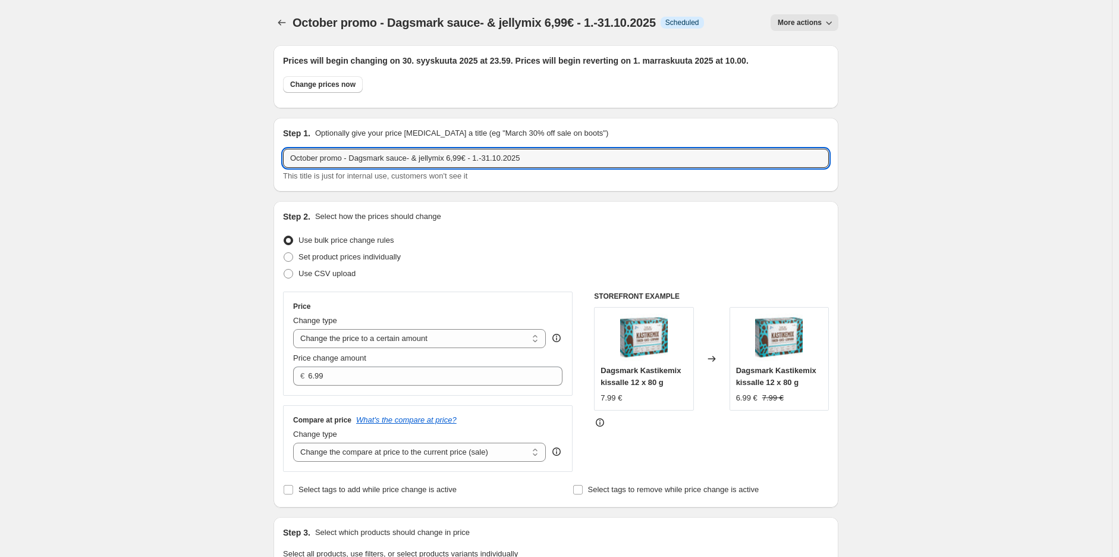
drag, startPoint x: 432, startPoint y: 163, endPoint x: 247, endPoint y: 164, distance: 184.9
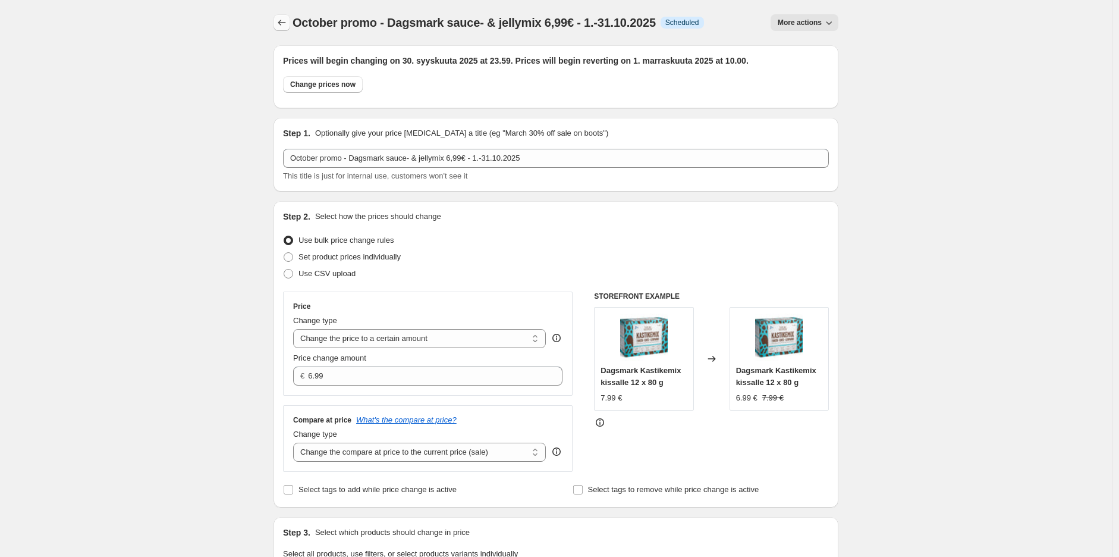
click at [288, 23] on icon "Price change jobs" at bounding box center [282, 23] width 12 height 12
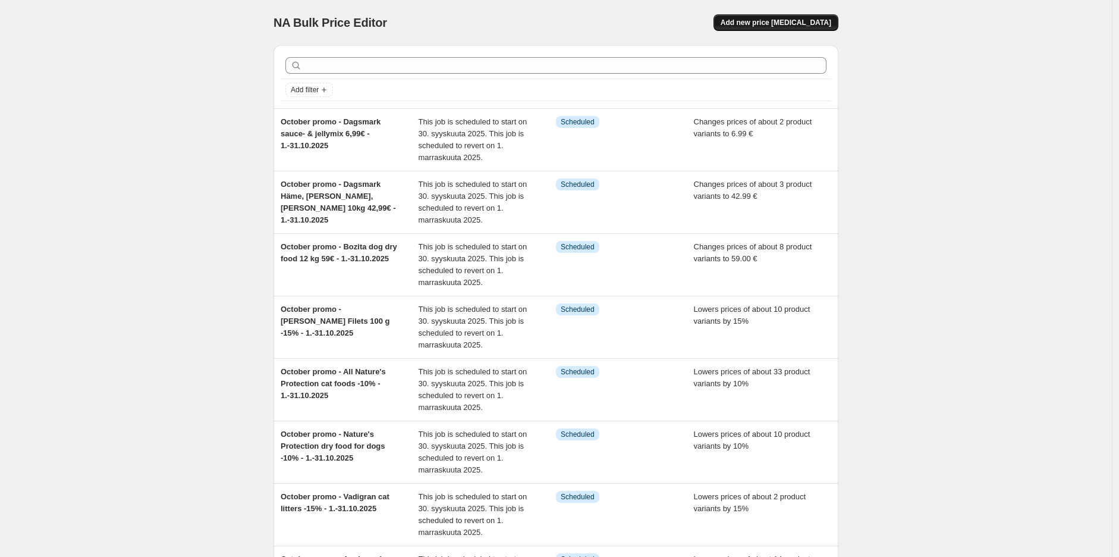
click at [807, 21] on span "Add new price [MEDICAL_DATA]" at bounding box center [776, 23] width 111 height 10
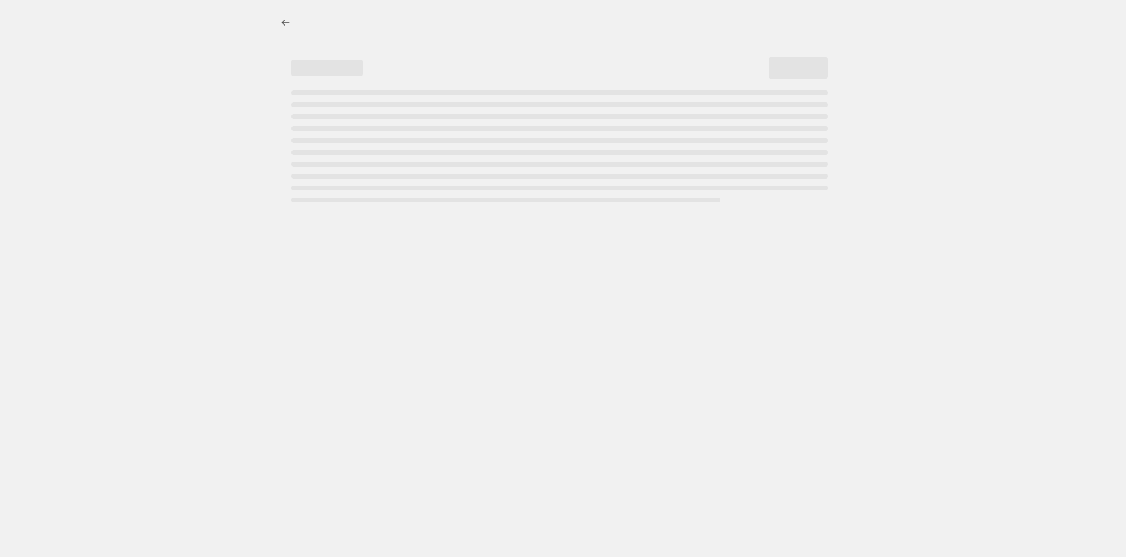
select select "percentage"
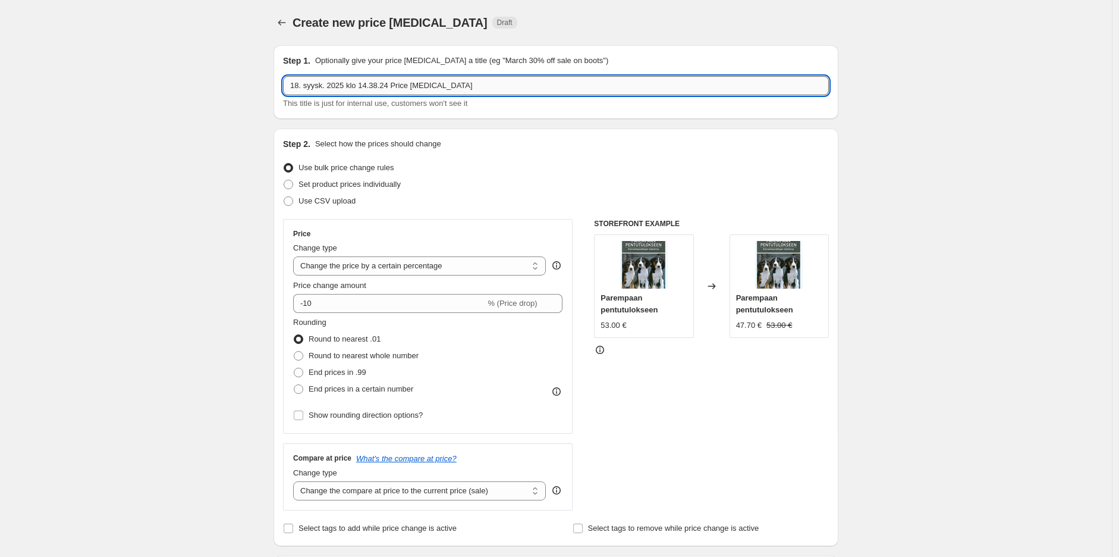
click at [504, 84] on input "18. syysk. 2025 klo 14.38.24 Price [MEDICAL_DATA]" at bounding box center [556, 85] width 546 height 19
paste input "October promo - Dagsmark sauce- & jellymix 6,99€ - 1.-31.10.2025"
drag, startPoint x: 468, startPoint y: 89, endPoint x: 350, endPoint y: 98, distance: 118.7
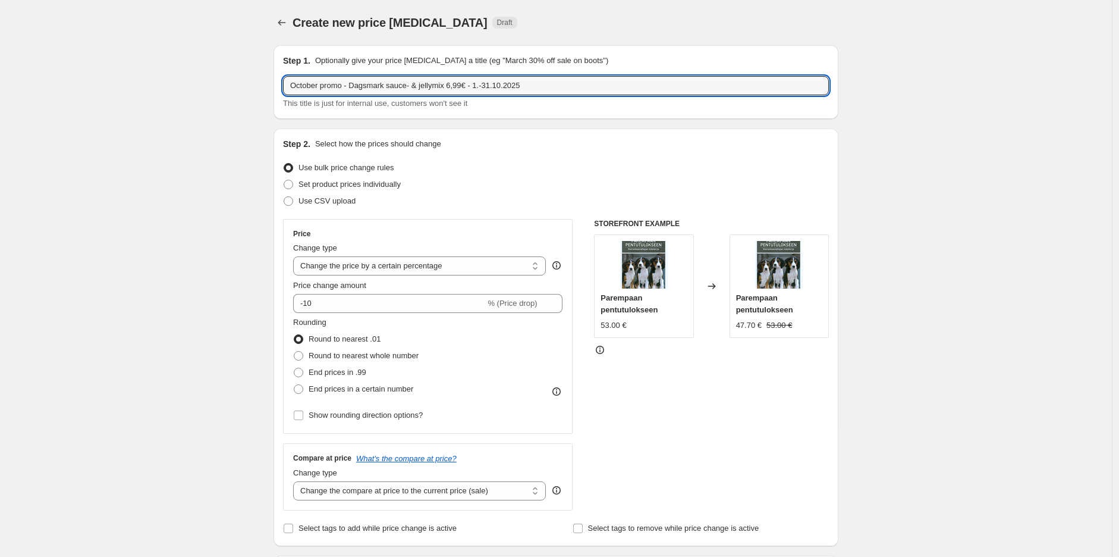
click at [350, 98] on div "October promo - Dagsmark sauce- & jellymix 6,99€ - 1.-31.10.2025 This title is …" at bounding box center [556, 92] width 546 height 33
drag, startPoint x: 470, startPoint y: 90, endPoint x: 355, endPoint y: 107, distance: 116.6
click at [355, 107] on div "October promo - Dagsmark cat dry foods 2kpl 8,99€ - 1.-31.10.2025 This title is…" at bounding box center [556, 92] width 546 height 33
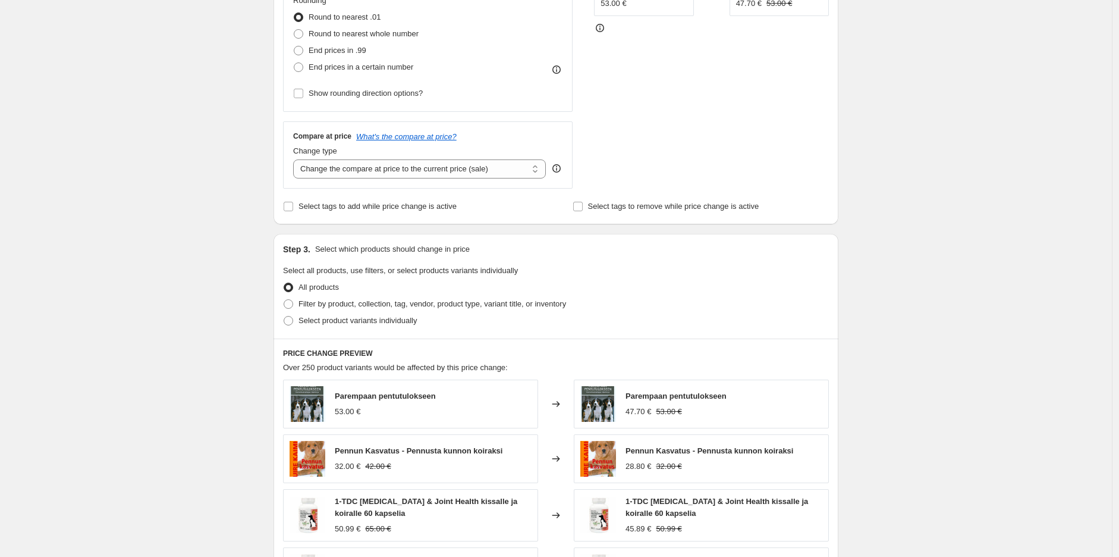
scroll to position [330, 0]
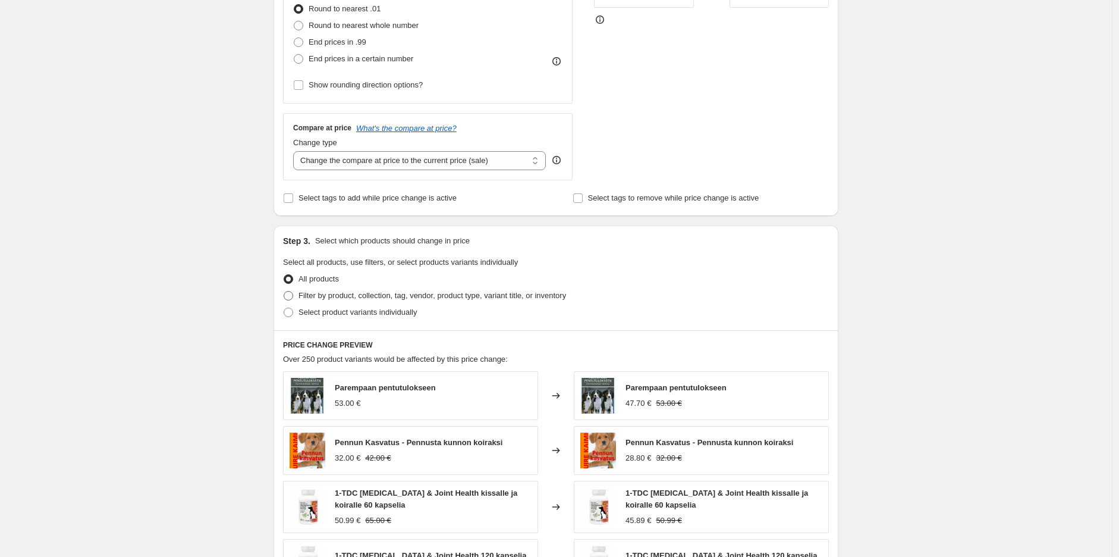
type input "October promo - Zoolac multipaste & propaste -10% - 1.-31.10.2025"
click at [359, 294] on span "Filter by product, collection, tag, vendor, product type, variant title, or inv…" at bounding box center [433, 295] width 268 height 9
click at [284, 291] on input "Filter by product, collection, tag, vendor, product type, variant title, or inv…" at bounding box center [284, 291] width 1 height 1
radio input "true"
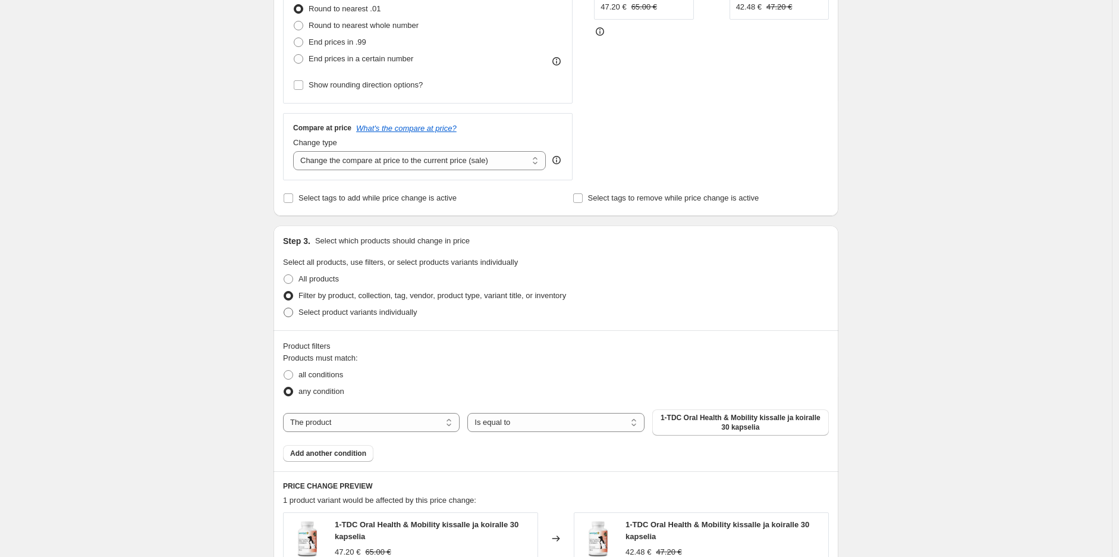
click at [378, 313] on span "Select product variants individually" at bounding box center [358, 311] width 118 height 9
click at [284, 308] on input "Select product variants individually" at bounding box center [284, 307] width 1 height 1
radio input "true"
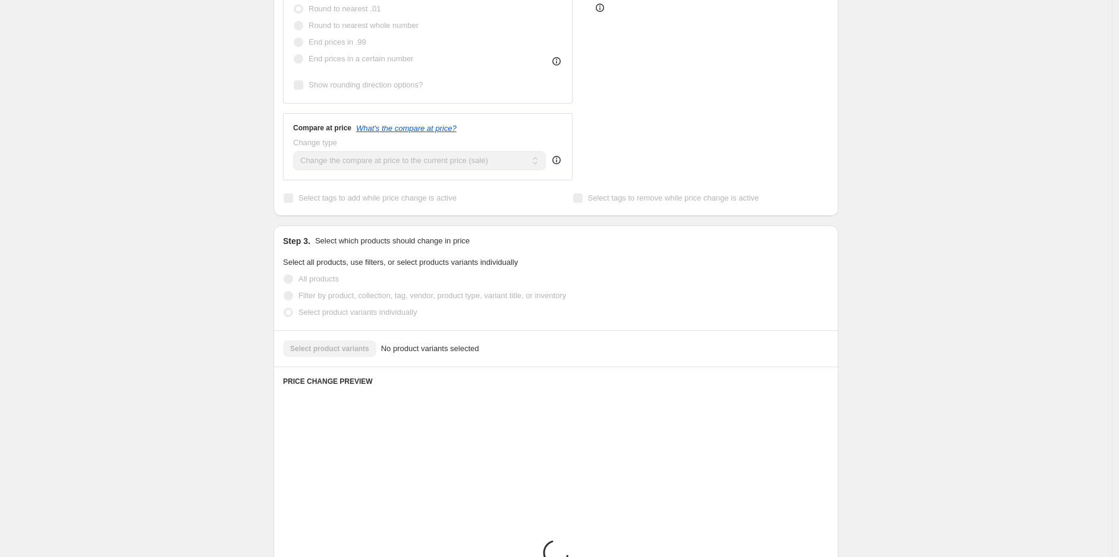
scroll to position [369, 0]
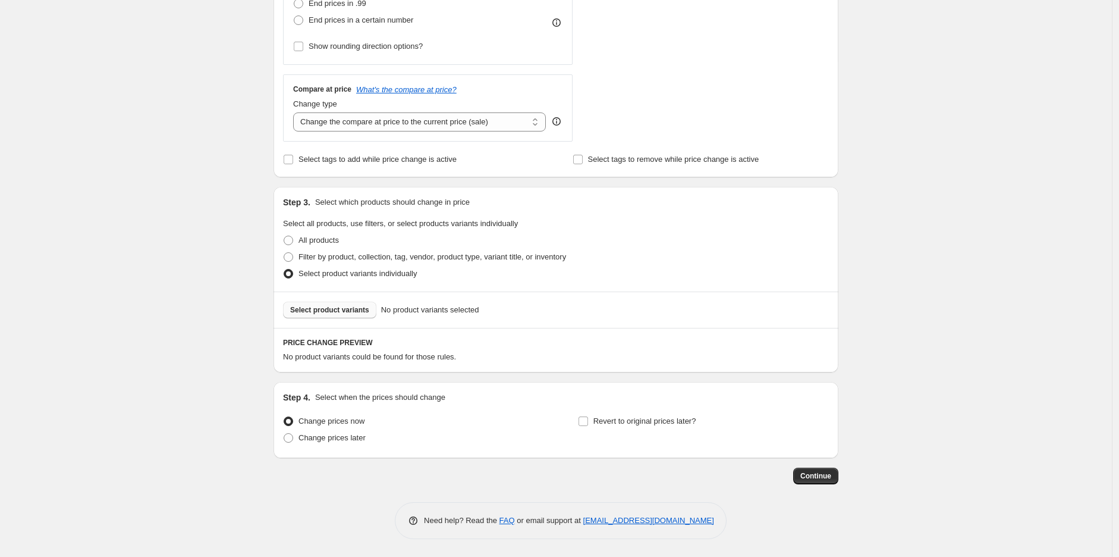
click at [352, 312] on span "Select product variants" at bounding box center [329, 310] width 79 height 10
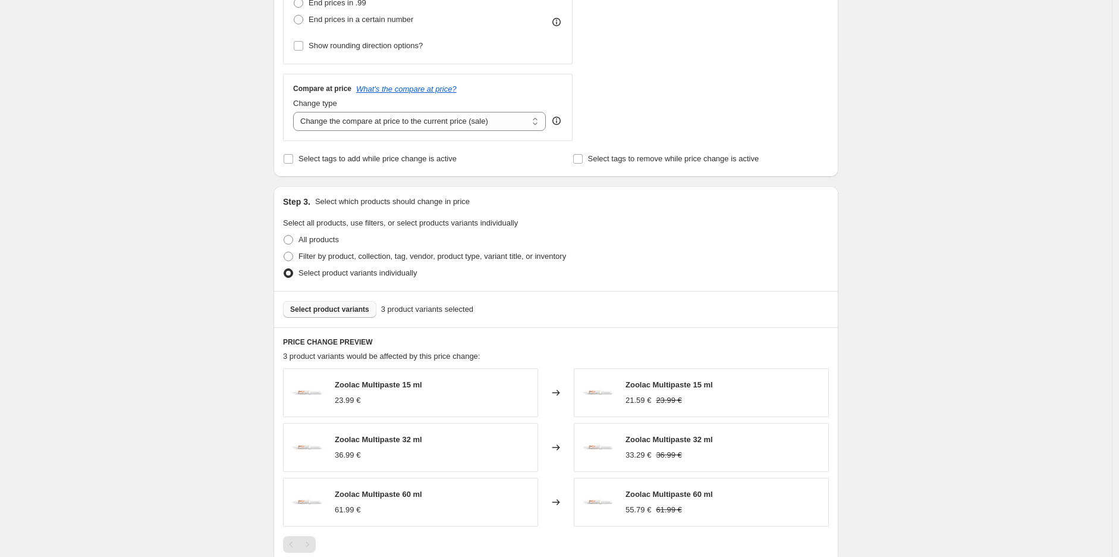
click at [907, 269] on div "Create new price [MEDICAL_DATA]. This page is ready Create new price [MEDICAL_D…" at bounding box center [556, 189] width 1112 height 1116
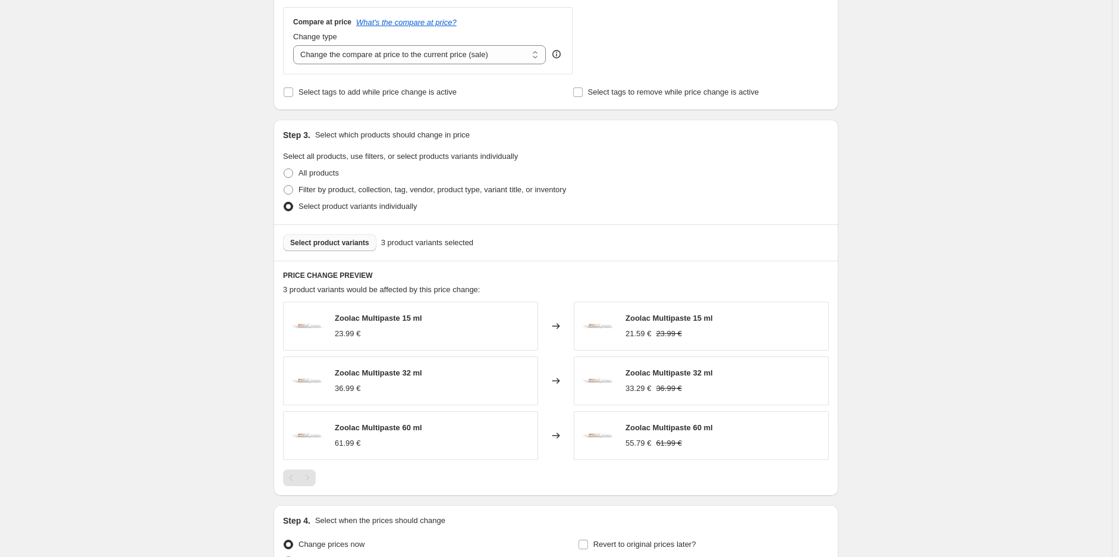
scroll to position [501, 0]
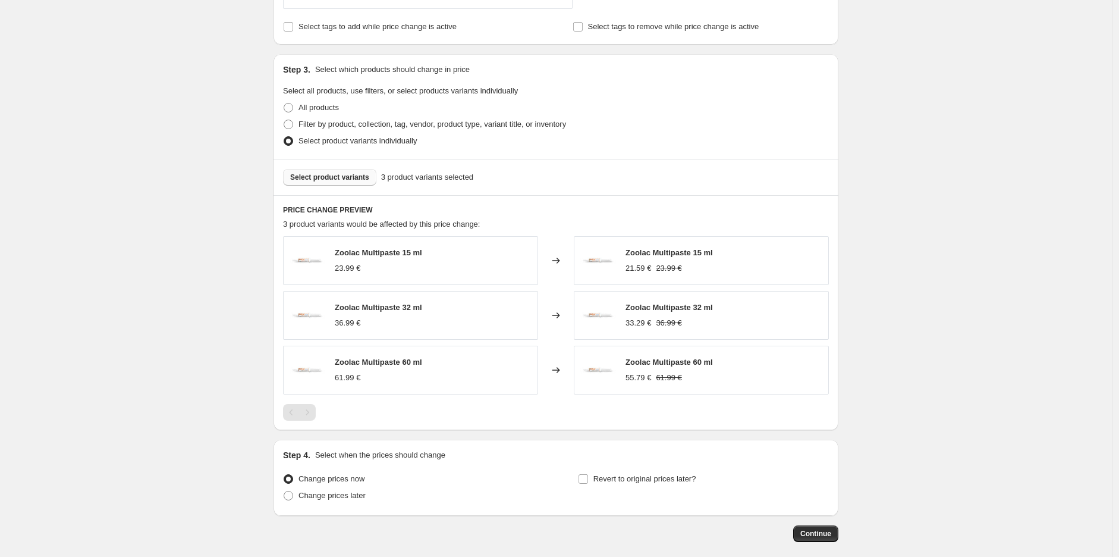
click at [334, 179] on span "Select product variants" at bounding box center [329, 177] width 79 height 10
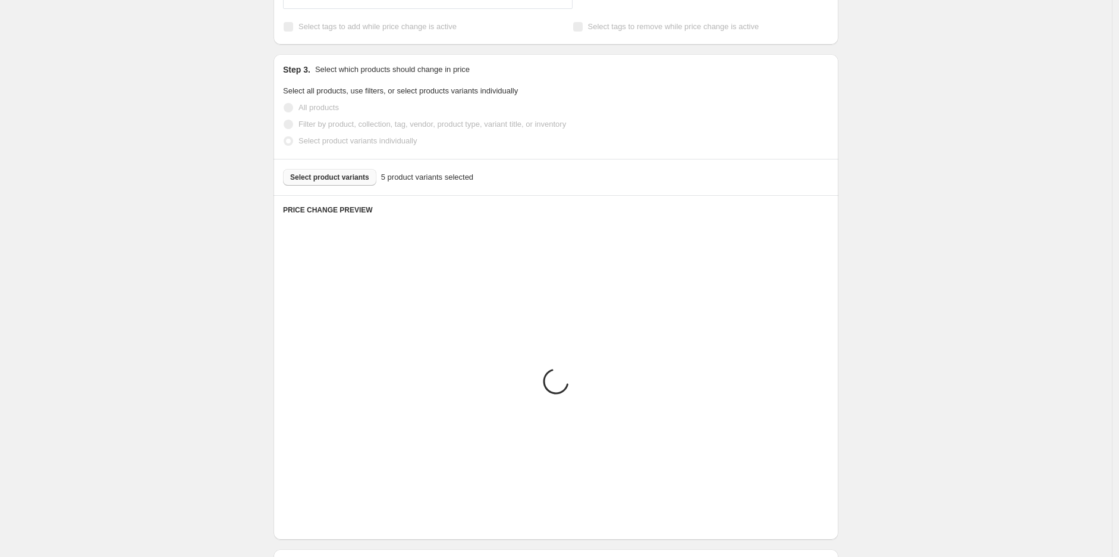
click at [912, 309] on div "Create new price [MEDICAL_DATA]. This page is ready Create new price [MEDICAL_D…" at bounding box center [556, 111] width 1112 height 1225
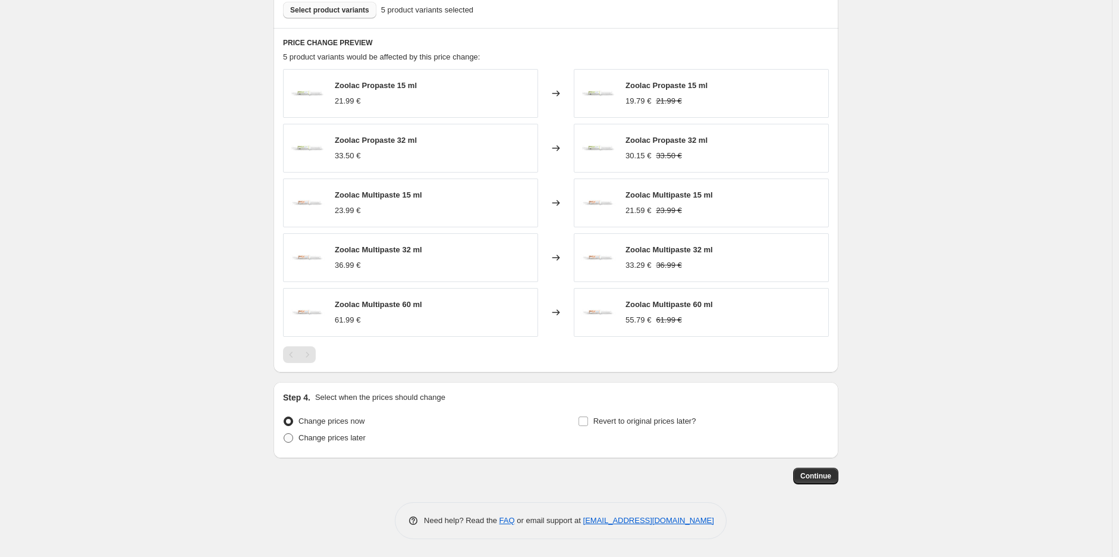
click at [342, 435] on span "Change prices later" at bounding box center [332, 437] width 67 height 9
click at [284, 433] on input "Change prices later" at bounding box center [284, 433] width 1 height 1
radio input "true"
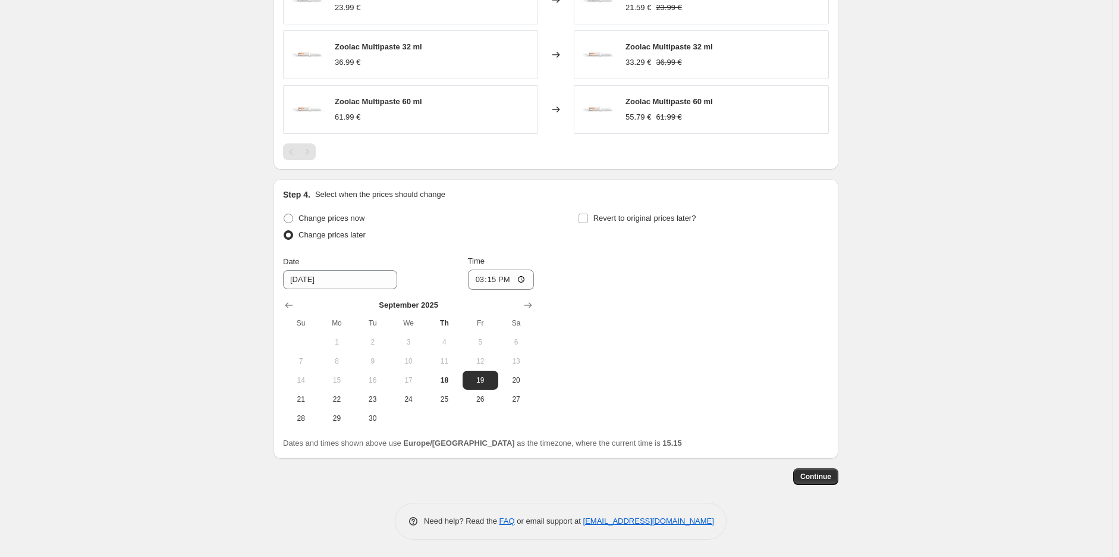
scroll to position [872, 0]
click at [384, 417] on span "30" at bounding box center [373, 418] width 26 height 10
type input "[DATE]"
click at [501, 281] on input "15:15" at bounding box center [501, 279] width 67 height 20
type input "23:59"
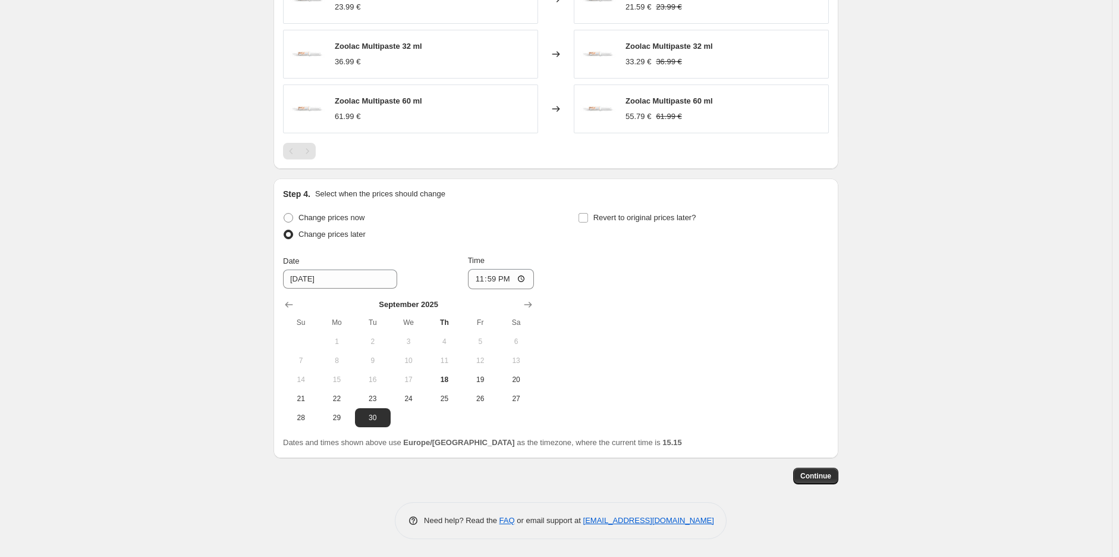
click at [633, 217] on span "Revert to original prices later?" at bounding box center [644, 217] width 103 height 9
click at [588, 217] on input "Revert to original prices later?" at bounding box center [584, 218] width 10 height 10
checkbox input "true"
click at [821, 304] on icon "Show next month, October 2025" at bounding box center [823, 305] width 12 height 12
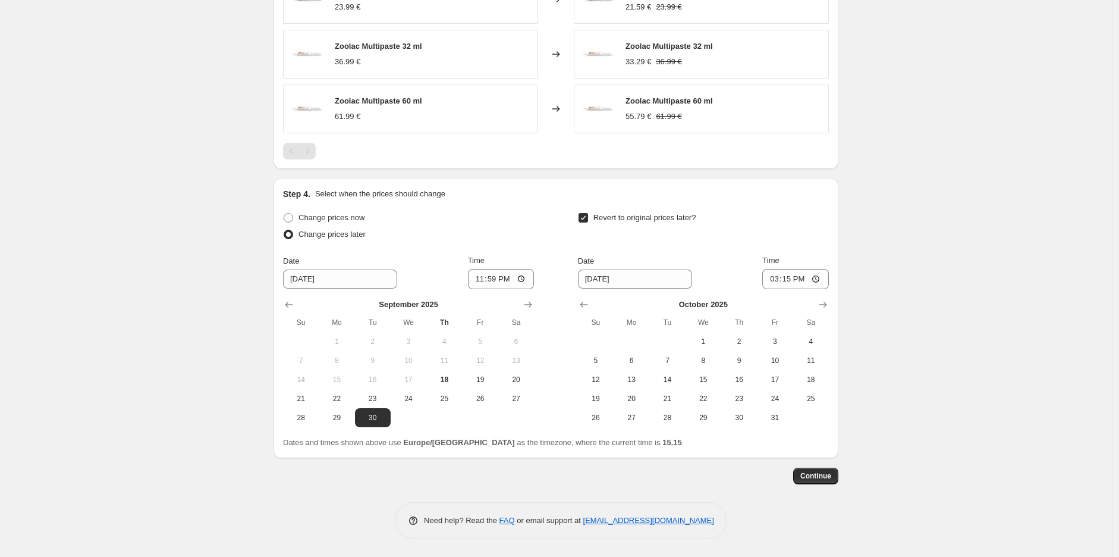
click at [835, 303] on div "Step 4. Select when the prices should change Change prices now Change prices la…" at bounding box center [556, 317] width 565 height 279
click at [831, 303] on button "Show next month, November 2025" at bounding box center [823, 304] width 17 height 17
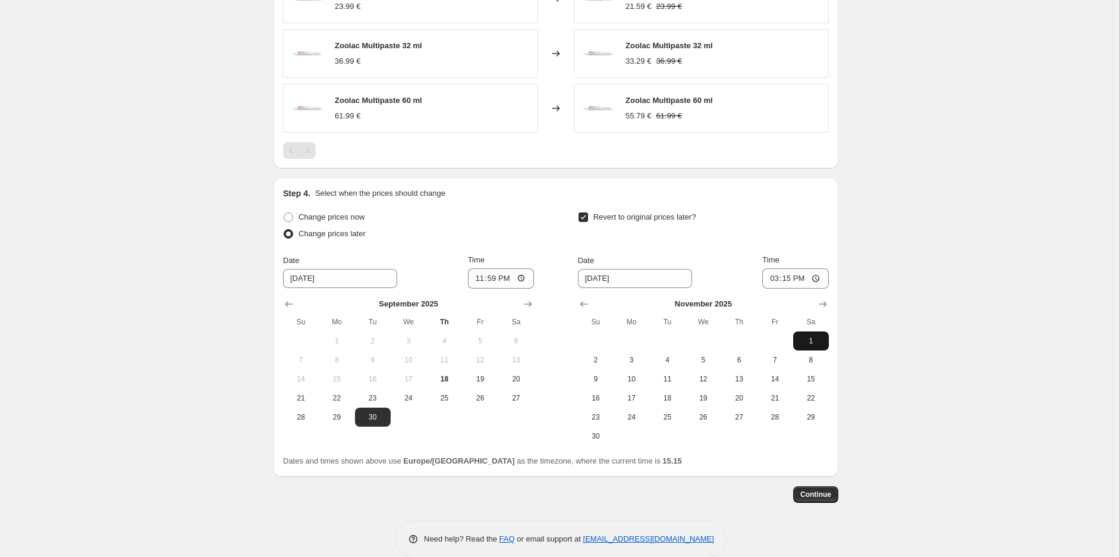
click at [809, 341] on span "1" at bounding box center [811, 341] width 26 height 10
type input "[DATE]"
click at [794, 274] on input "15:15" at bounding box center [795, 278] width 67 height 20
type input "10:00"
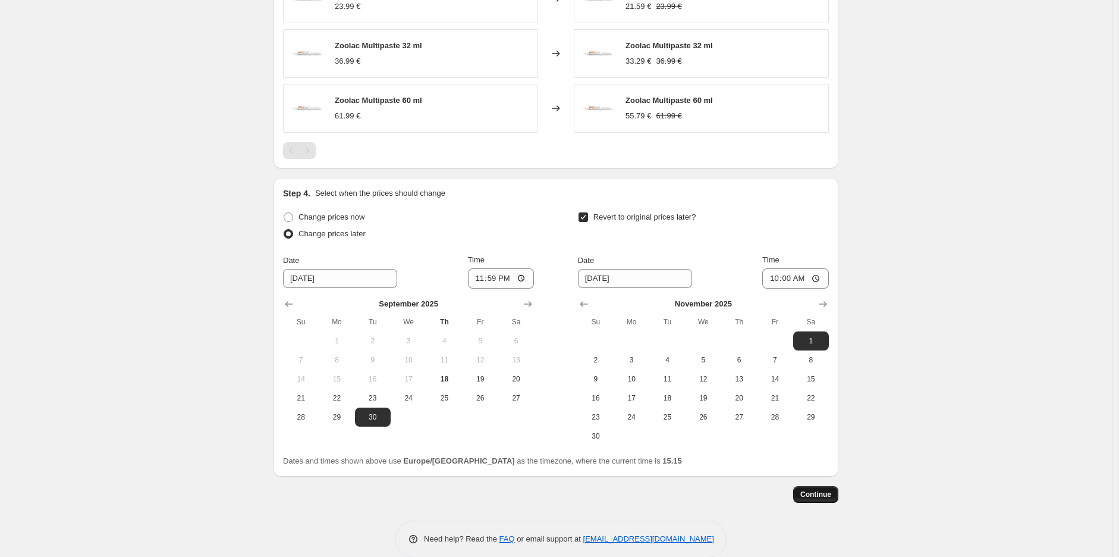
click at [815, 494] on span "Continue" at bounding box center [815, 494] width 31 height 10
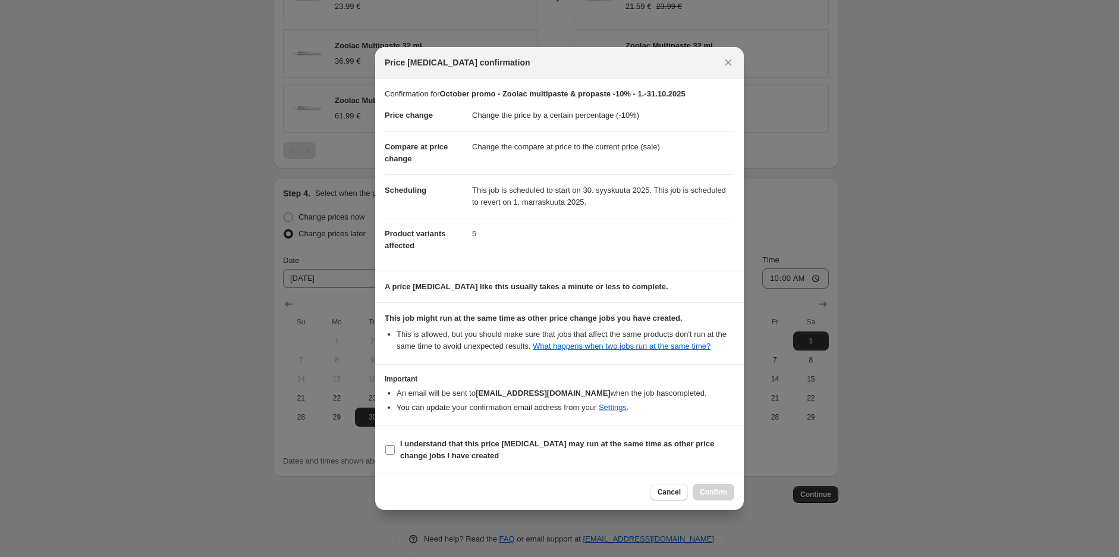
click at [480, 447] on b "I understand that this price [MEDICAL_DATA] may run at the same time as other p…" at bounding box center [557, 449] width 314 height 21
click at [395, 447] on input "I understand that this price [MEDICAL_DATA] may run at the same time as other p…" at bounding box center [390, 450] width 10 height 10
checkbox input "true"
click at [726, 490] on span "Confirm" at bounding box center [713, 492] width 27 height 10
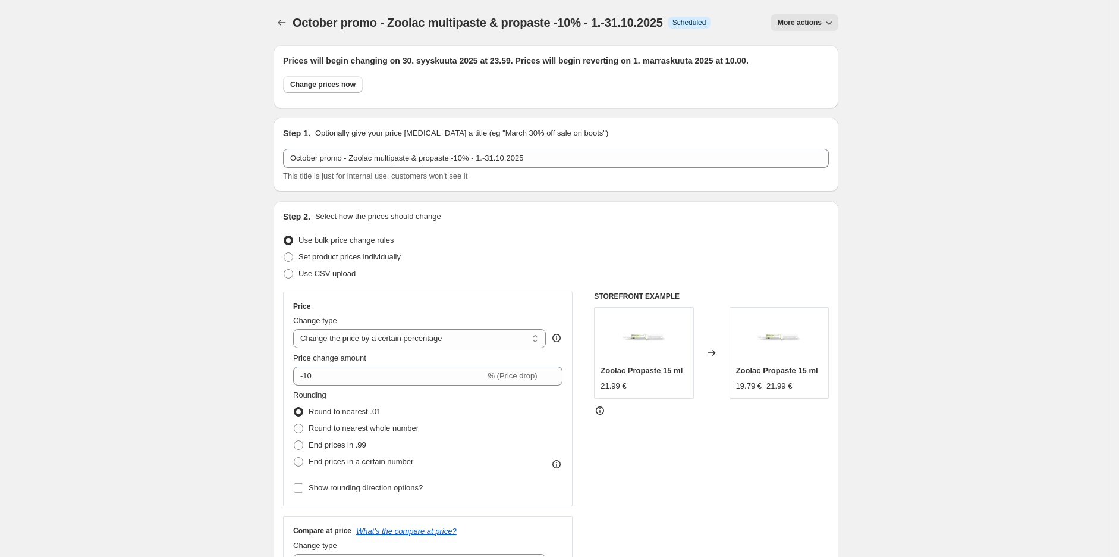
scroll to position [872, 0]
